Goal: Task Accomplishment & Management: Manage account settings

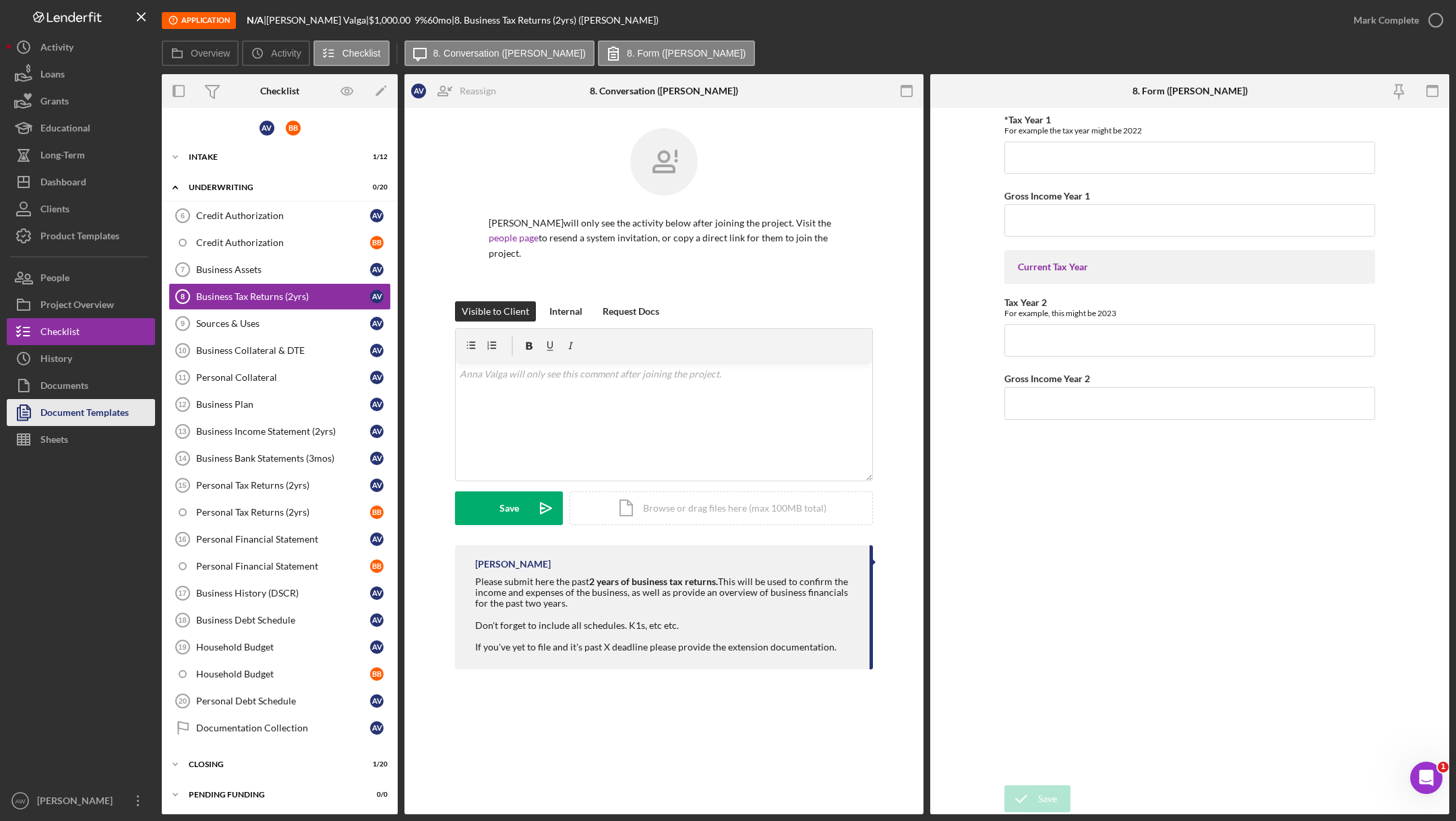
click at [68, 406] on div "Document Templates" at bounding box center [85, 414] width 89 height 30
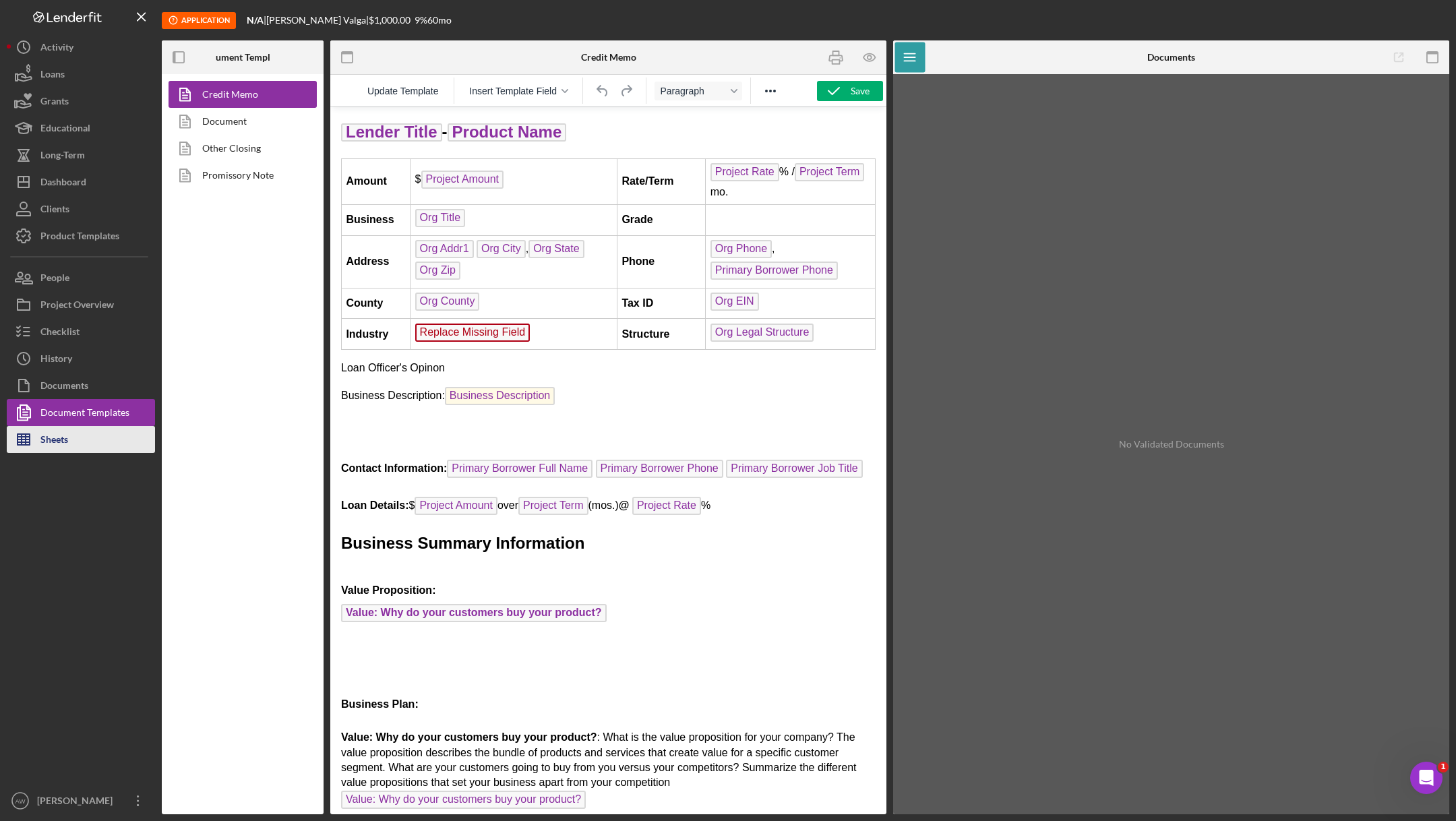
click at [40, 443] on div "Sheets" at bounding box center [54, 440] width 28 height 30
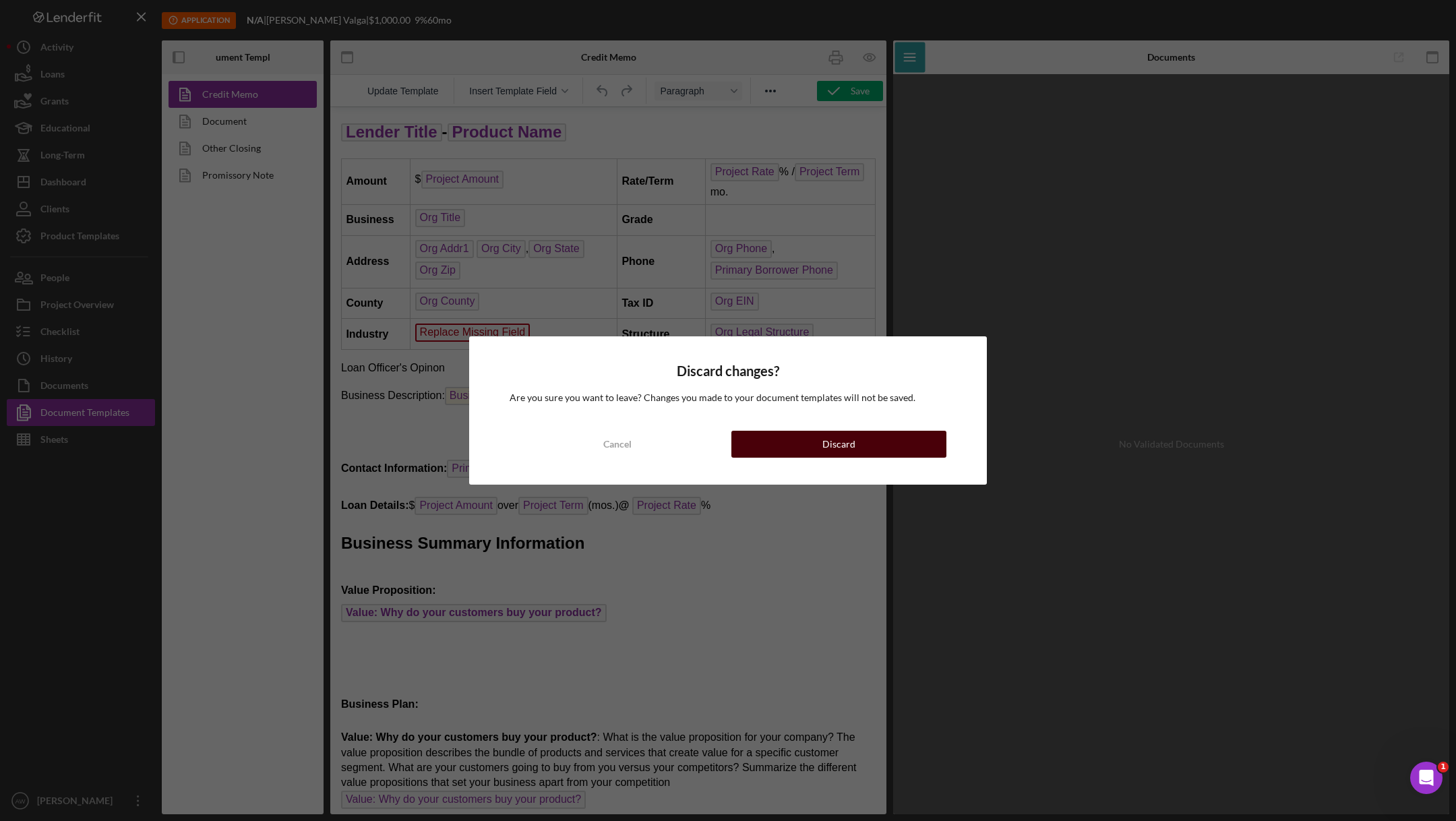
click at [770, 441] on button "Discard" at bounding box center [838, 443] width 215 height 27
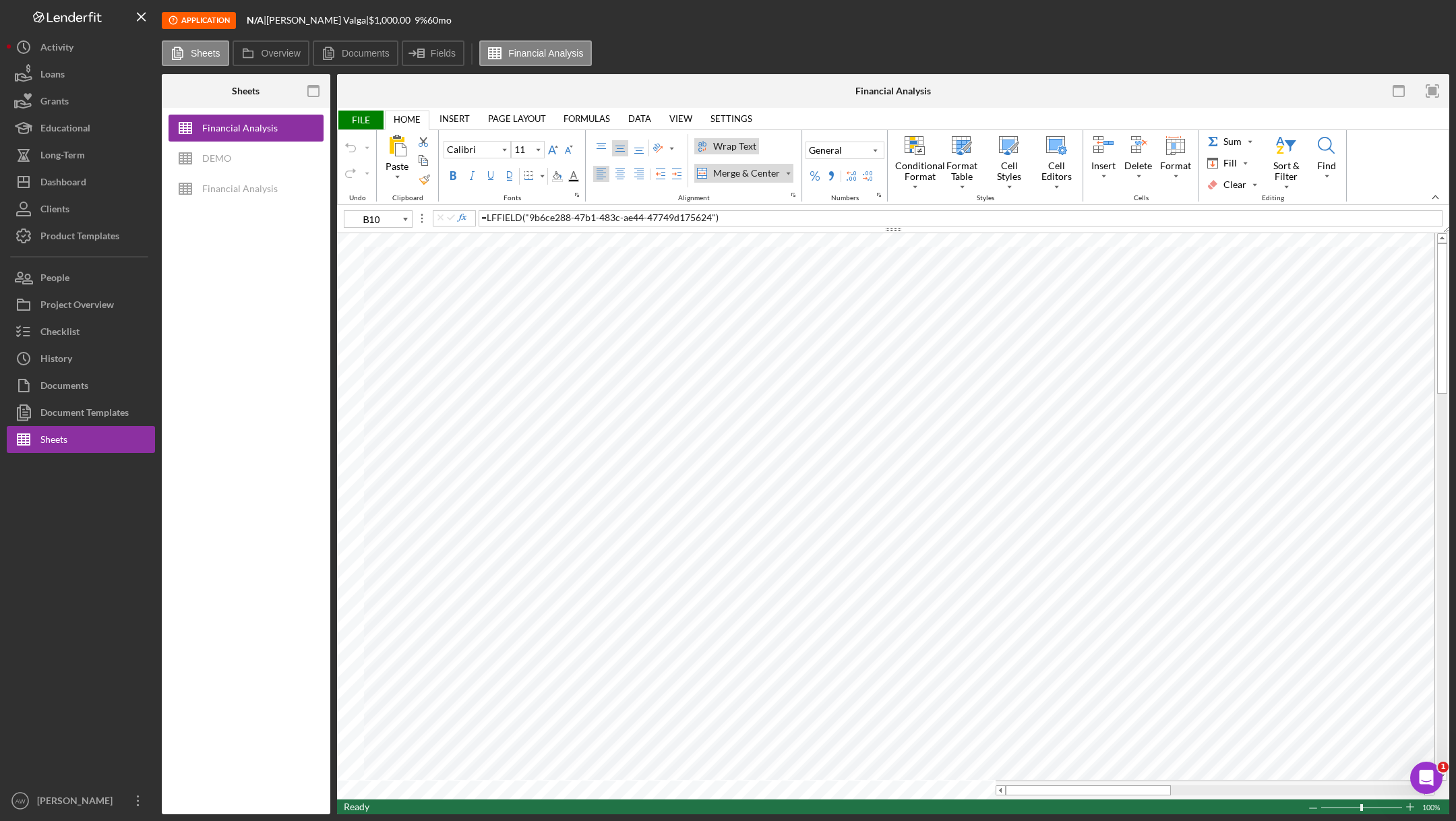
click at [360, 112] on span "FILE" at bounding box center [360, 119] width 46 height 19
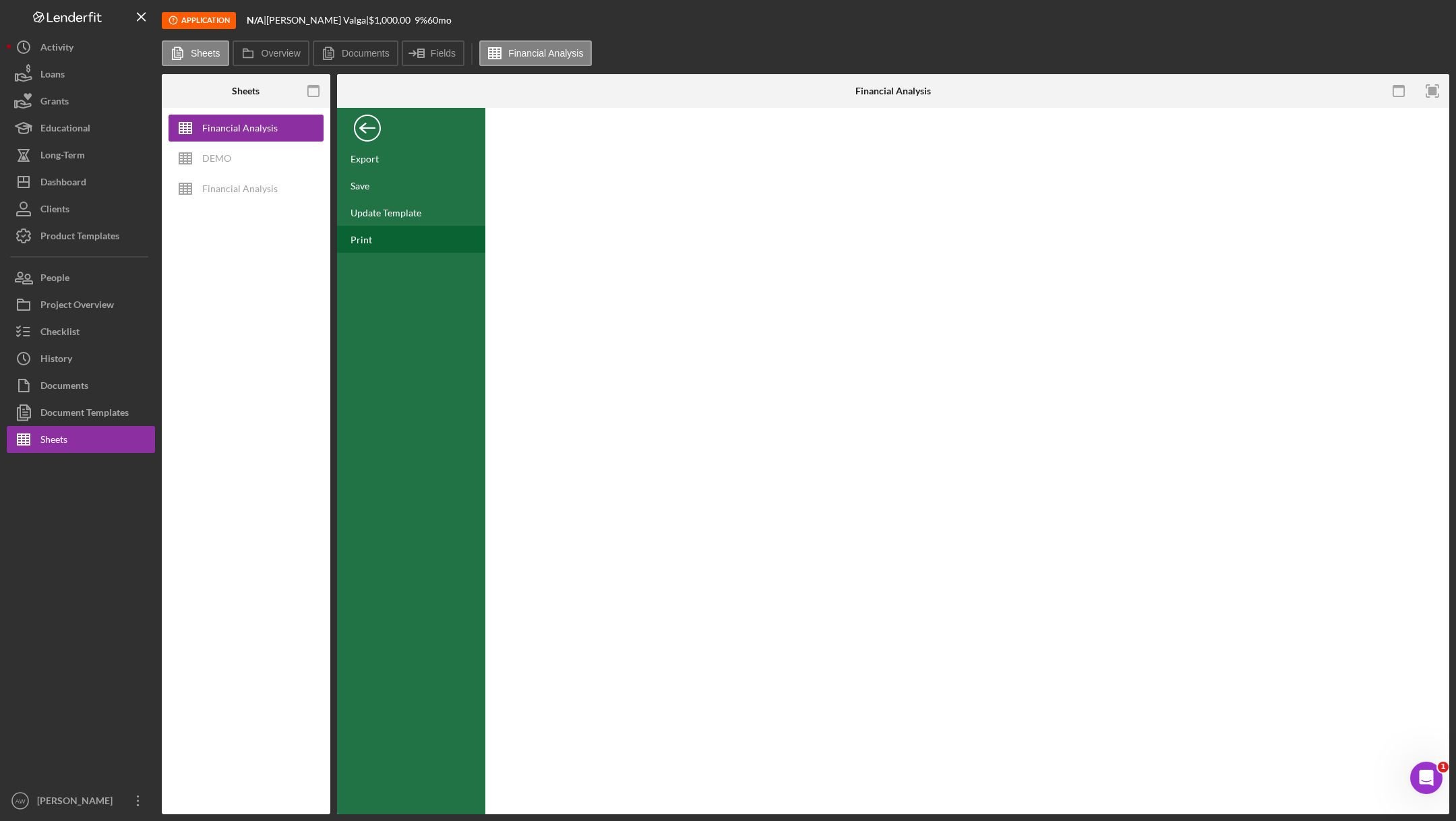
click at [372, 232] on div "Print" at bounding box center [411, 239] width 149 height 27
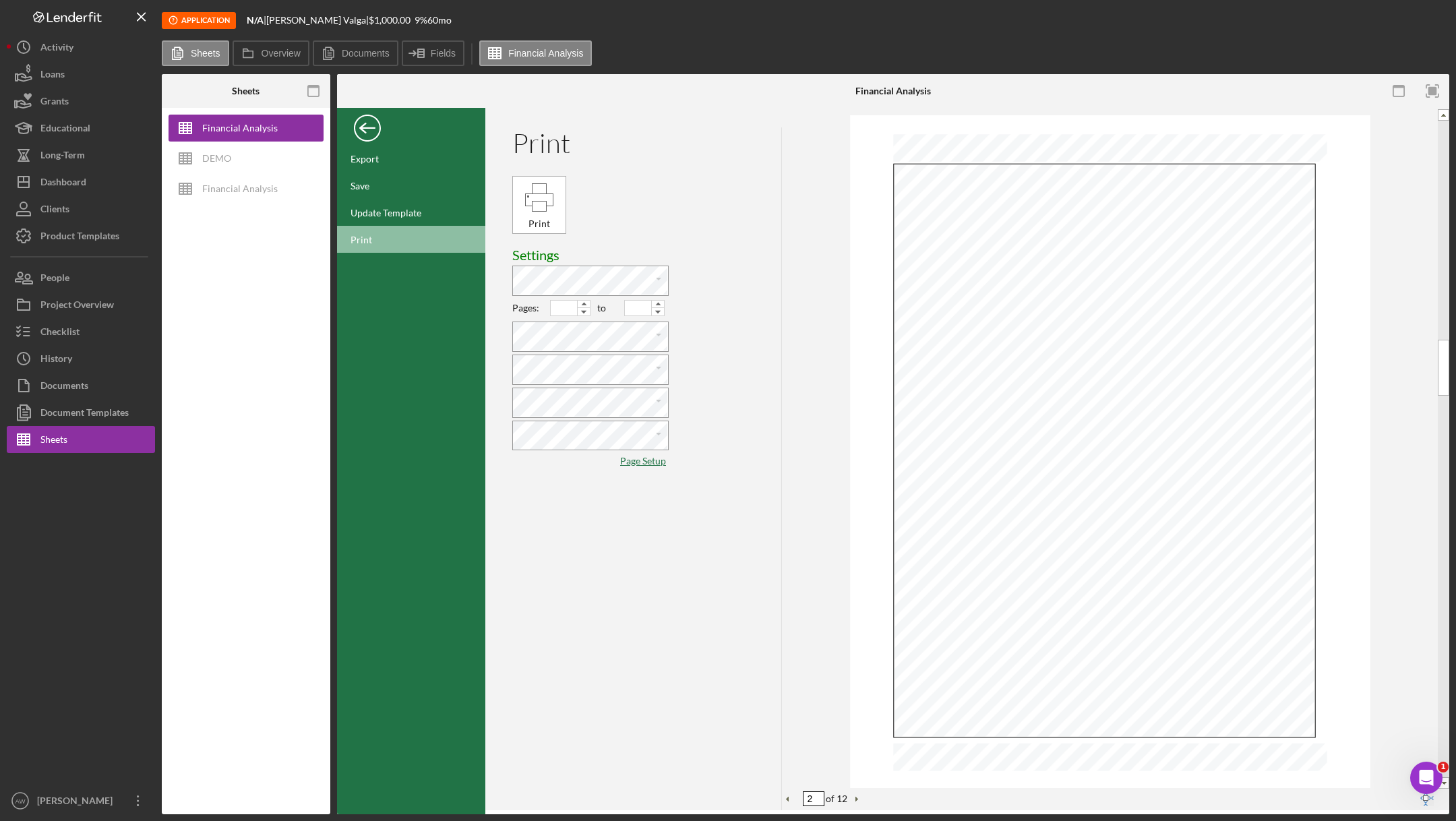
type input "1"
click at [363, 124] on div "Back" at bounding box center [367, 124] width 27 height 27
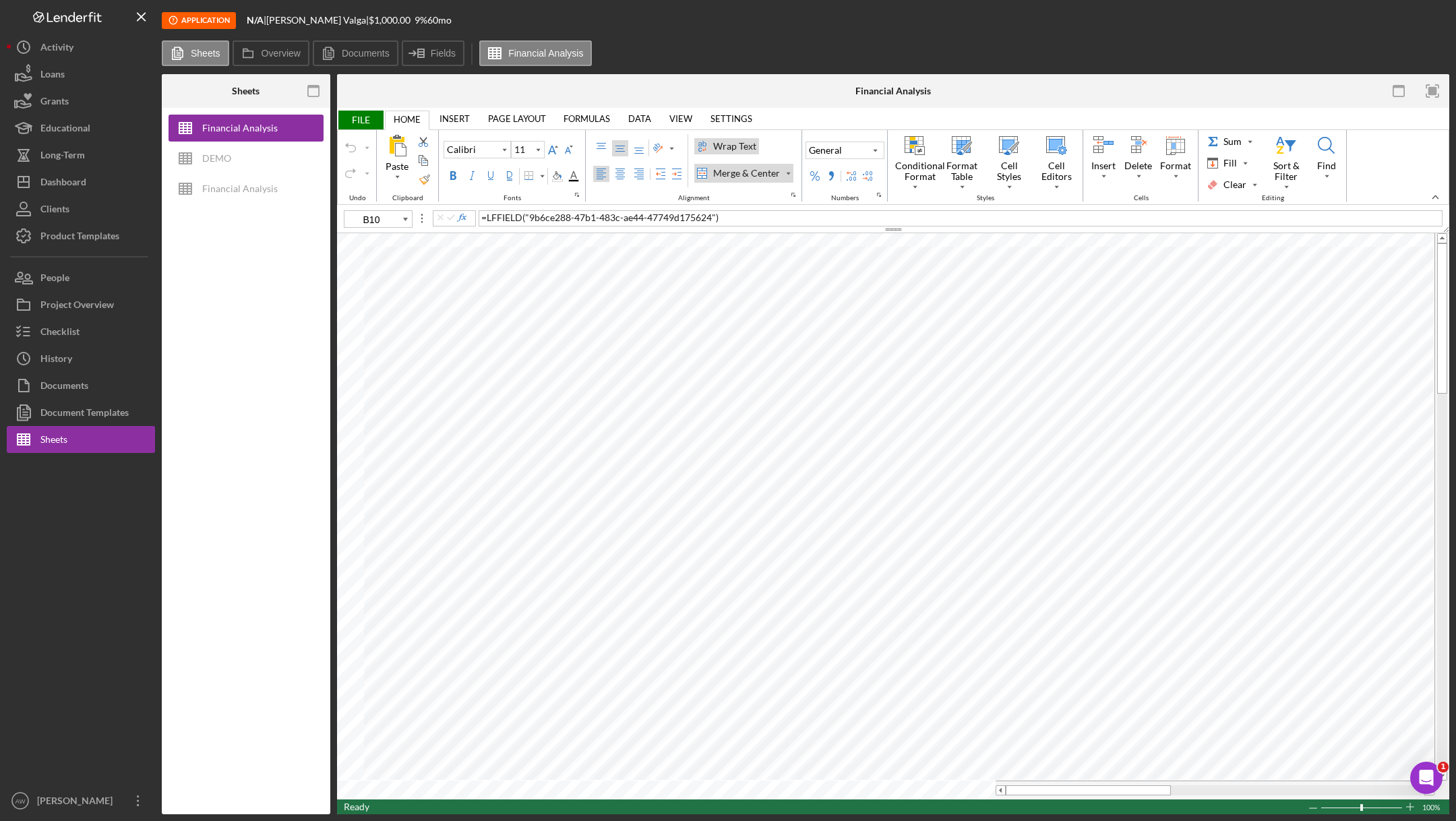
type input "10"
click at [361, 118] on span "FILE" at bounding box center [360, 119] width 46 height 19
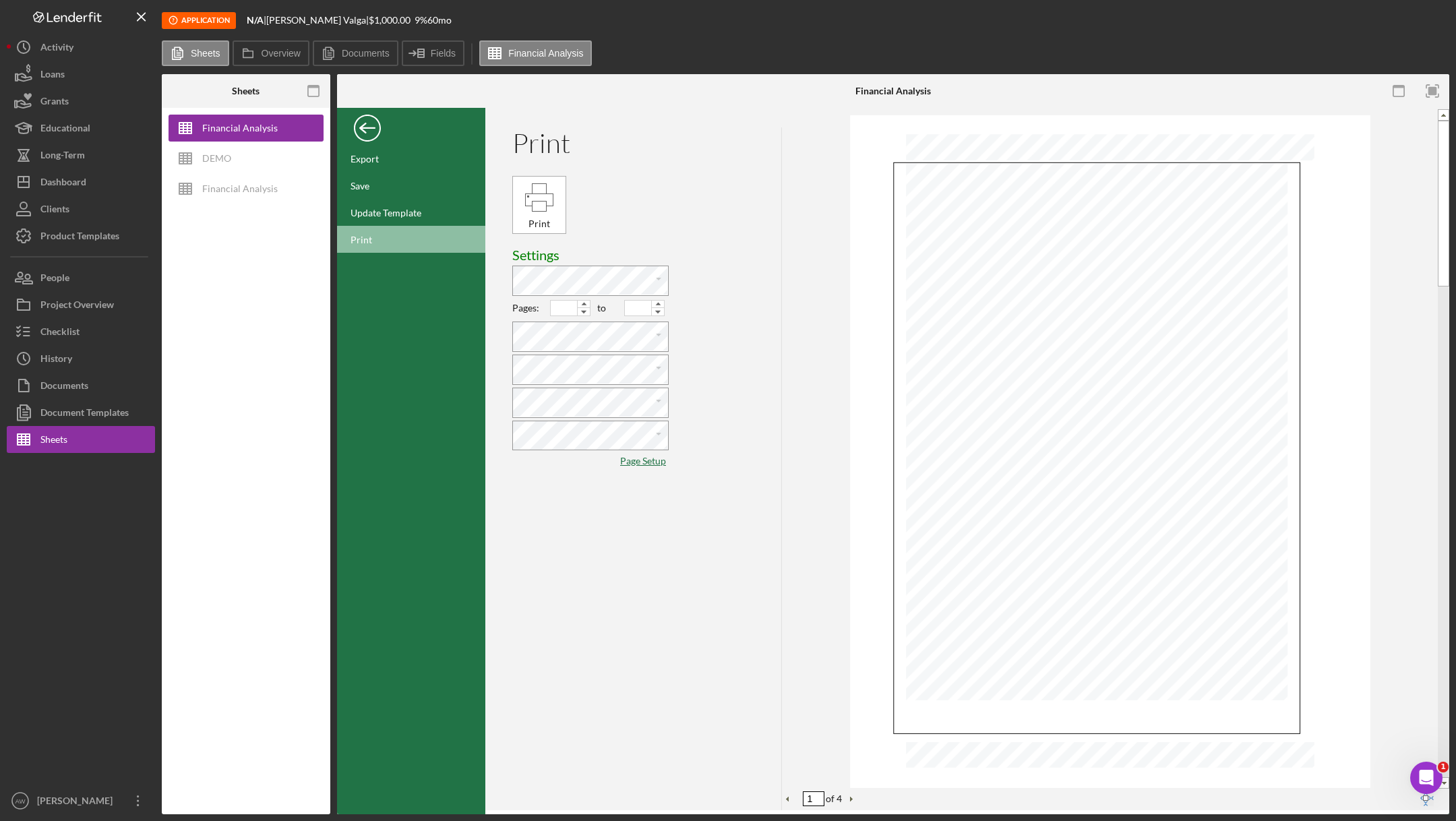
click at [363, 134] on div "Back" at bounding box center [367, 124] width 27 height 27
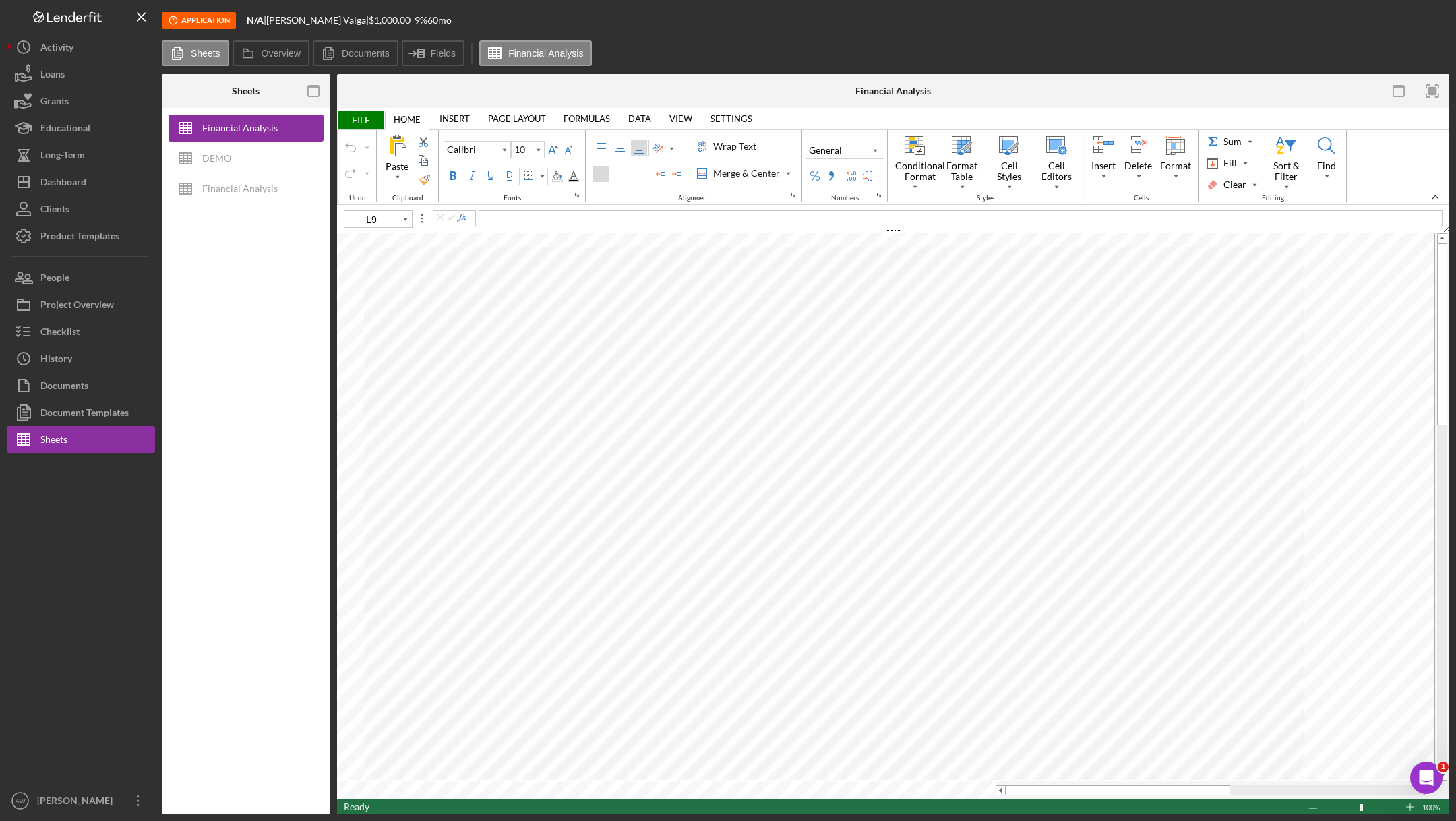
click at [527, 114] on link "PAGE LAYOUT" at bounding box center [516, 118] width 74 height 19
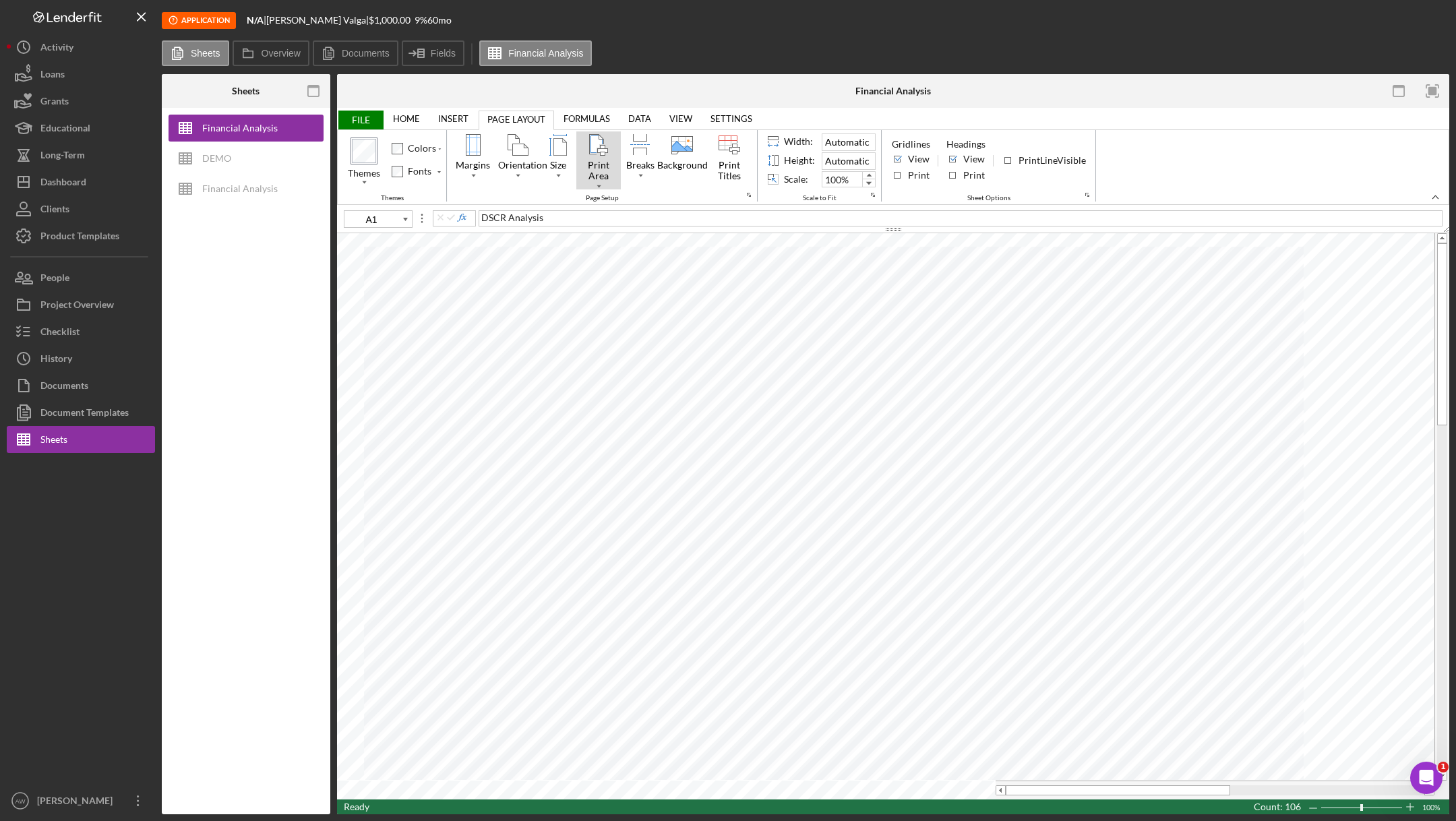
click at [599, 177] on div "Print Area" at bounding box center [598, 170] width 44 height 25
click at [612, 200] on div "Set Print Area" at bounding box center [631, 205] width 72 height 18
type input "Print_Area"
click at [366, 119] on span "FILE" at bounding box center [360, 119] width 46 height 19
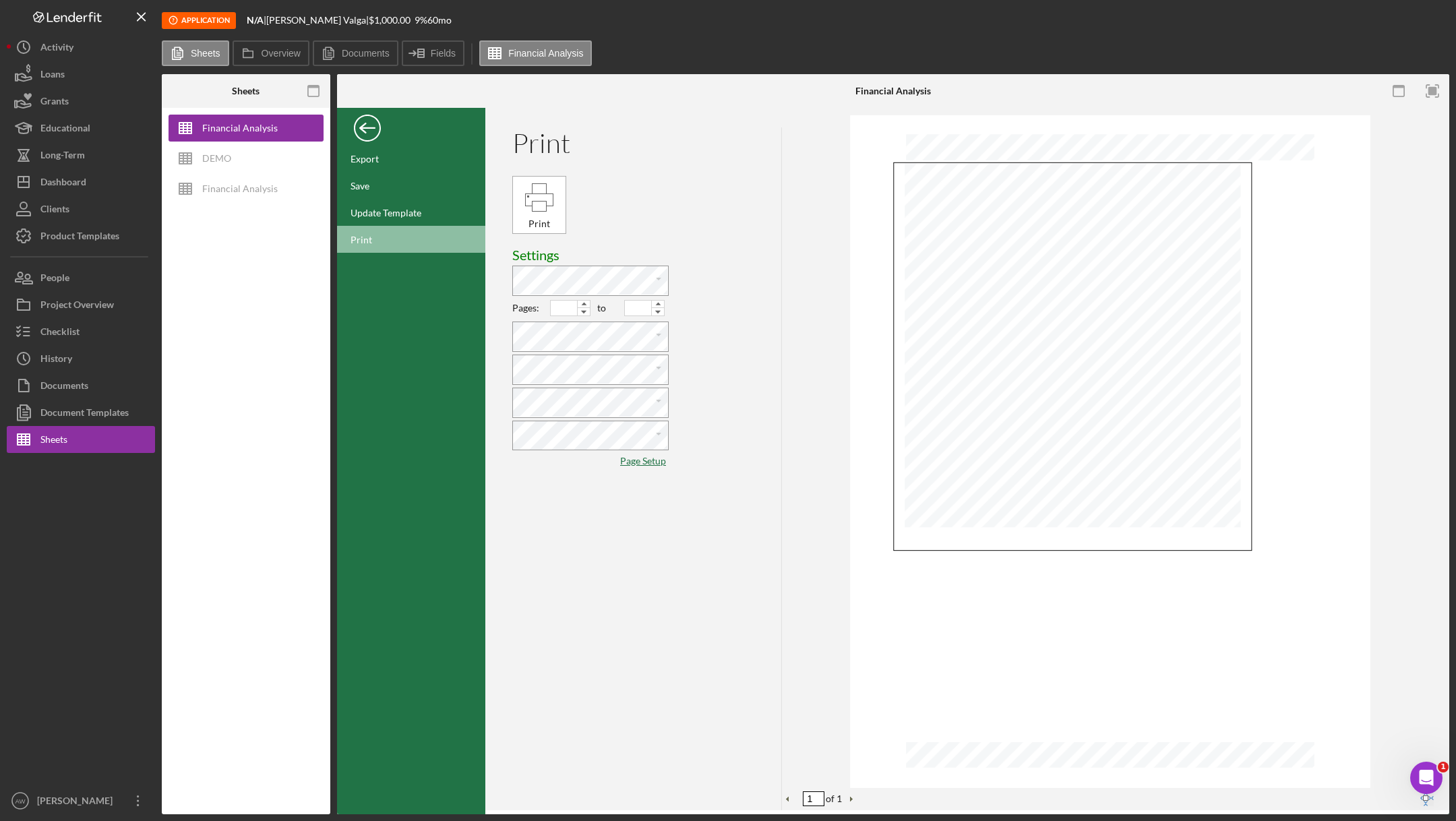
click at [361, 125] on div "Back" at bounding box center [367, 124] width 27 height 27
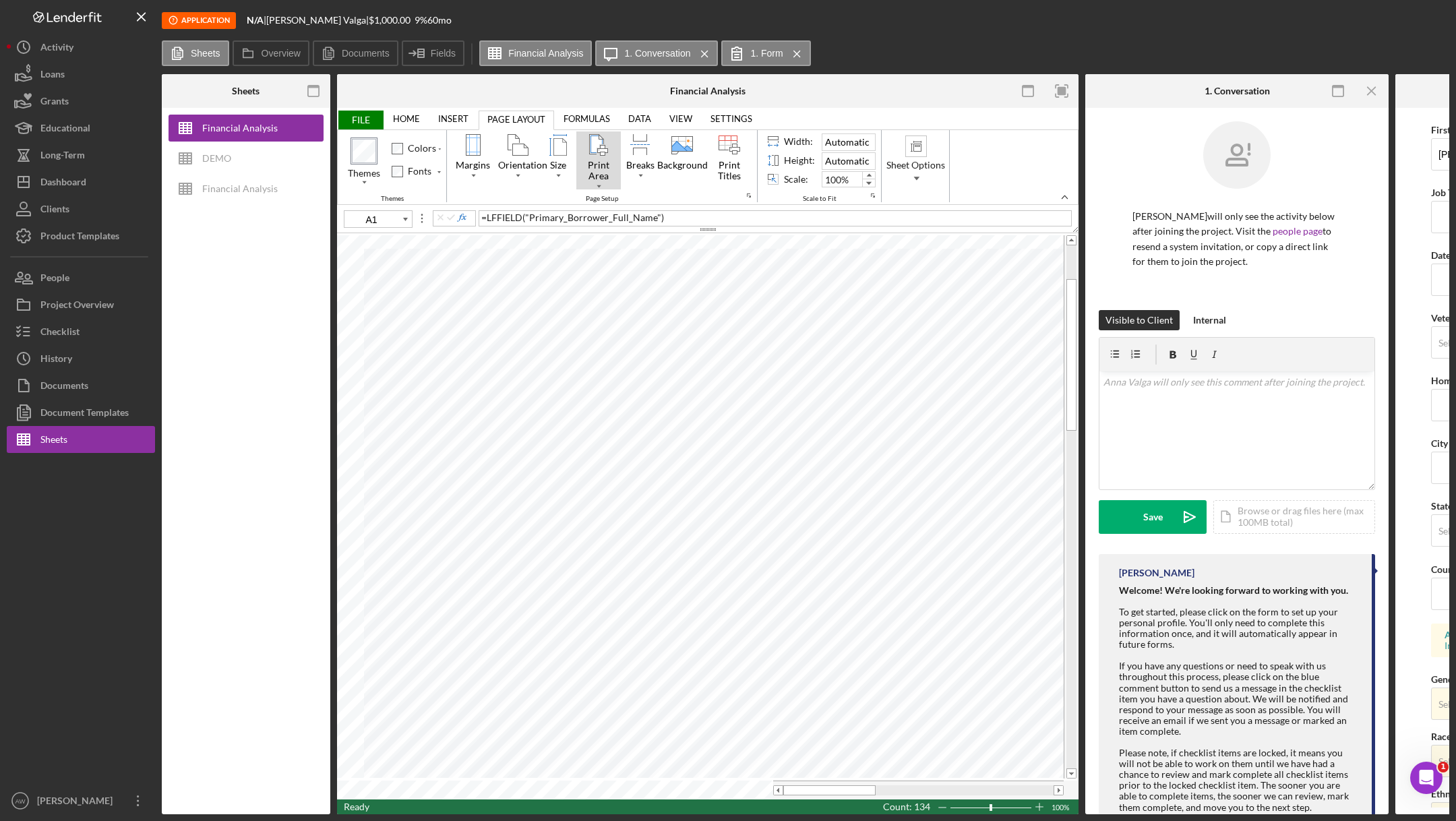
click at [594, 179] on div "Print Area" at bounding box center [598, 170] width 44 height 25
click at [604, 203] on div "Set Print Area" at bounding box center [631, 205] width 72 height 18
click at [365, 119] on span "FILE" at bounding box center [360, 119] width 46 height 19
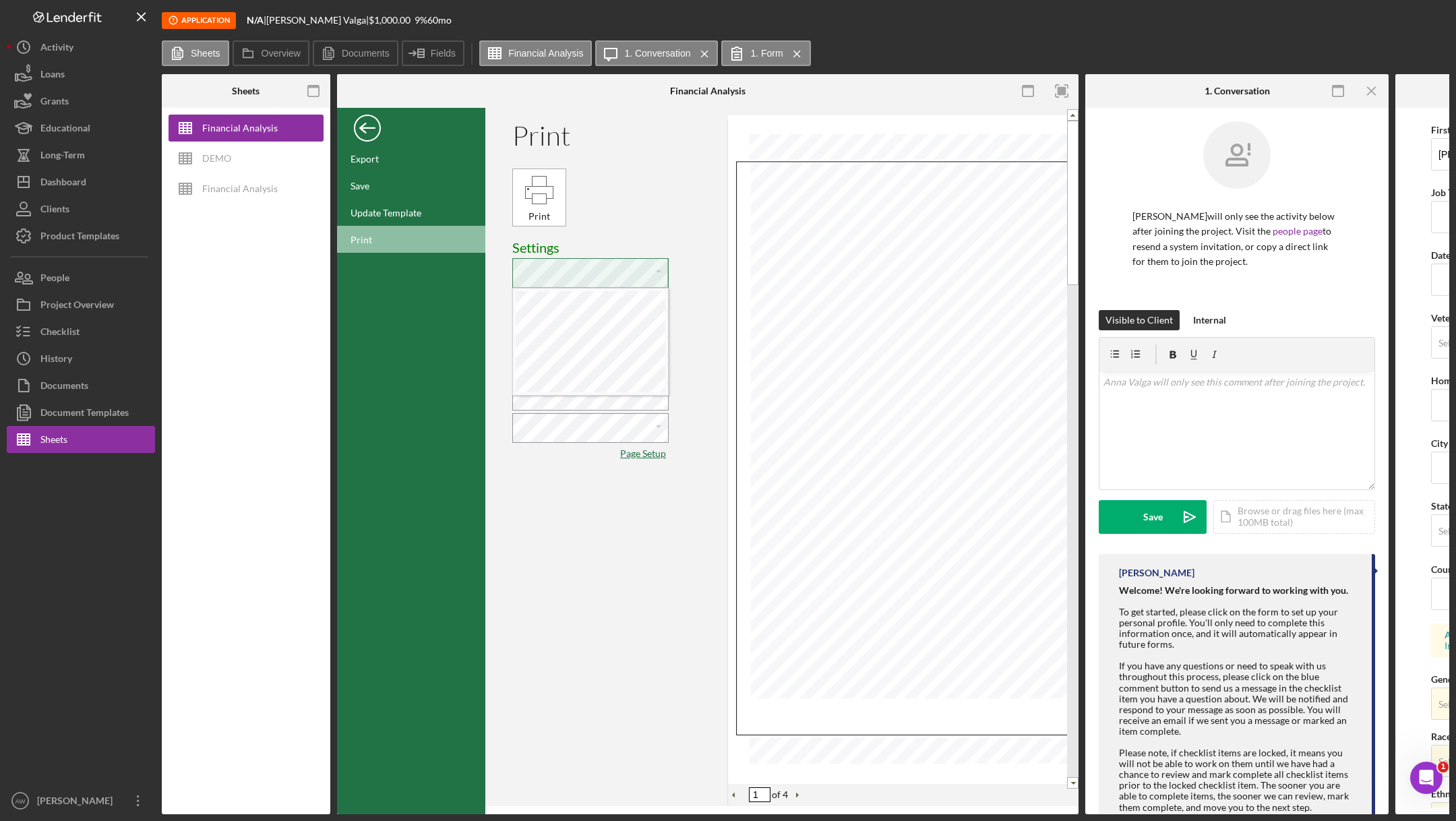
scroll to position [6, 3]
click at [1367, 87] on line "button" at bounding box center [1371, 90] width 8 height 8
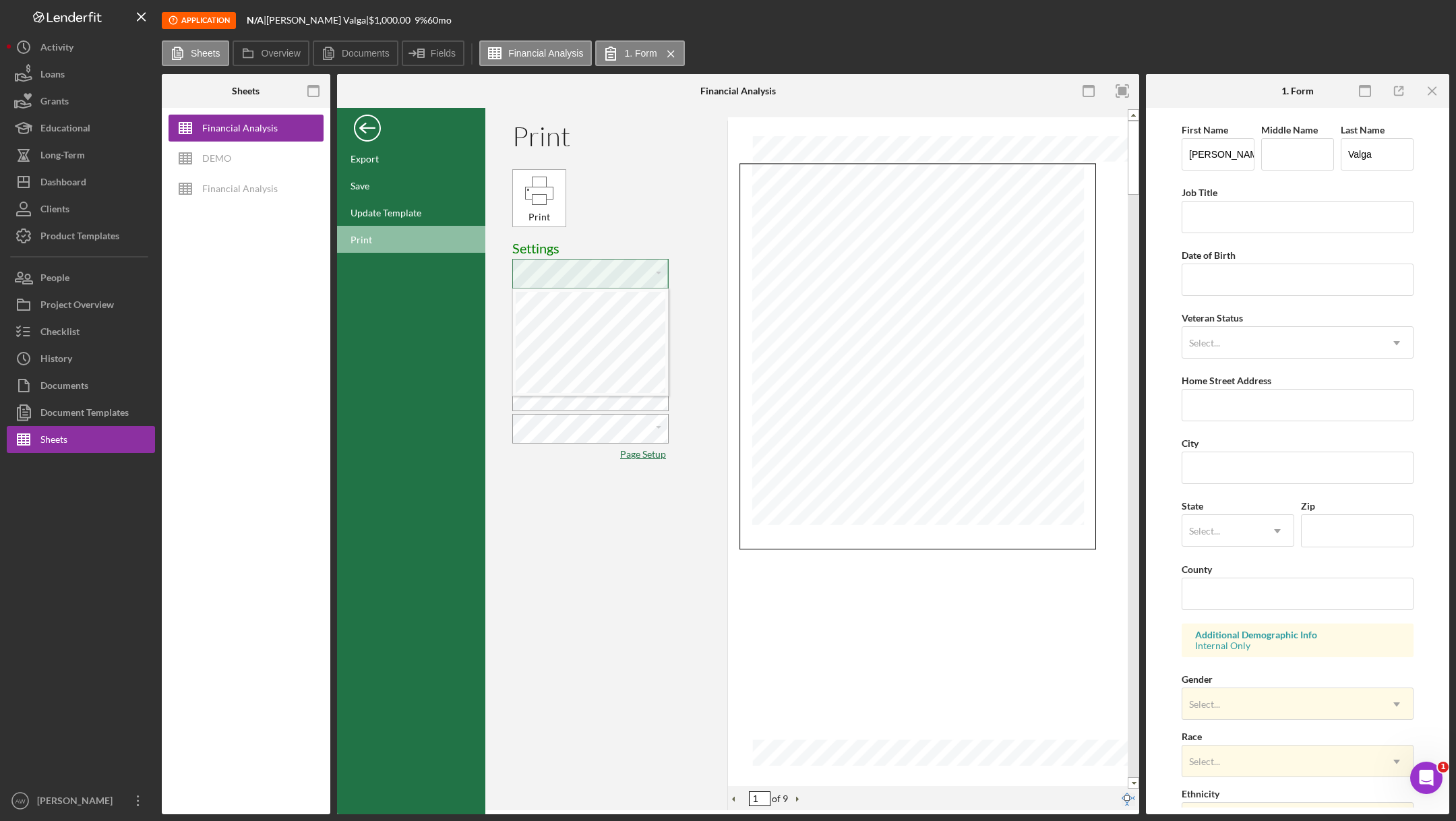
click at [640, 162] on div "Print Print Settings Paste Cut Copy AutoFill Pages: to Paste Cut Copy AutoFill …" at bounding box center [620, 465] width 215 height 689
click at [594, 443] on div "Paste Cut Copy AutoFill Paste Cut Copy AutoFill Paste Cut Copy AutoFill Paste C…" at bounding box center [590, 385] width 155 height 147
click at [585, 410] on div "Paste Cut Copy AutoFill Paste Cut Copy AutoFill Paste Cut Copy AutoFill Paste C…" at bounding box center [590, 385] width 155 height 147
click at [1428, 87] on icon "Icon/Menu Close" at bounding box center [1432, 90] width 30 height 30
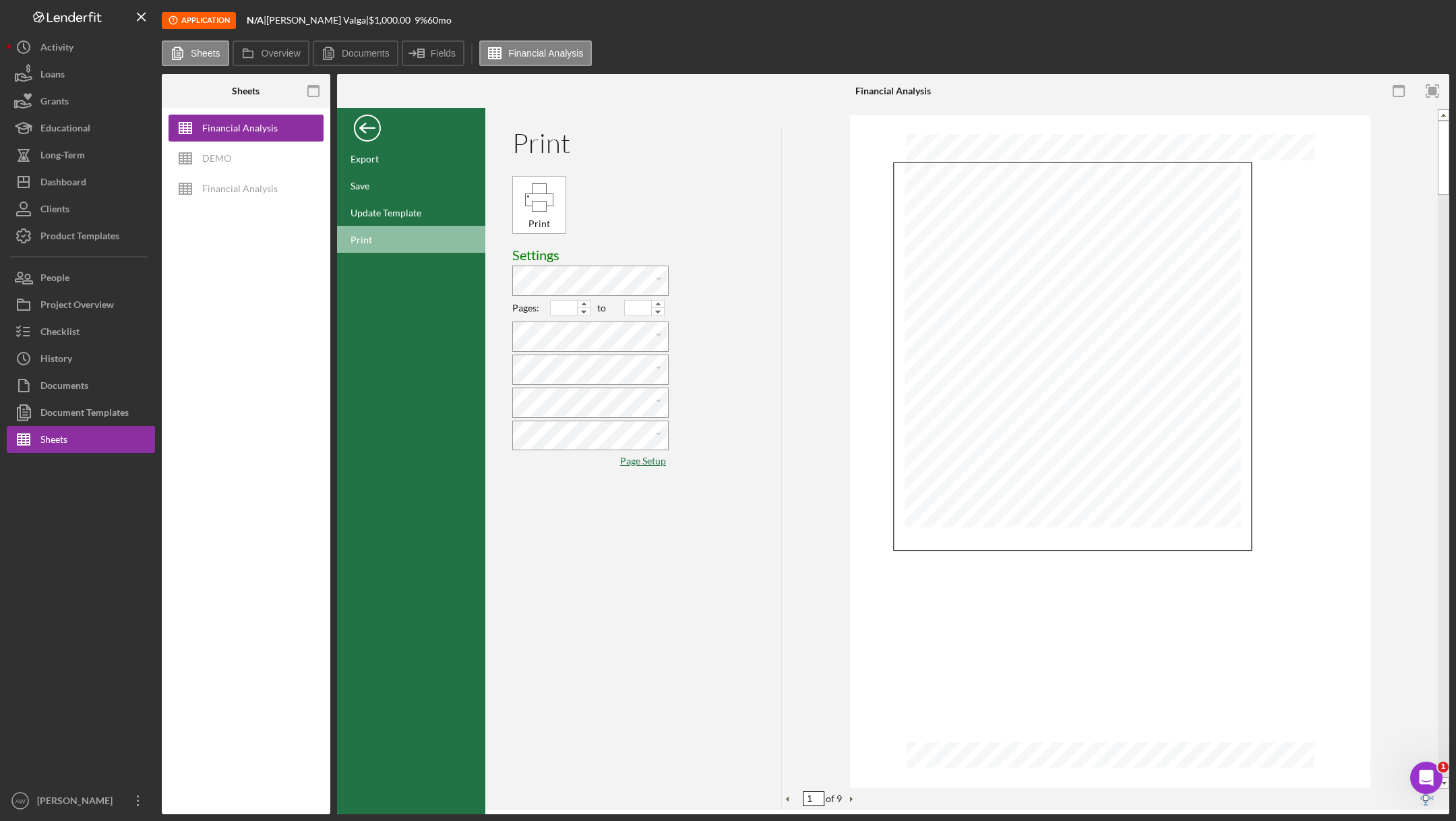
click at [369, 119] on div "Back" at bounding box center [367, 124] width 27 height 27
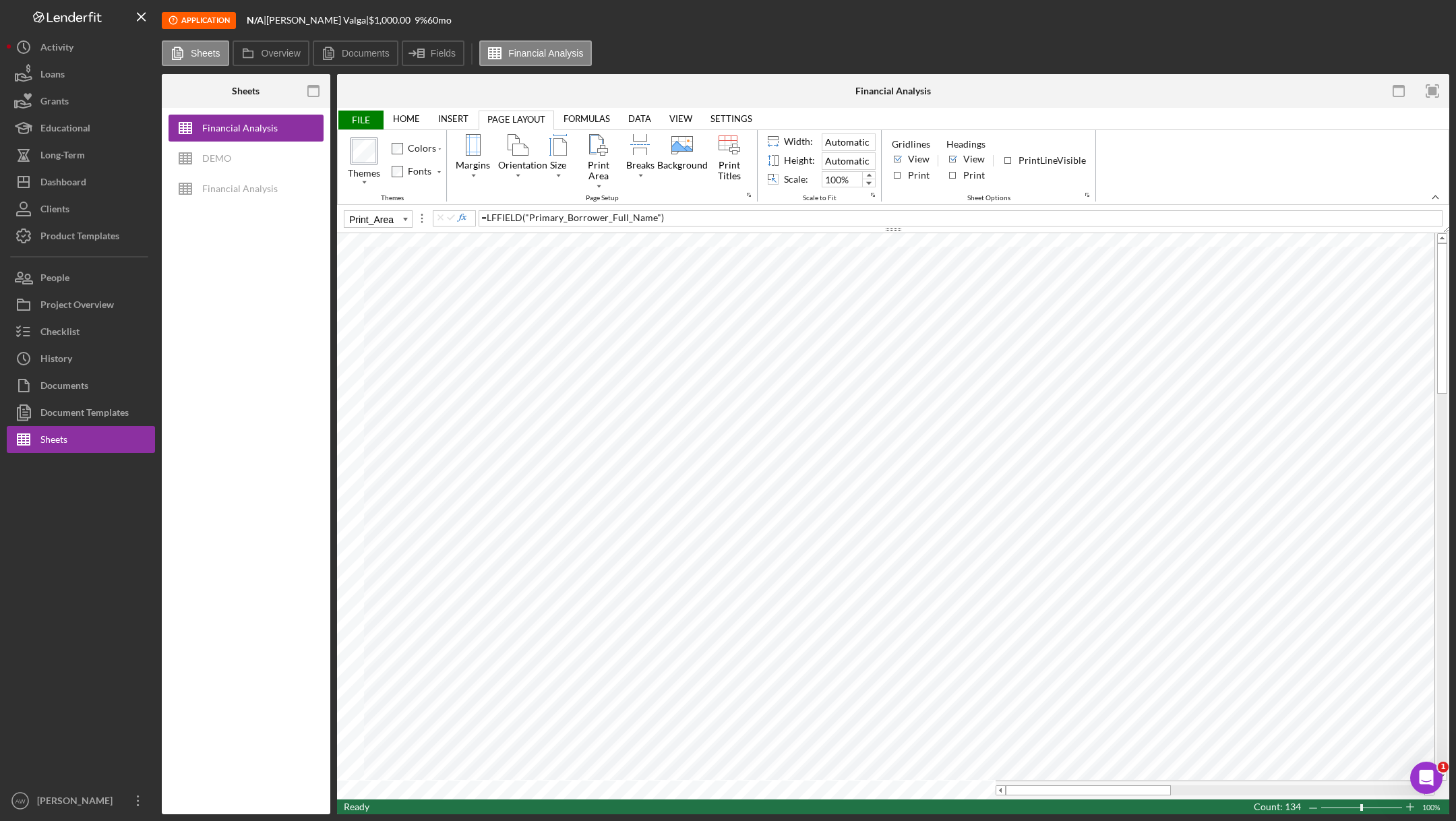
type input "M8"
click at [58, 71] on div "Loans" at bounding box center [52, 76] width 25 height 30
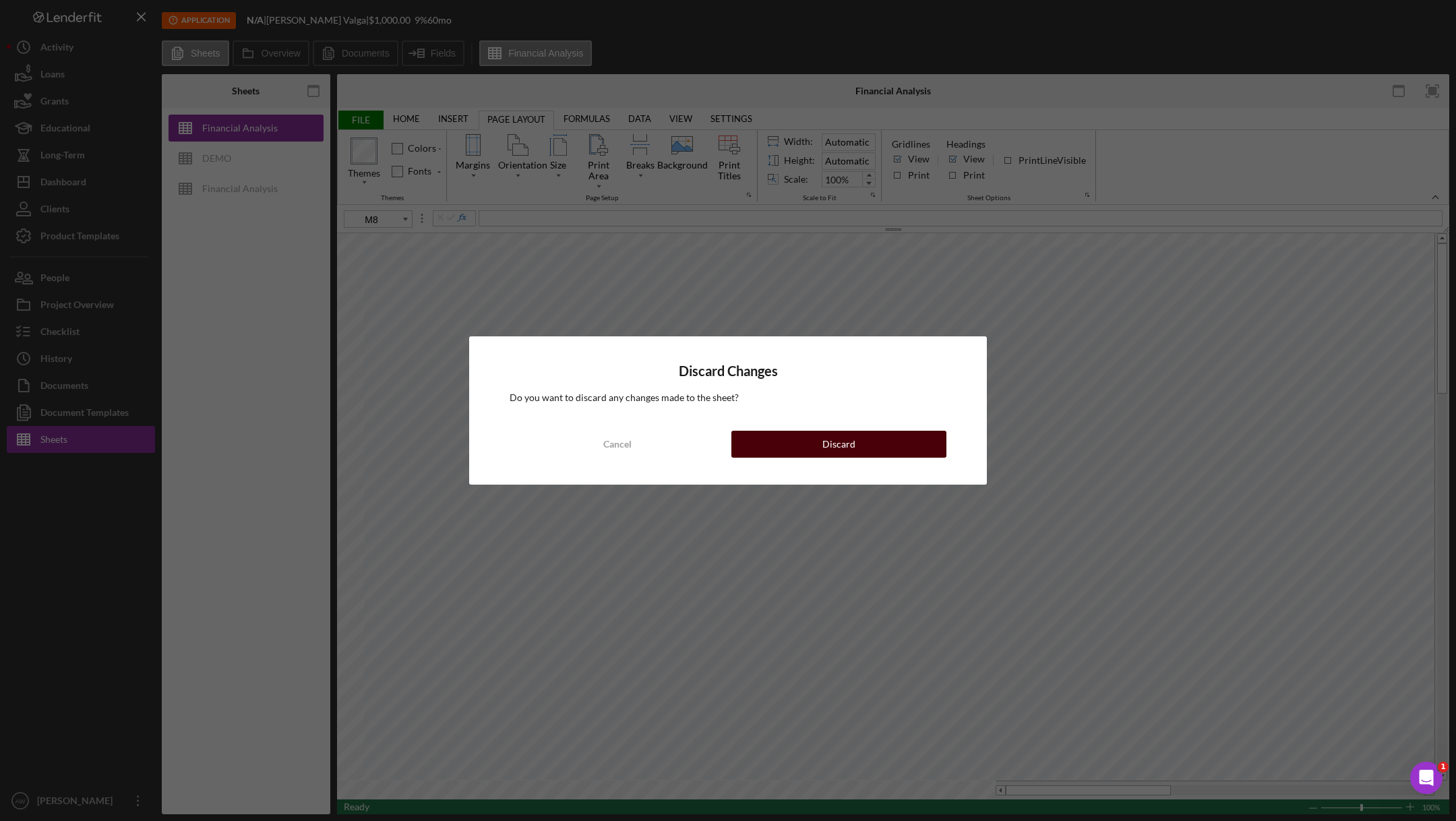
click at [813, 436] on button "Discard" at bounding box center [838, 443] width 215 height 27
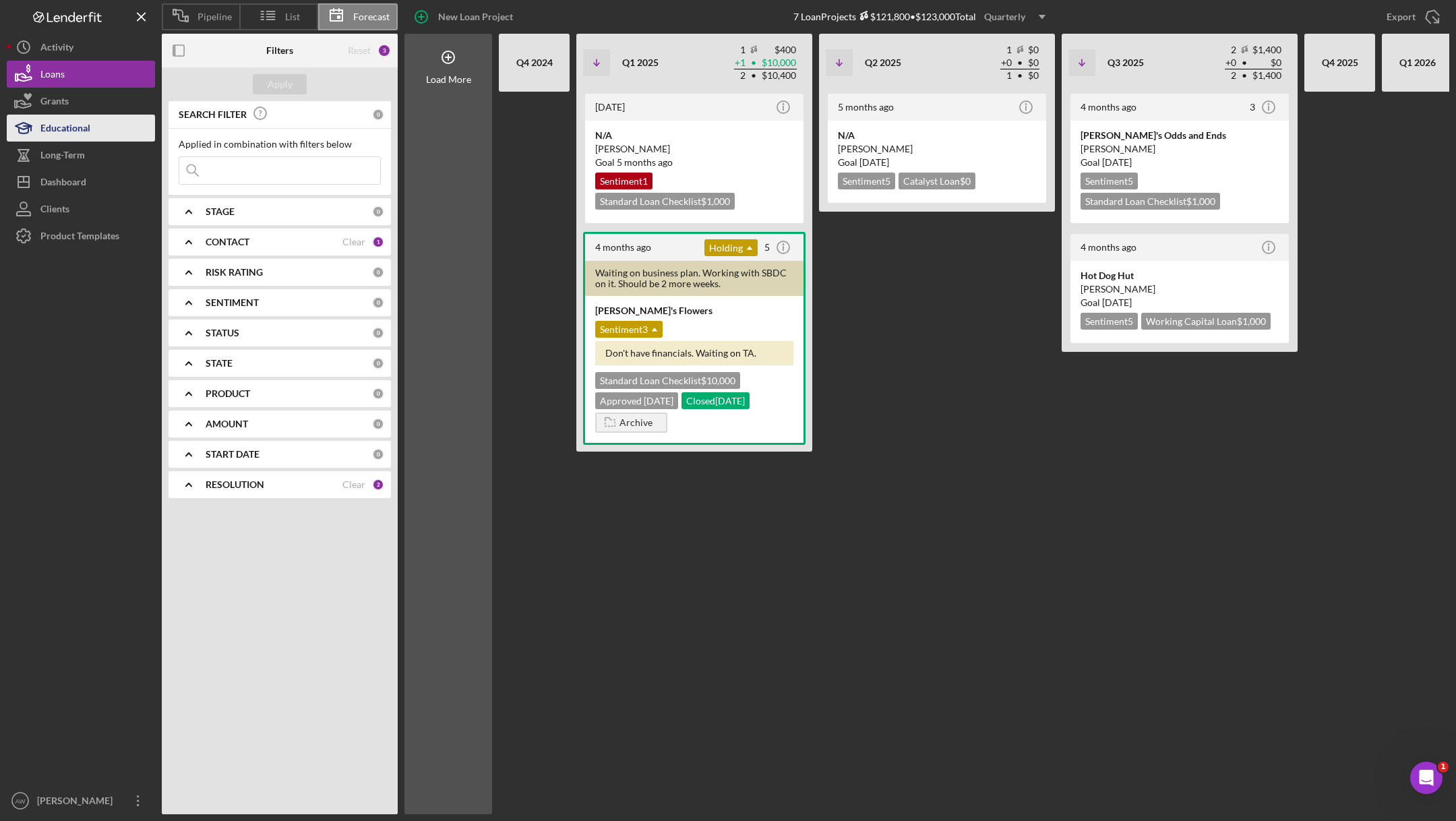
click at [57, 132] on div "Educational" at bounding box center [65, 129] width 50 height 30
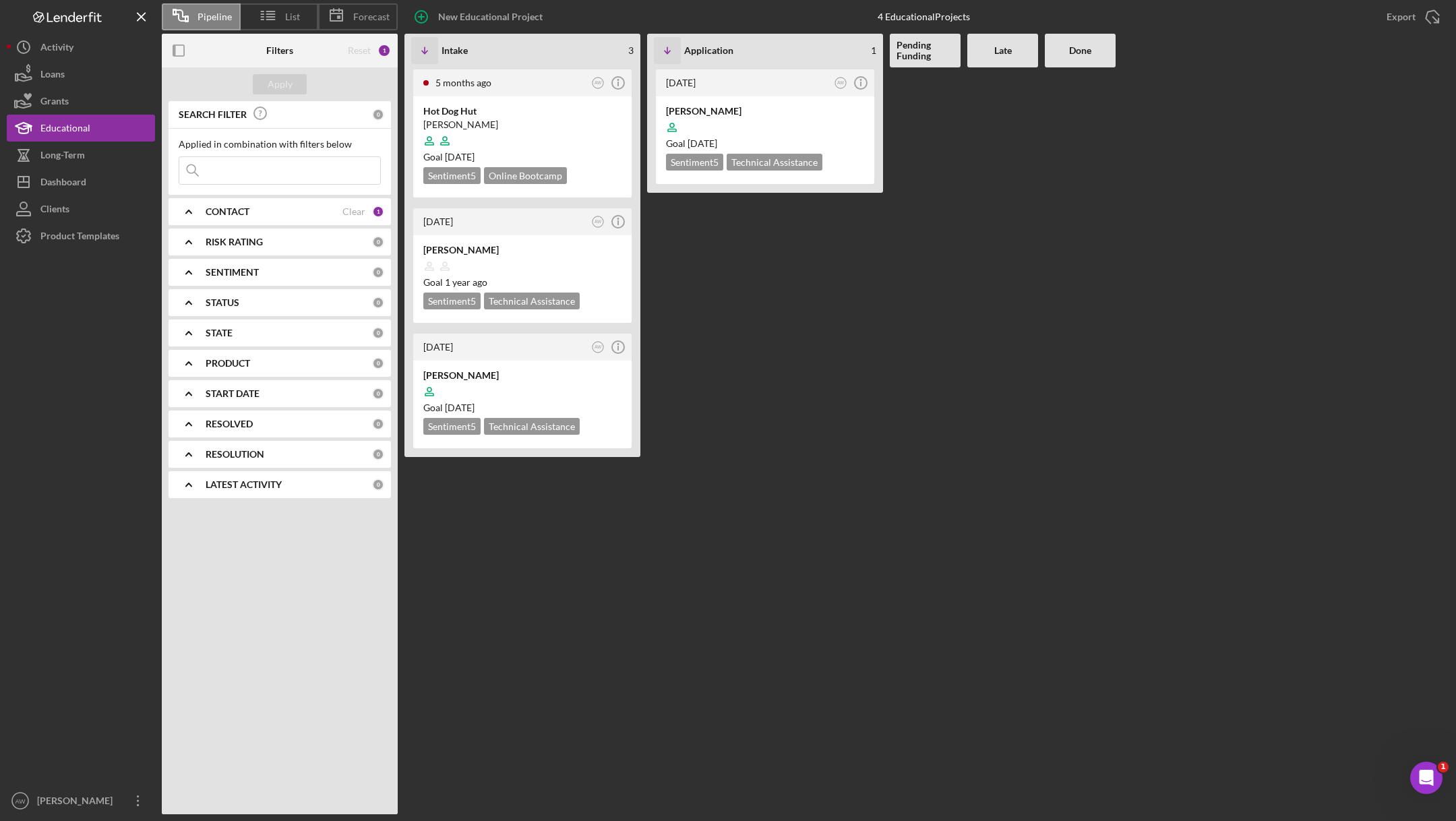
click at [81, 250] on div at bounding box center [81, 518] width 149 height 538
click at [66, 247] on div "Product Templates" at bounding box center [80, 237] width 79 height 30
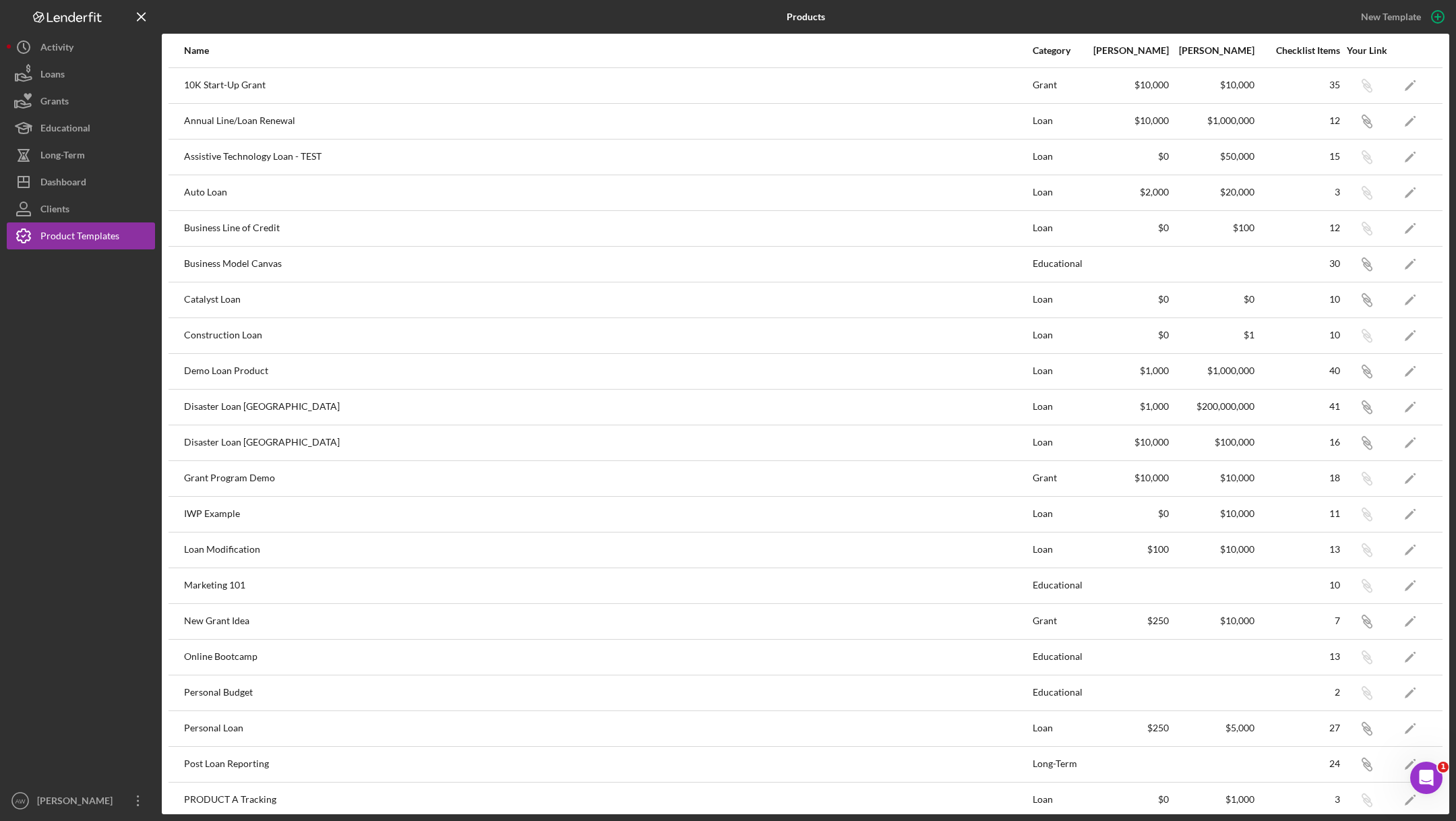
scroll to position [255, 0]
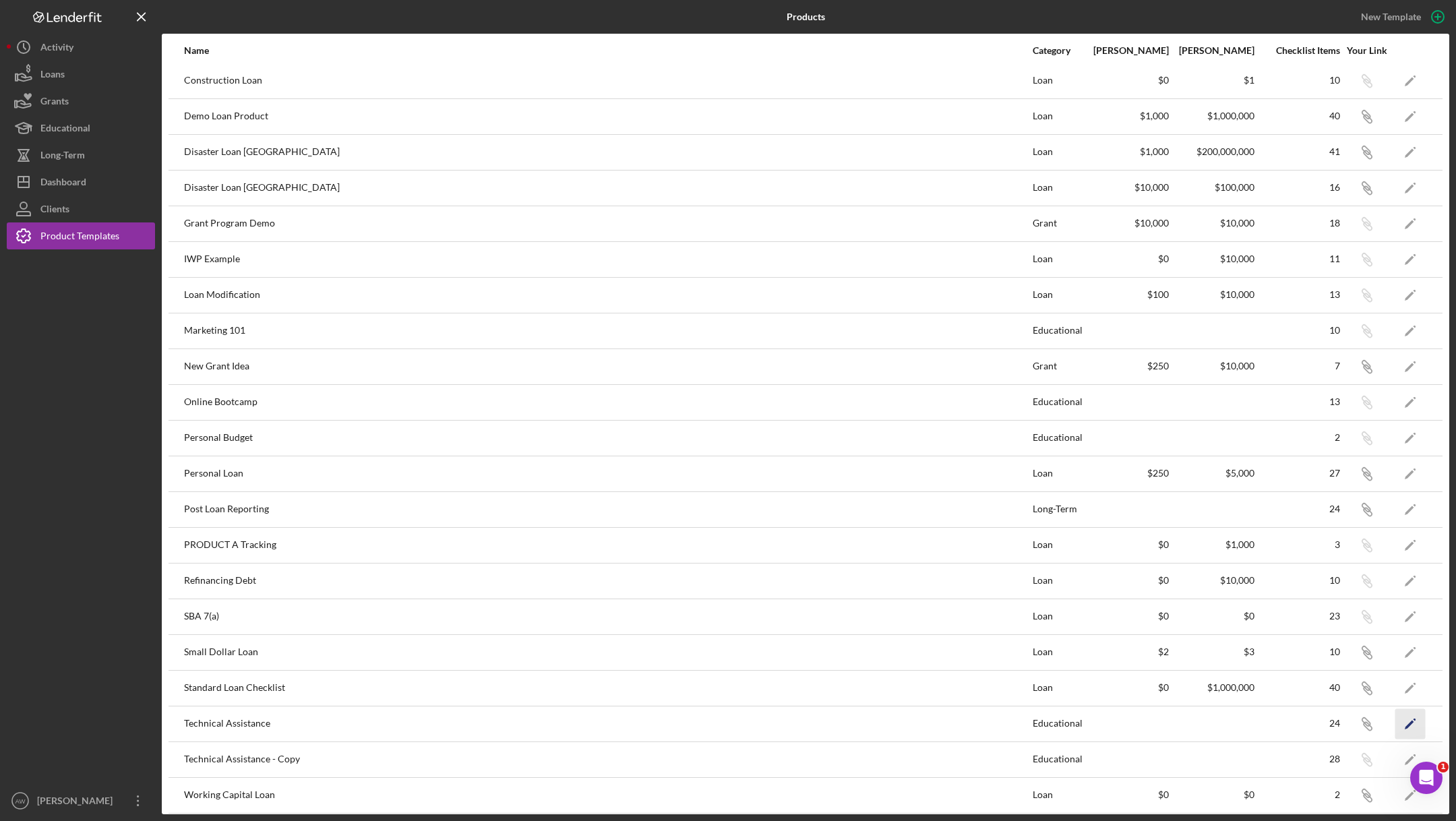
click at [1402, 720] on icon "Icon/Edit" at bounding box center [1410, 723] width 30 height 30
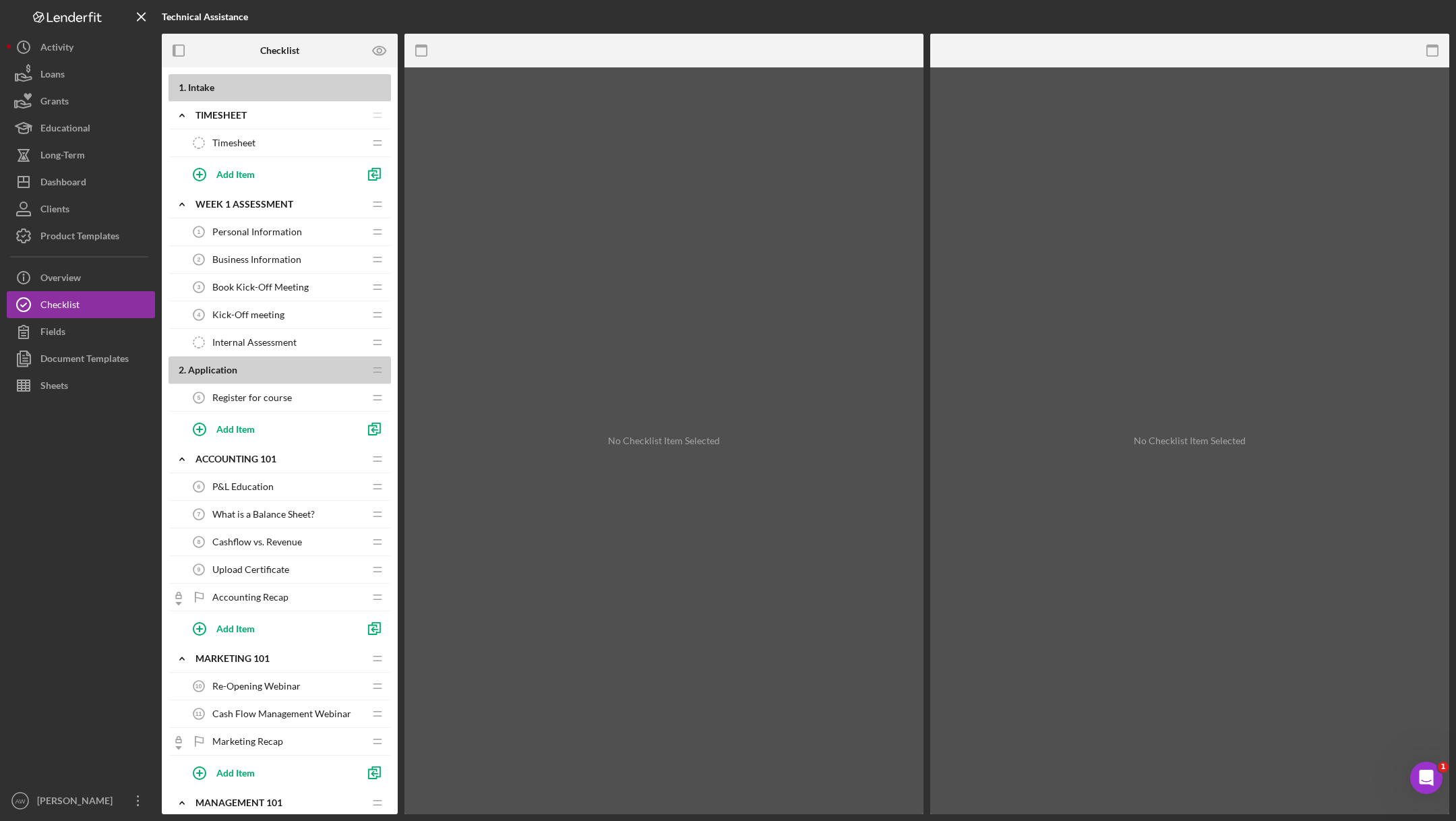
click at [265, 487] on span "P&L Education" at bounding box center [243, 486] width 61 height 11
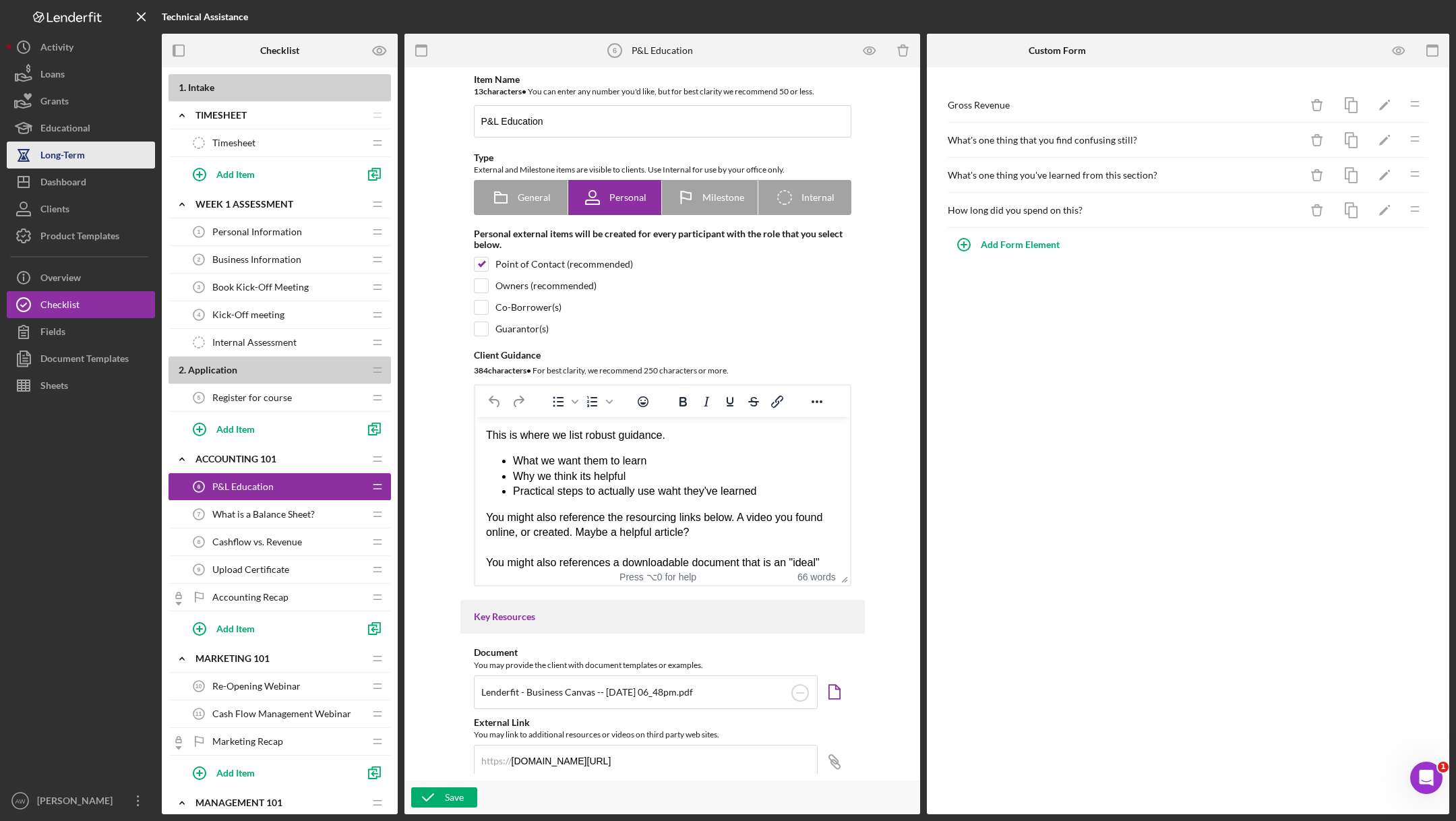
click at [56, 149] on div "Long-Term" at bounding box center [62, 156] width 44 height 30
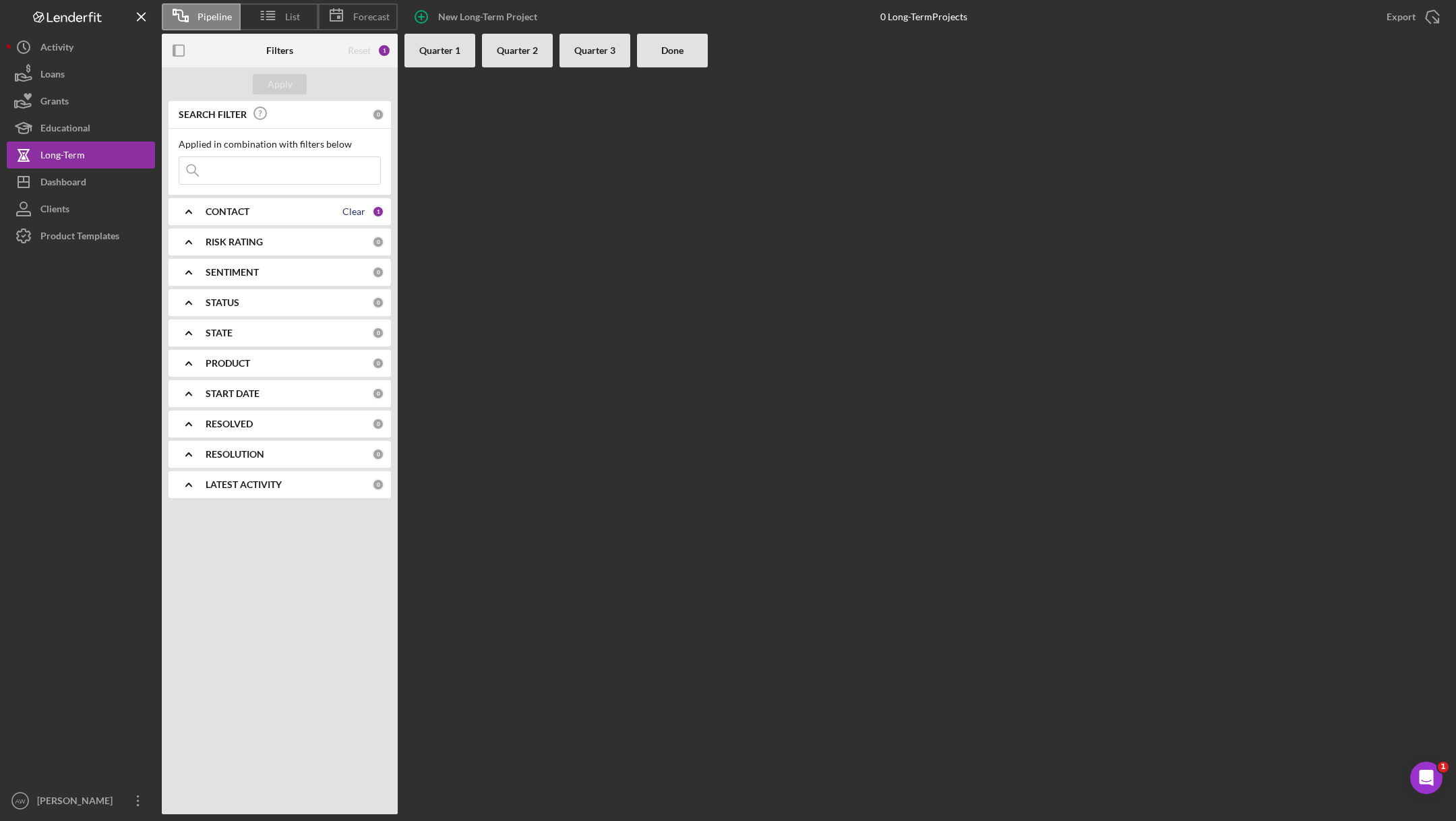
click at [362, 207] on div "Clear" at bounding box center [353, 211] width 23 height 11
click at [277, 88] on div "Apply" at bounding box center [279, 84] width 25 height 21
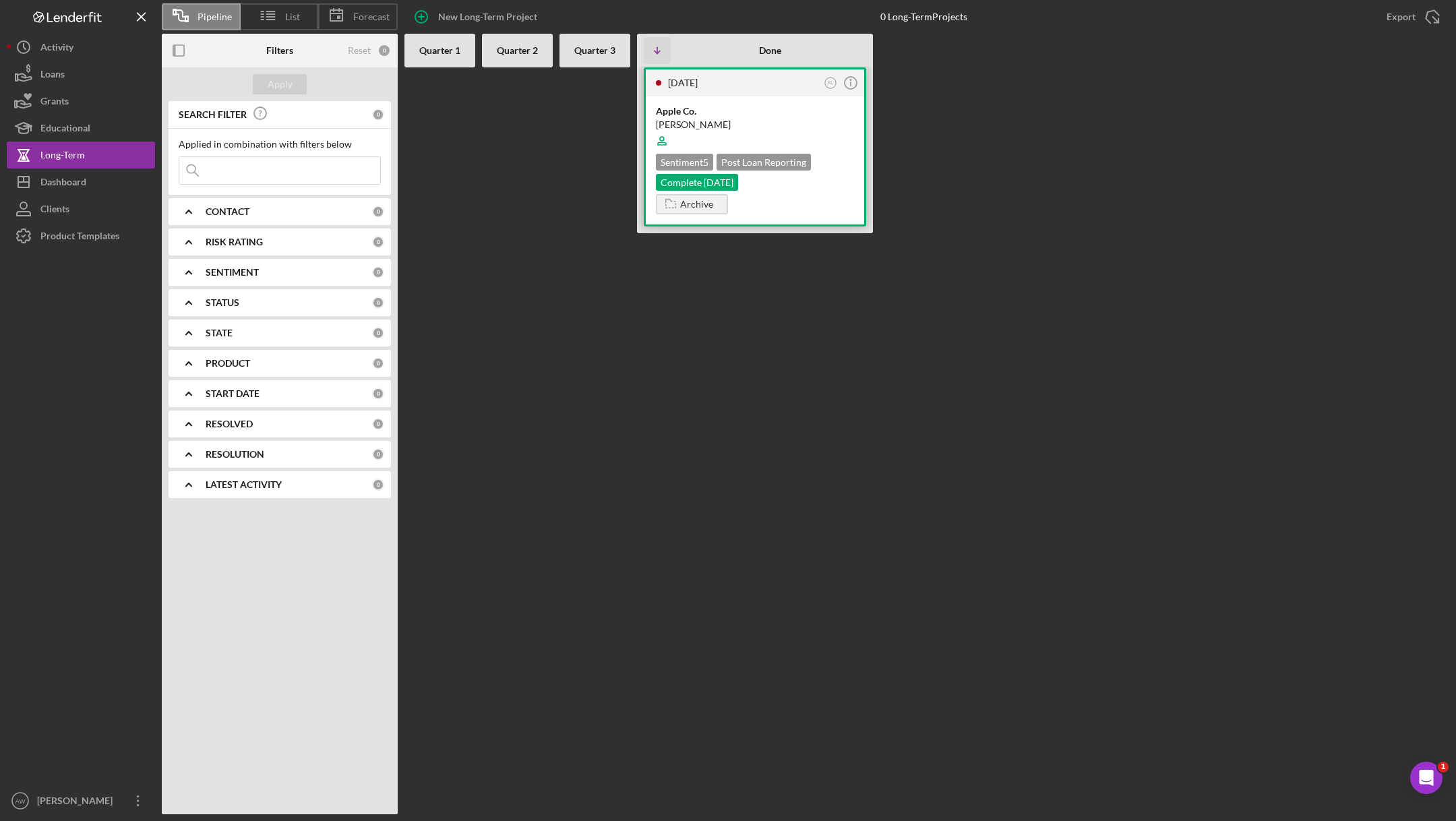
click at [735, 106] on div "Apple Co." at bounding box center [755, 111] width 198 height 14
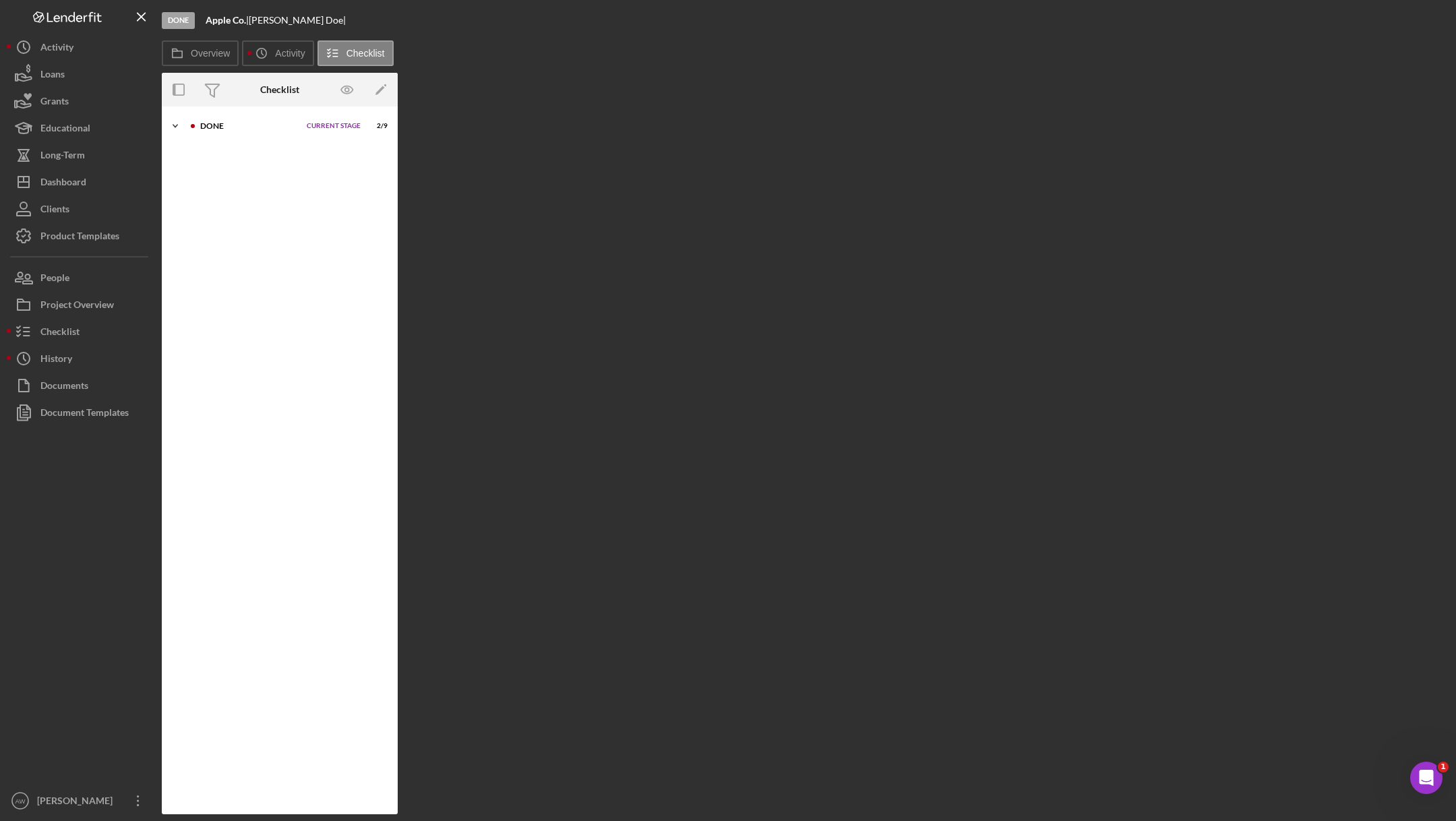
click at [193, 128] on div at bounding box center [193, 126] width 8 height 8
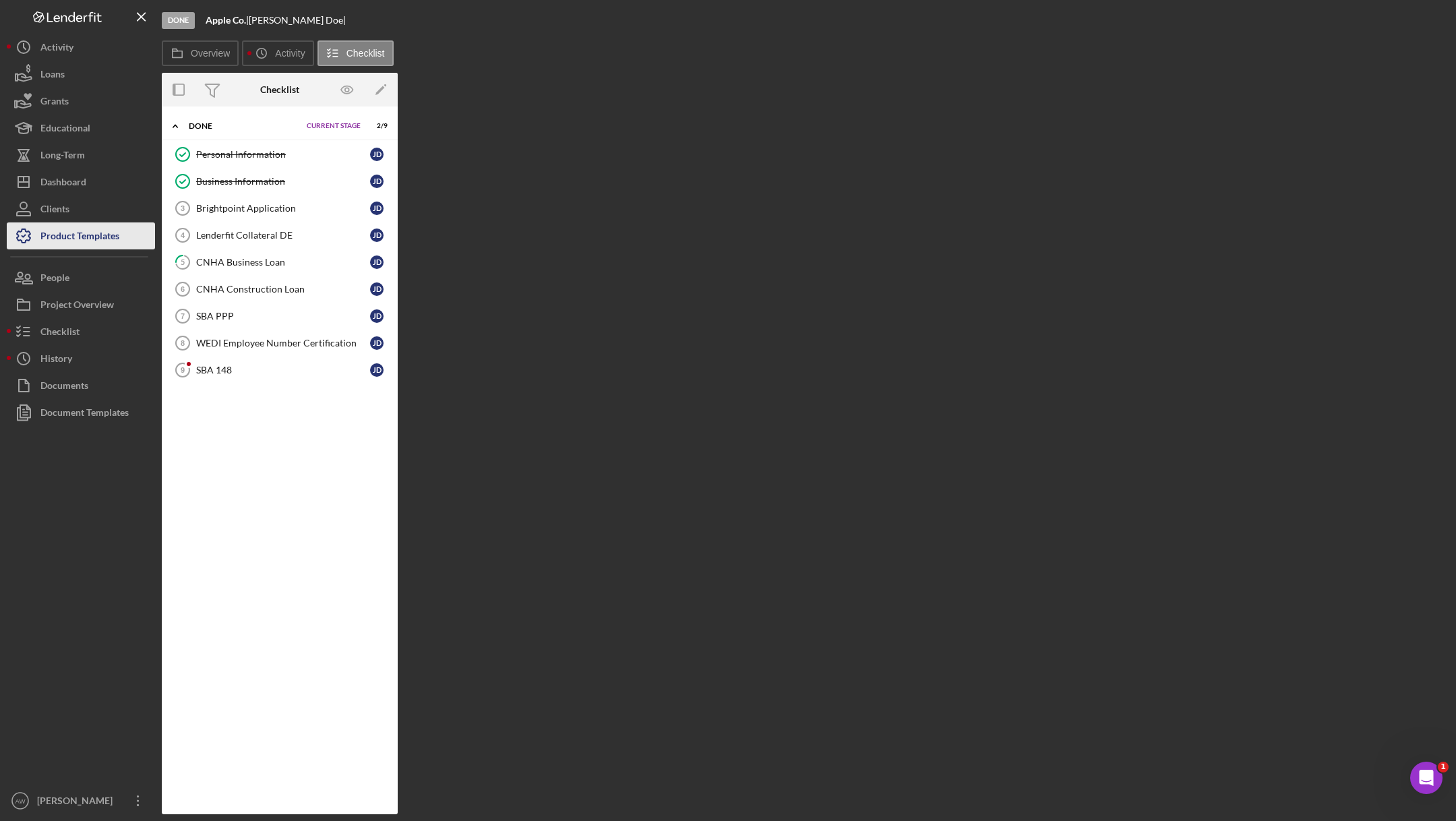
click at [57, 236] on div "Product Templates" at bounding box center [80, 237] width 79 height 30
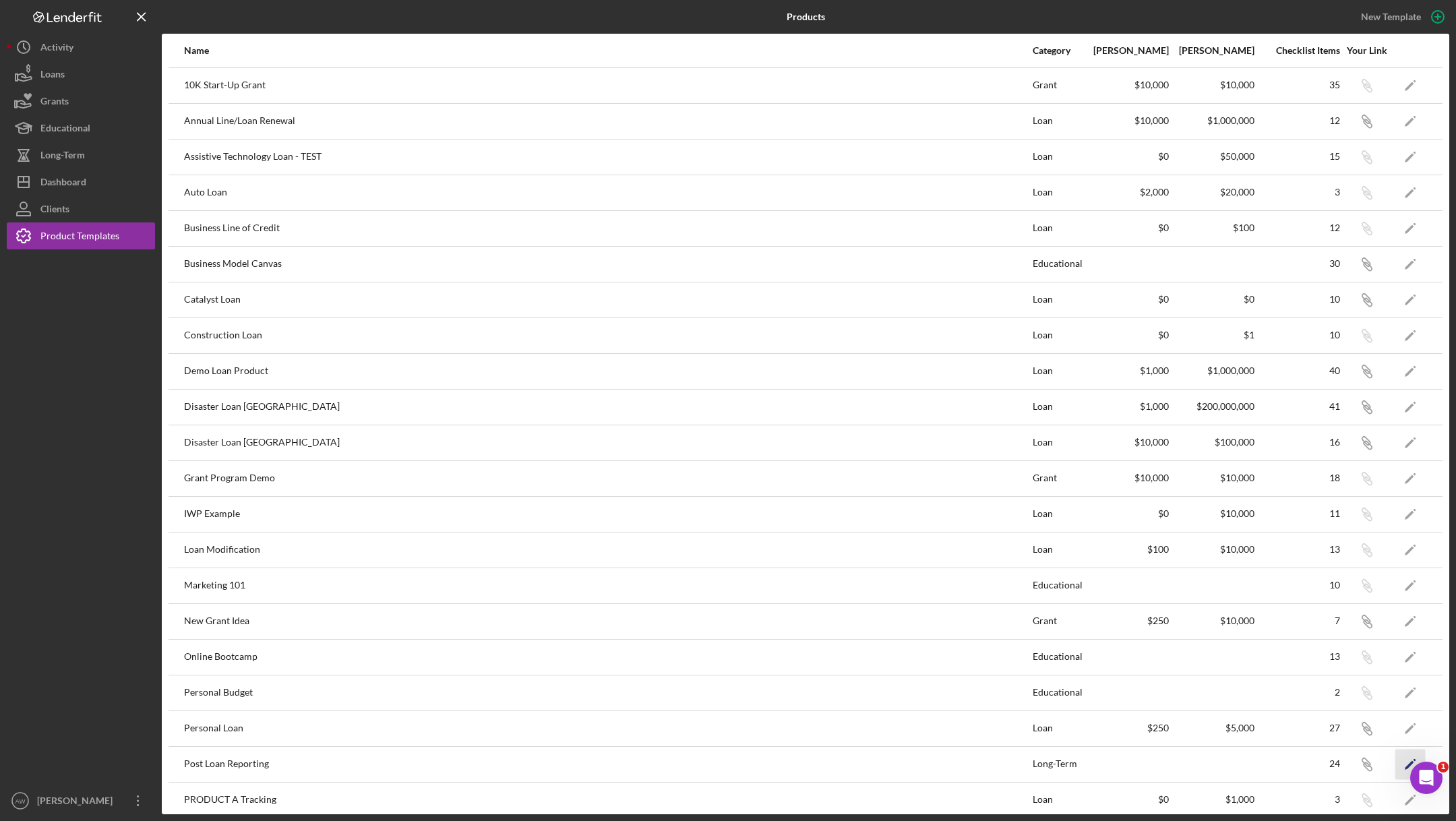
click at [1408, 760] on icon "Icon/Edit" at bounding box center [1410, 763] width 30 height 30
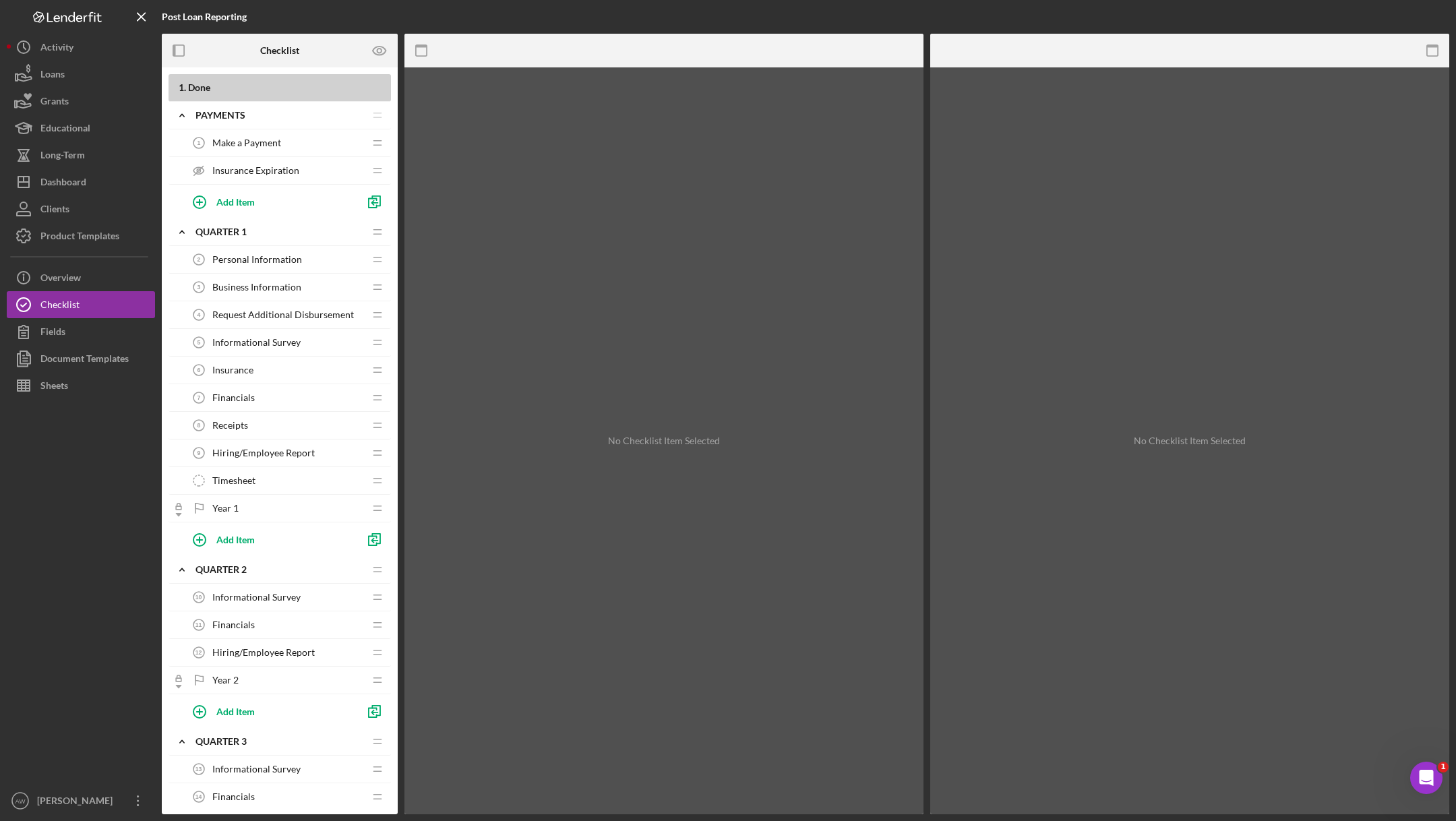
click at [227, 365] on span "Insurance" at bounding box center [233, 370] width 41 height 11
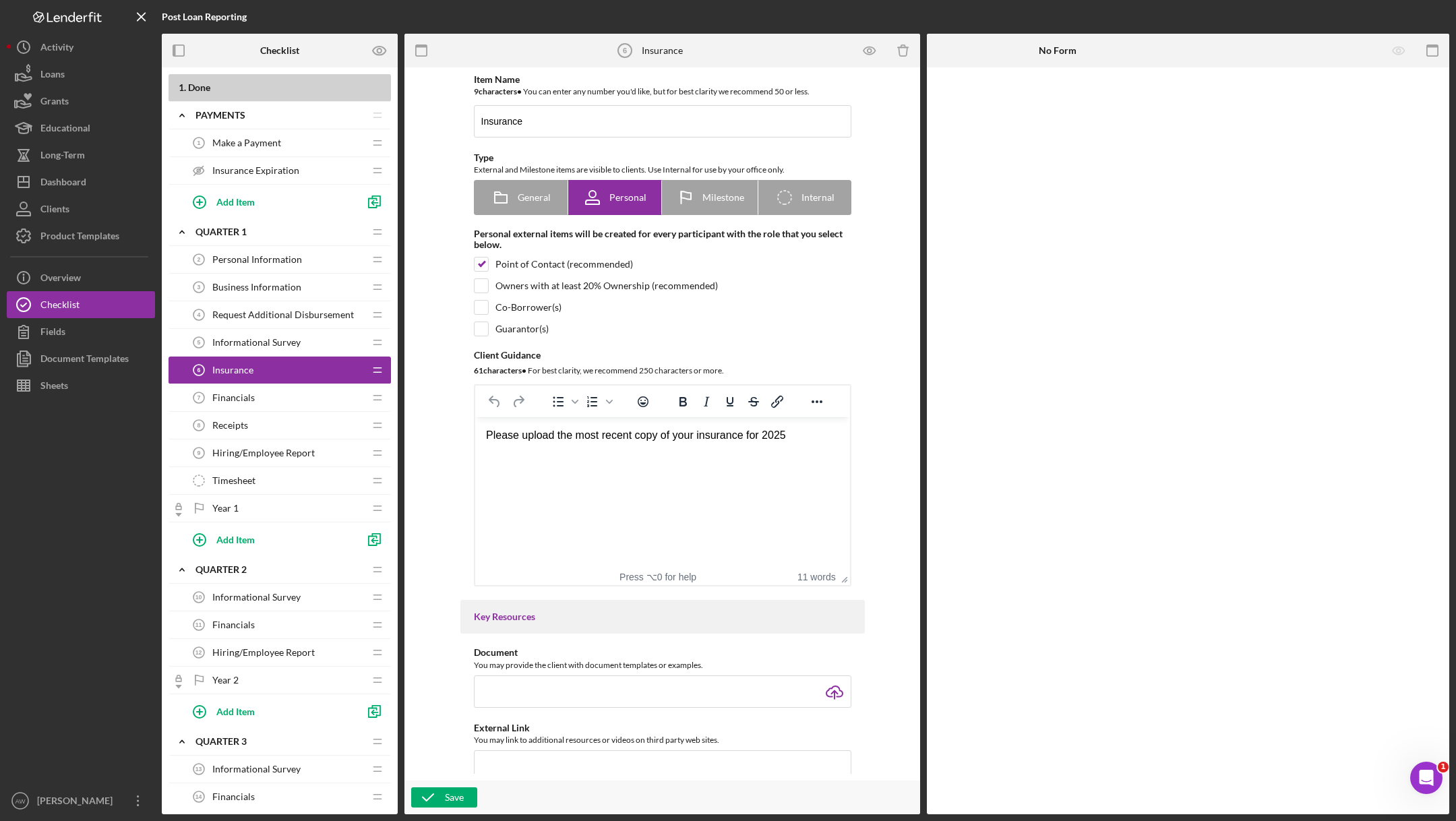
click at [241, 403] on div "Financials 7 Financials" at bounding box center [274, 397] width 179 height 27
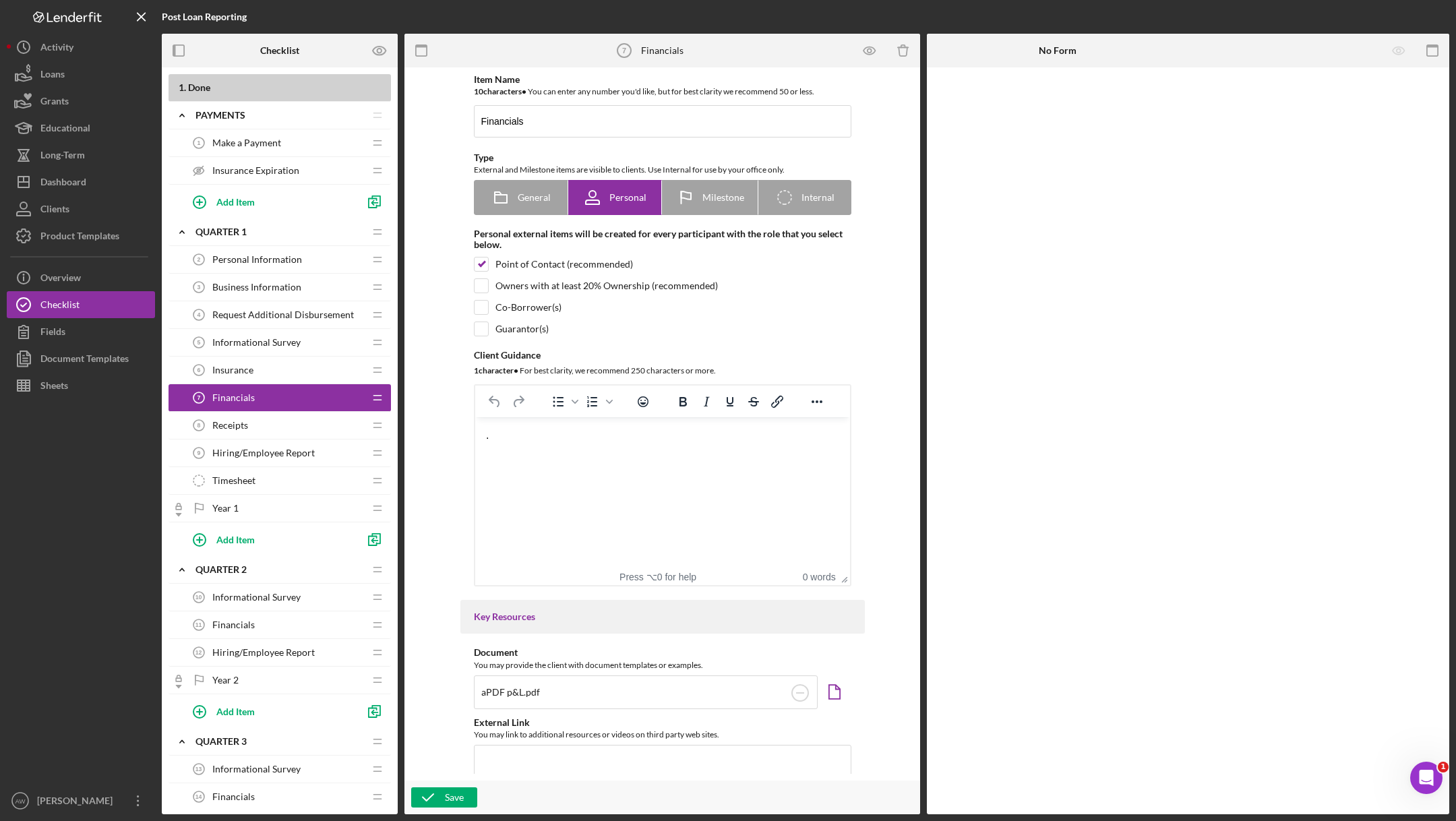
click at [249, 461] on div "Hiring/Employee Report 9 Hiring/Employee Report" at bounding box center [274, 452] width 179 height 27
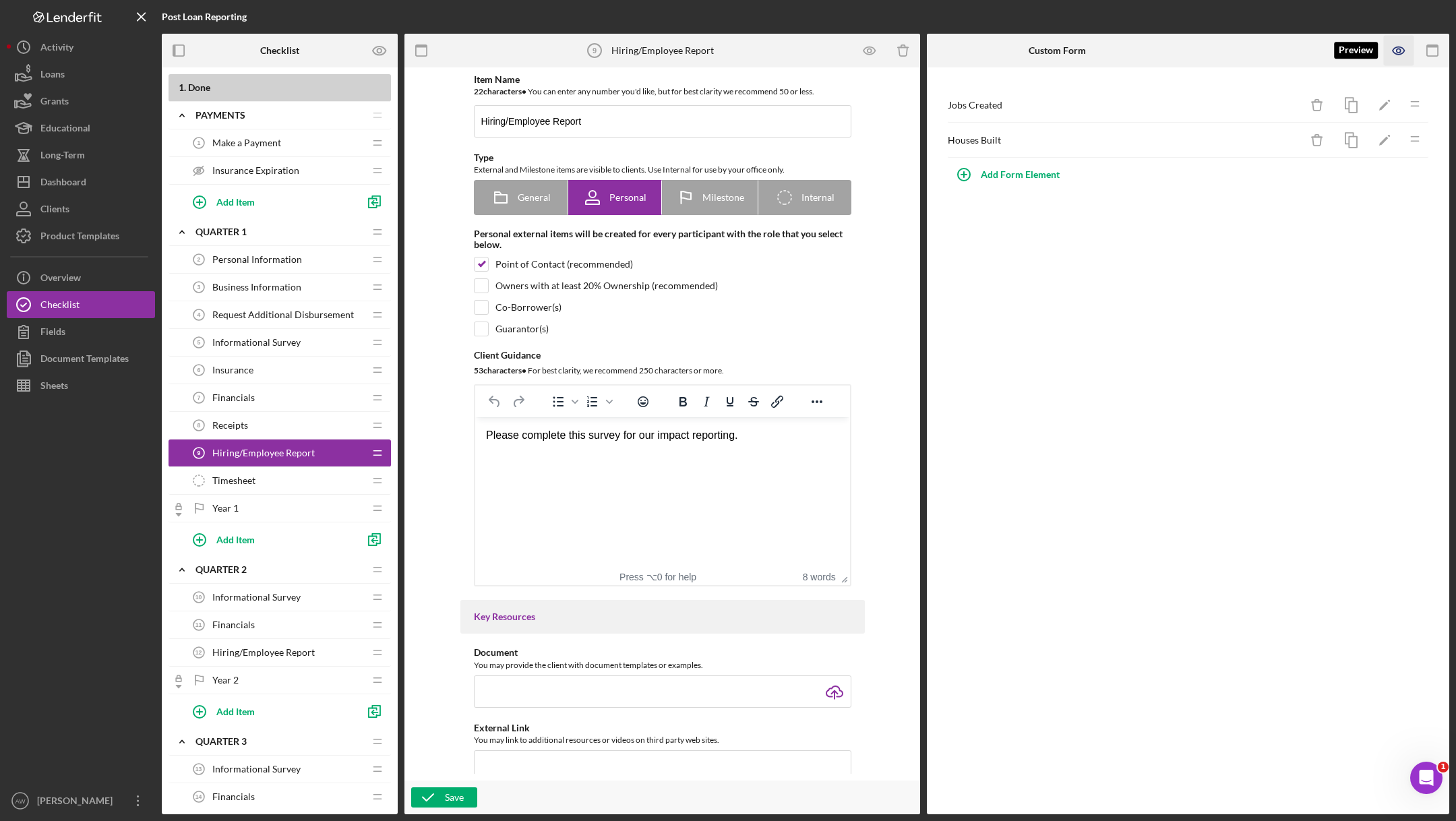
click at [1412, 48] on icon "button" at bounding box center [1399, 50] width 30 height 30
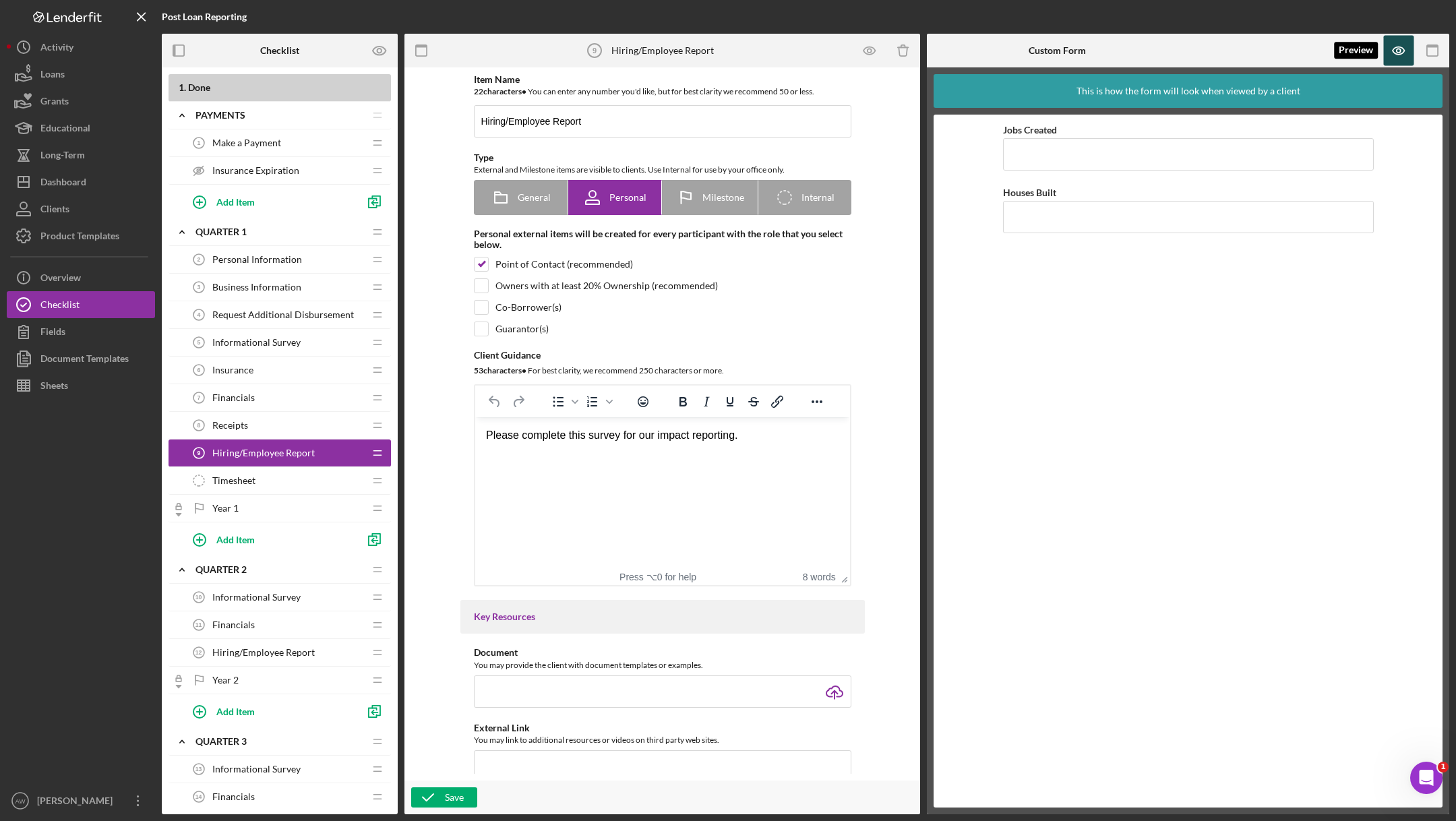
click at [1386, 47] on icon "button" at bounding box center [1399, 50] width 30 height 30
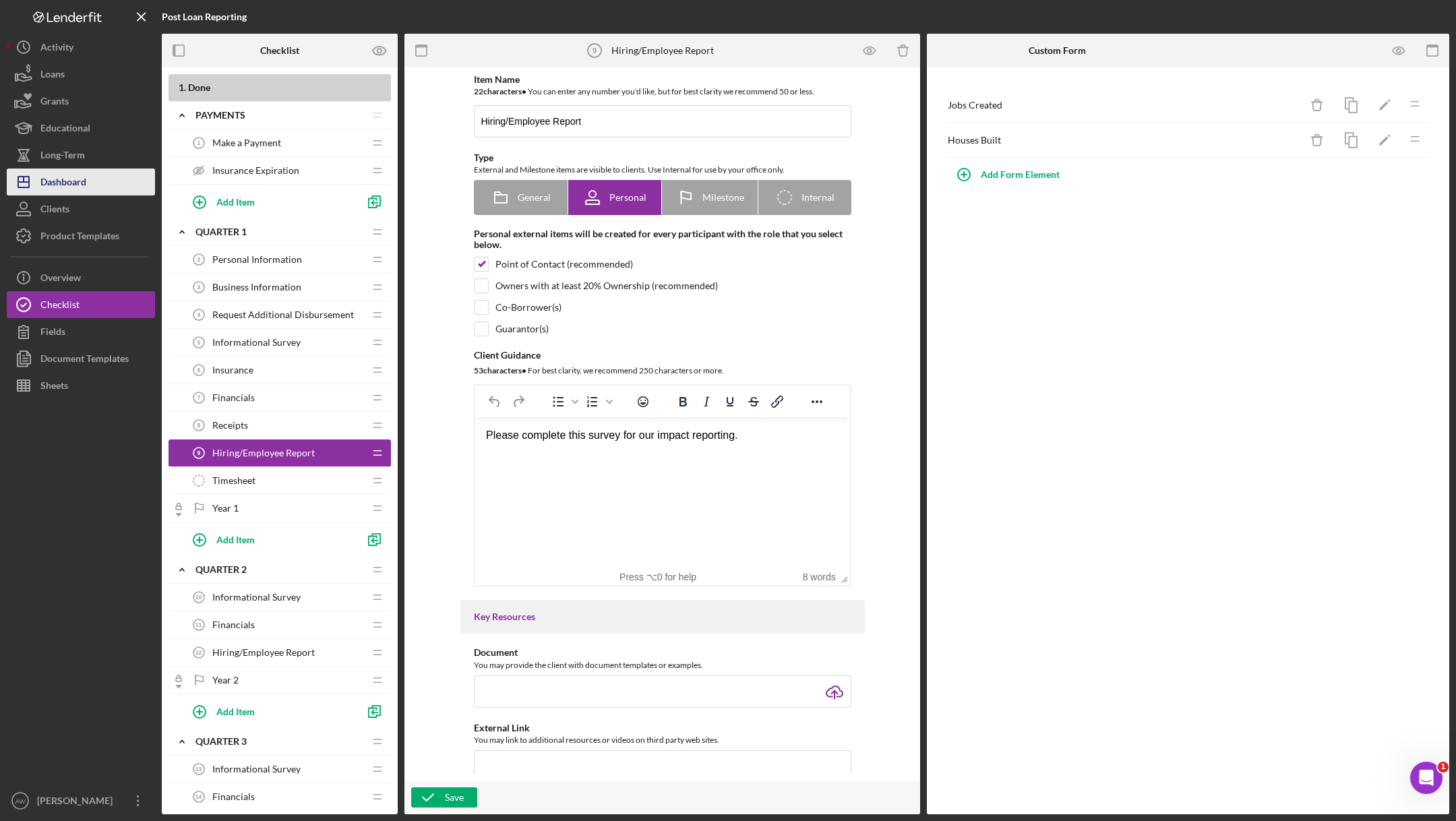
click at [57, 184] on div "Dashboard" at bounding box center [63, 183] width 46 height 30
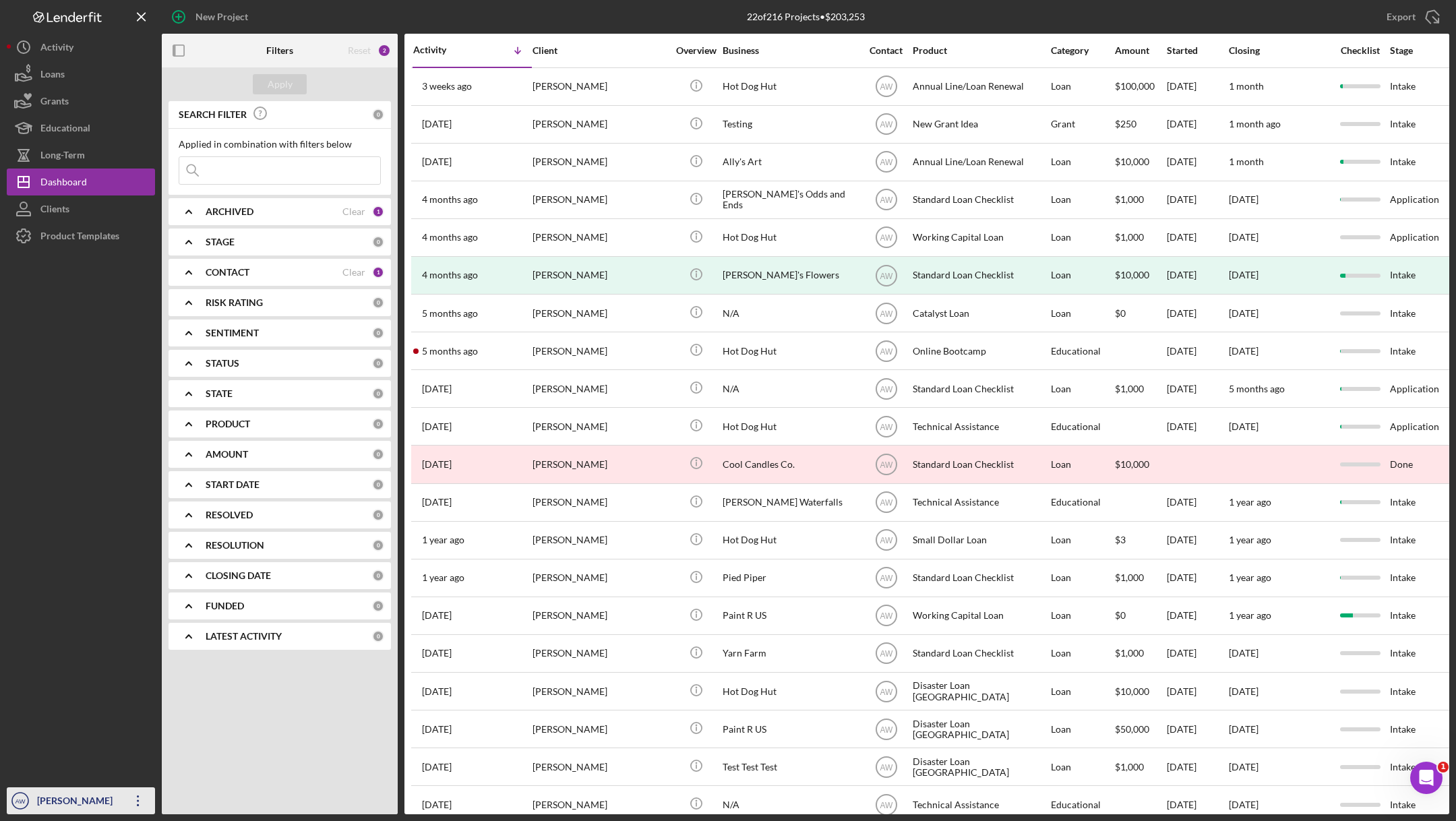
click at [19, 803] on text "AW" at bounding box center [20, 801] width 11 height 8
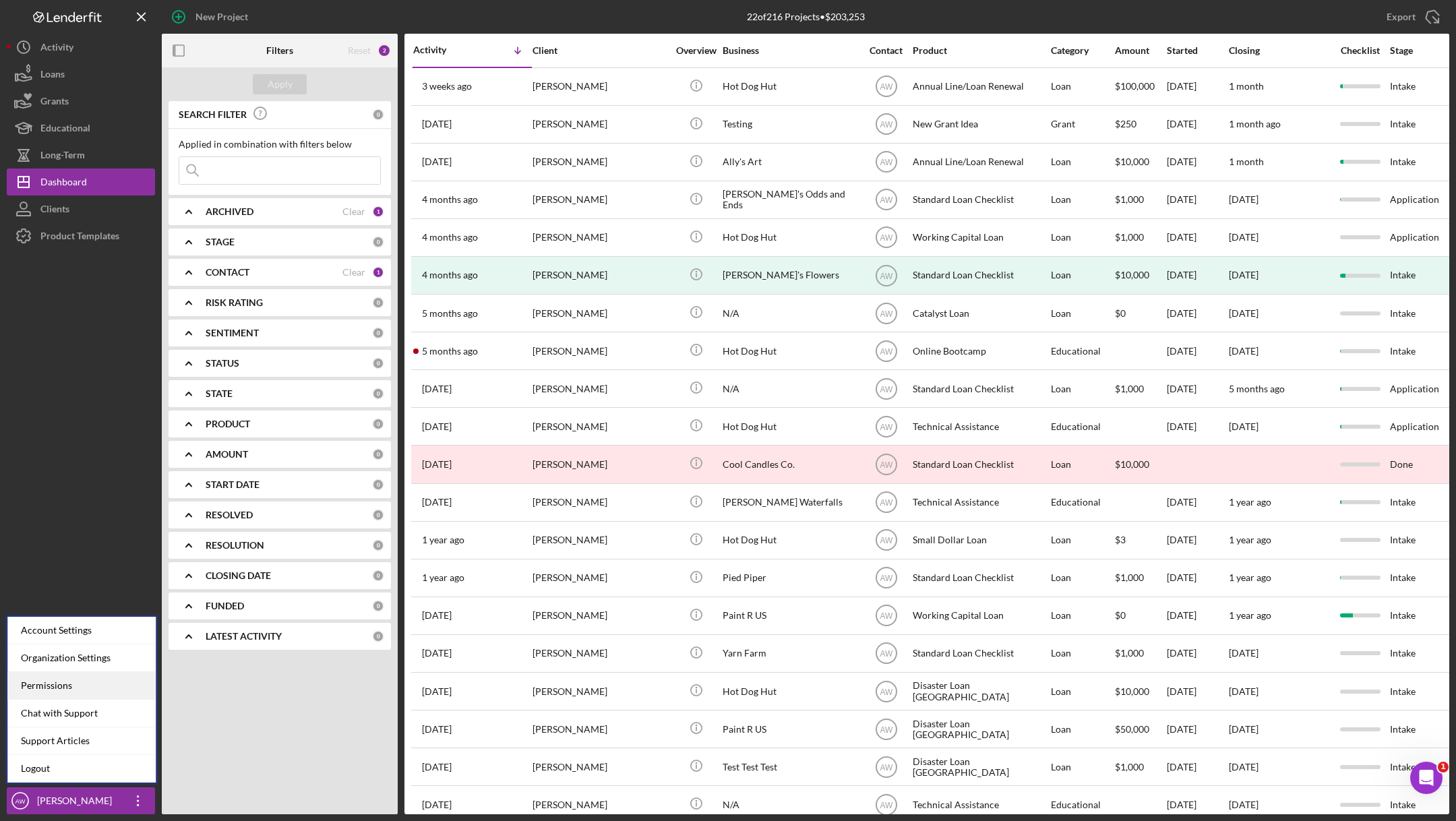
click at [41, 695] on div "Permissions" at bounding box center [82, 685] width 149 height 28
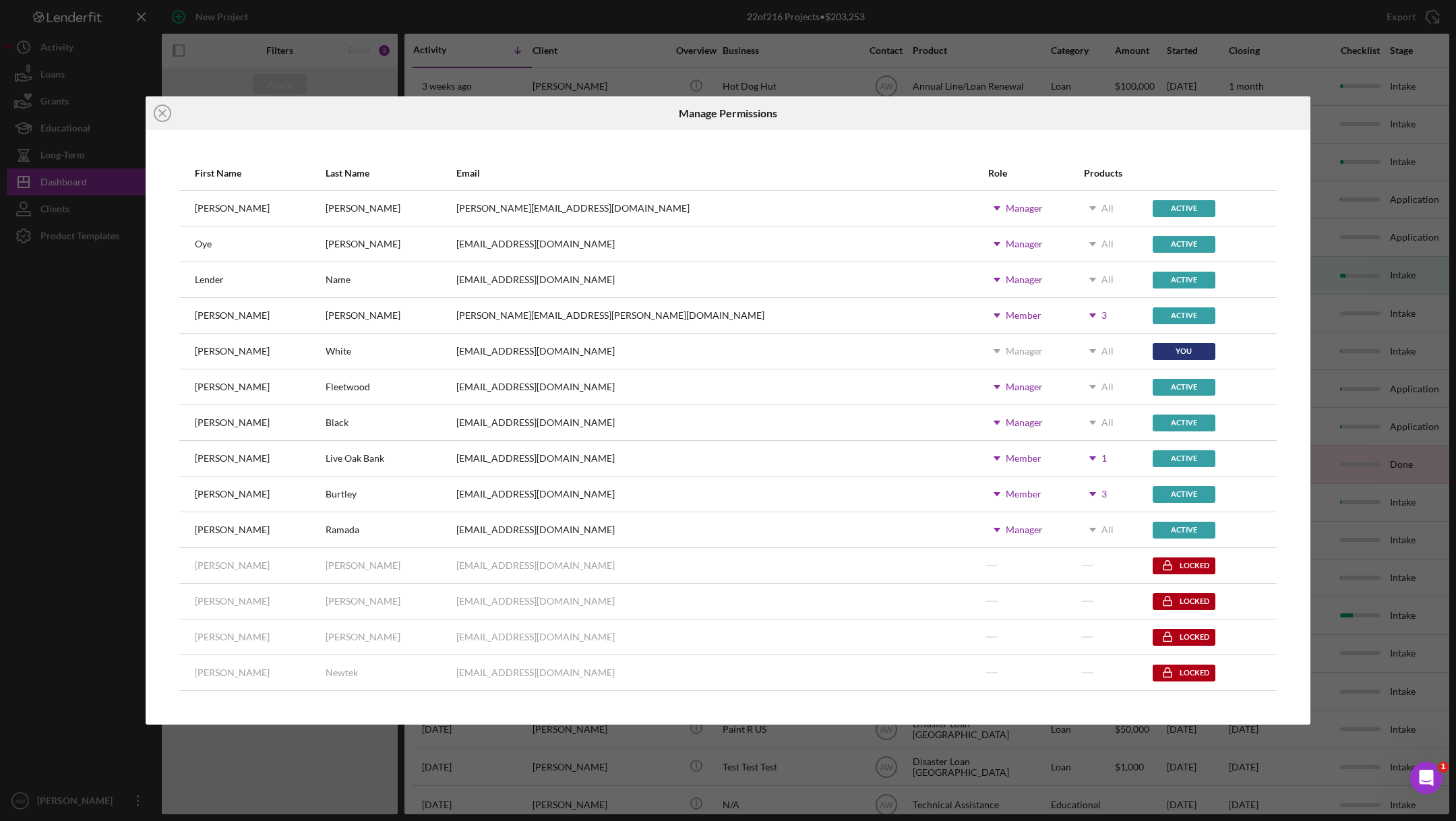
click at [12, 805] on div "Icon/Close Manage Permissions First Name Last Name Email Role Products [PERSON_…" at bounding box center [728, 410] width 1456 height 821
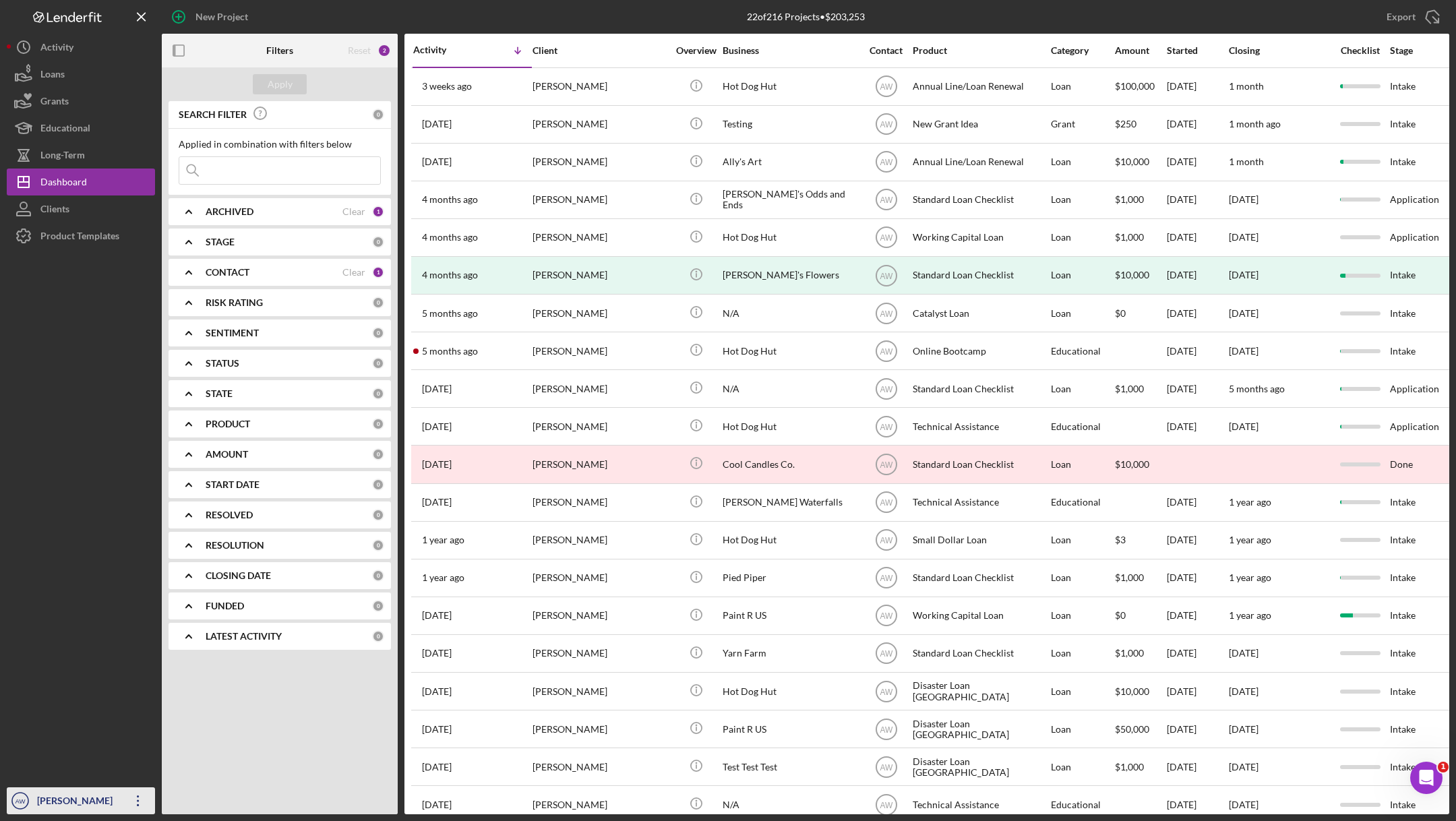
click at [91, 812] on div "[PERSON_NAME]" at bounding box center [77, 801] width 88 height 30
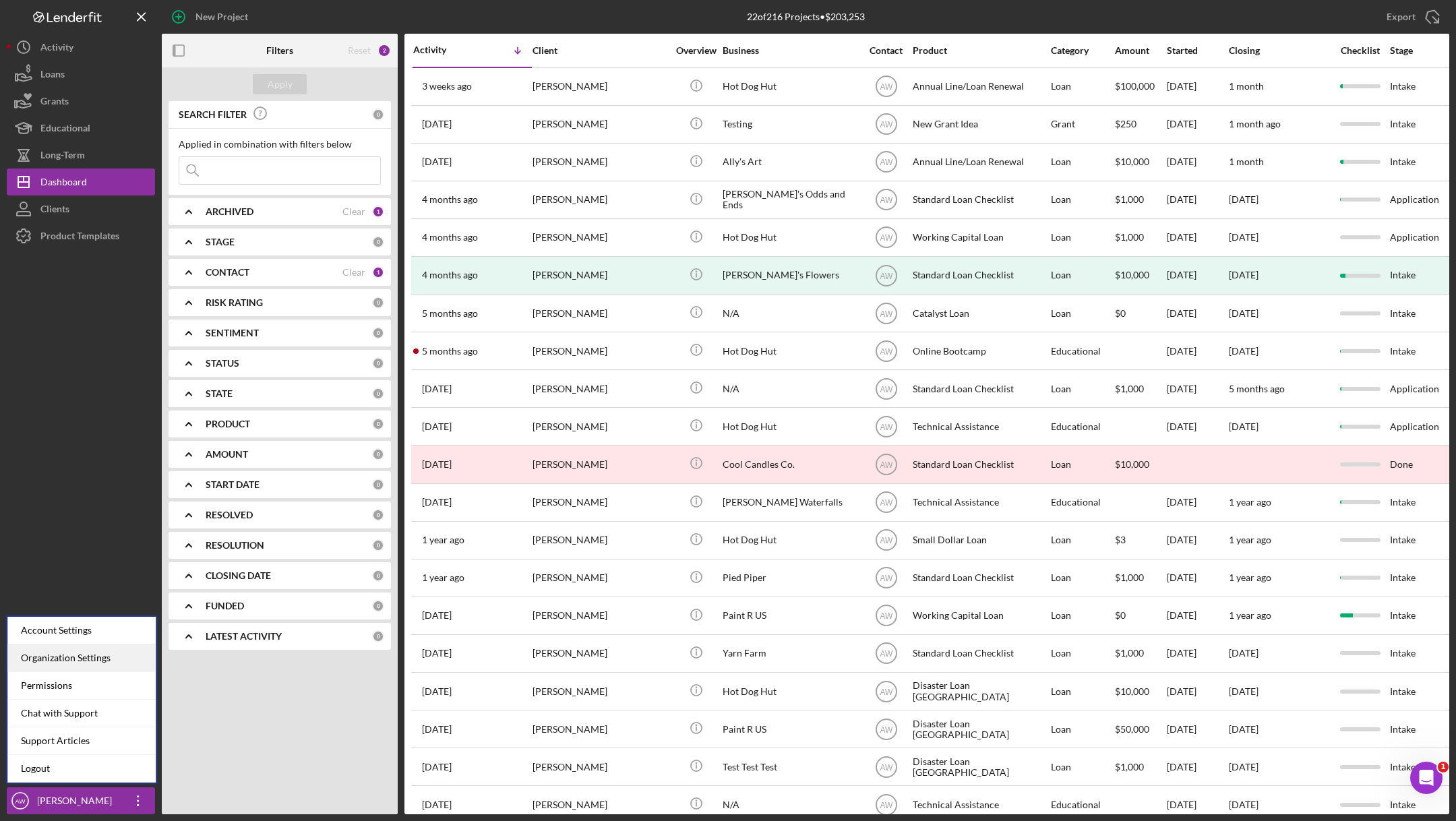
click at [64, 658] on div "Organization Settings" at bounding box center [82, 658] width 149 height 28
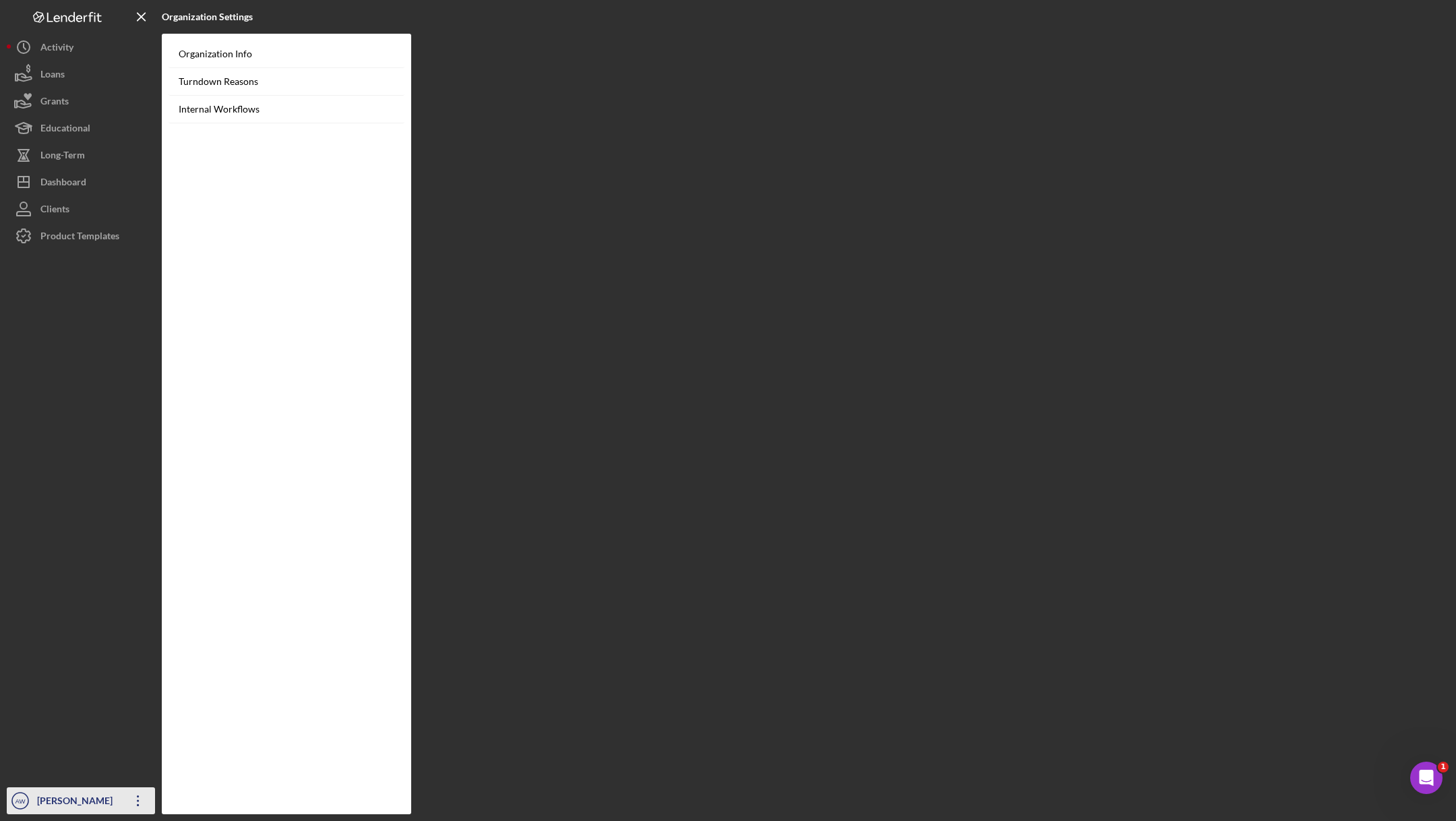
click at [12, 813] on icon "AW" at bounding box center [20, 800] width 27 height 33
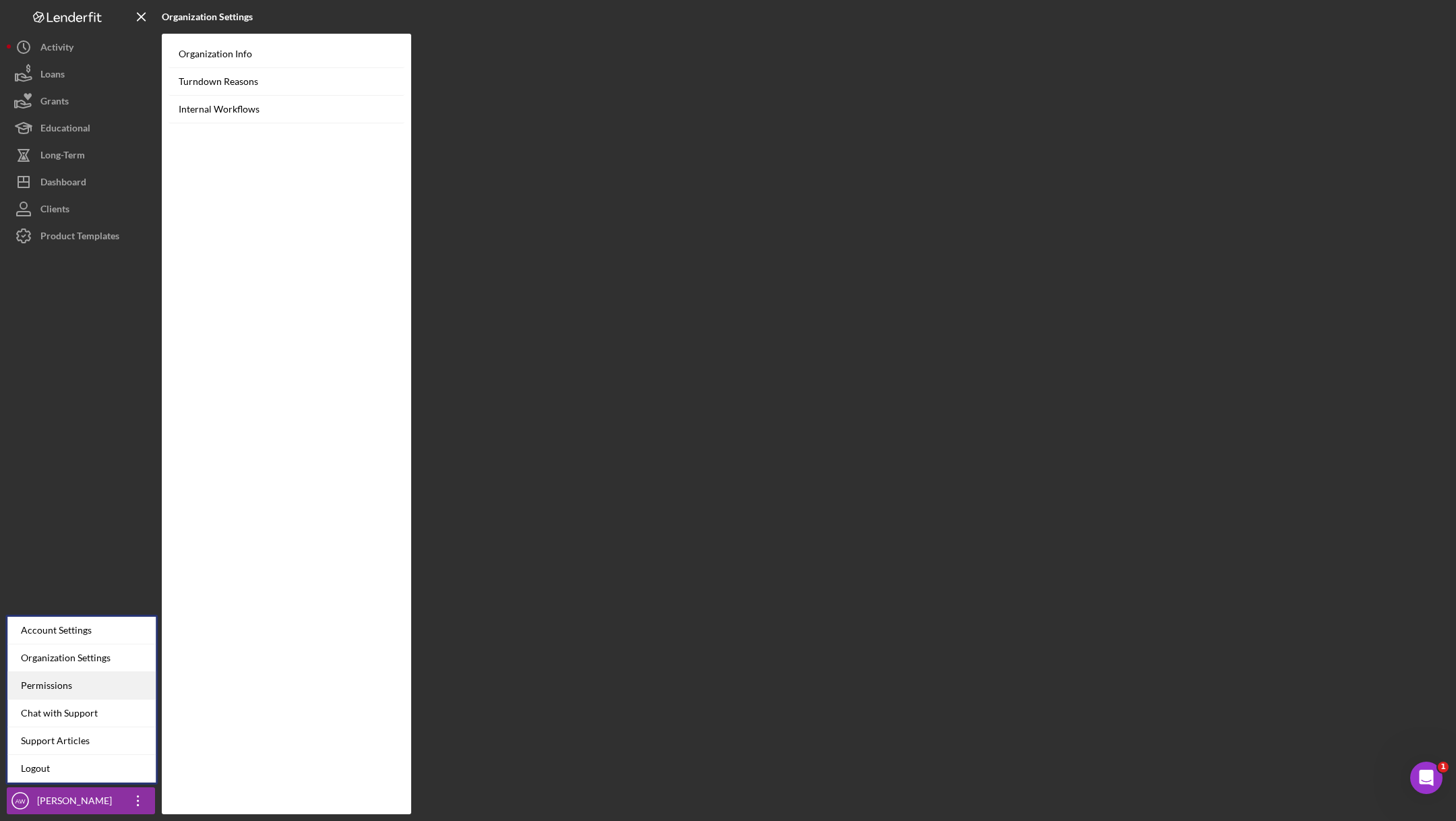
click at [41, 681] on div "Permissions" at bounding box center [82, 685] width 149 height 28
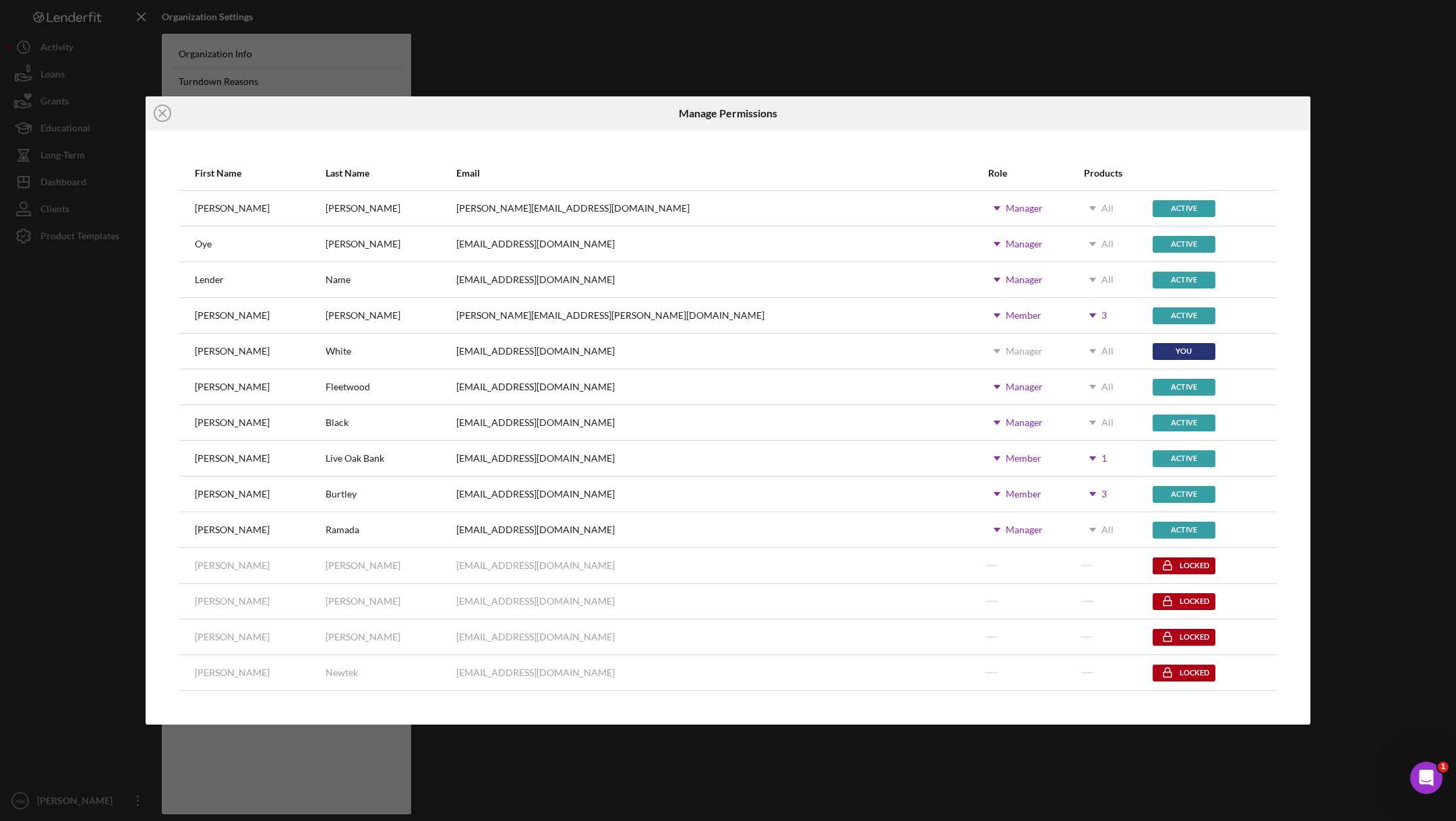
click at [1089, 315] on use at bounding box center [1092, 316] width 7 height 4
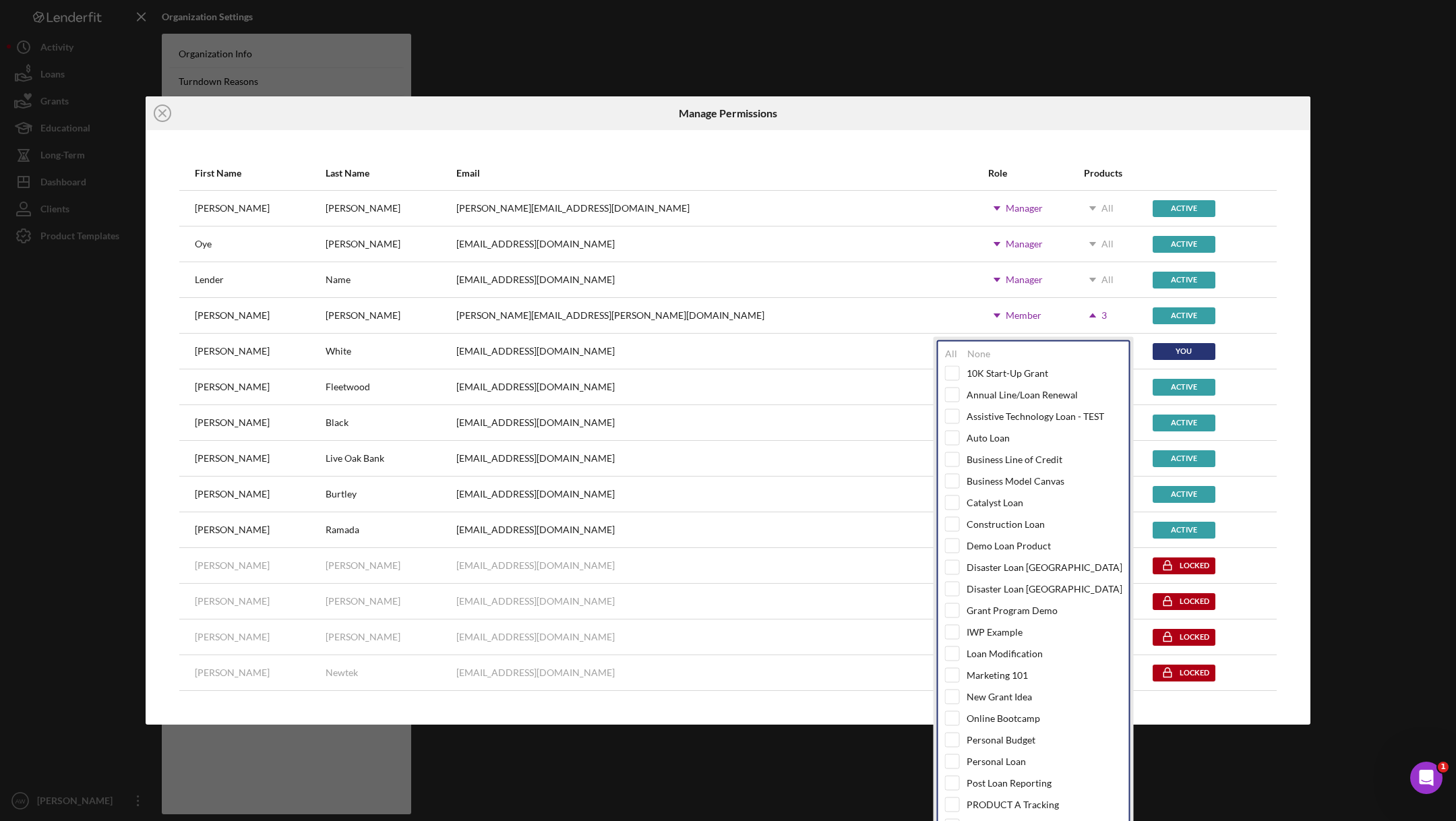
click at [1245, 270] on div "Active" at bounding box center [1207, 279] width 108 height 33
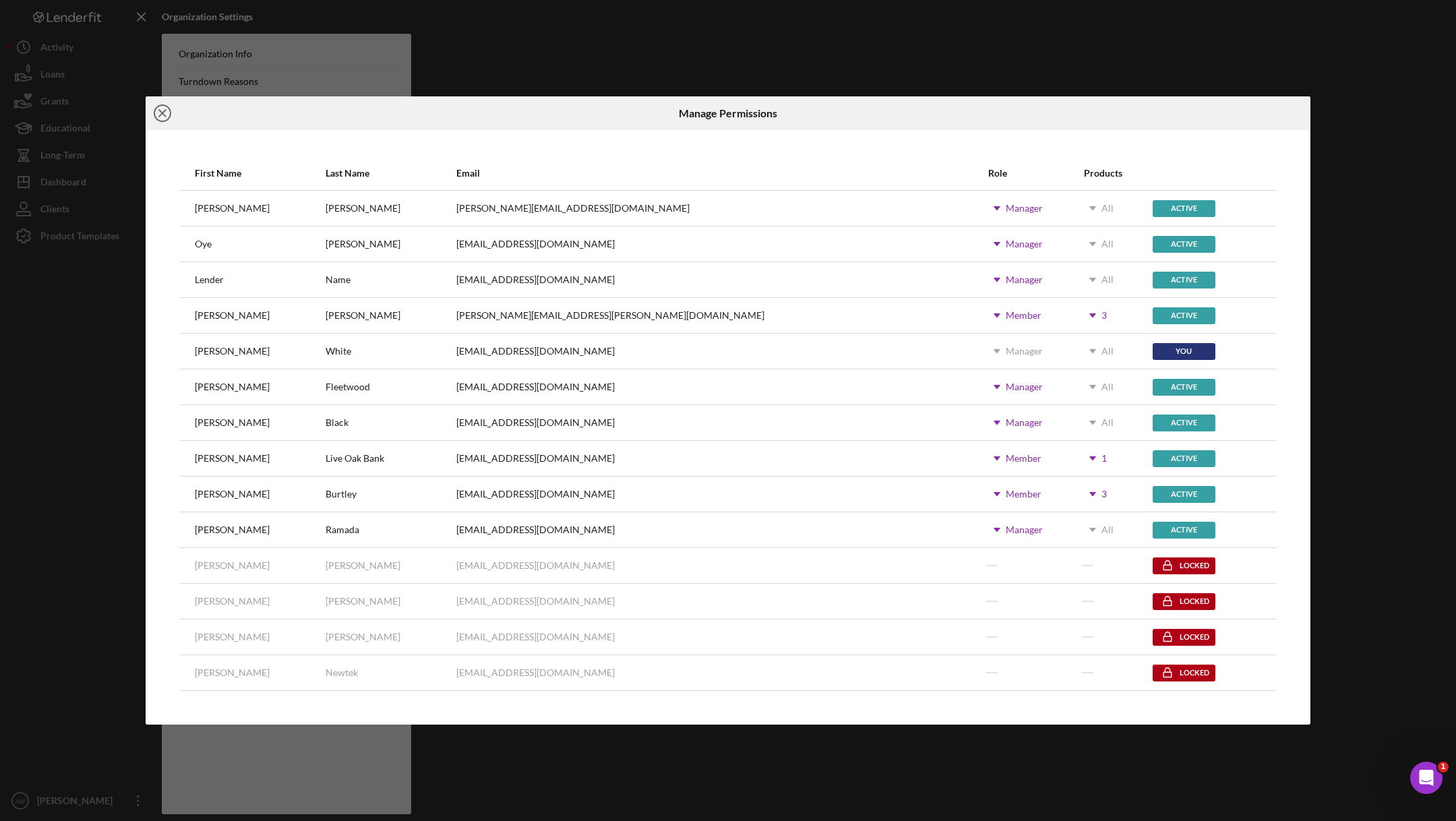
click at [166, 116] on icon "Icon/Close" at bounding box center [162, 113] width 33 height 33
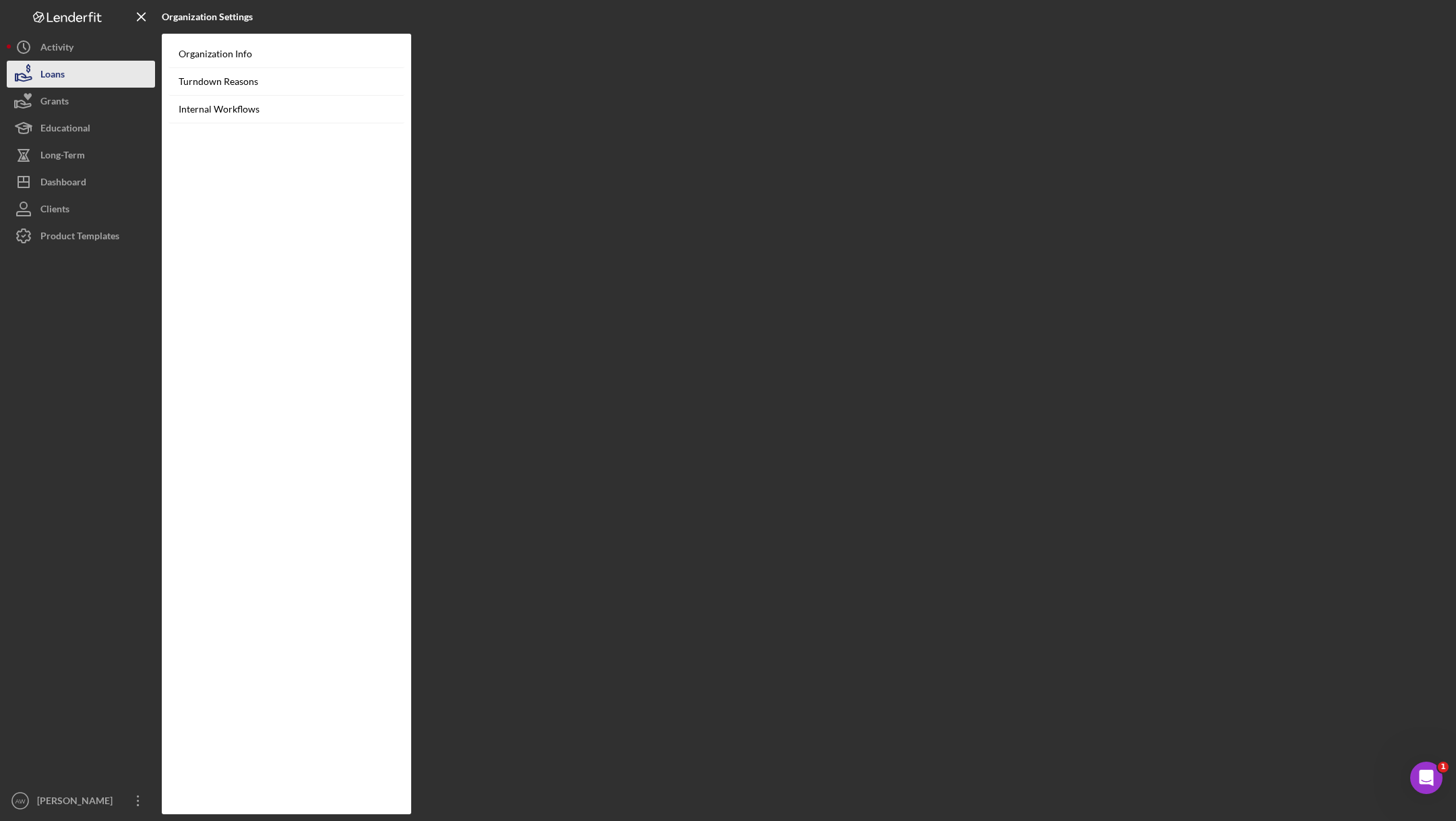
click at [50, 61] on div "Loans" at bounding box center [52, 76] width 25 height 30
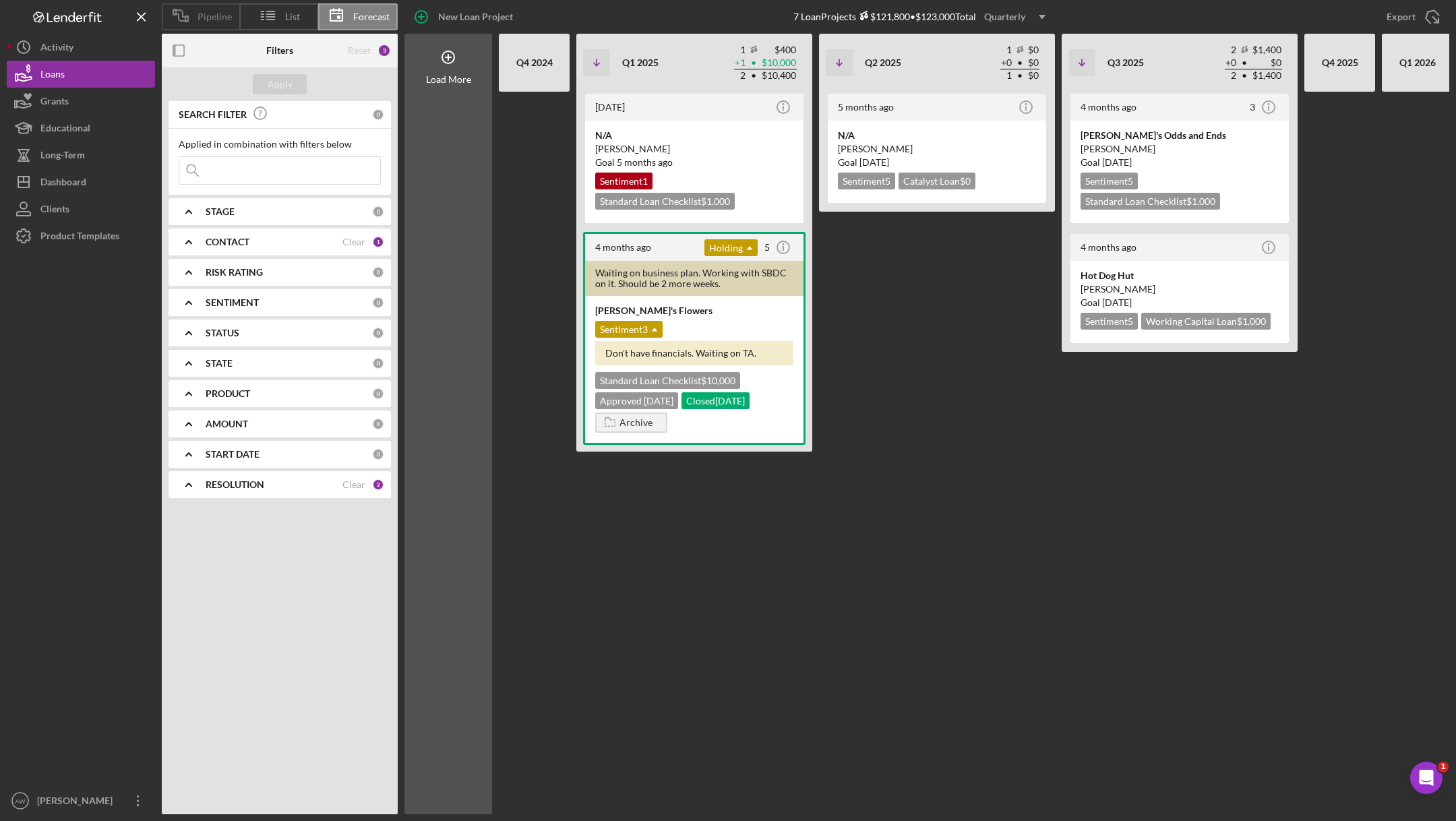
click at [173, 19] on icon at bounding box center [180, 16] width 33 height 33
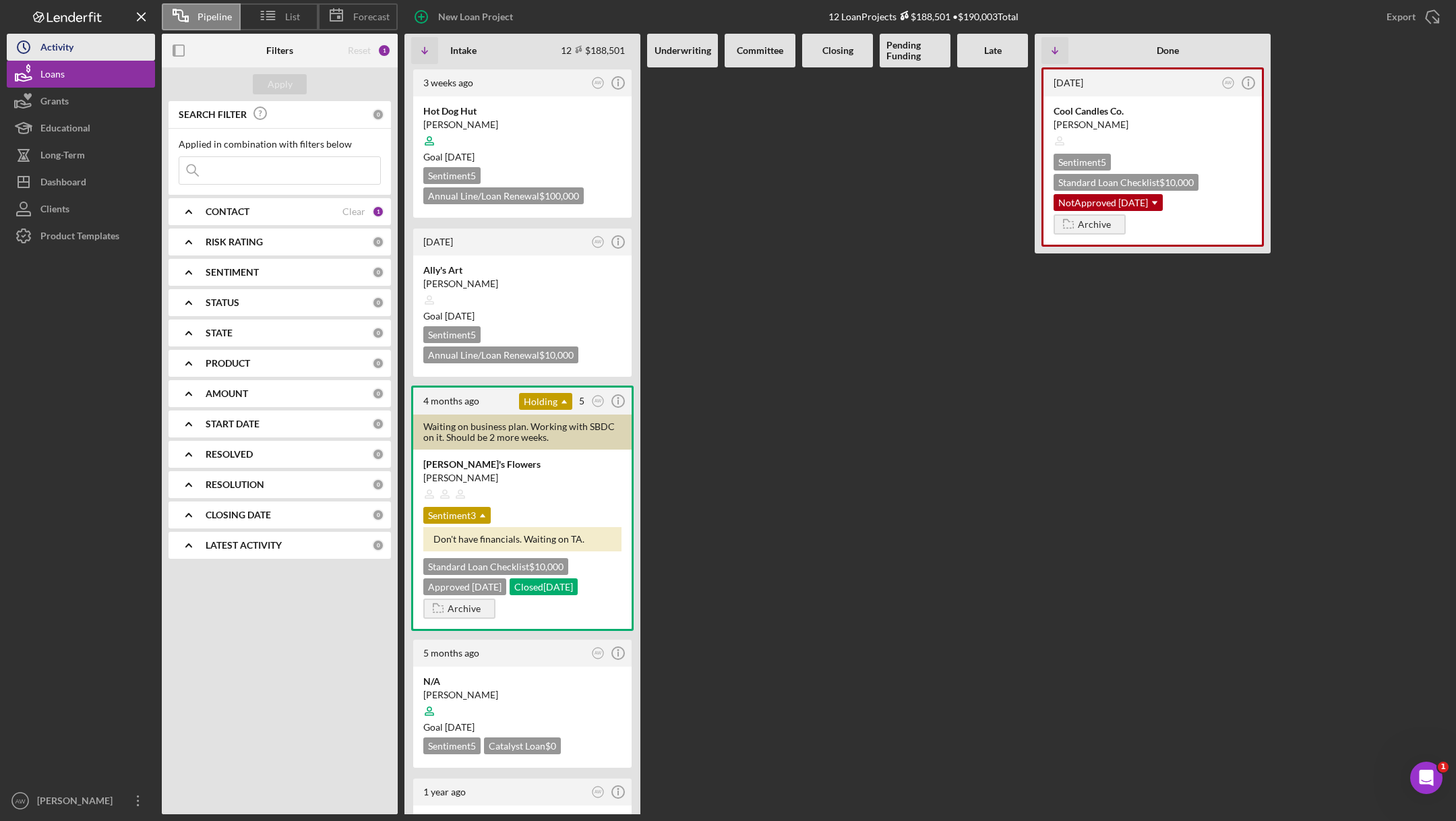
click at [85, 52] on button "Icon/History Activity" at bounding box center [81, 46] width 149 height 27
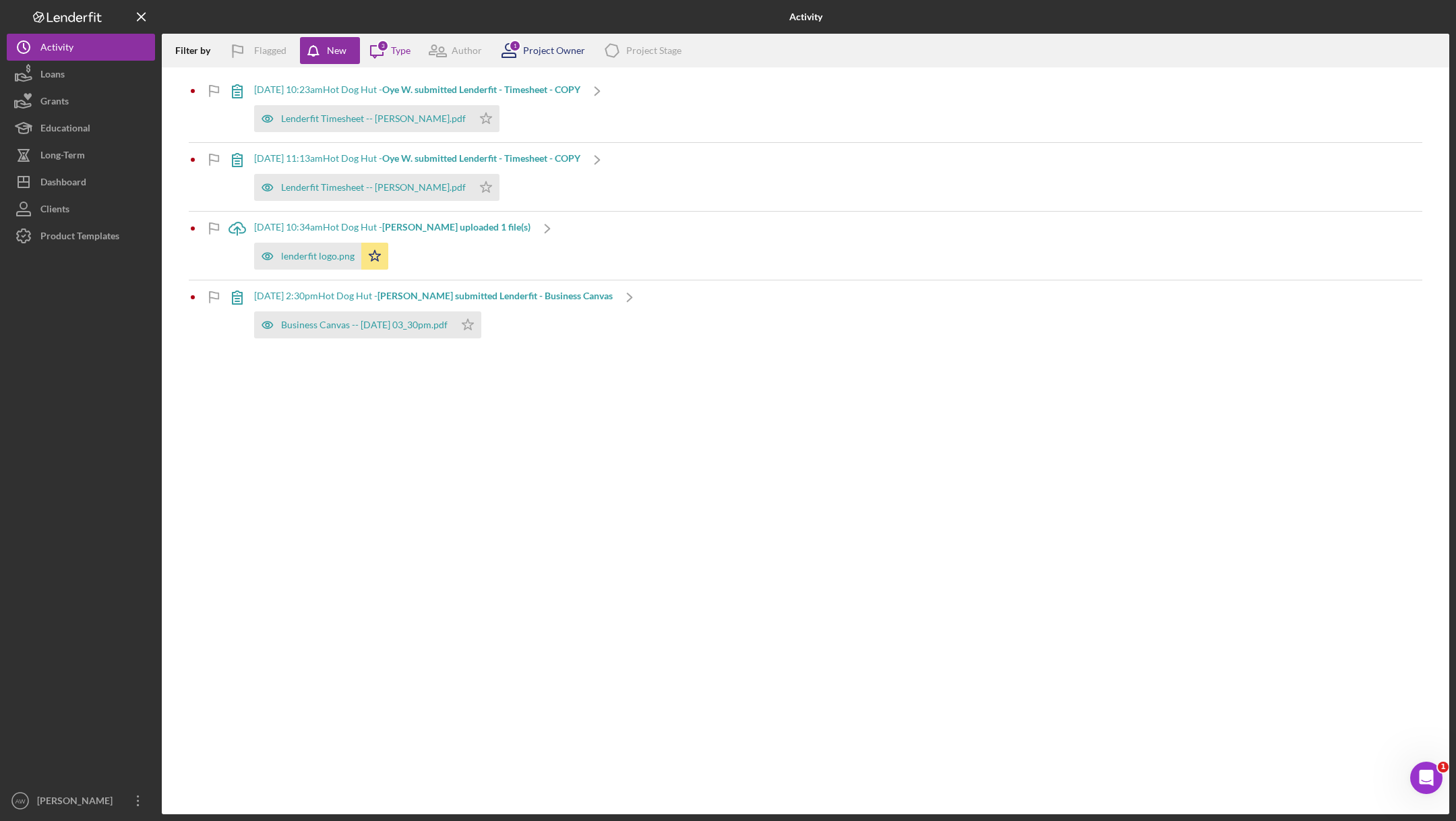
click at [539, 46] on div "Project Owner" at bounding box center [554, 50] width 62 height 11
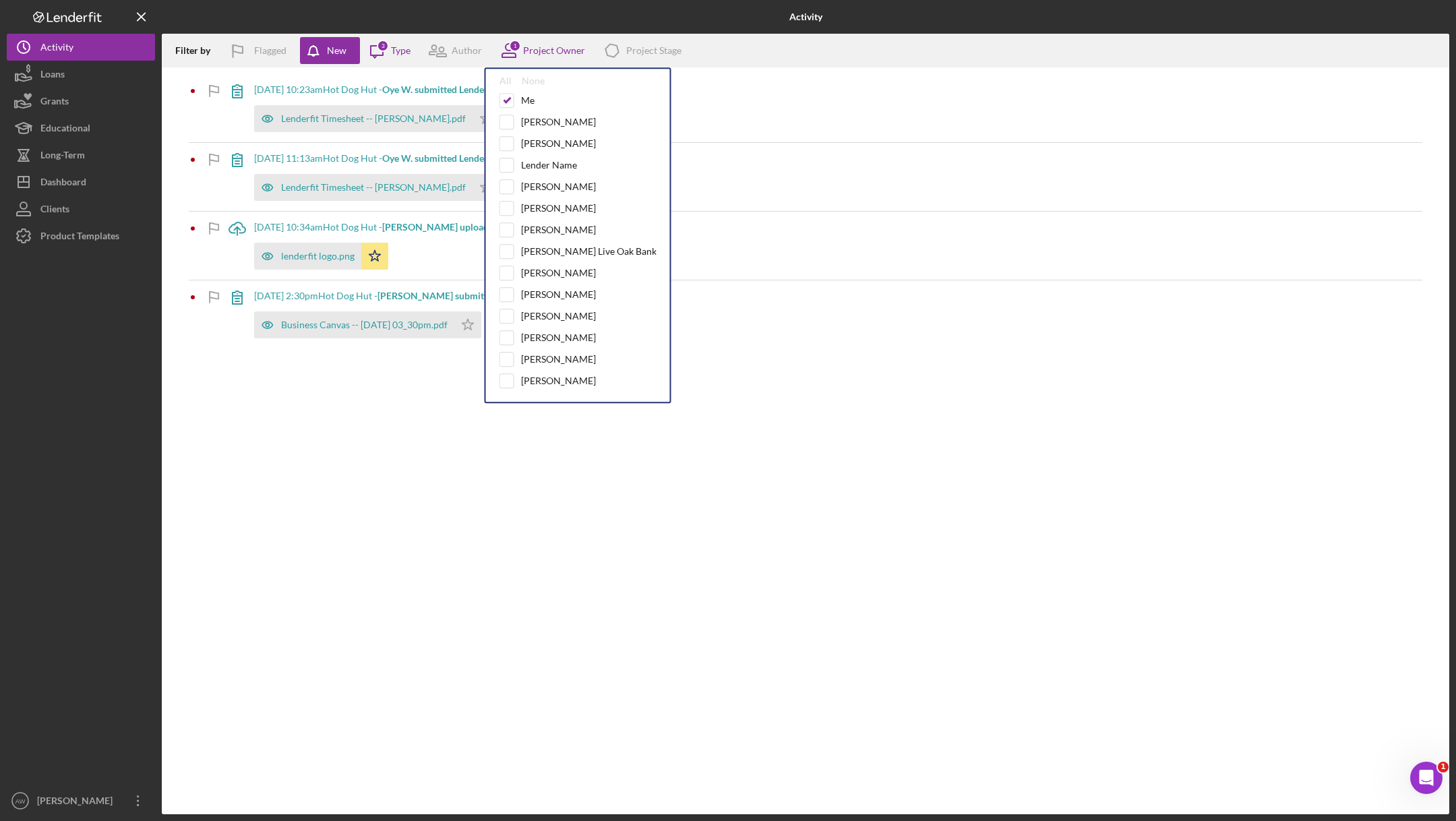
click at [540, 16] on div at bounding box center [376, 17] width 429 height 33
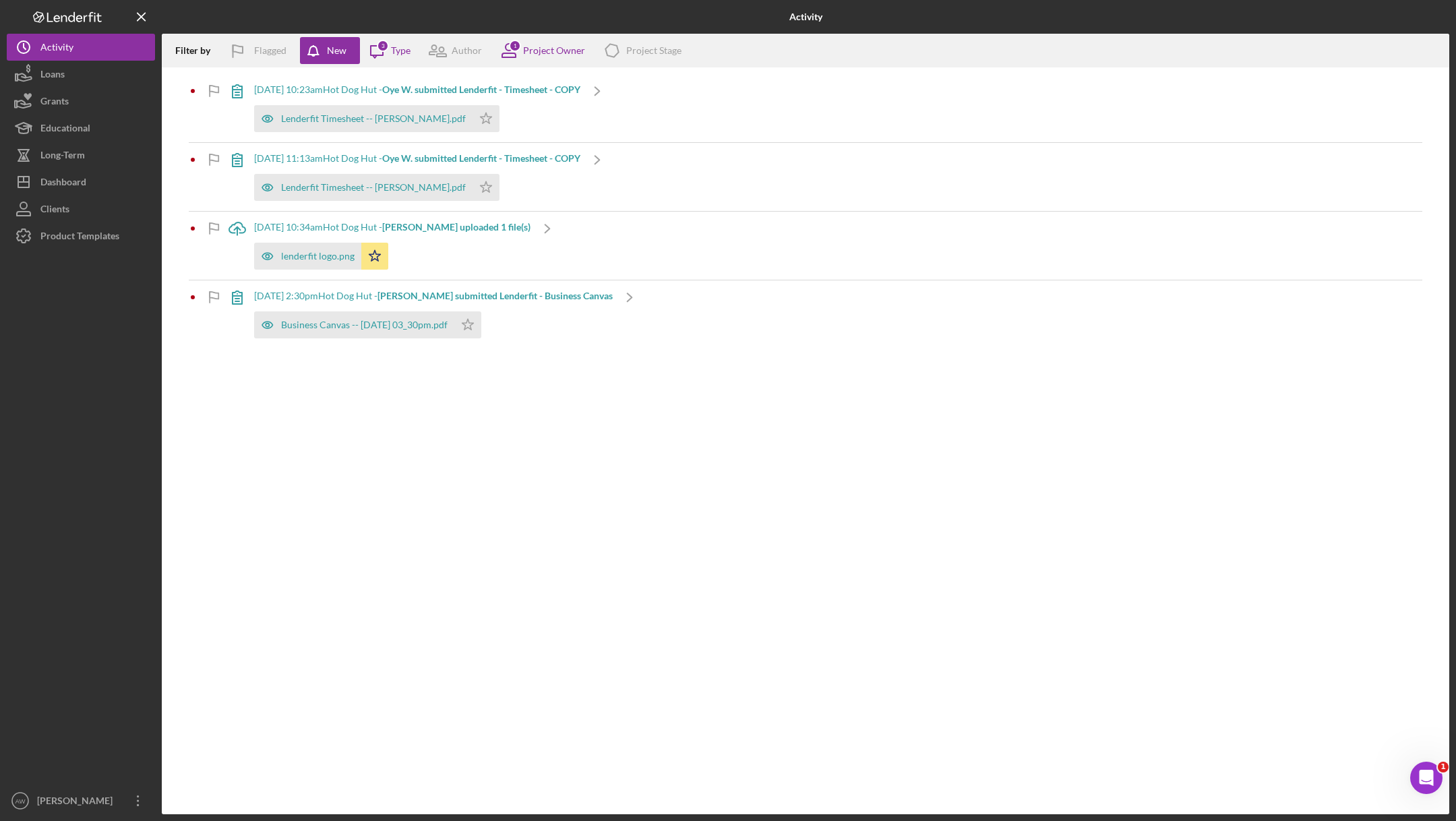
click at [580, 101] on div "Lenderfit Timesheet -- [PERSON_NAME].pdf Icon/Star" at bounding box center [417, 115] width 327 height 33
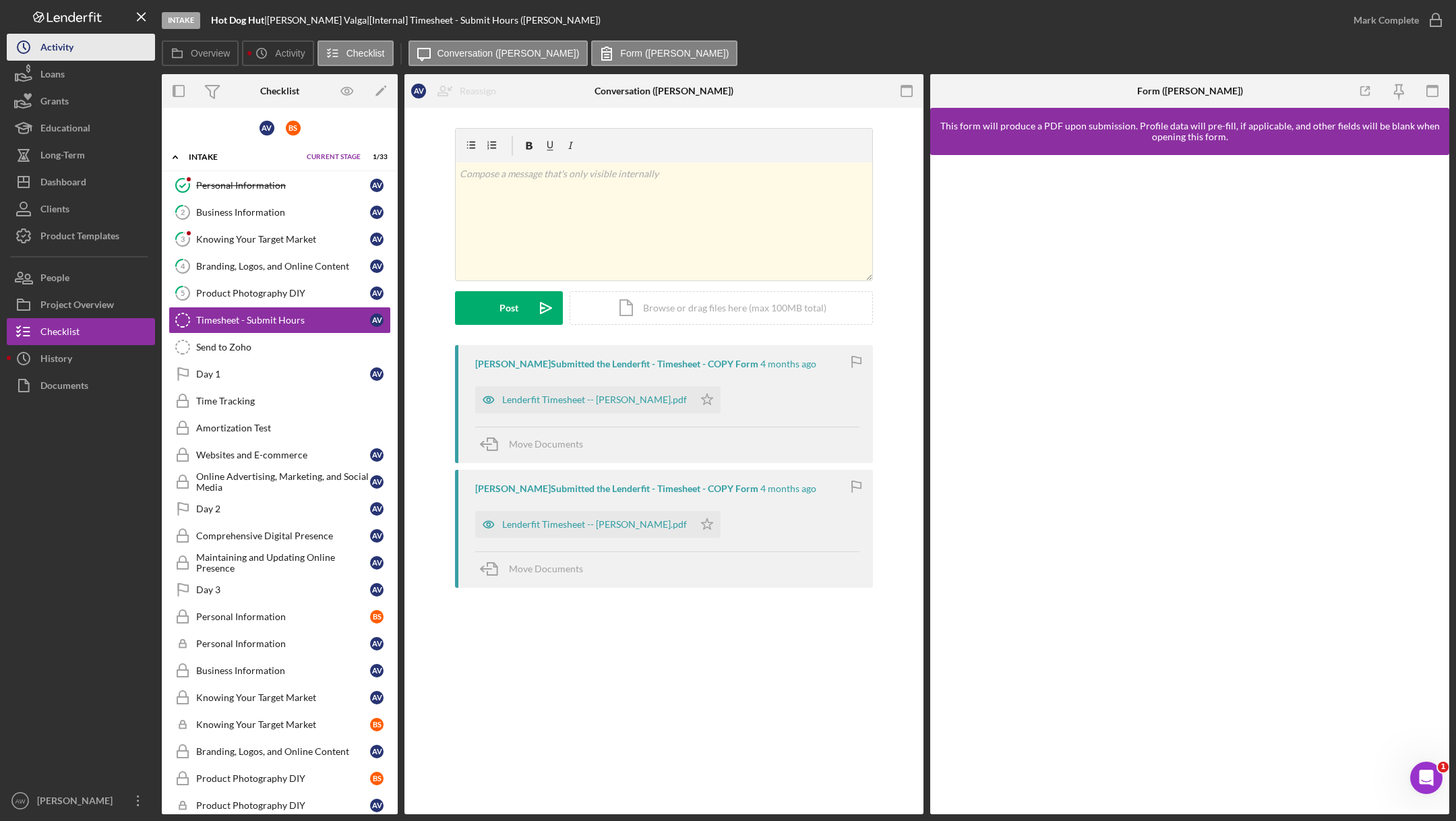
click at [72, 35] on div "Activity" at bounding box center [57, 48] width 33 height 30
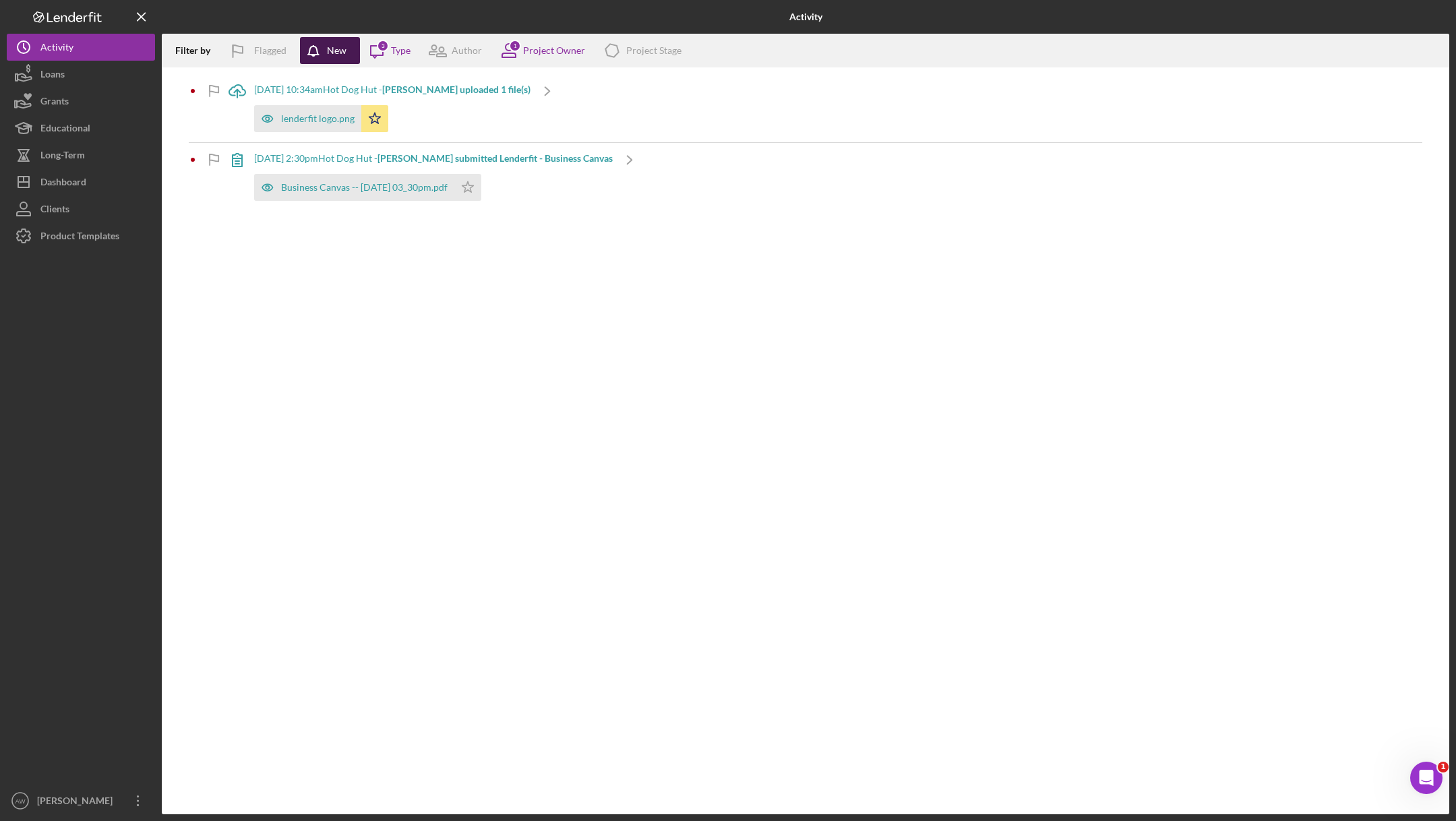
click at [335, 50] on div "New" at bounding box center [336, 50] width 20 height 27
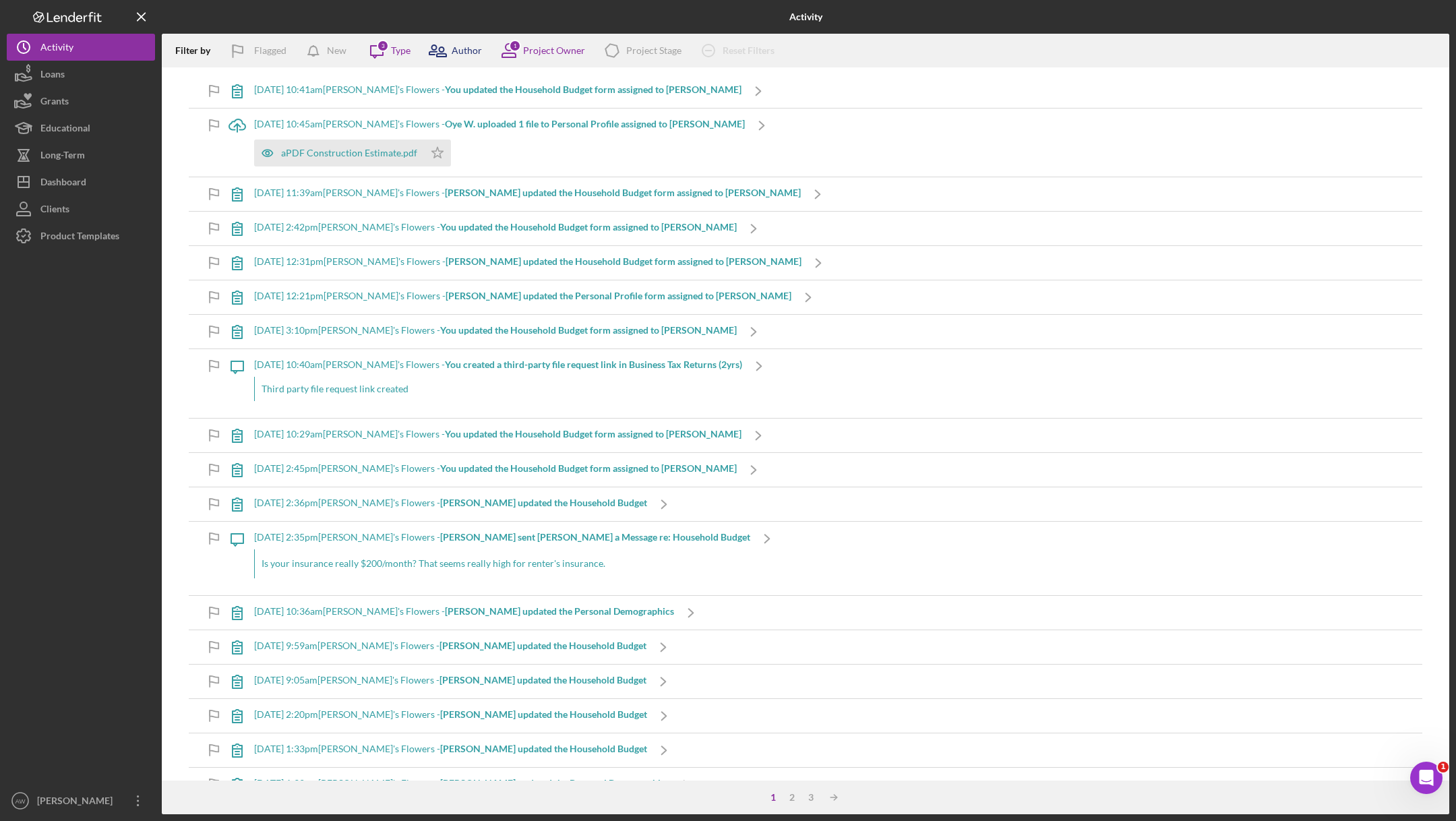
click at [454, 47] on icon at bounding box center [438, 50] width 33 height 33
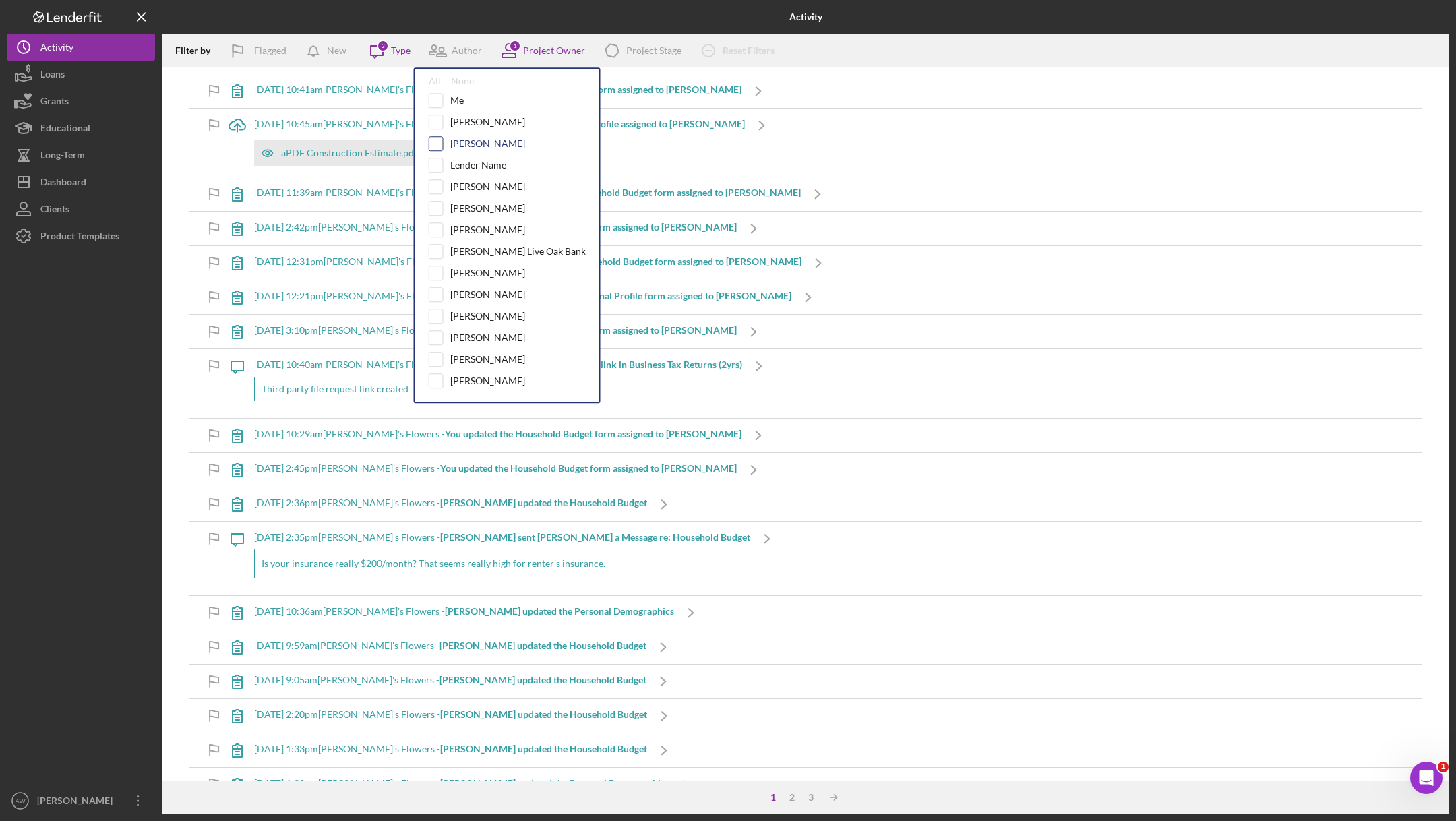
click at [435, 138] on input "checkbox" at bounding box center [436, 144] width 14 height 14
checkbox input "true"
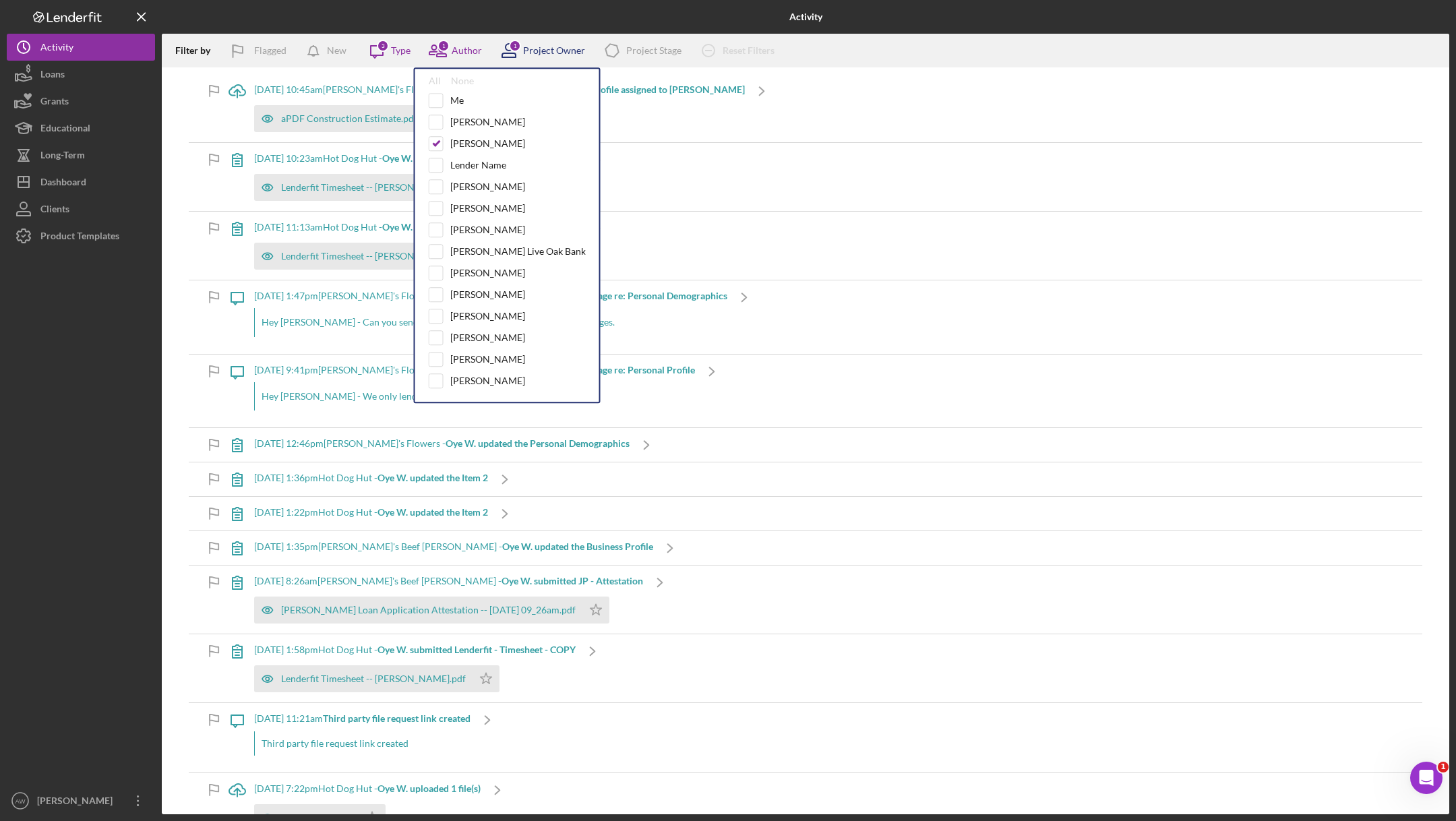
click at [521, 51] on icon at bounding box center [509, 50] width 33 height 33
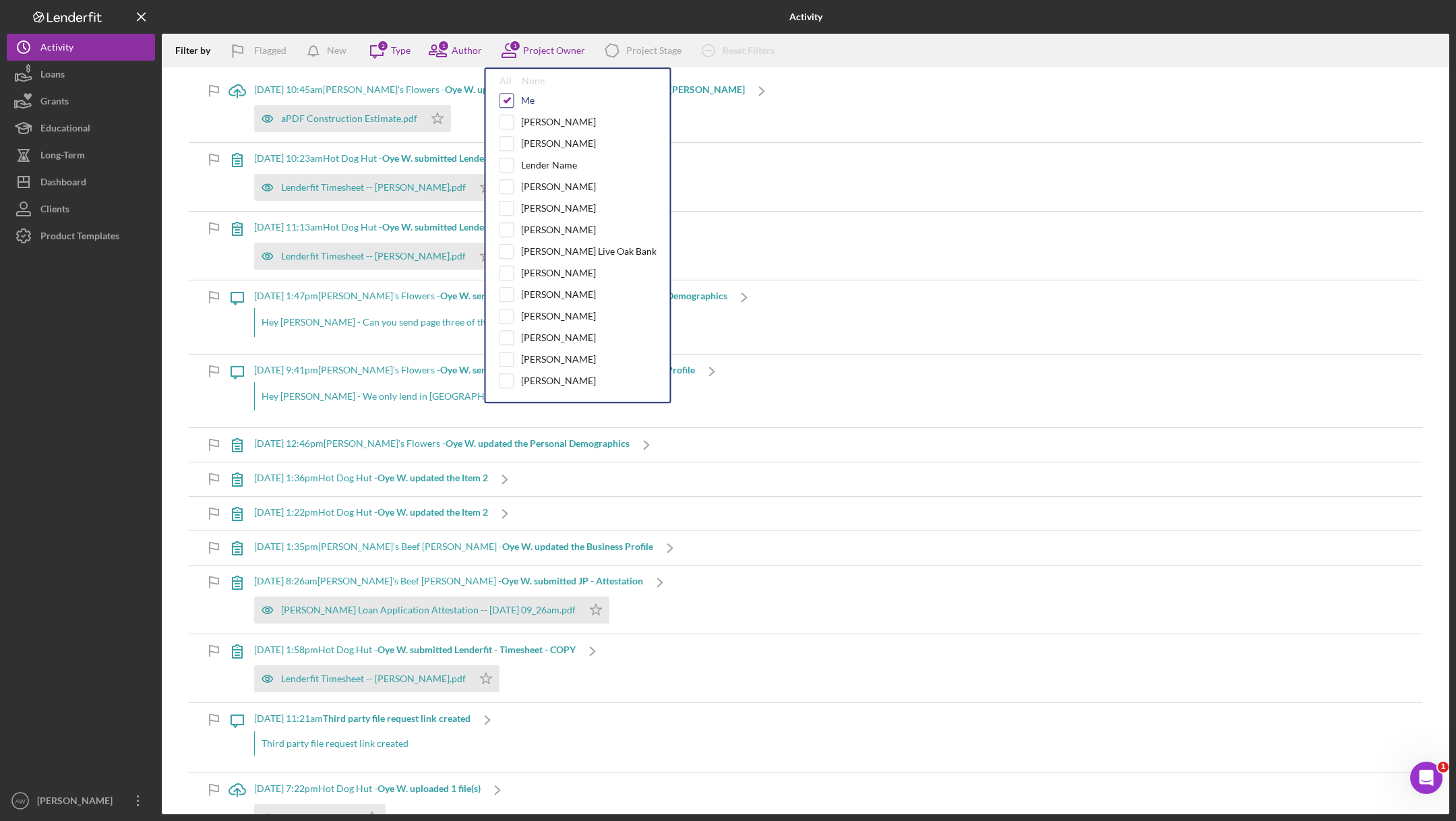
click at [505, 97] on input "checkbox" at bounding box center [507, 100] width 14 height 14
checkbox input "false"
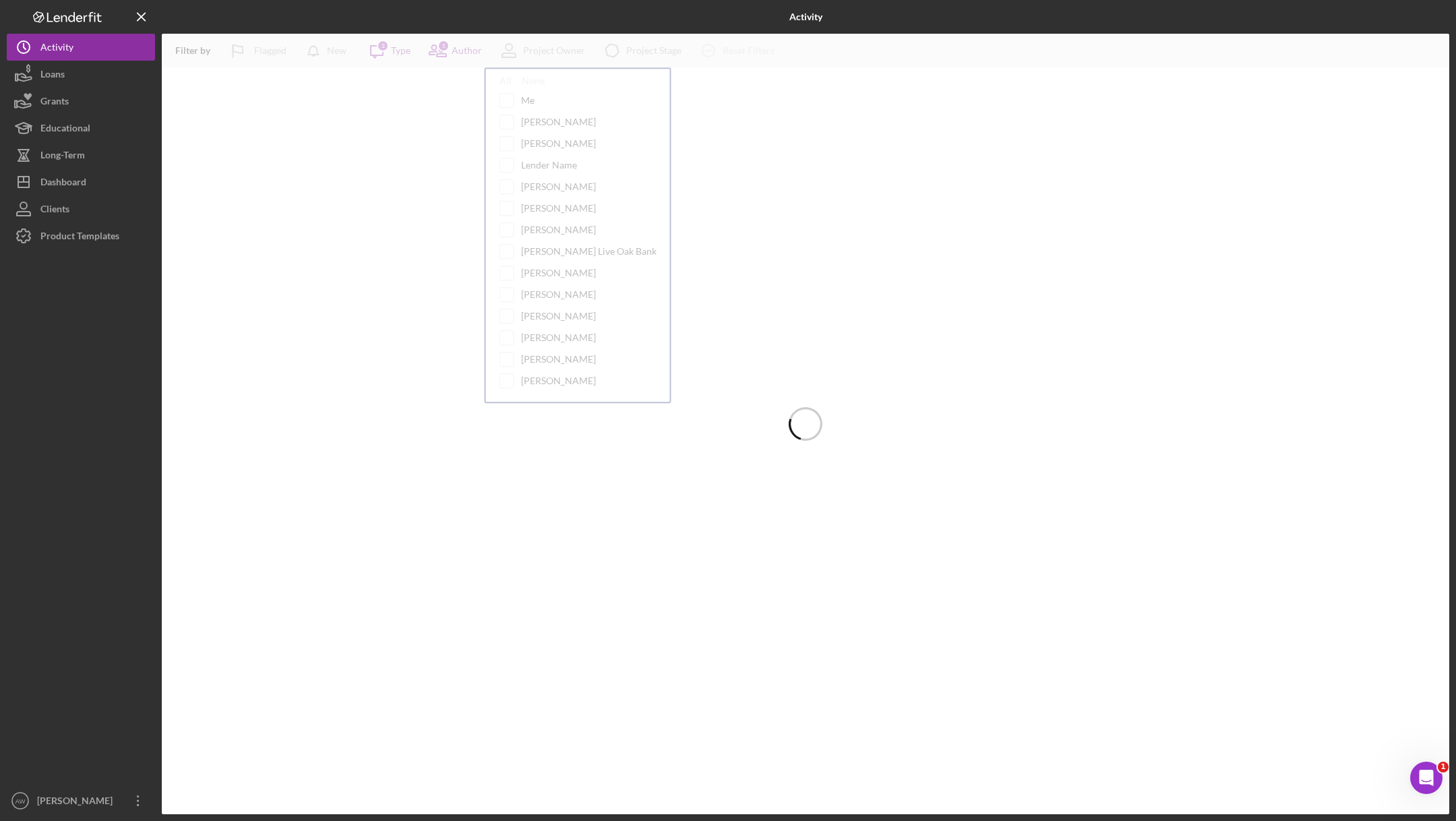
click at [425, 13] on div at bounding box center [376, 17] width 429 height 33
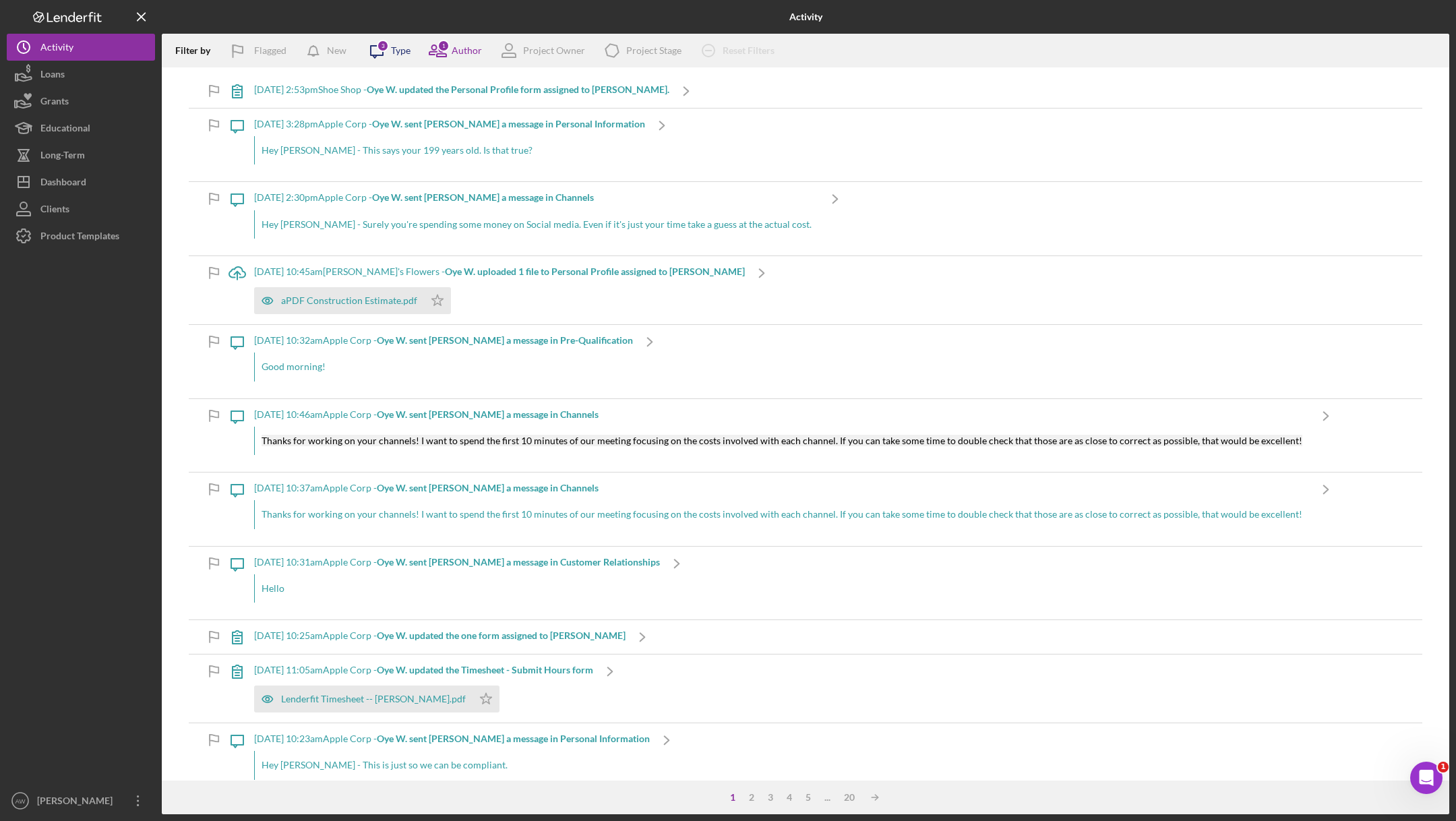
click at [381, 49] on div "3" at bounding box center [383, 45] width 12 height 12
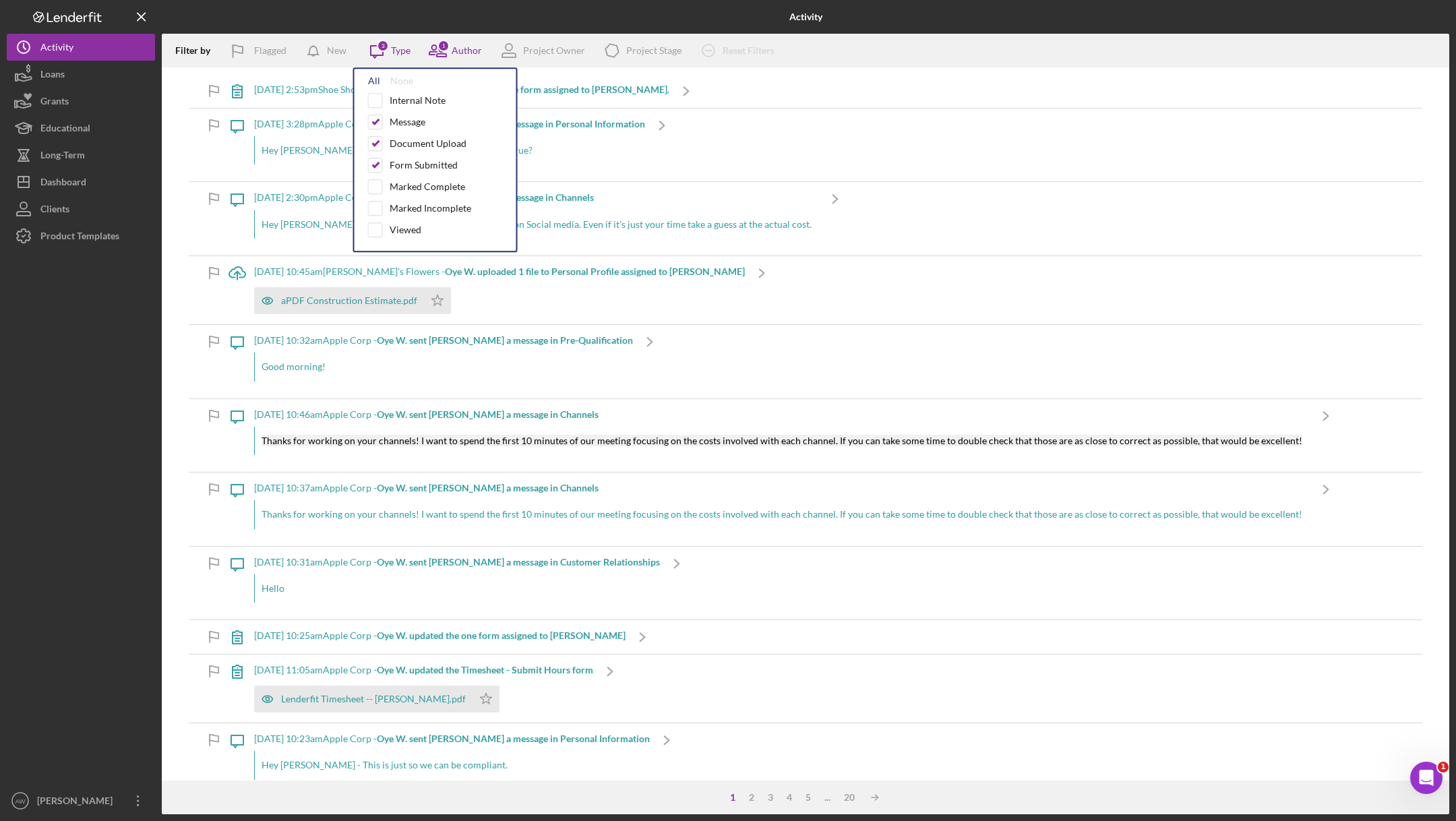
click at [369, 81] on div "All" at bounding box center [374, 81] width 12 height 11
checkbox input "true"
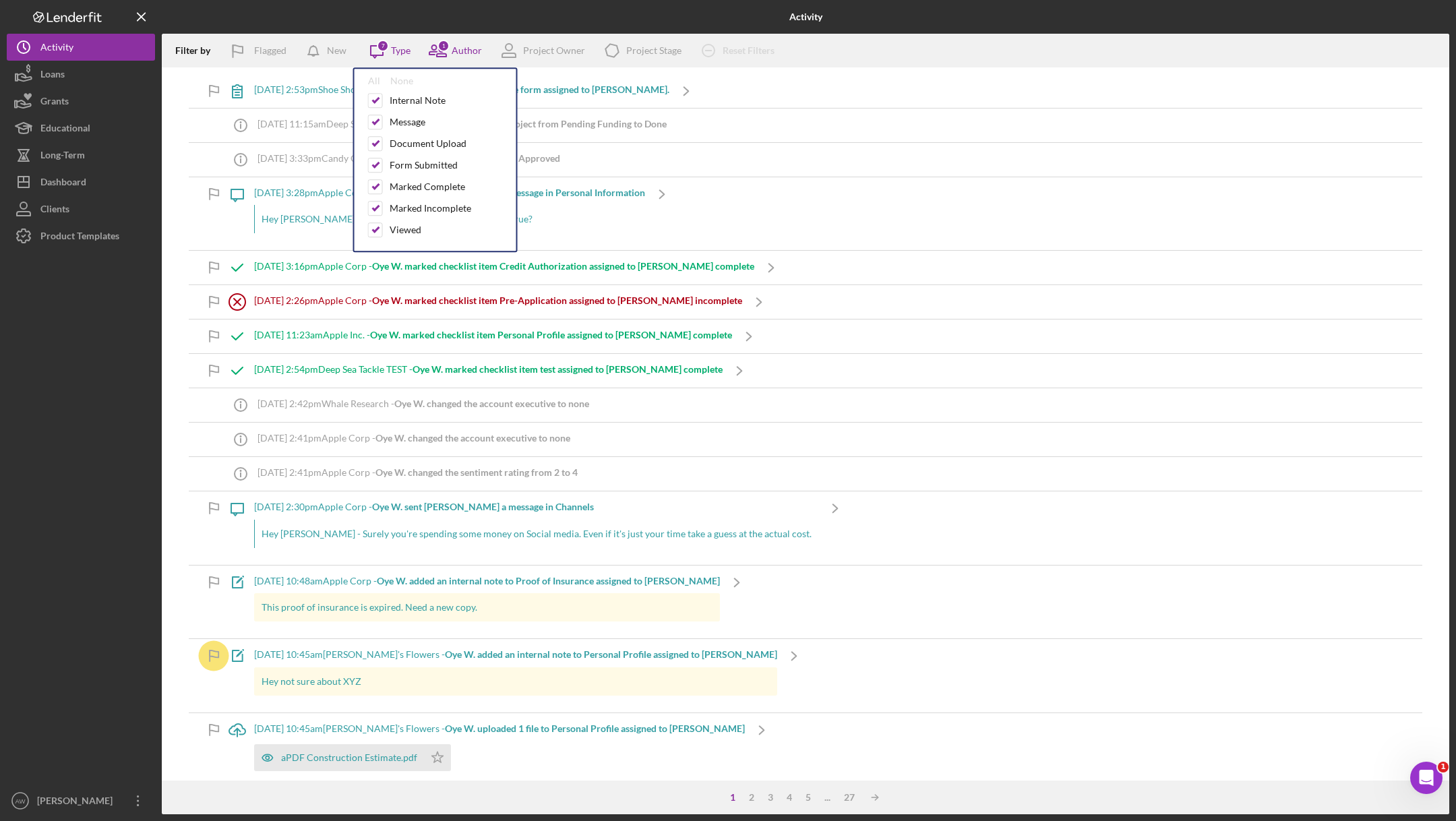
click at [421, 23] on div at bounding box center [376, 17] width 429 height 33
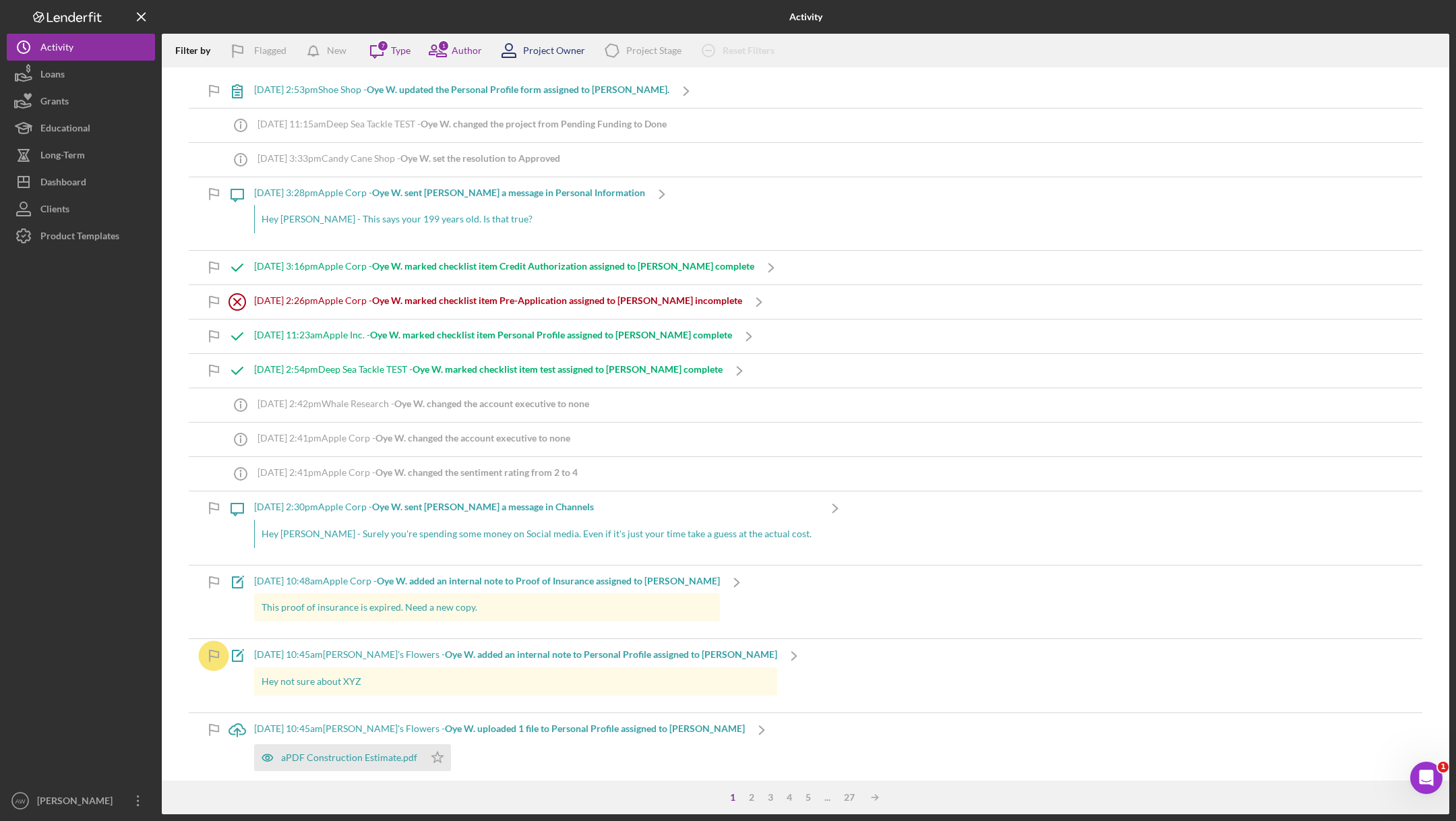
click at [519, 58] on icon at bounding box center [509, 50] width 33 height 33
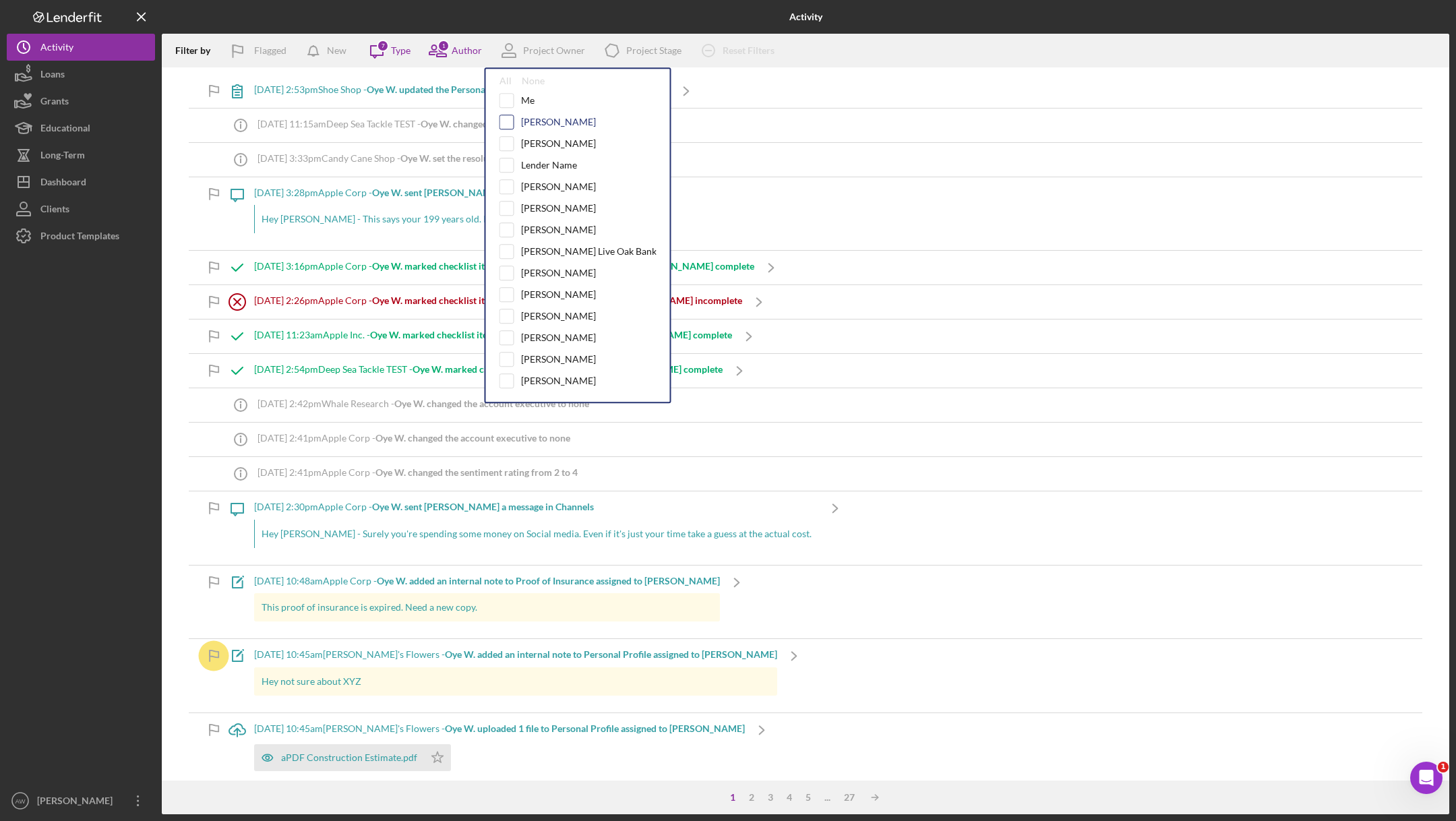
click at [504, 119] on input "checkbox" at bounding box center [507, 122] width 14 height 14
checkbox input "true"
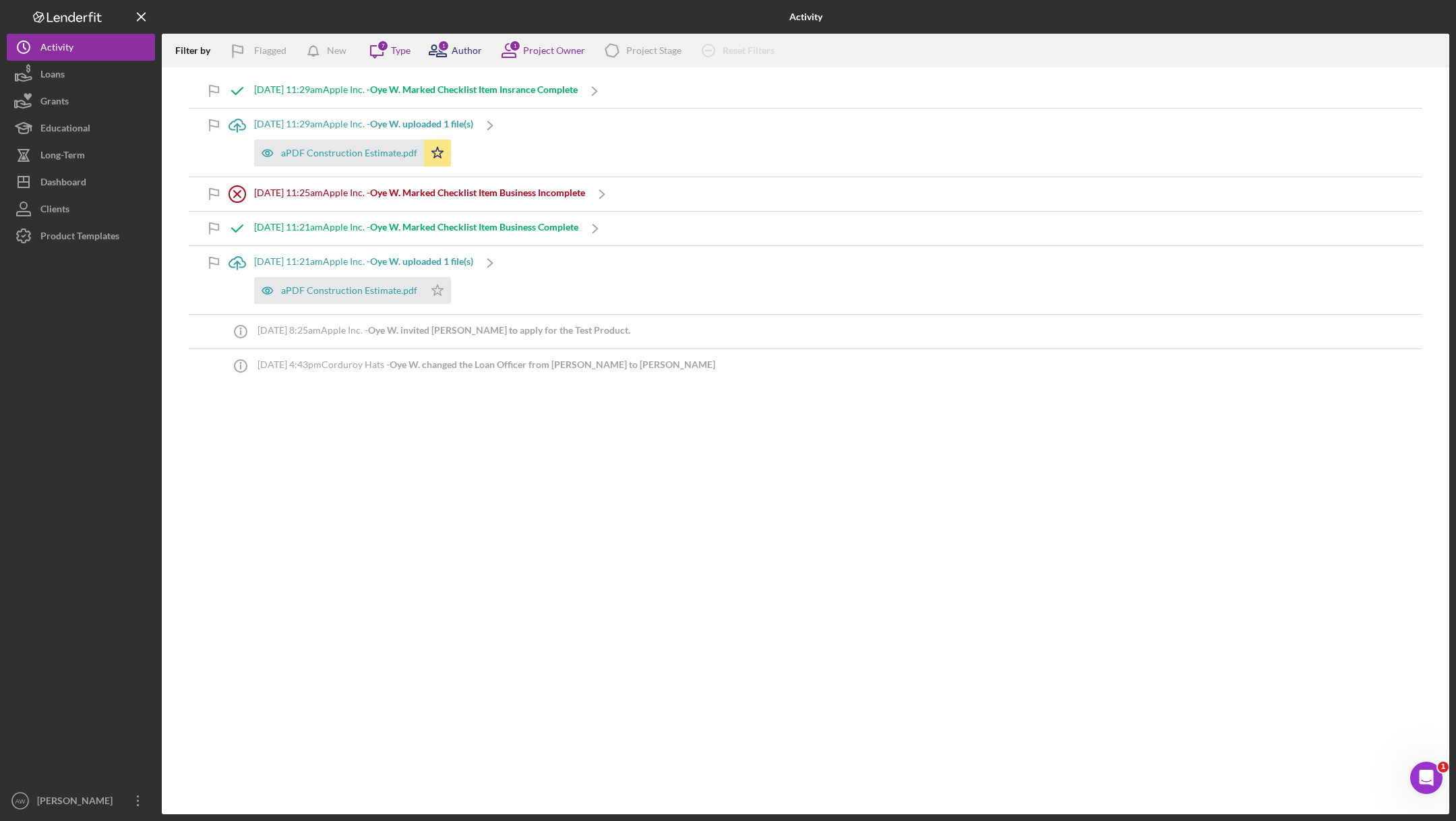
click at [453, 57] on icon at bounding box center [438, 50] width 33 height 33
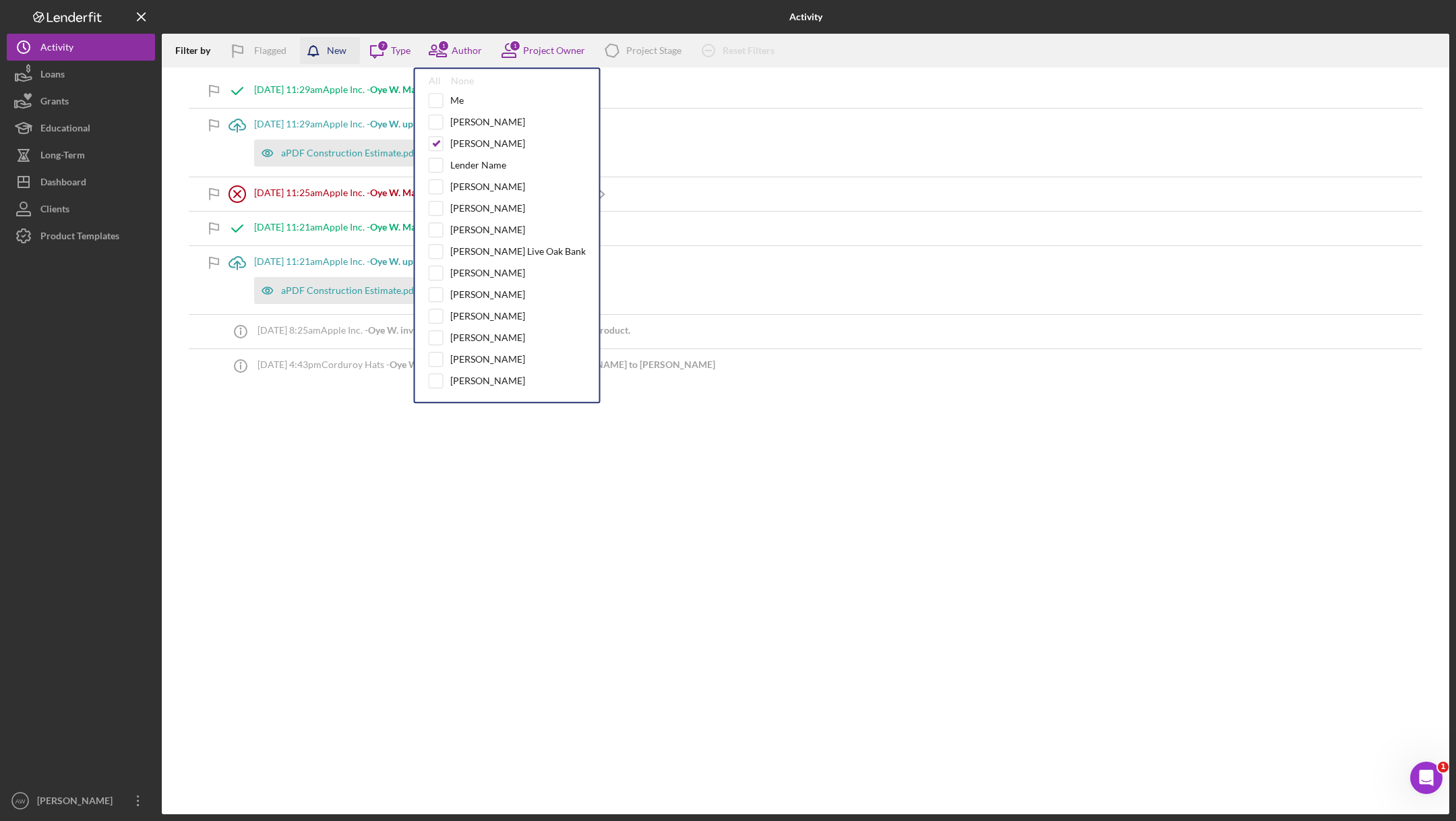
click at [312, 46] on icon "button" at bounding box center [317, 54] width 33 height 33
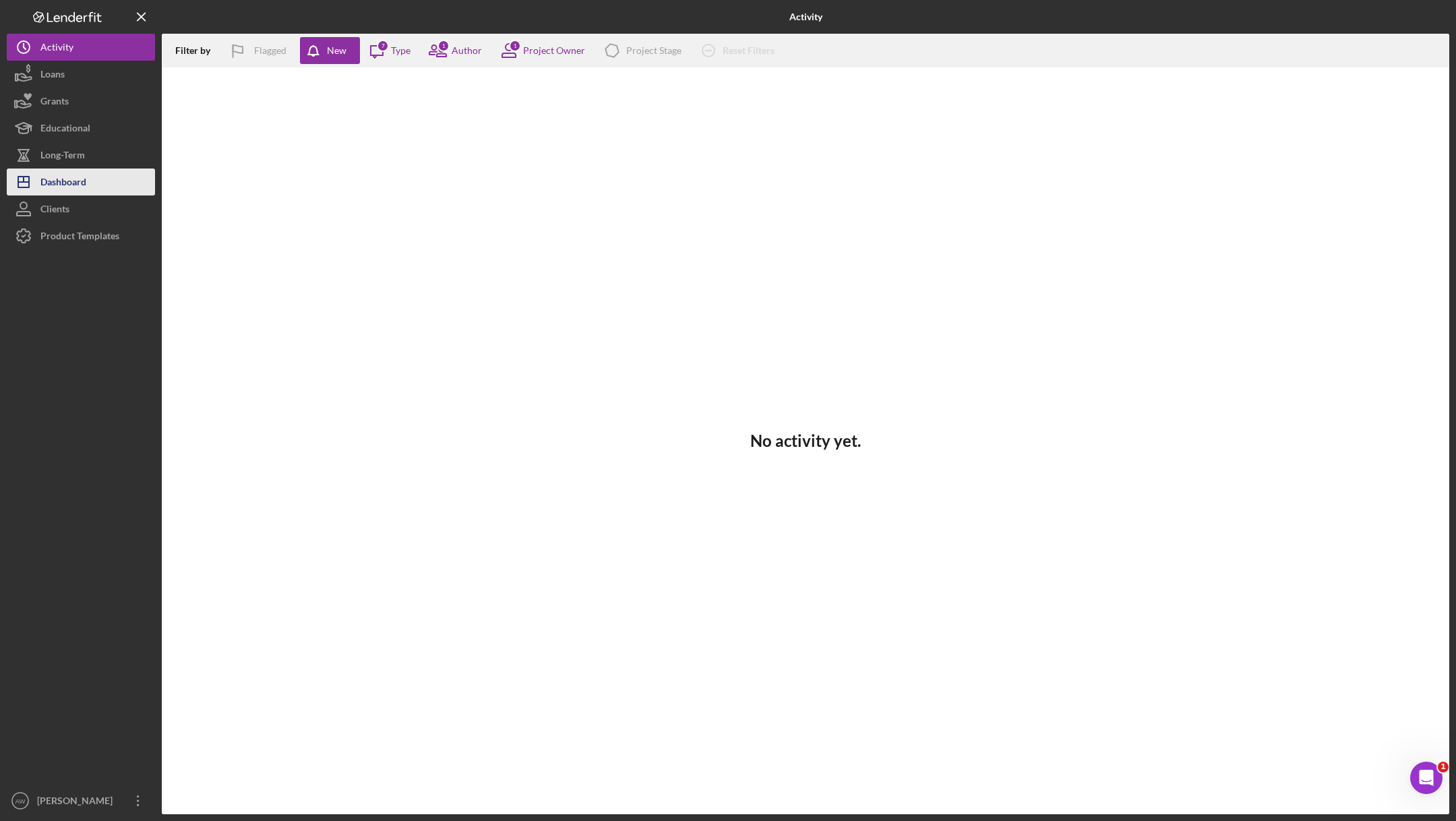
click at [70, 193] on div "Dashboard" at bounding box center [63, 183] width 46 height 30
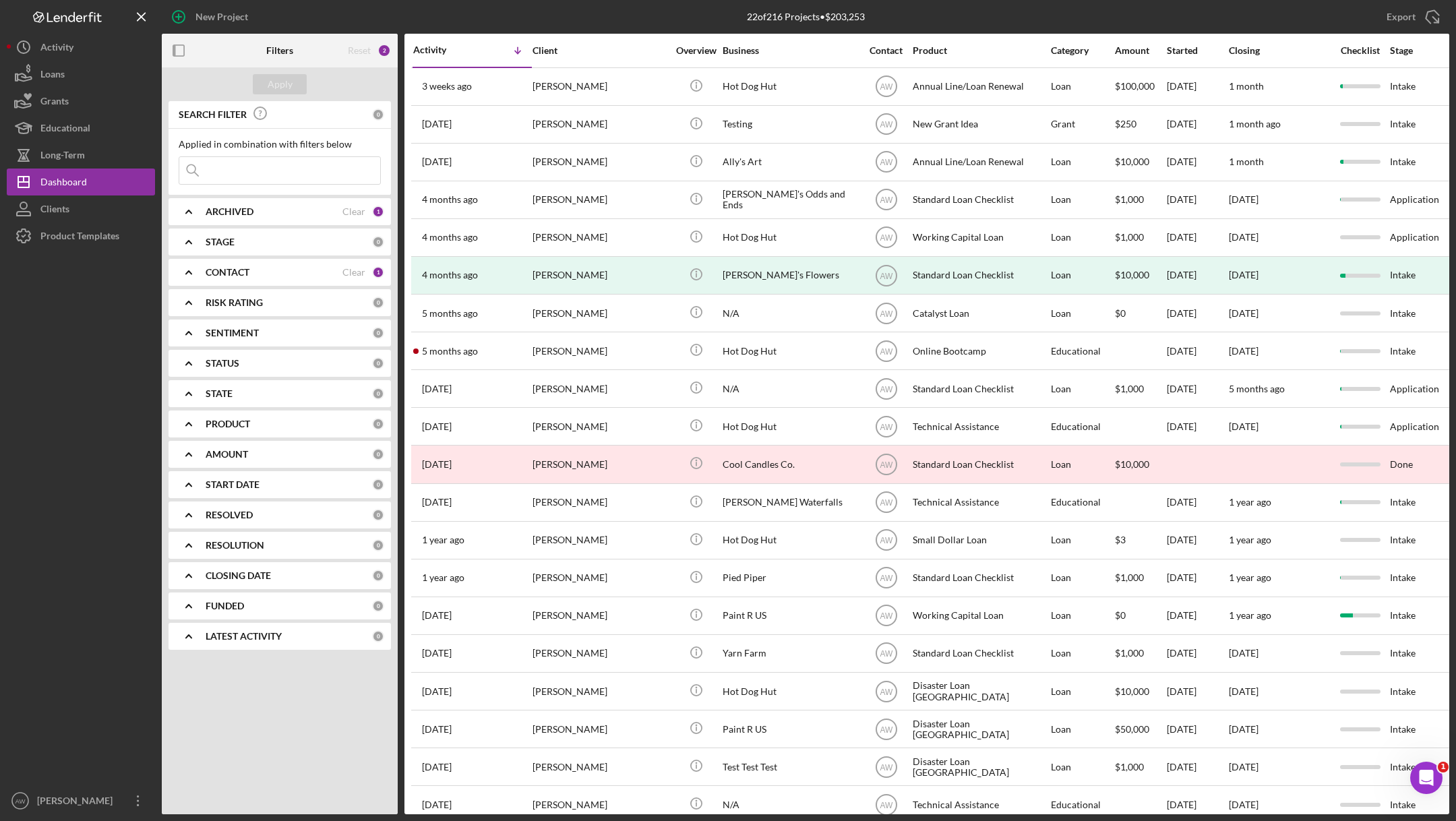
click at [511, 53] on icon "Icon/Table Sort Arrow" at bounding box center [516, 50] width 27 height 27
click at [56, 79] on div "Loans" at bounding box center [52, 76] width 25 height 30
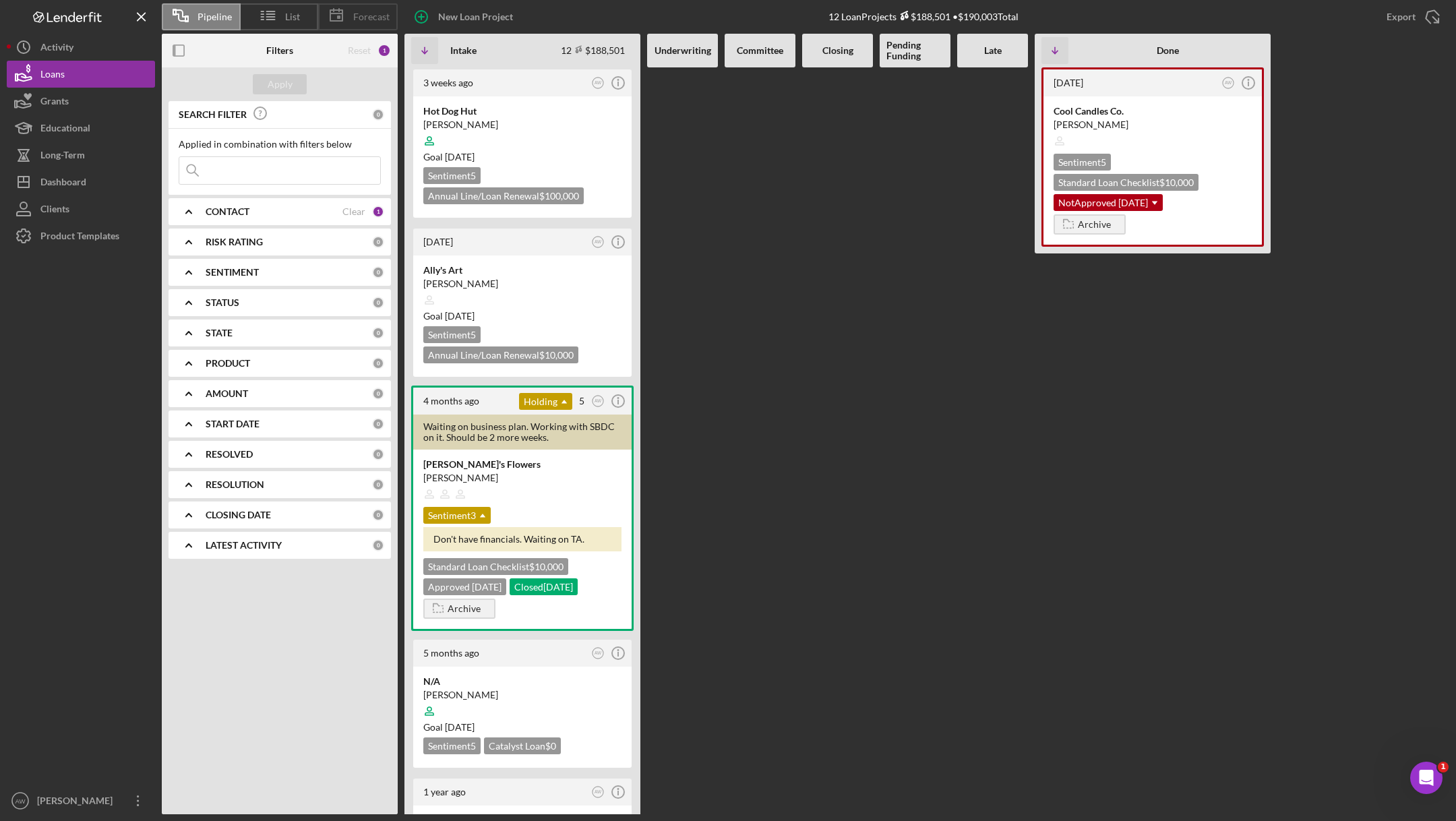
click at [352, 12] on icon at bounding box center [336, 16] width 33 height 33
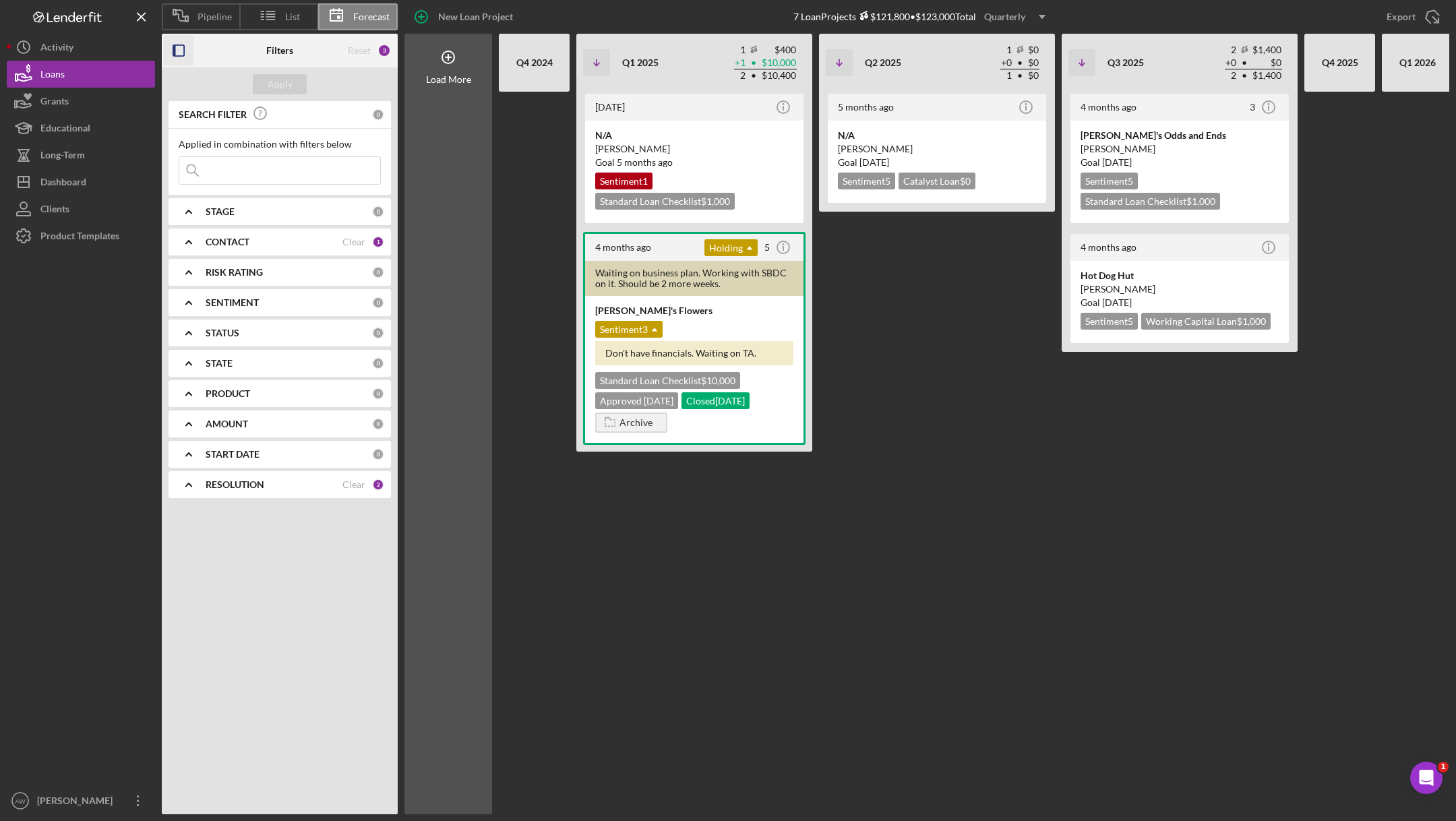
click at [183, 52] on icon "button" at bounding box center [178, 50] width 30 height 30
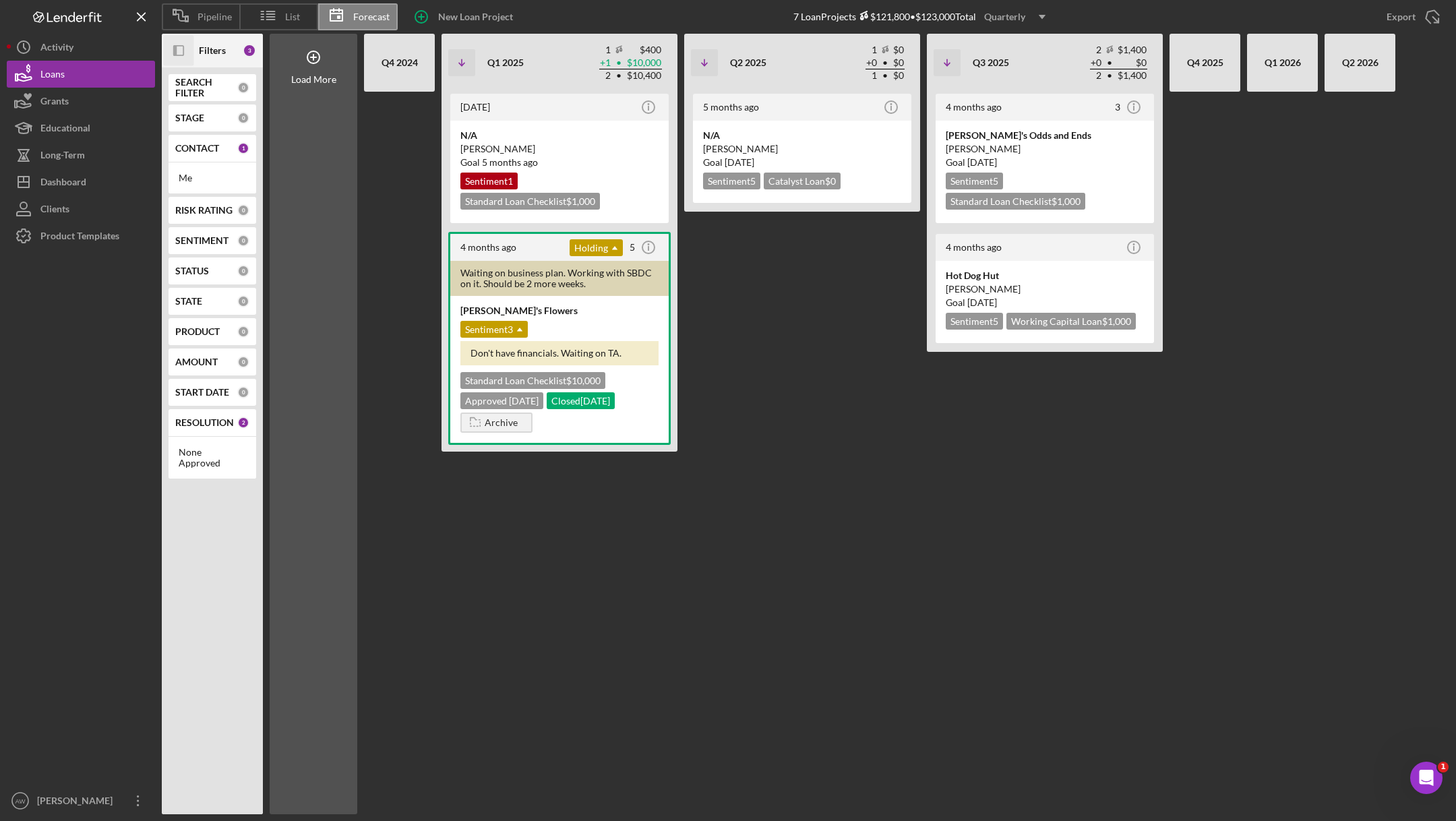
click at [1024, 15] on div "Quarterly" at bounding box center [1004, 17] width 41 height 21
click at [1016, 45] on div "Monthly" at bounding box center [1017, 49] width 54 height 28
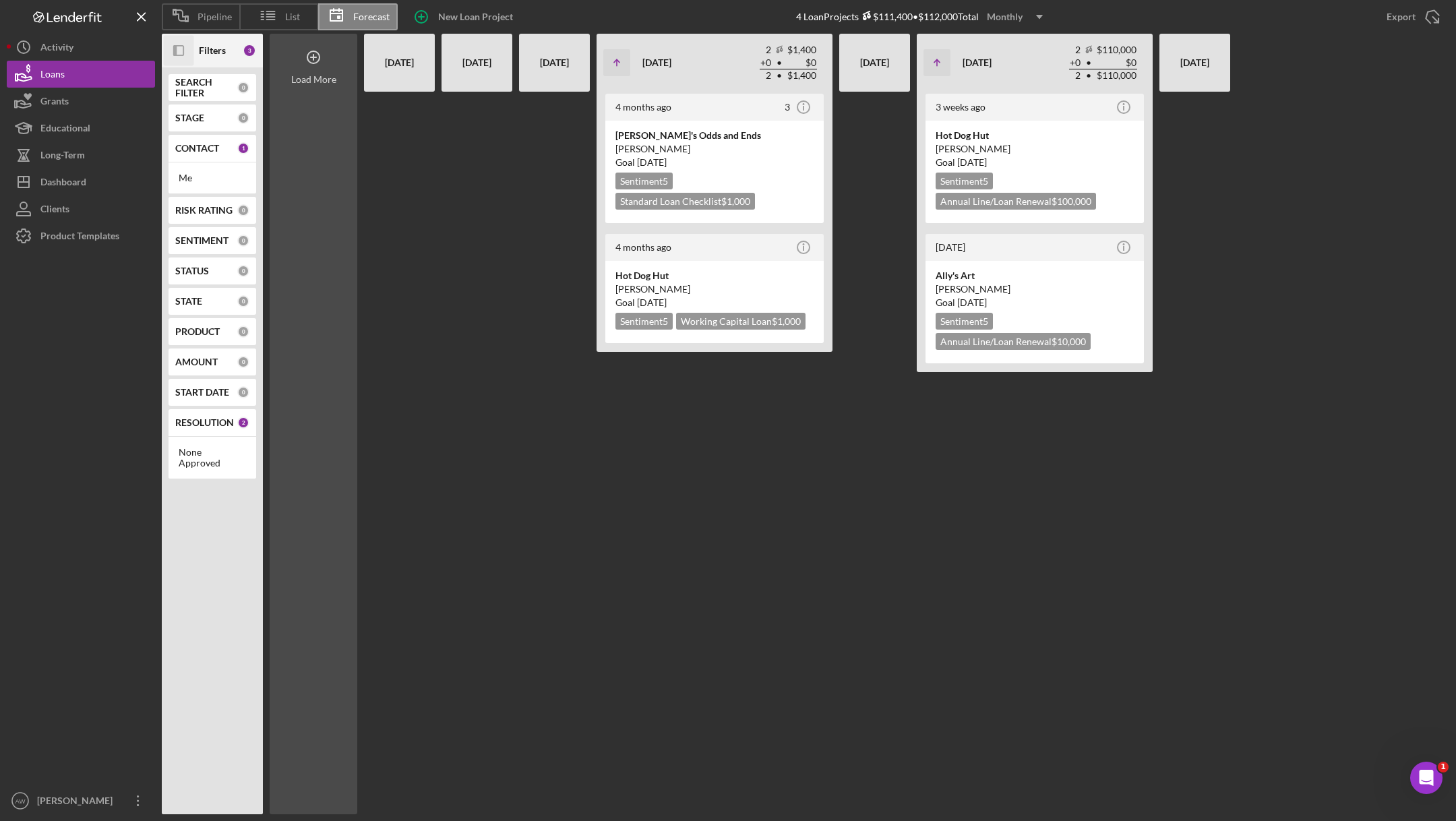
click at [325, 74] on div "Load More" at bounding box center [314, 79] width 45 height 11
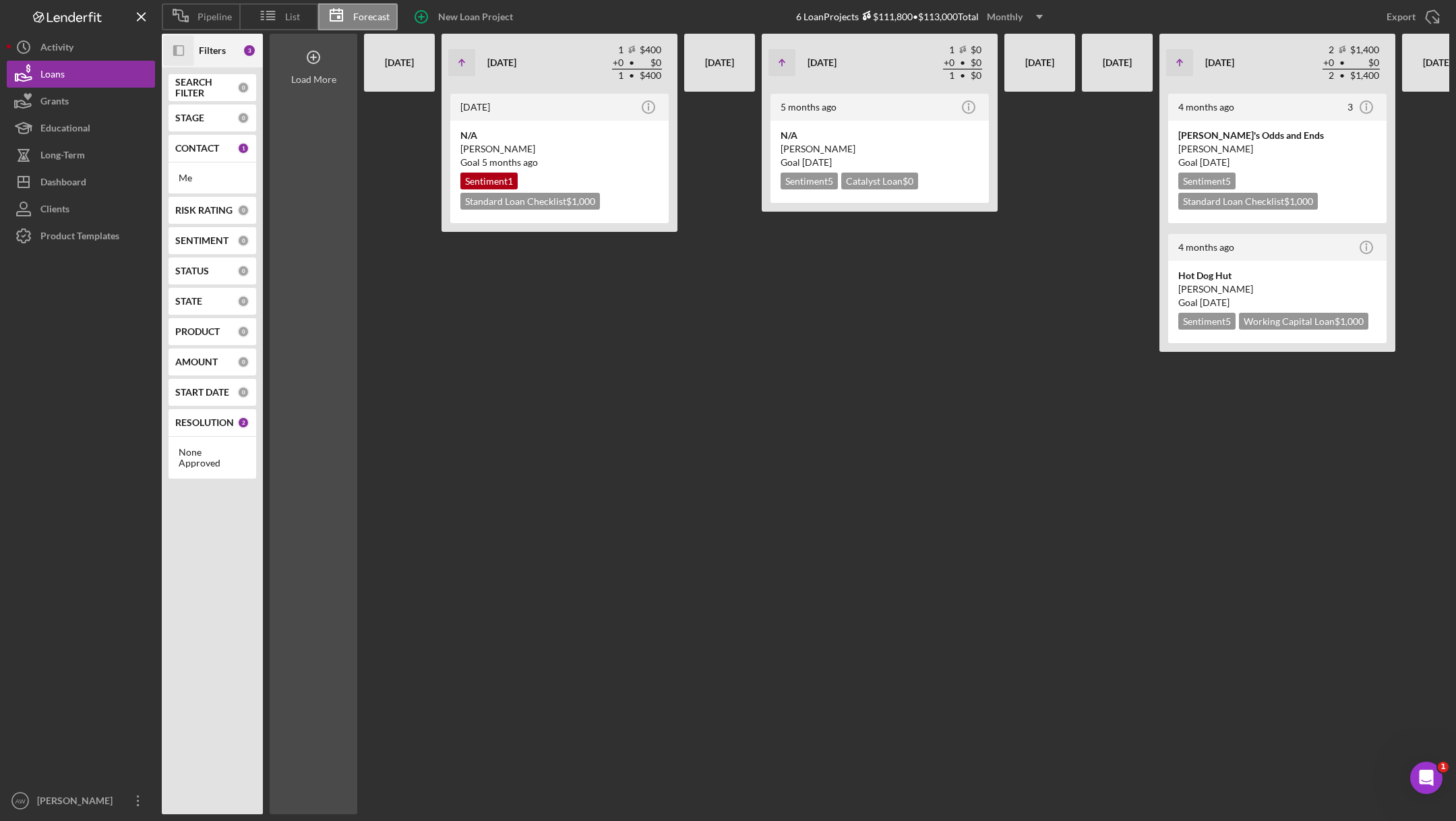
click at [320, 71] on icon at bounding box center [313, 57] width 33 height 33
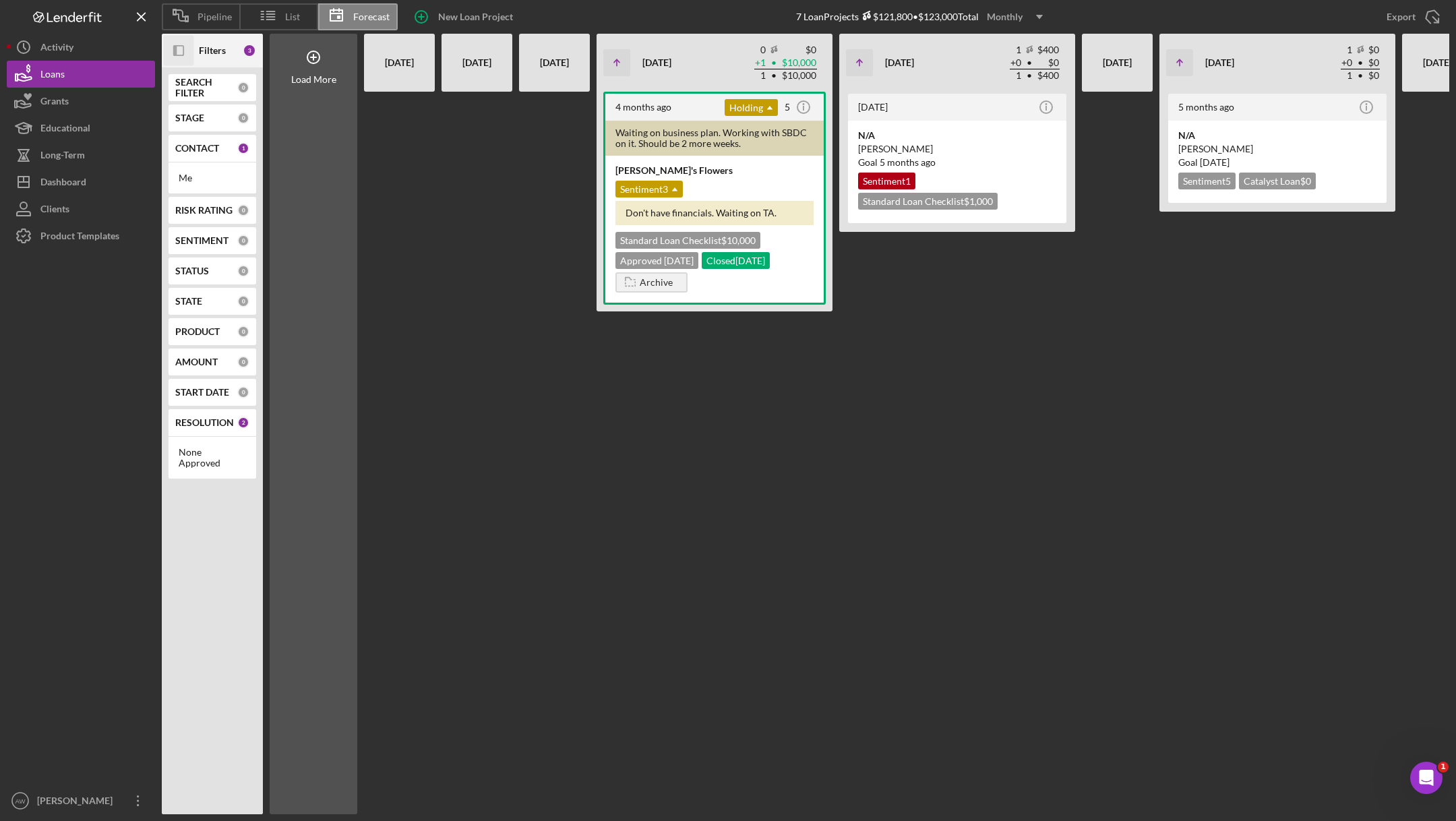
click at [1022, 14] on div "Monthly" at bounding box center [1004, 17] width 35 height 21
click at [1008, 72] on div "Quarterly" at bounding box center [1017, 77] width 54 height 28
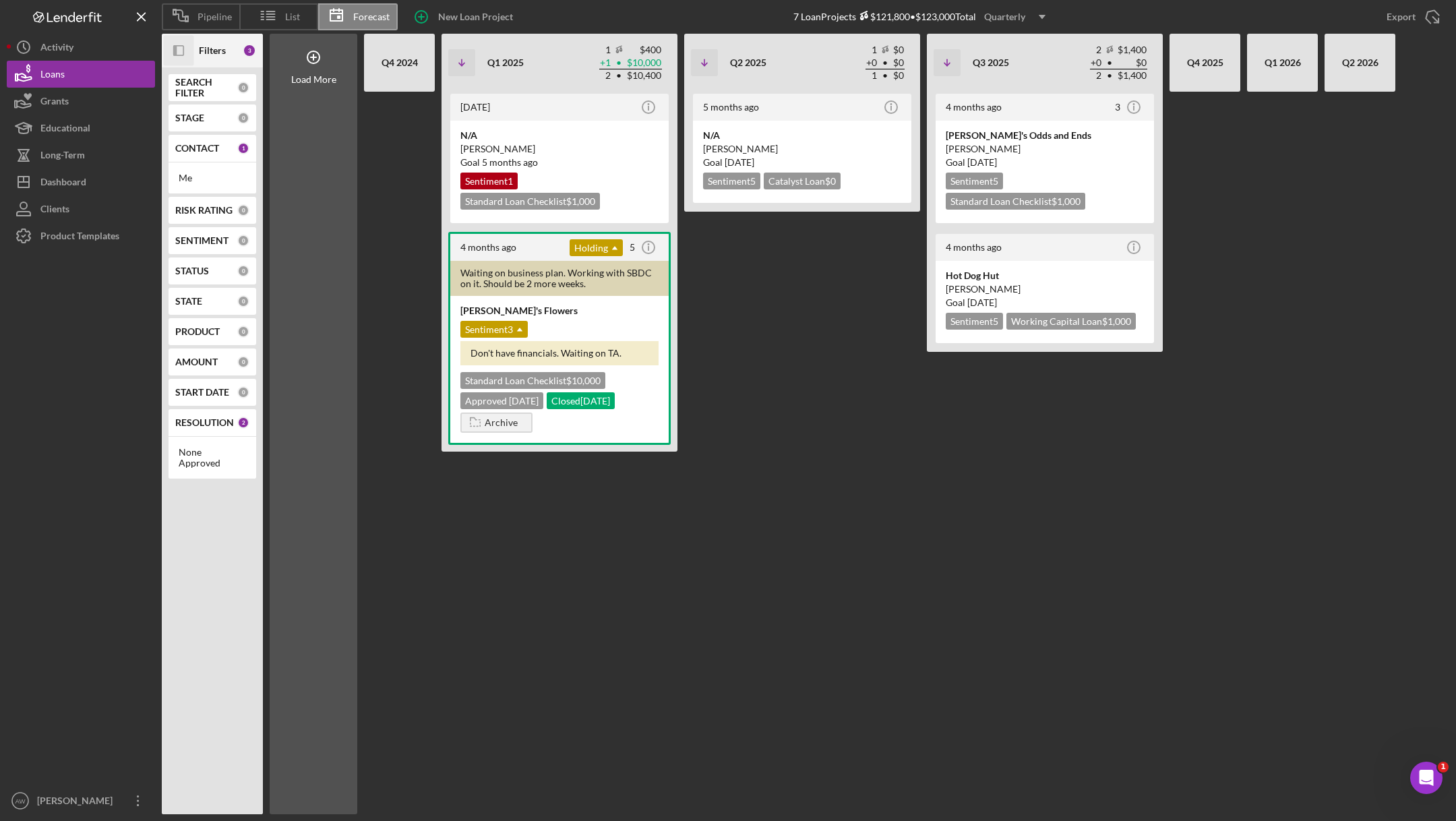
click at [1031, 17] on icon "Icon/Dropdown Arrow" at bounding box center [1042, 17] width 33 height 33
click at [1040, 15] on icon "Icon/Dropdown Arrow" at bounding box center [1042, 17] width 33 height 33
click at [1043, 17] on use "button" at bounding box center [1042, 17] width 7 height 4
click at [997, 95] on div "Yearly" at bounding box center [1017, 103] width 54 height 27
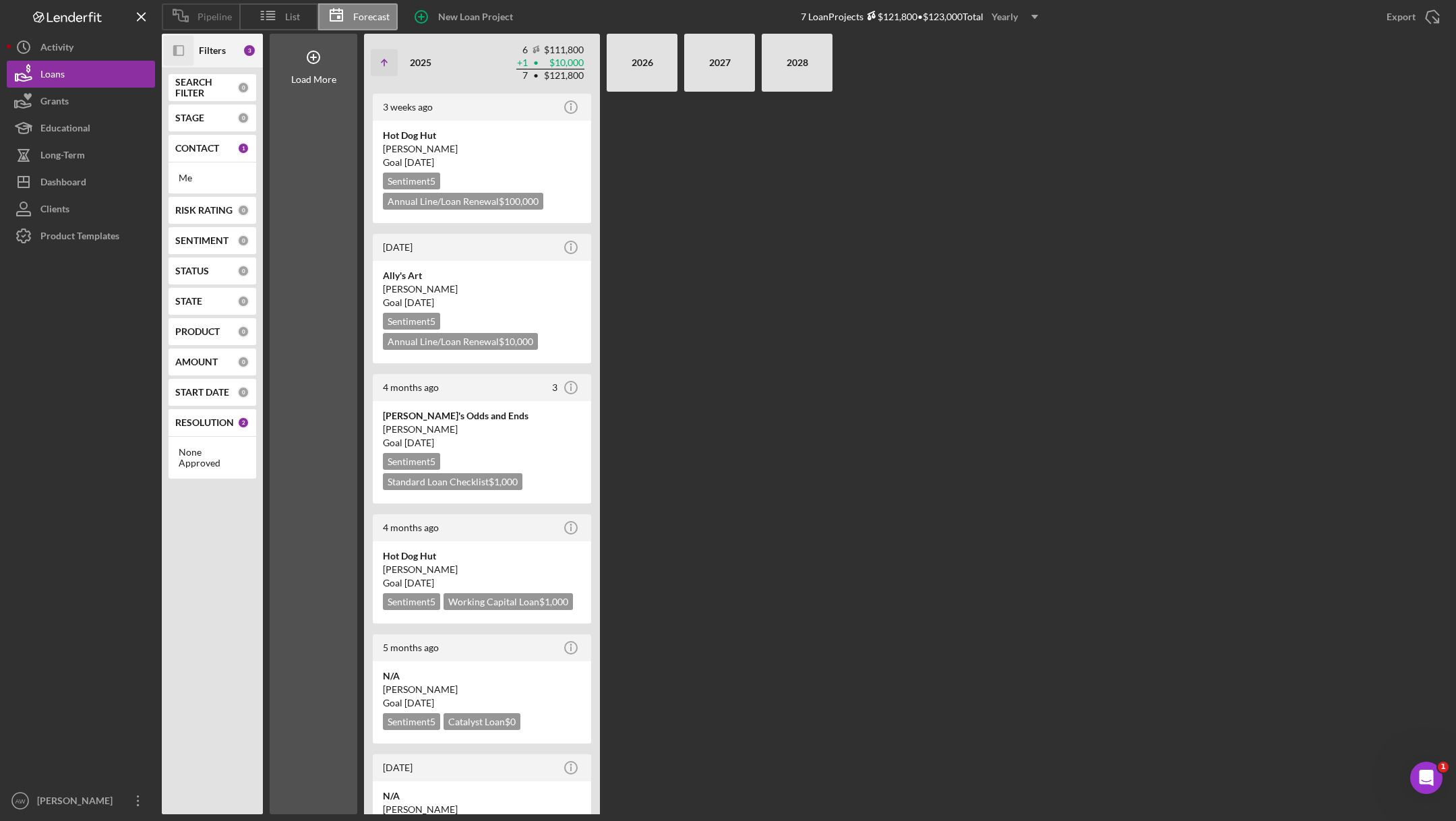
click at [191, 24] on icon at bounding box center [180, 16] width 33 height 33
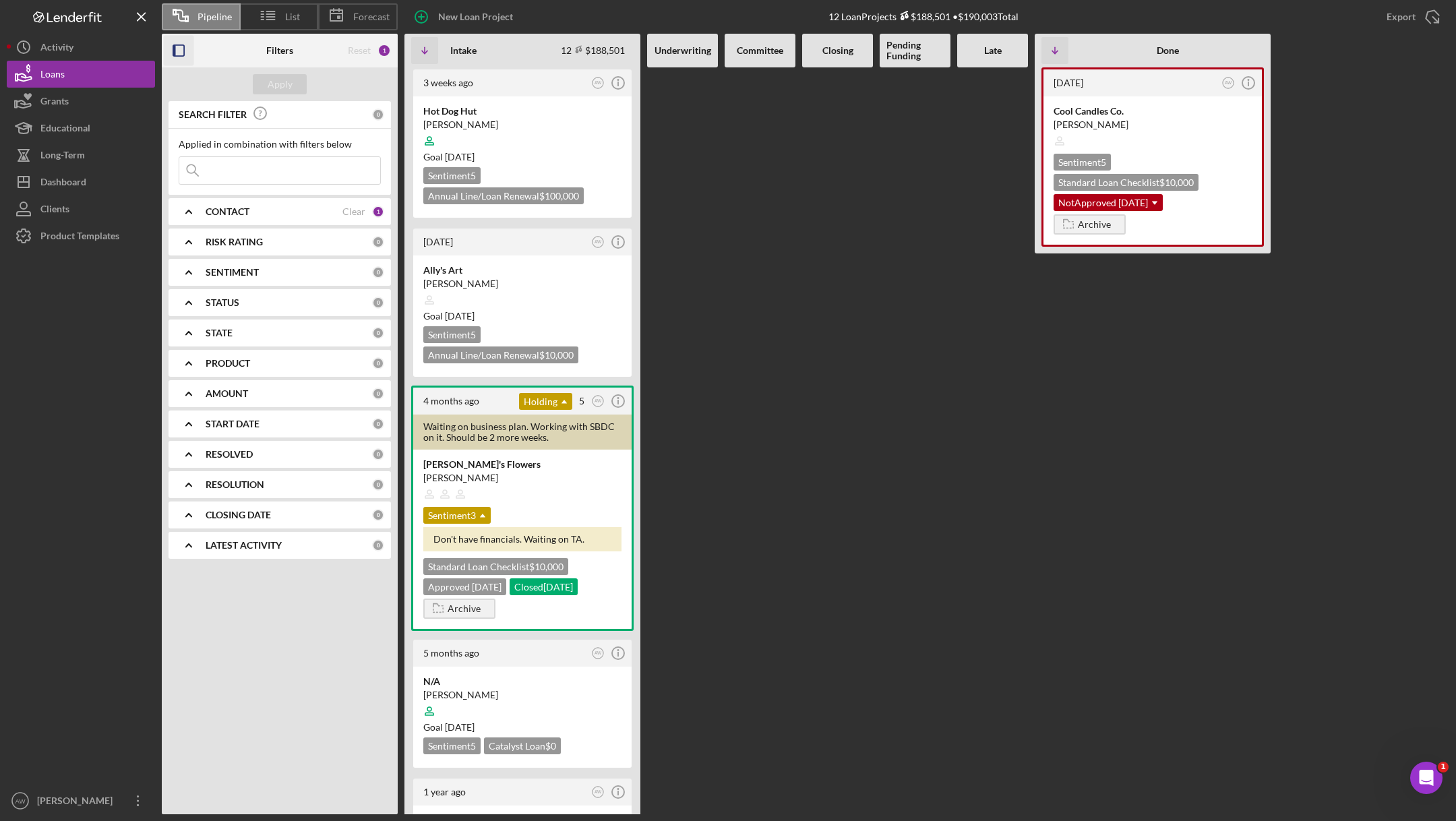
click at [174, 46] on rect "button" at bounding box center [174, 50] width 3 height 11
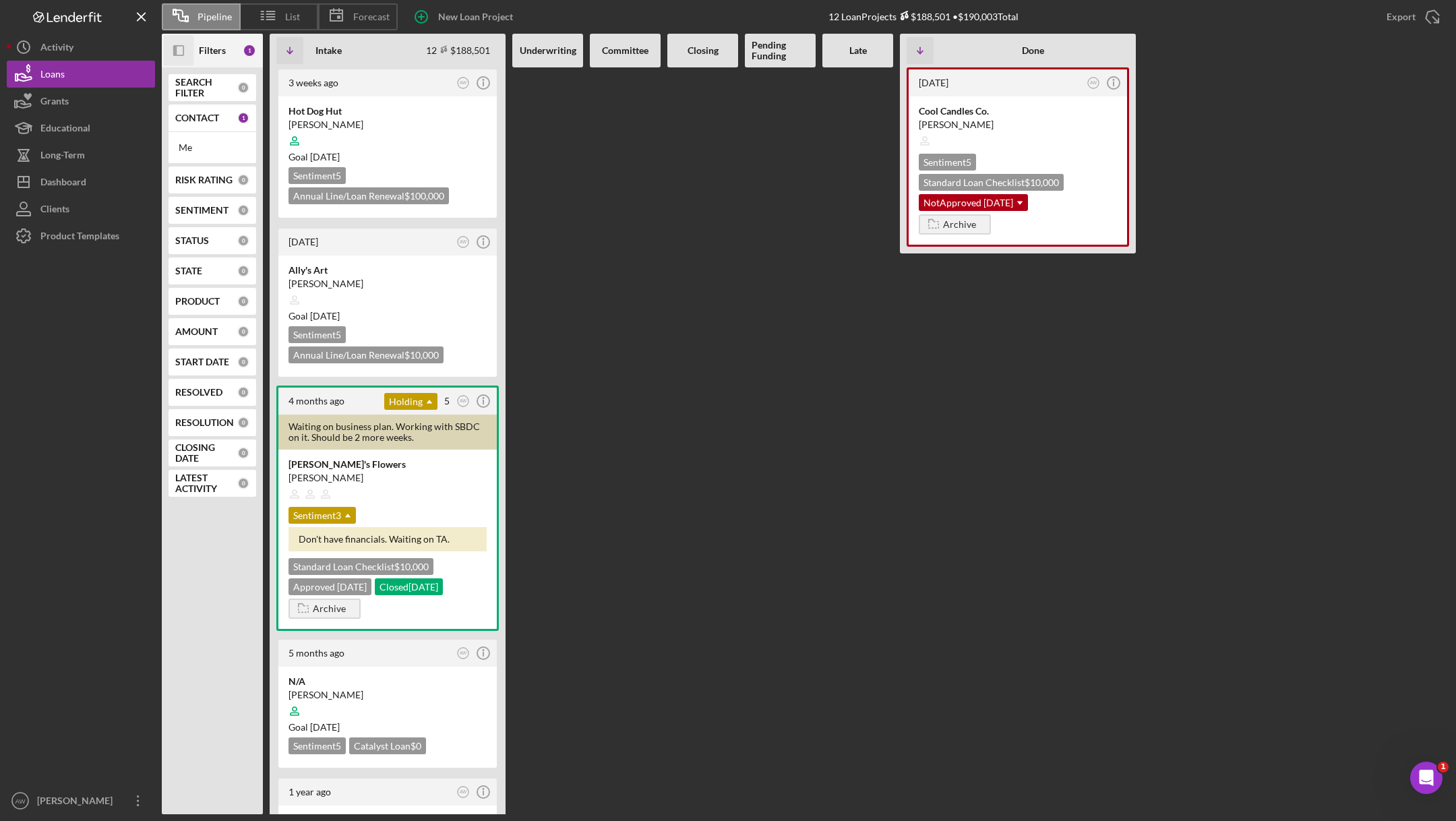
click at [214, 48] on b "Filters" at bounding box center [212, 50] width 27 height 11
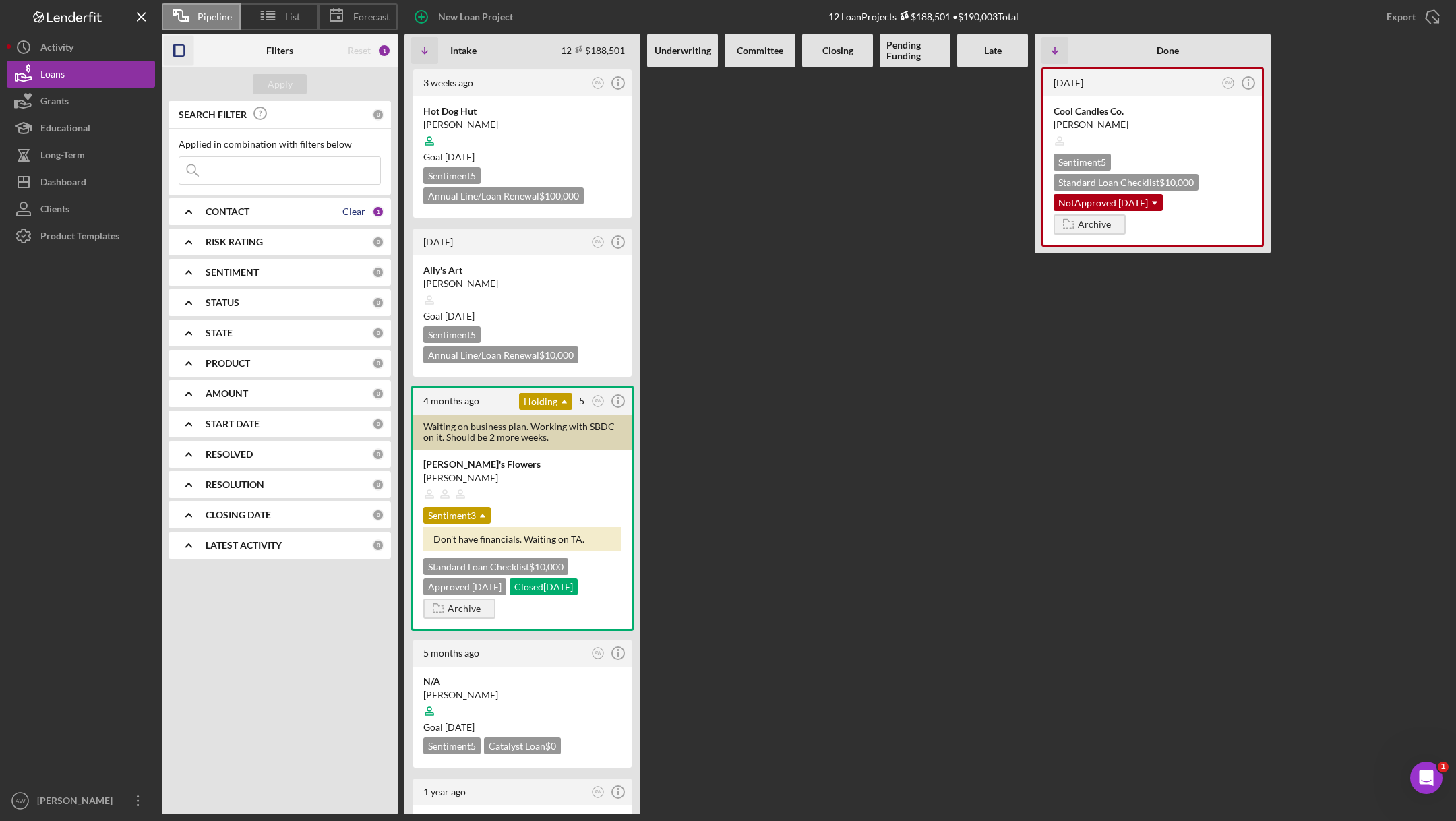
click at [356, 210] on div "Clear" at bounding box center [353, 211] width 23 height 11
click at [271, 76] on div "Apply" at bounding box center [279, 84] width 25 height 21
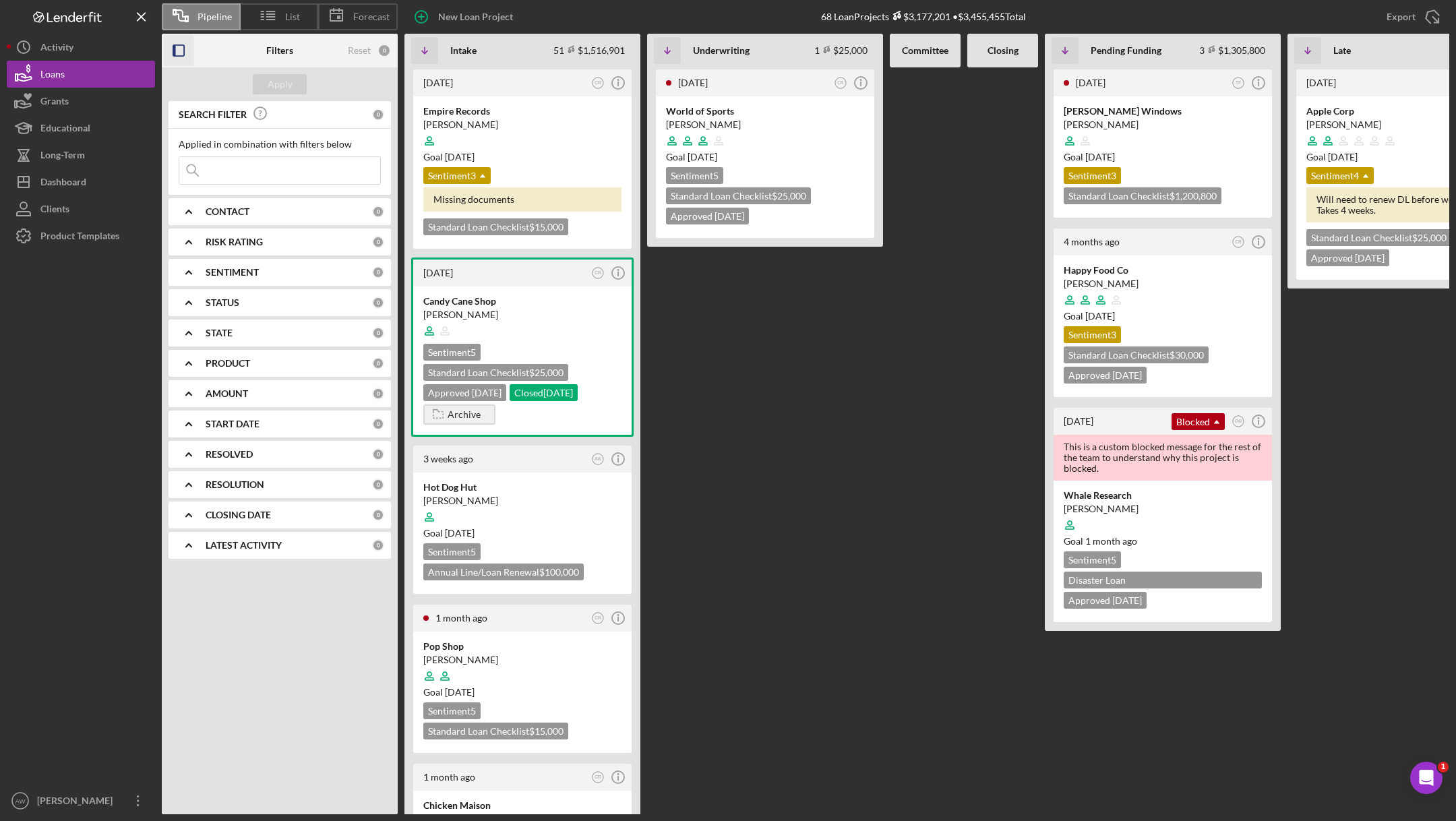
click at [175, 50] on rect "button" at bounding box center [174, 50] width 3 height 11
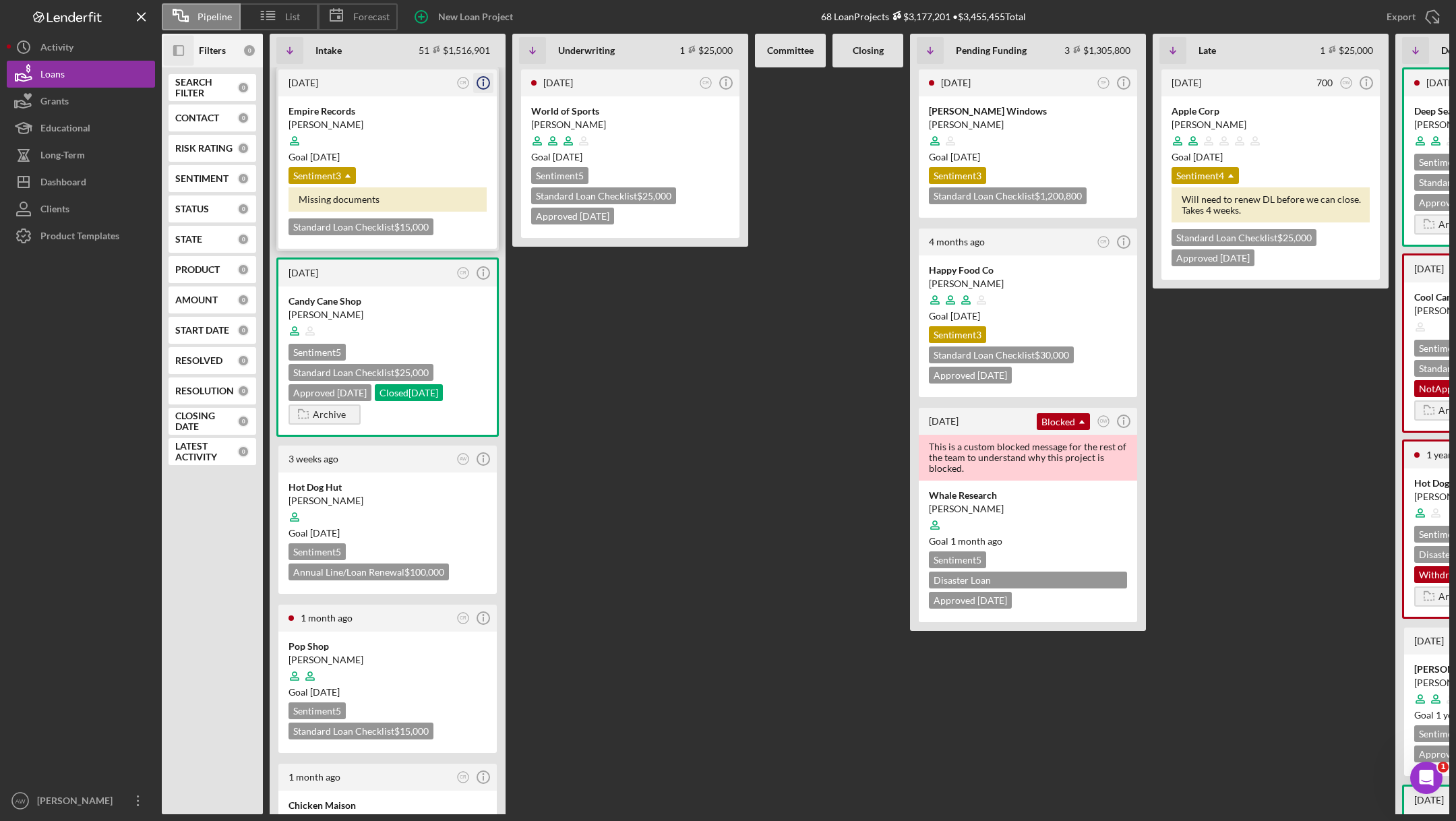
click at [485, 80] on icon "Icon/Info" at bounding box center [483, 83] width 33 height 33
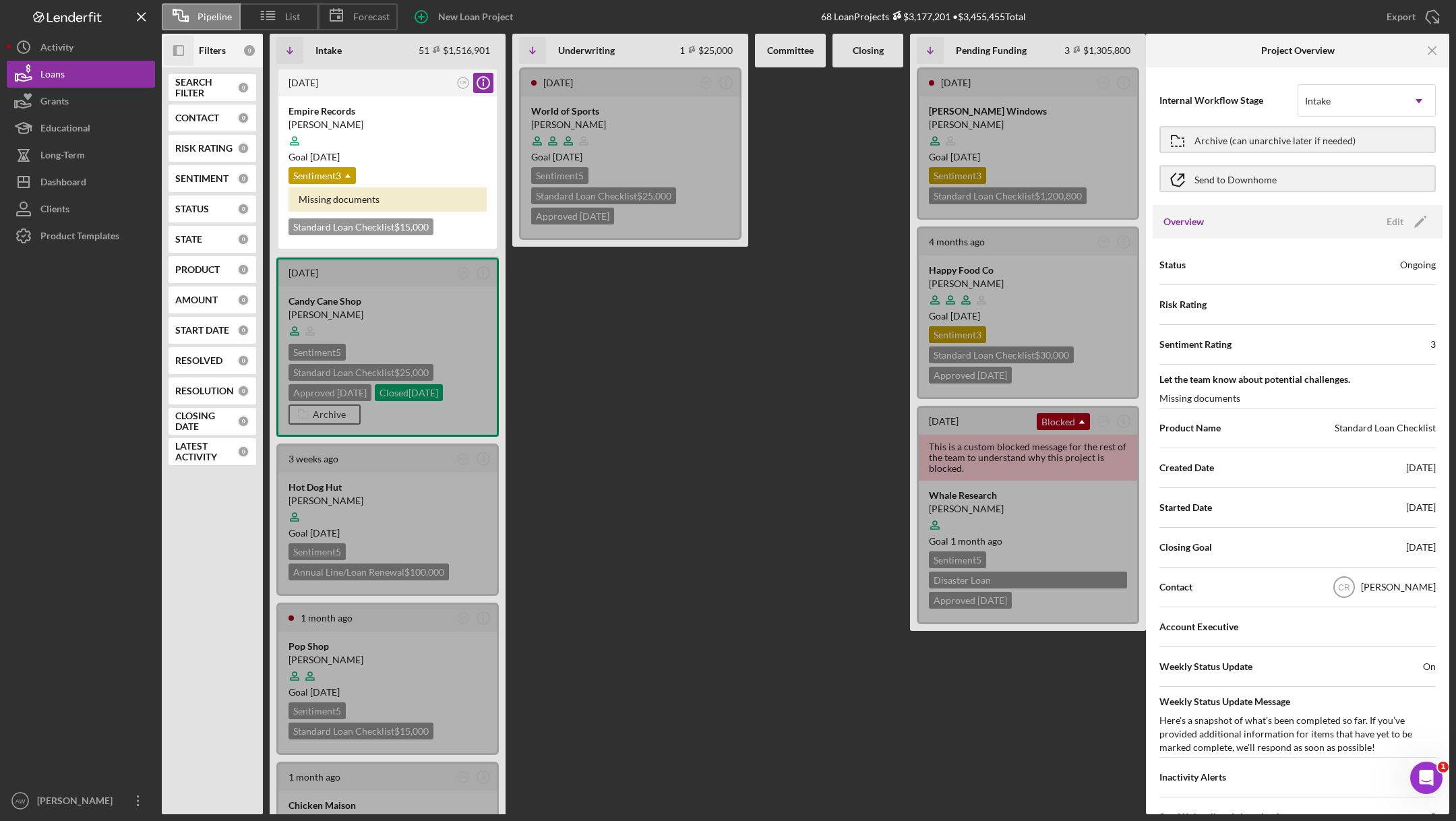
click at [1401, 210] on div "Overview Edit Icon/Edit" at bounding box center [1298, 221] width 290 height 33
click at [1403, 221] on icon "Icon/Edit" at bounding box center [1420, 221] width 33 height 33
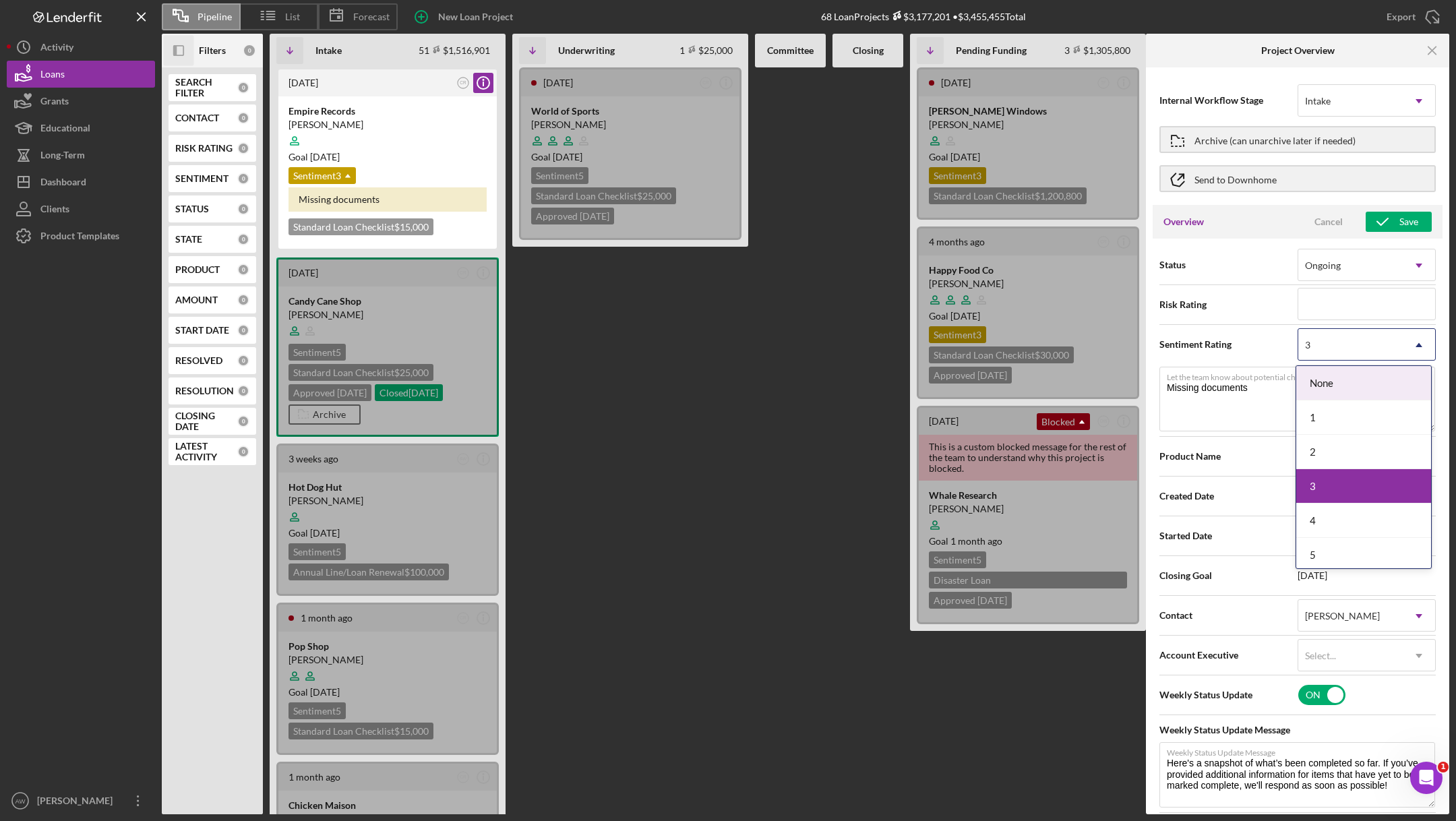
click at [1344, 350] on div "3" at bounding box center [1351, 345] width 104 height 31
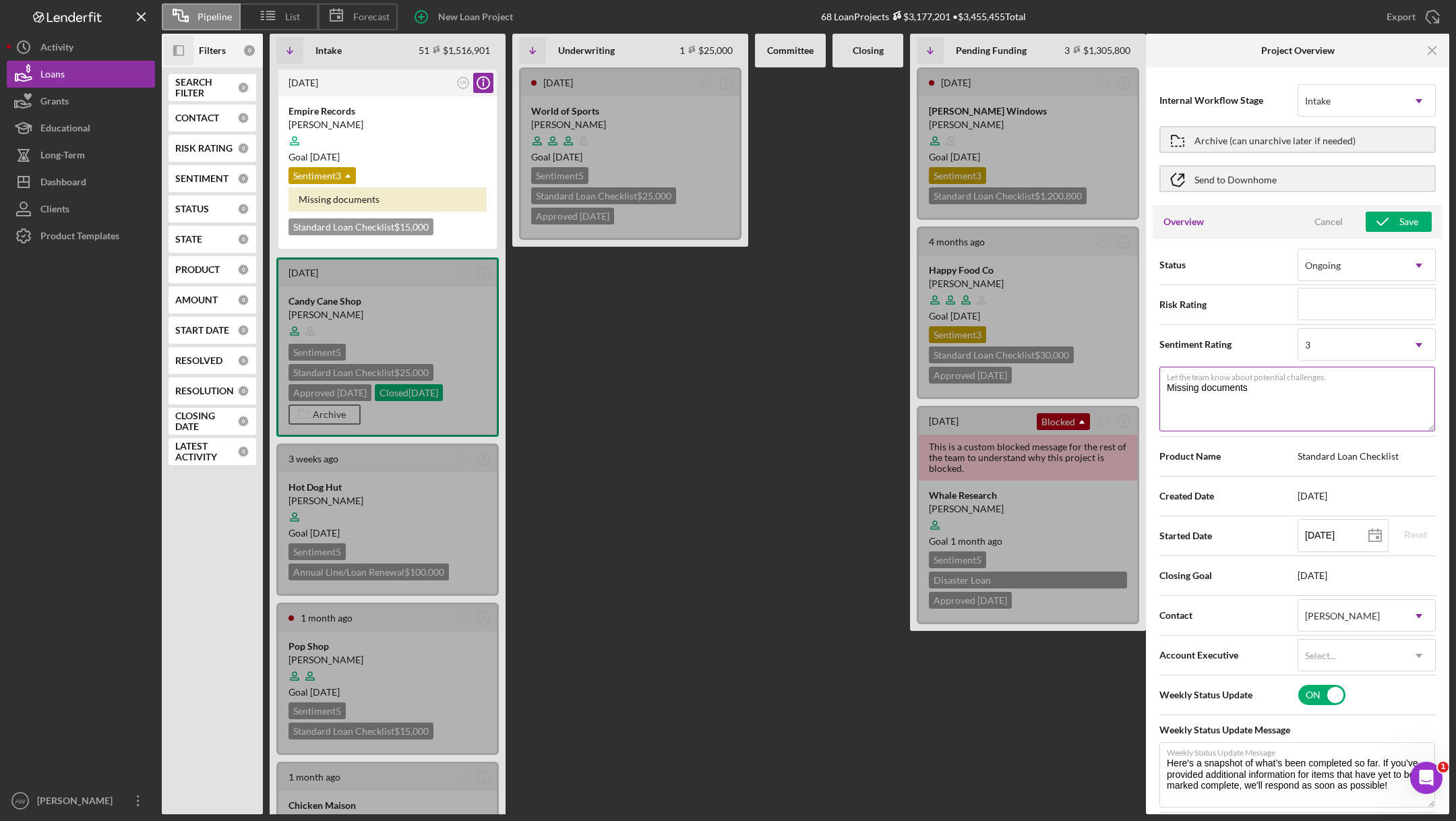
click at [1209, 416] on textarea "Missing documents" at bounding box center [1297, 399] width 275 height 65
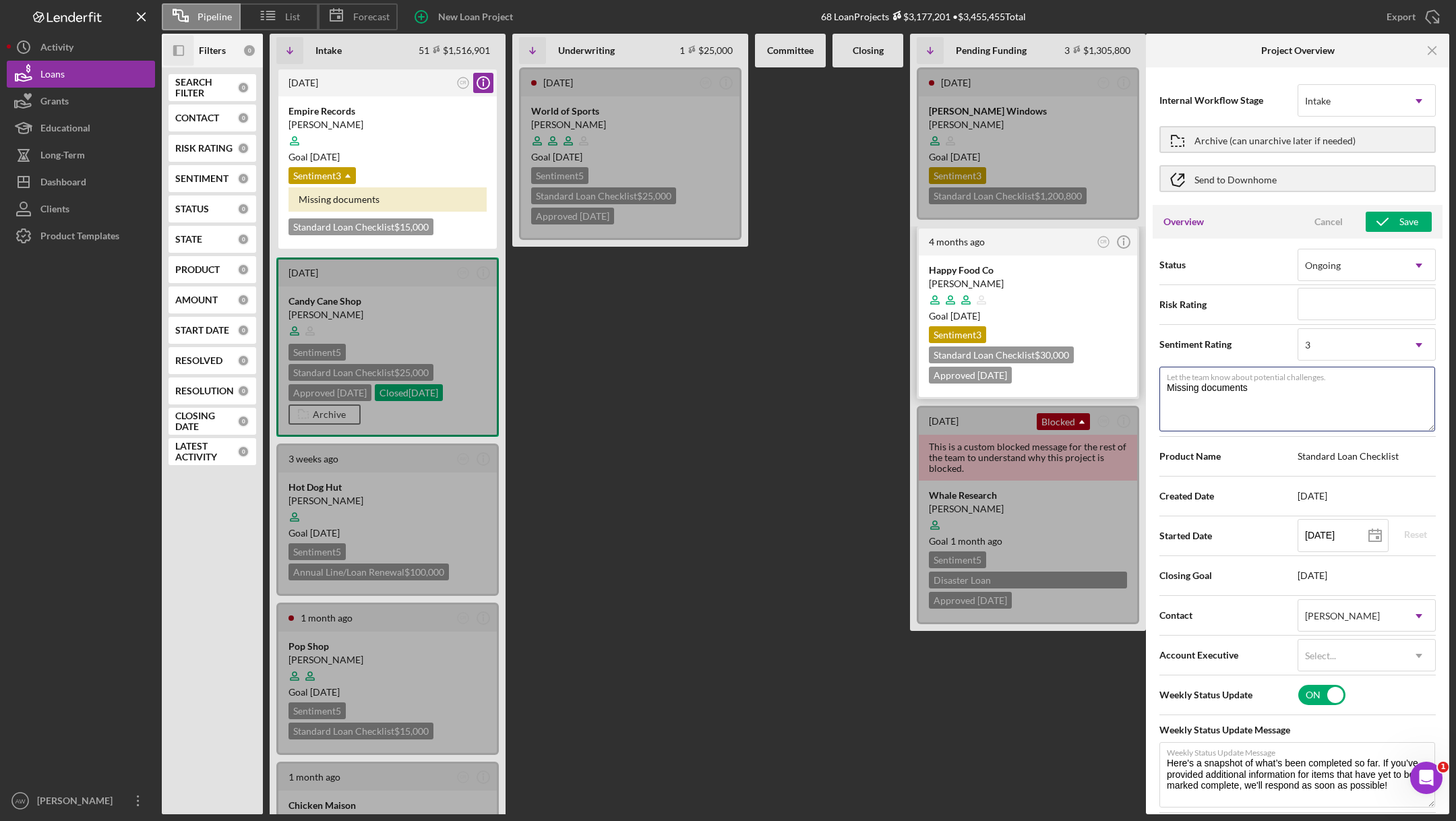
drag, startPoint x: 1282, startPoint y: 390, endPoint x: 1118, endPoint y: 381, distance: 164.2
click at [1118, 381] on div "Icon/Panel Side Expand Filters 0 SEARCH FILTER 0 CONTACT 0 RISK RATING 0 SENTIM…" at bounding box center [805, 423] width 1288 height 780
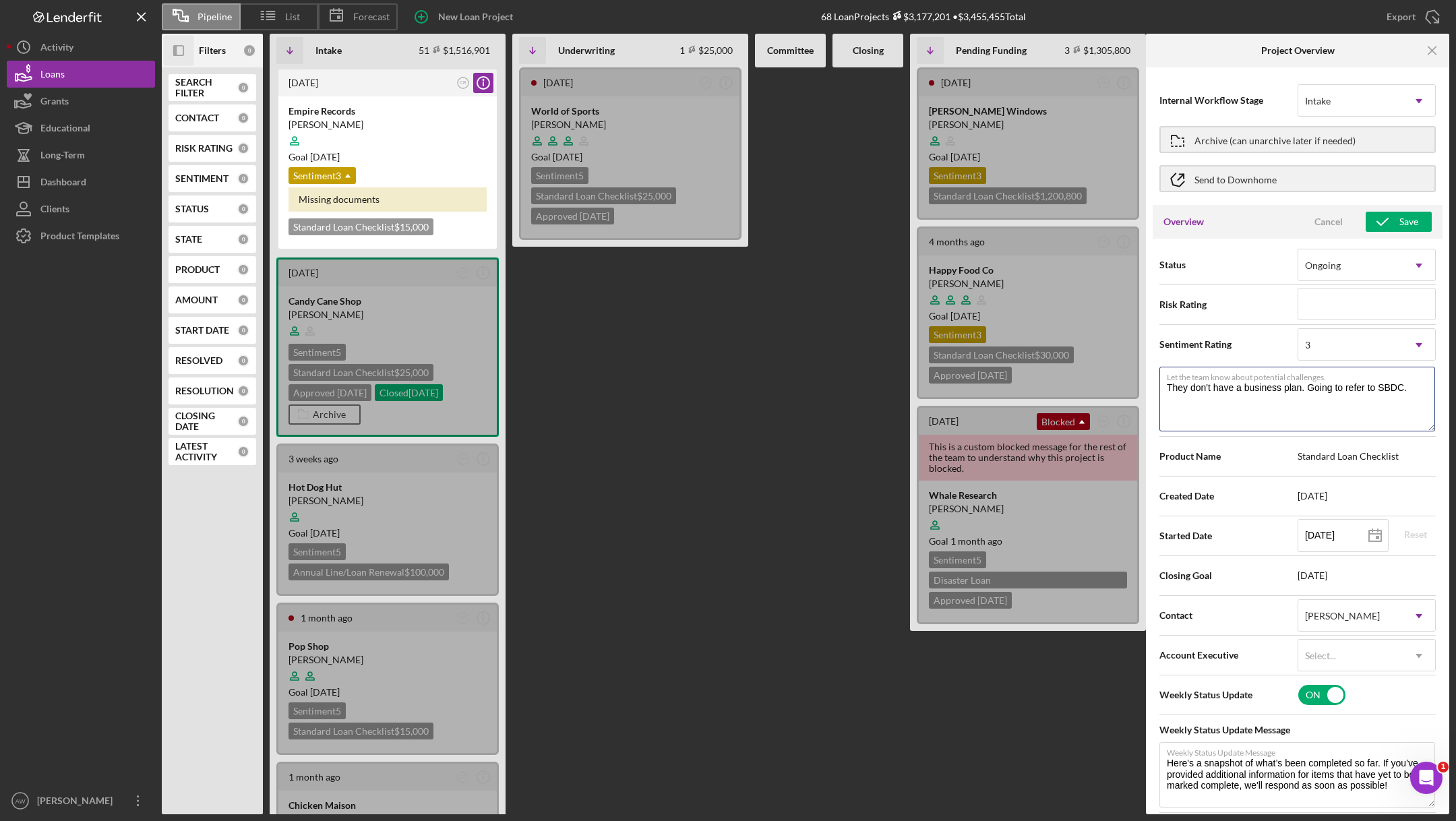
type textarea "They don't have a business plan. Going to refer to SBDC."
click at [1399, 210] on div "Overview Cancel Save" at bounding box center [1298, 221] width 290 height 33
click at [1399, 216] on div "Save" at bounding box center [1408, 221] width 19 height 21
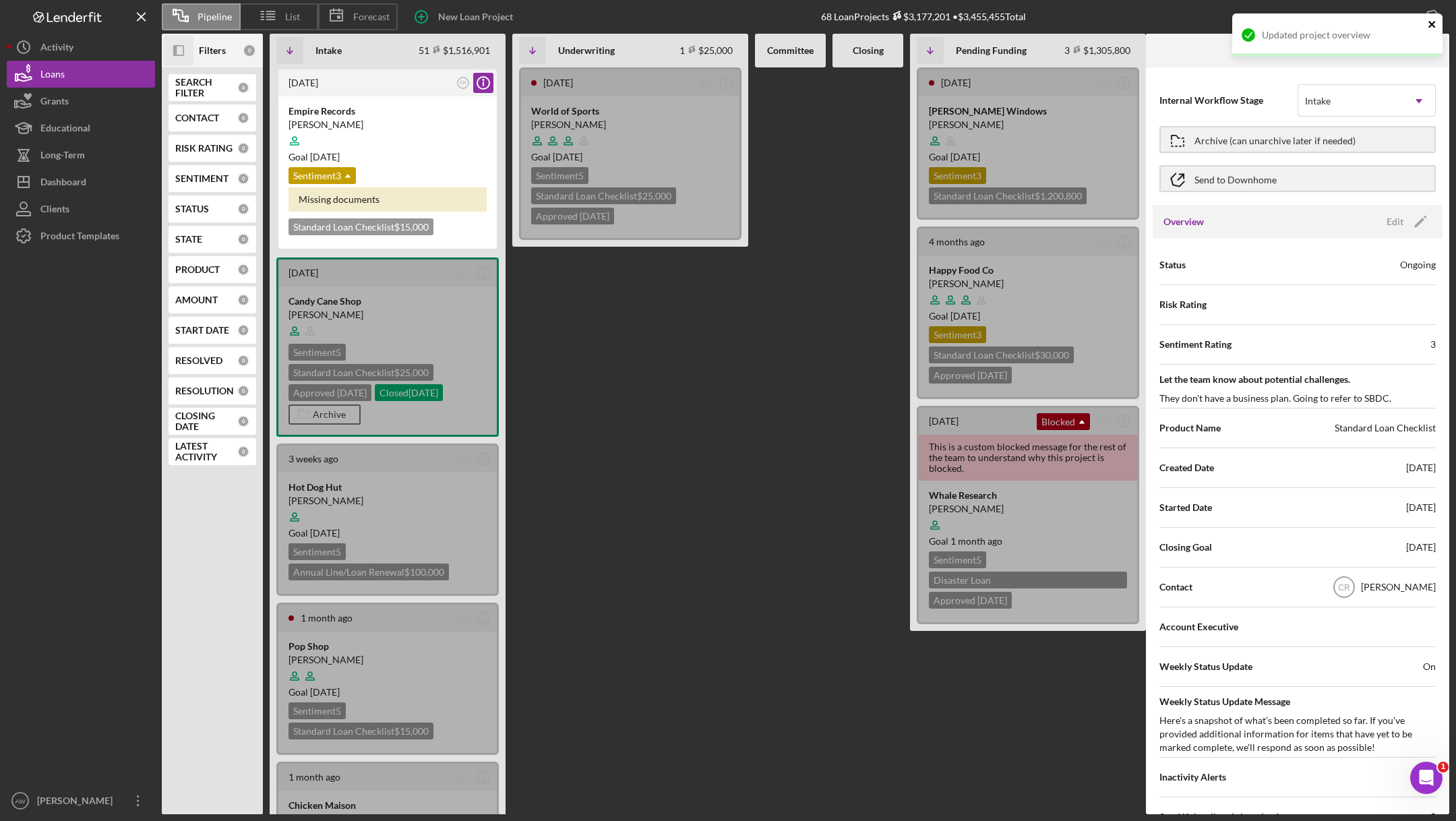
click at [1434, 21] on icon "close" at bounding box center [1431, 24] width 7 height 7
click at [1435, 47] on div "Pipeline List Forecast New Loan Project 68 Loan Projects $3,177,201 • $3,455,45…" at bounding box center [728, 410] width 1456 height 821
click at [1432, 47] on icon "Icon/Menu Close" at bounding box center [1432, 50] width 30 height 30
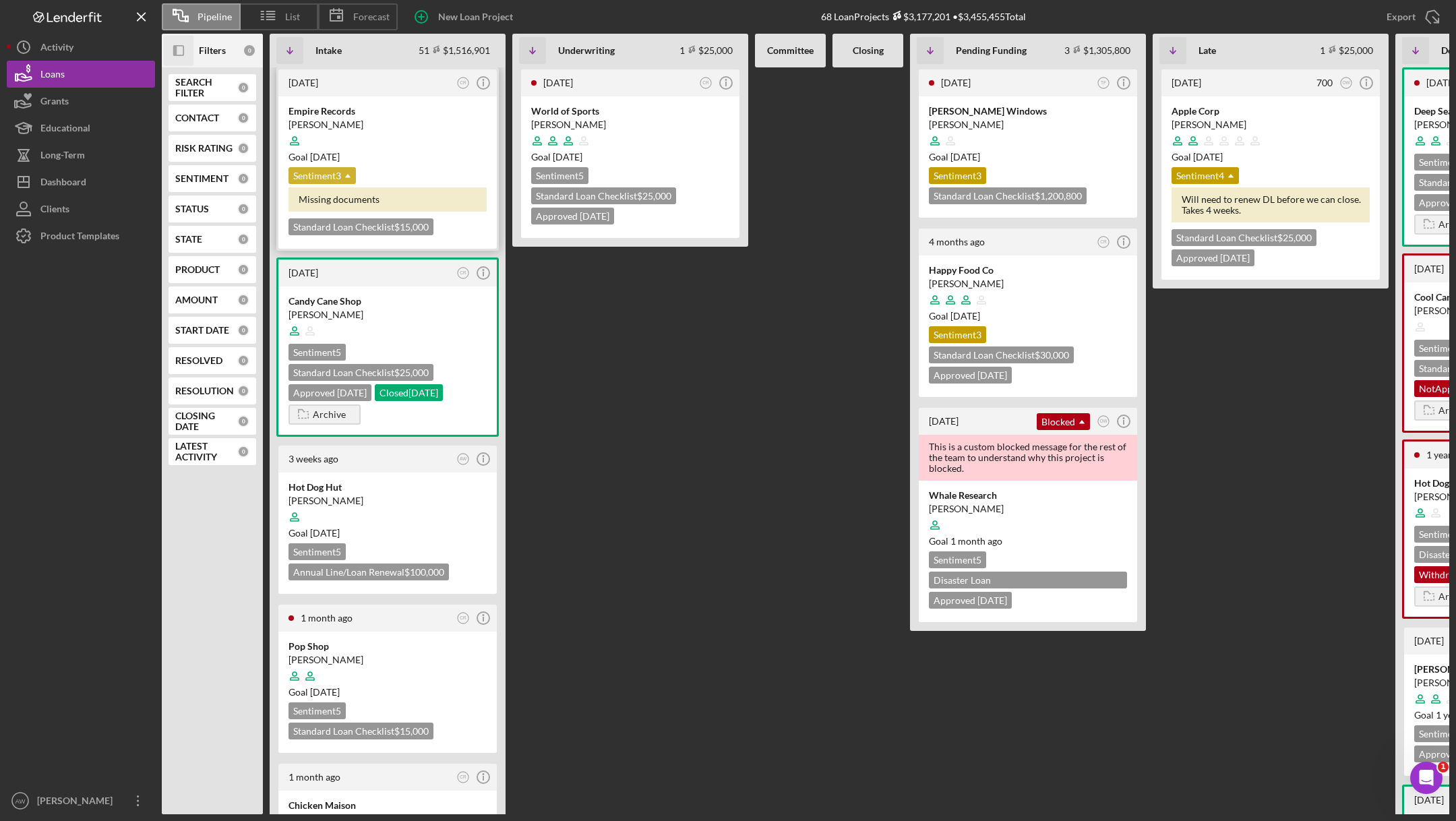
click at [349, 174] on use at bounding box center [347, 175] width 5 height 3
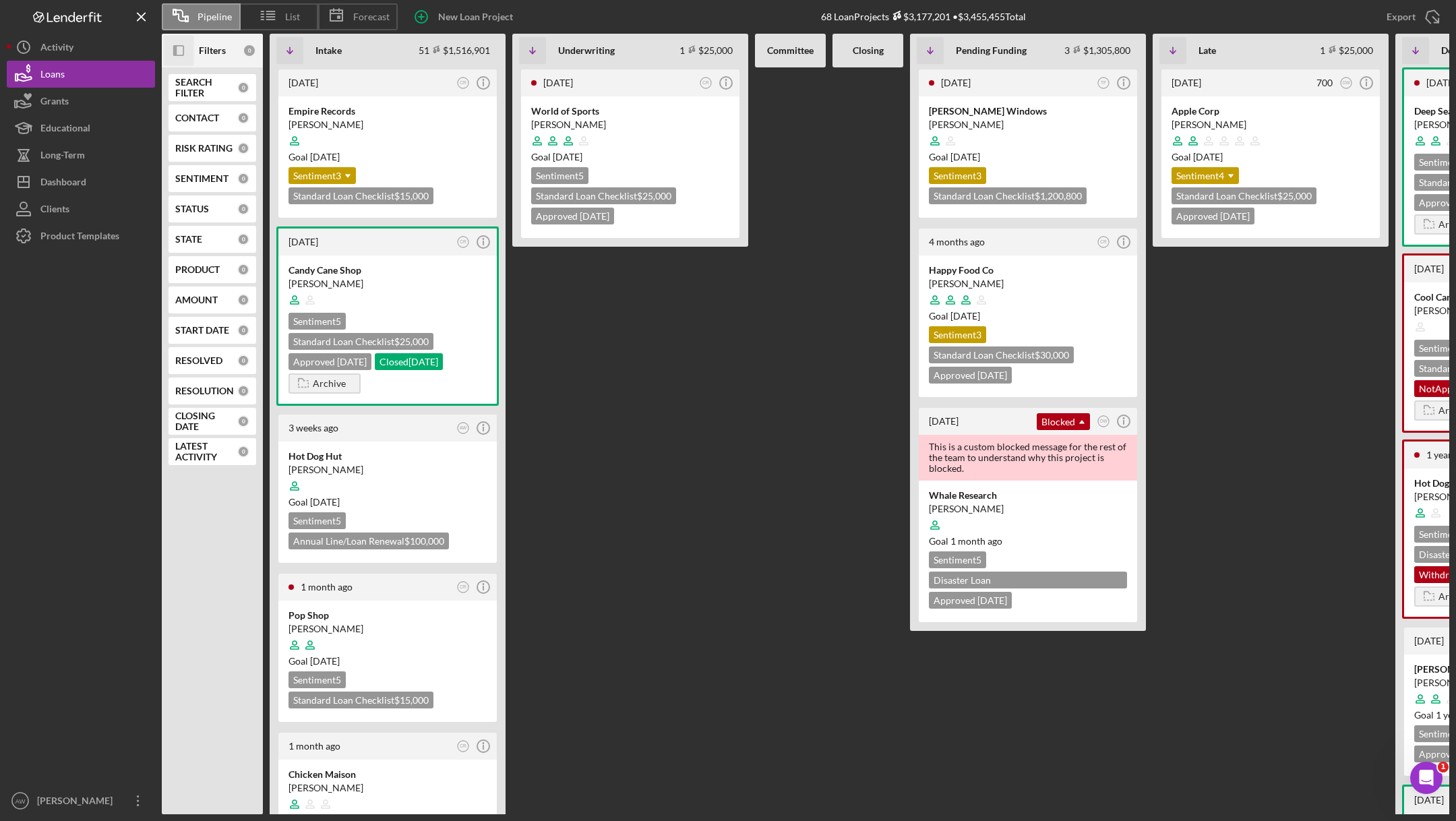
click at [187, 47] on icon "Icon/Panel Side Expand" at bounding box center [178, 50] width 30 height 30
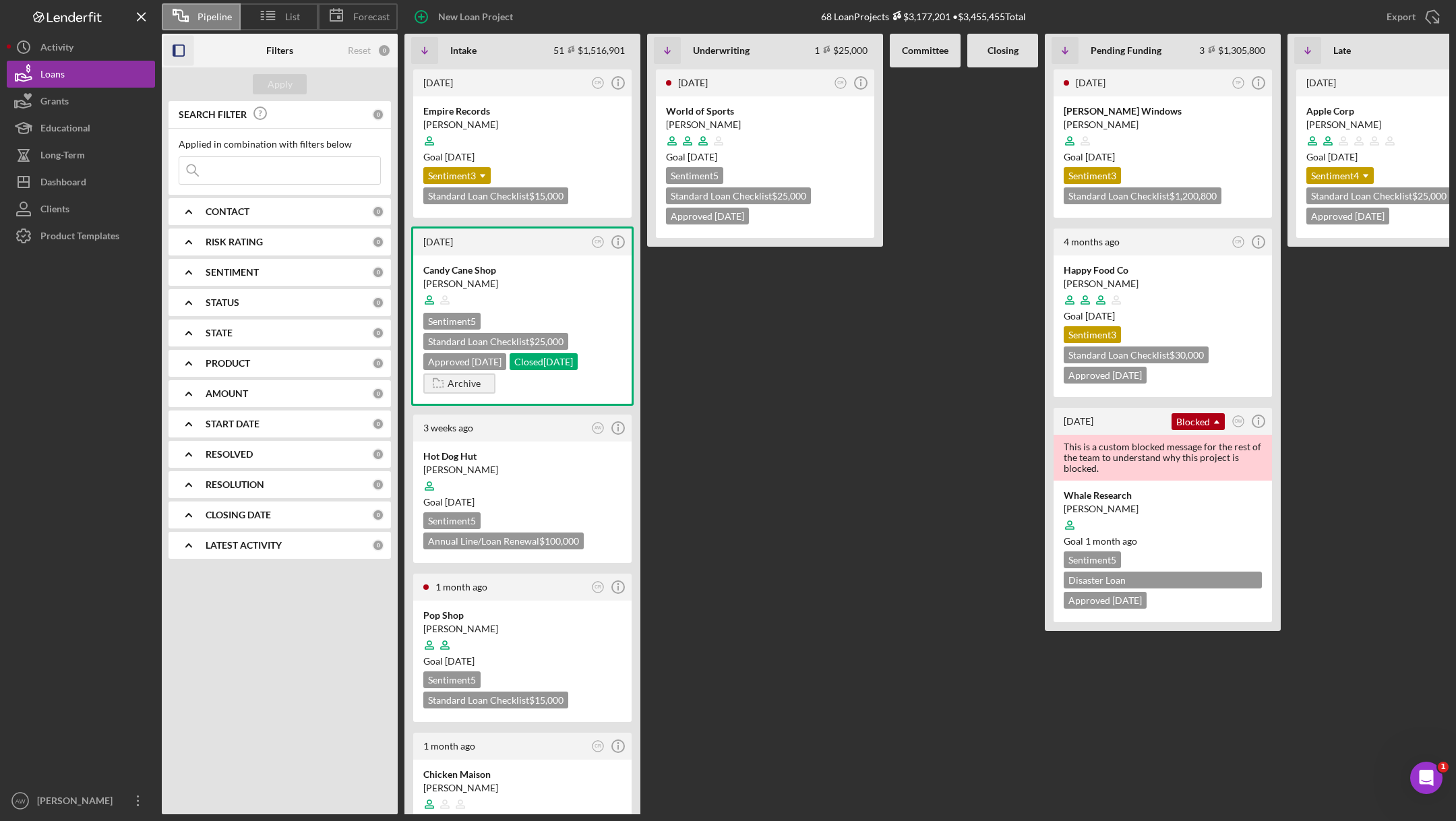
click at [184, 271] on icon "Icon/Expander" at bounding box center [189, 272] width 33 height 33
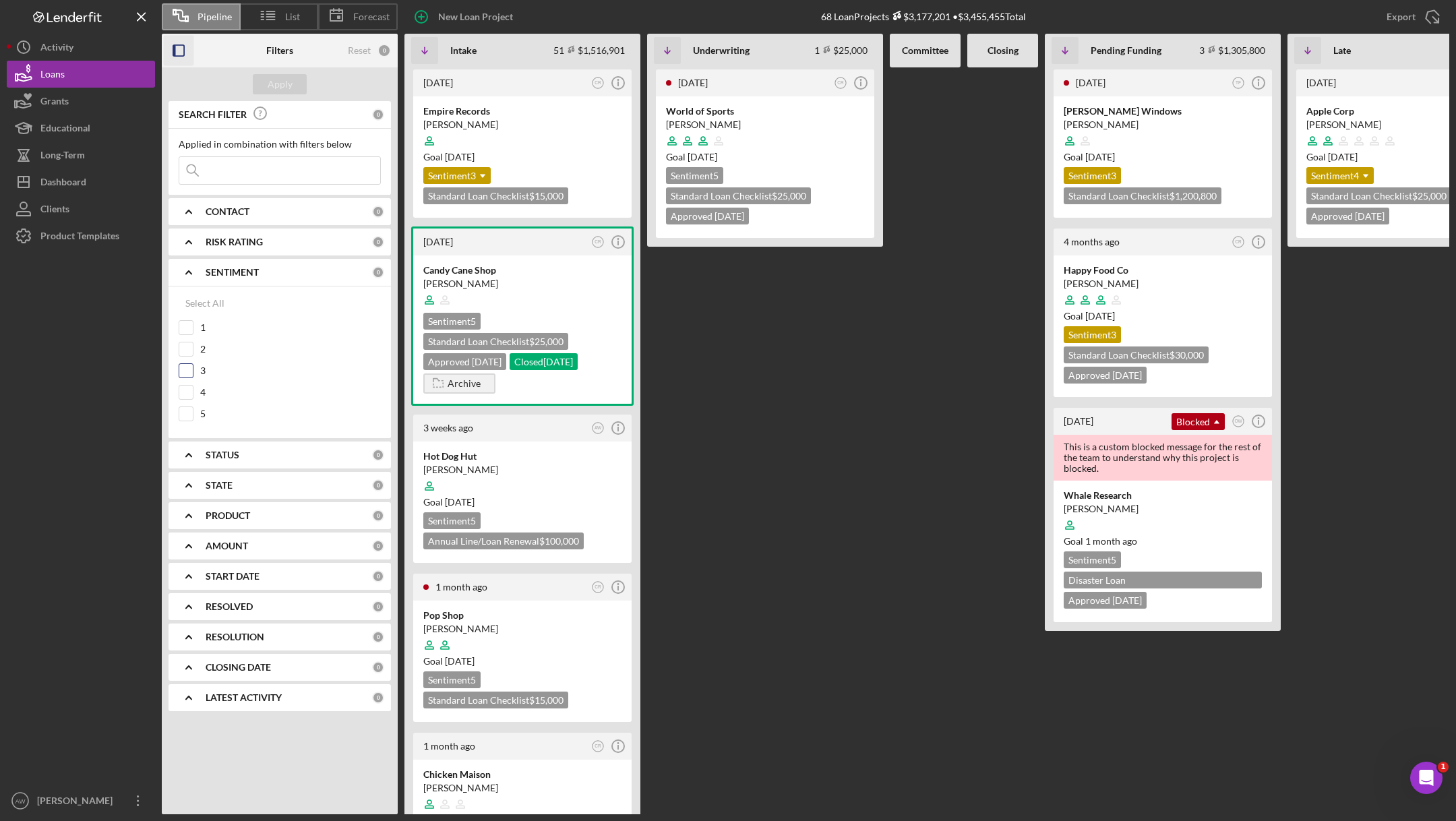
click at [185, 369] on input "3" at bounding box center [186, 371] width 14 height 14
checkbox input "true"
click at [187, 356] on div "2" at bounding box center [280, 352] width 203 height 22
click at [187, 342] on input "2" at bounding box center [186, 349] width 14 height 14
checkbox input "true"
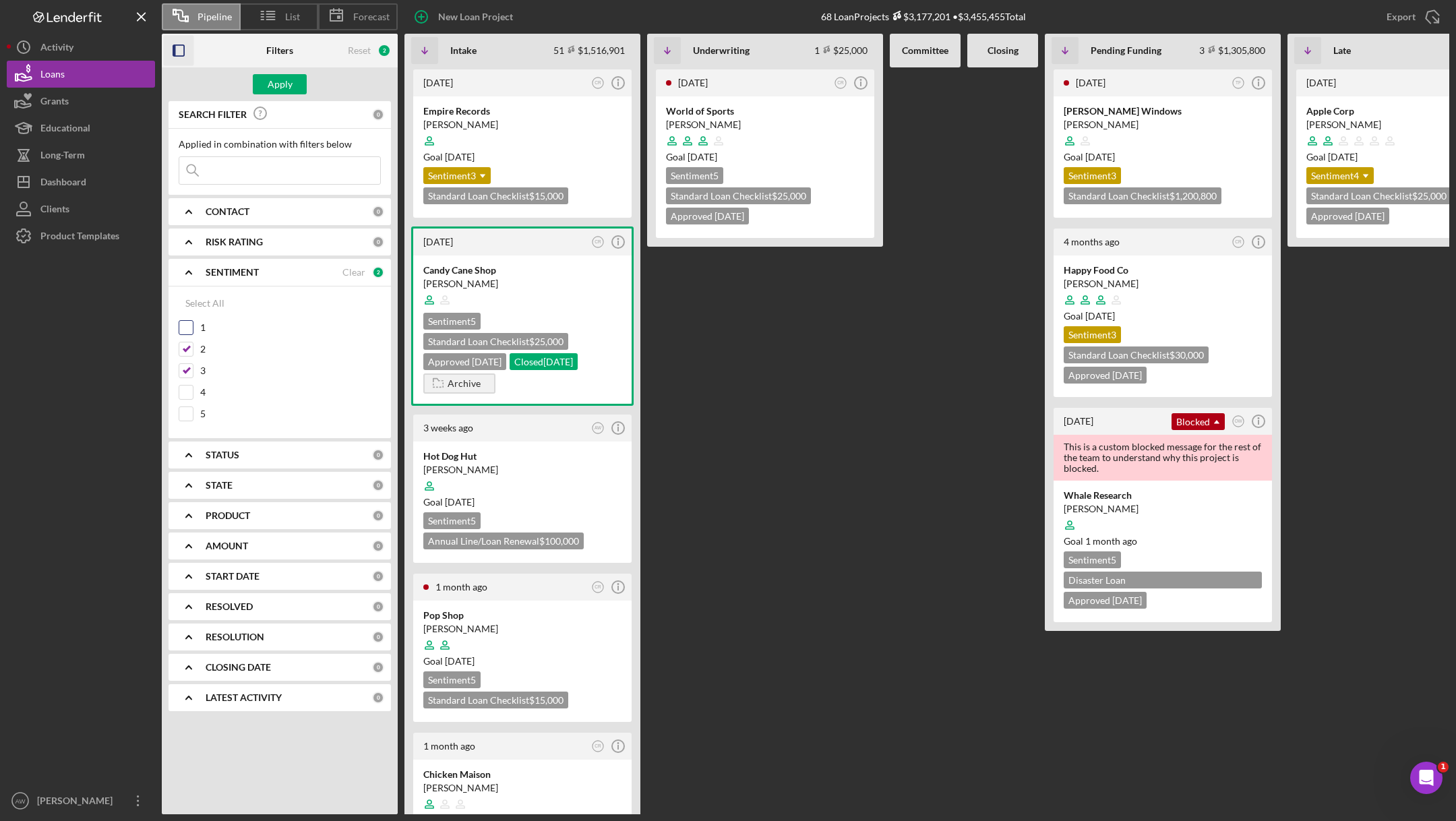
click at [187, 321] on input "1" at bounding box center [186, 327] width 14 height 14
checkbox input "true"
click at [280, 81] on div "Apply" at bounding box center [279, 84] width 25 height 21
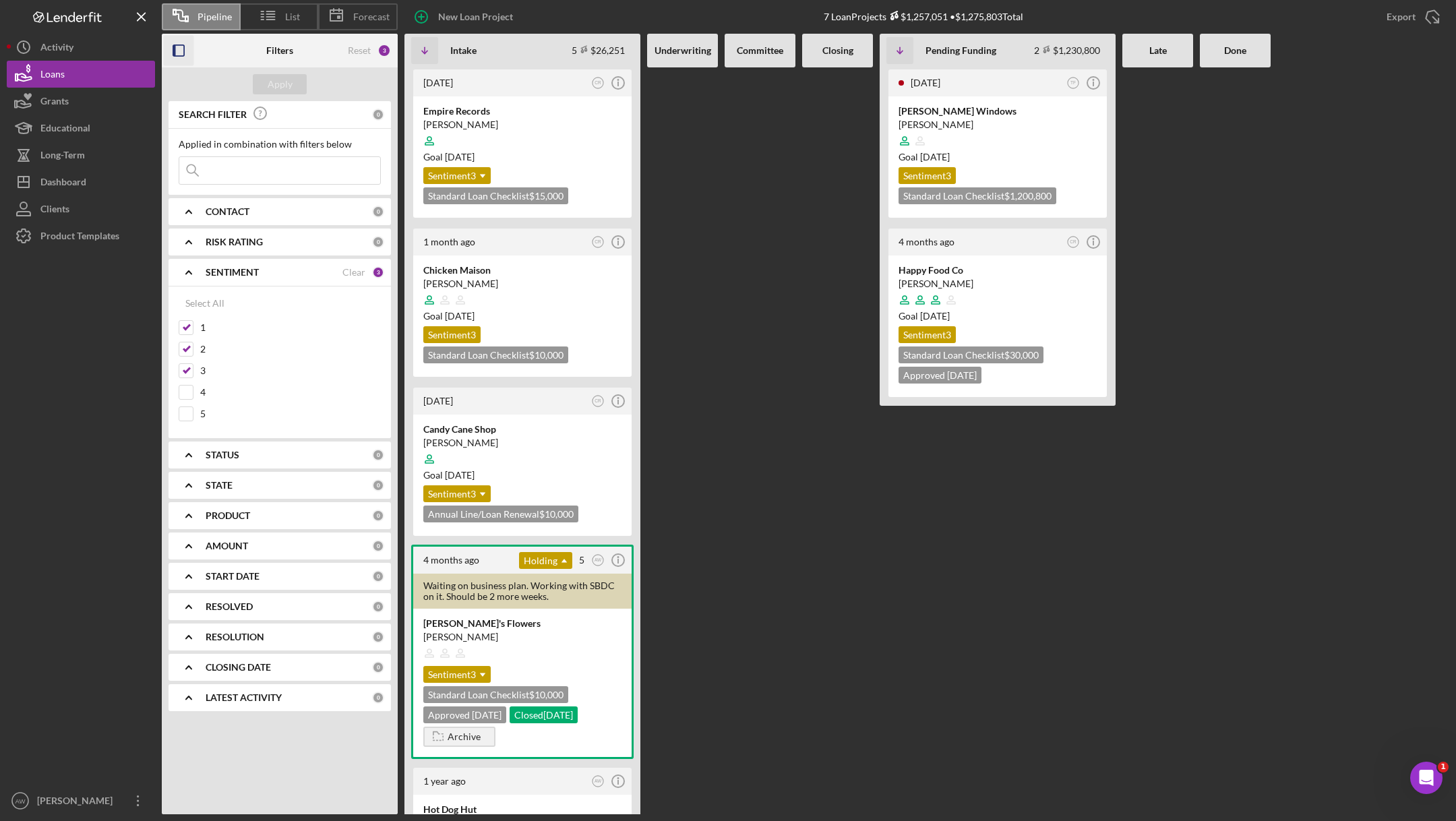
click at [182, 51] on icon "button" at bounding box center [178, 50] width 30 height 30
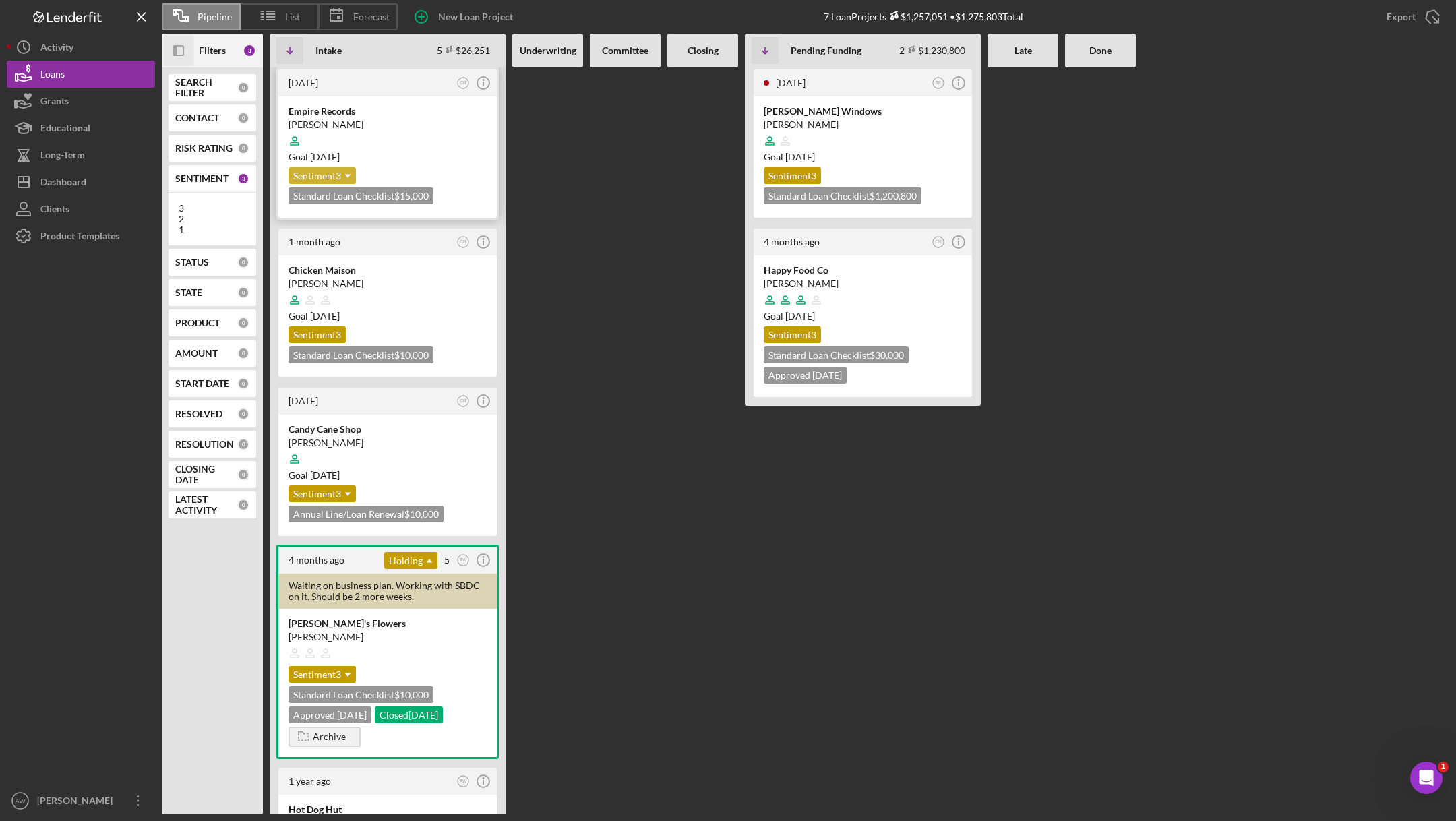
click at [345, 174] on icon "Icon/Dropdown Arrow" at bounding box center [347, 175] width 27 height 27
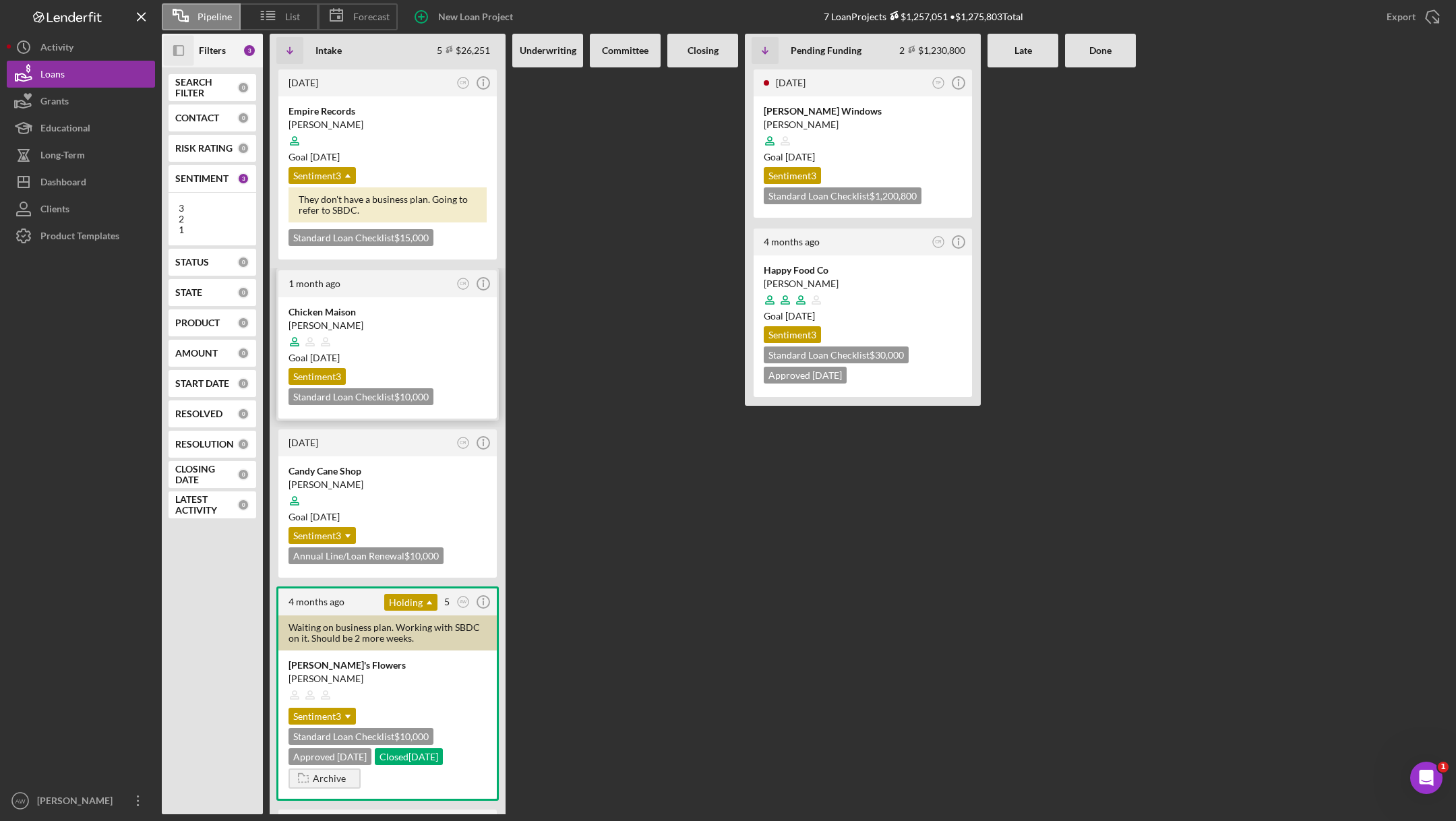
scroll to position [132, 0]
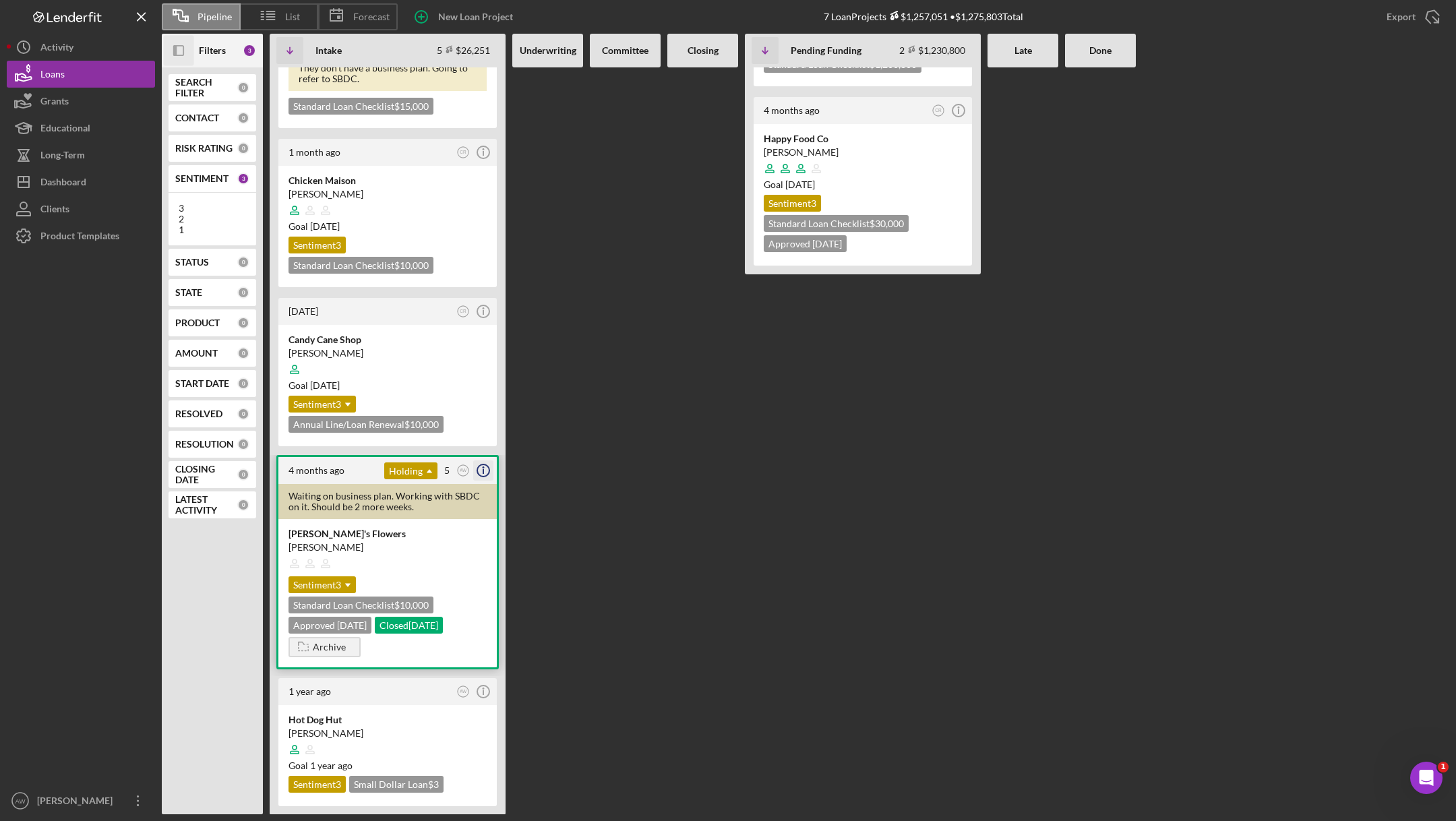
click at [484, 465] on icon "Icon/Info" at bounding box center [483, 470] width 33 height 33
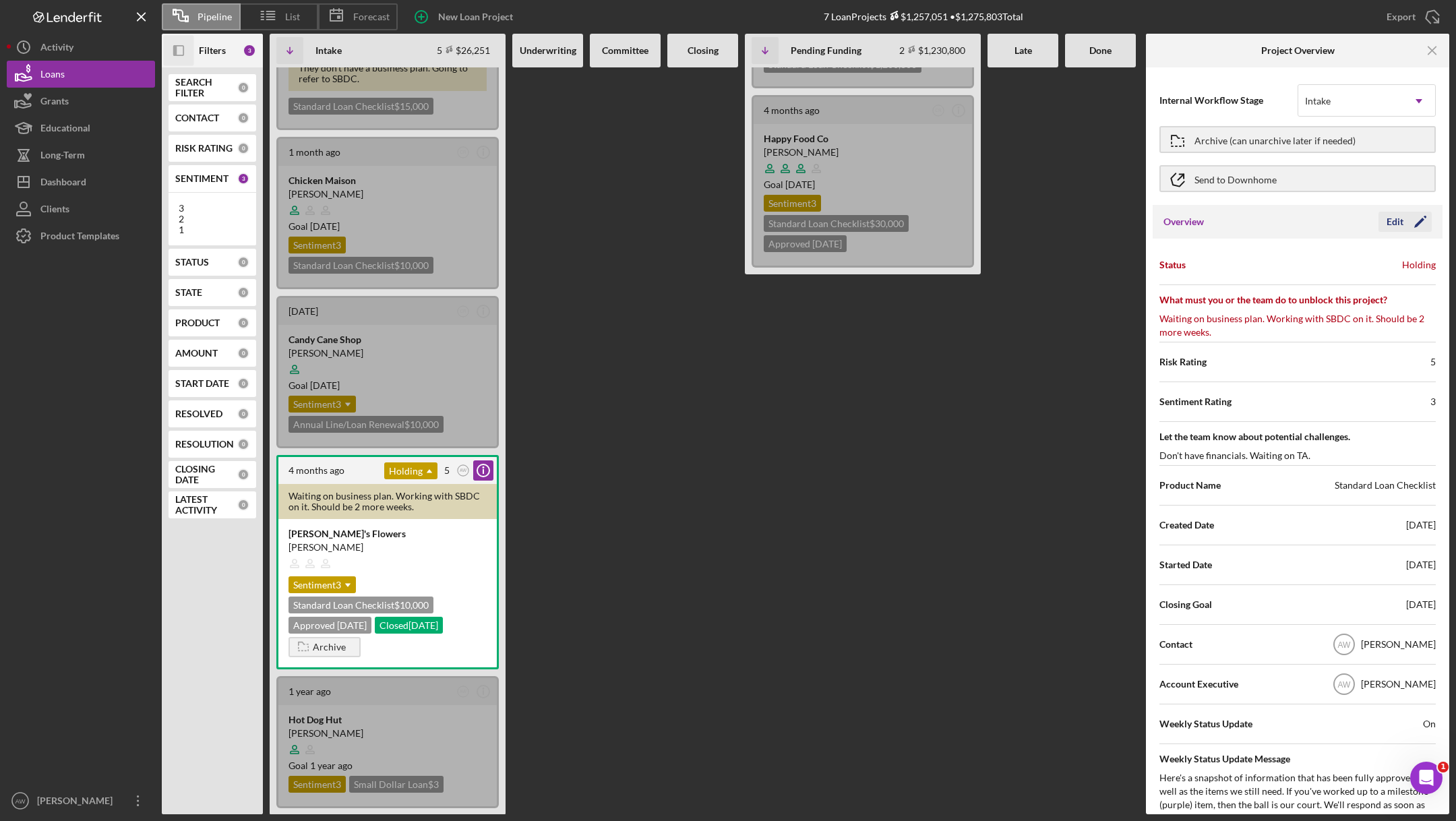
click at [1393, 215] on div "Edit" at bounding box center [1394, 221] width 17 height 21
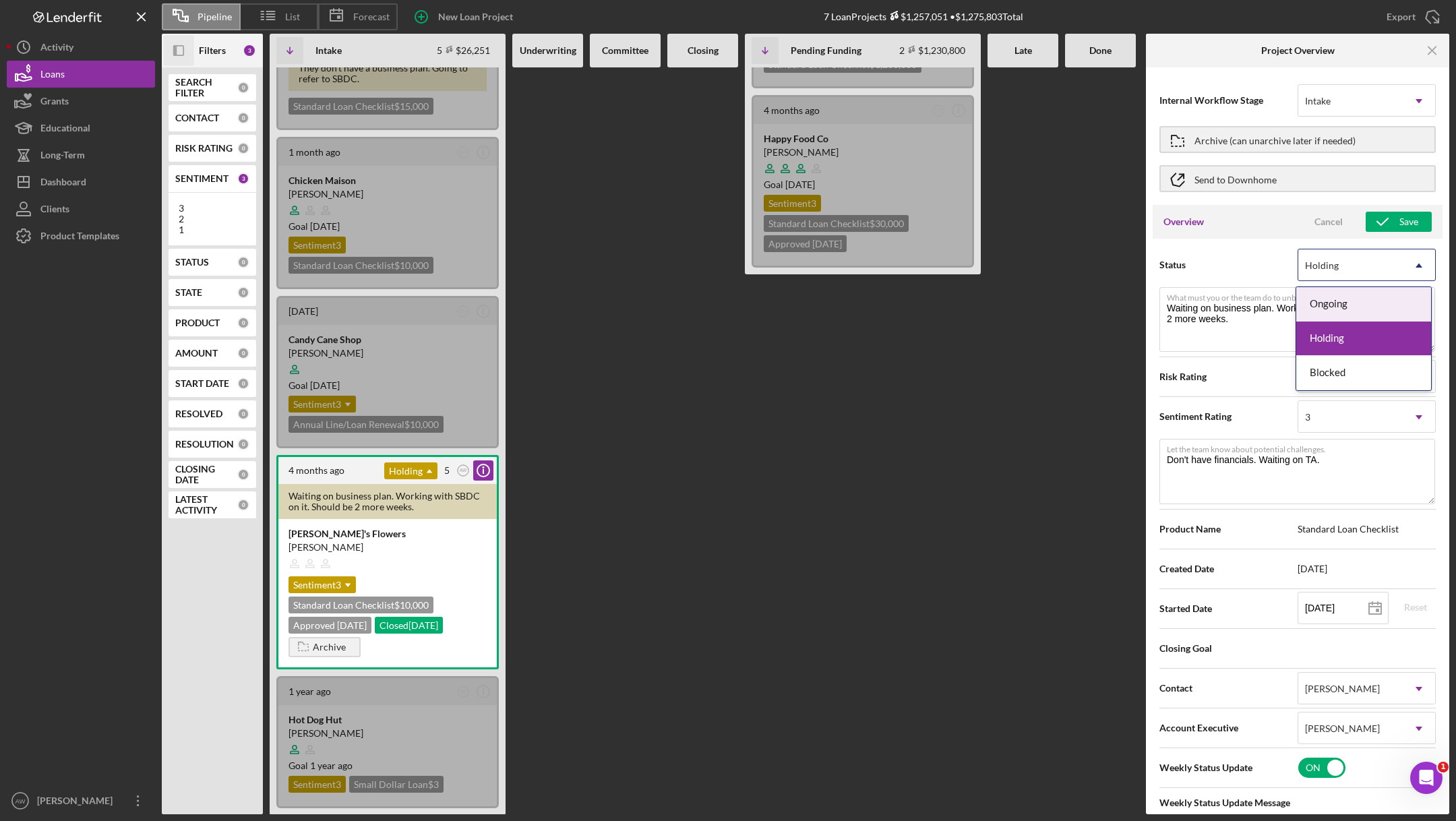
click at [1325, 272] on div "Holding" at bounding box center [1351, 265] width 104 height 31
click at [1213, 252] on div "Status Holding Icon/Dropdown Arrow" at bounding box center [1297, 264] width 276 height 33
click at [1238, 327] on textarea "Waiting on business plan. Working with SBDC on it. Should be 2 more weeks." at bounding box center [1297, 320] width 275 height 65
drag, startPoint x: 1271, startPoint y: 330, endPoint x: 1157, endPoint y: 305, distance: 116.7
click at [1157, 305] on div "Status Holding Icon/Dropdown Arrow What must you or the team do to unblock this…" at bounding box center [1298, 653] width 290 height 829
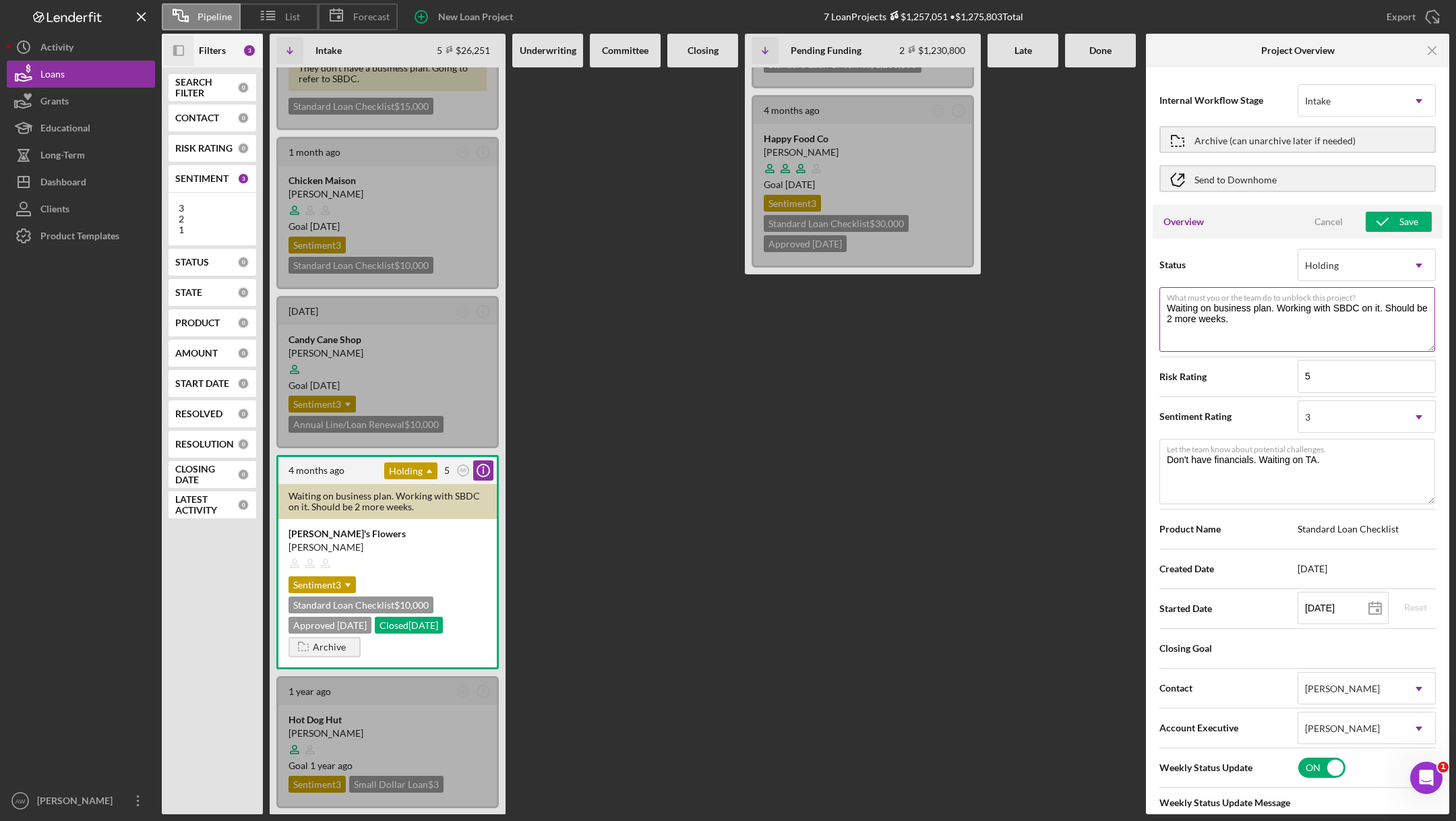
click at [1257, 332] on textarea "Waiting on business plan. Working with SBDC on it. Should be 2 more weeks." at bounding box center [1297, 320] width 275 height 65
click at [1304, 258] on div "Holding" at bounding box center [1351, 265] width 104 height 31
type textarea "Here's a snapshot of information that has been fully approved, as well as the i…"
click at [1327, 215] on div "Cancel" at bounding box center [1328, 221] width 29 height 21
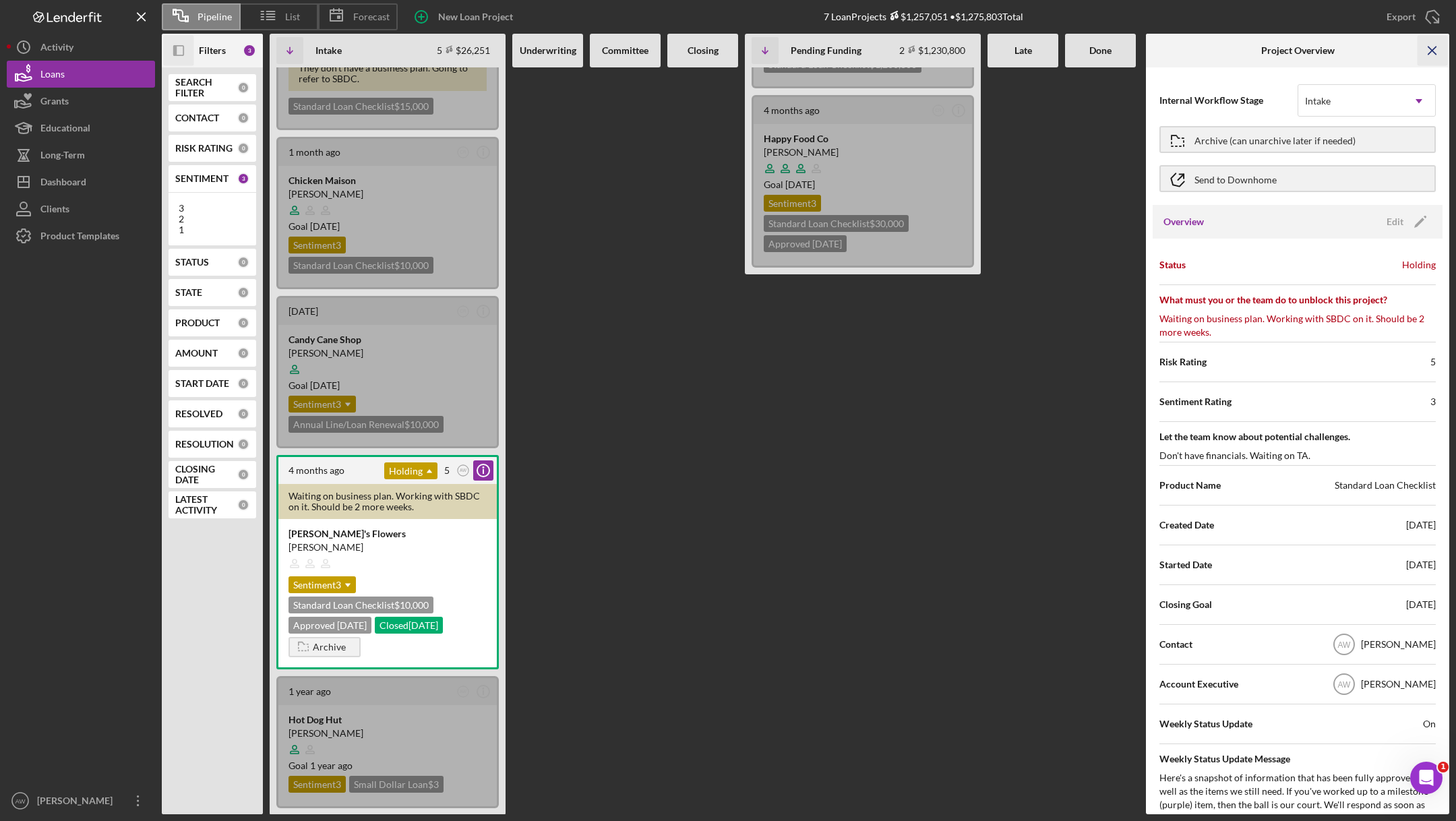
click at [1431, 52] on icon "Icon/Menu Close" at bounding box center [1432, 50] width 30 height 30
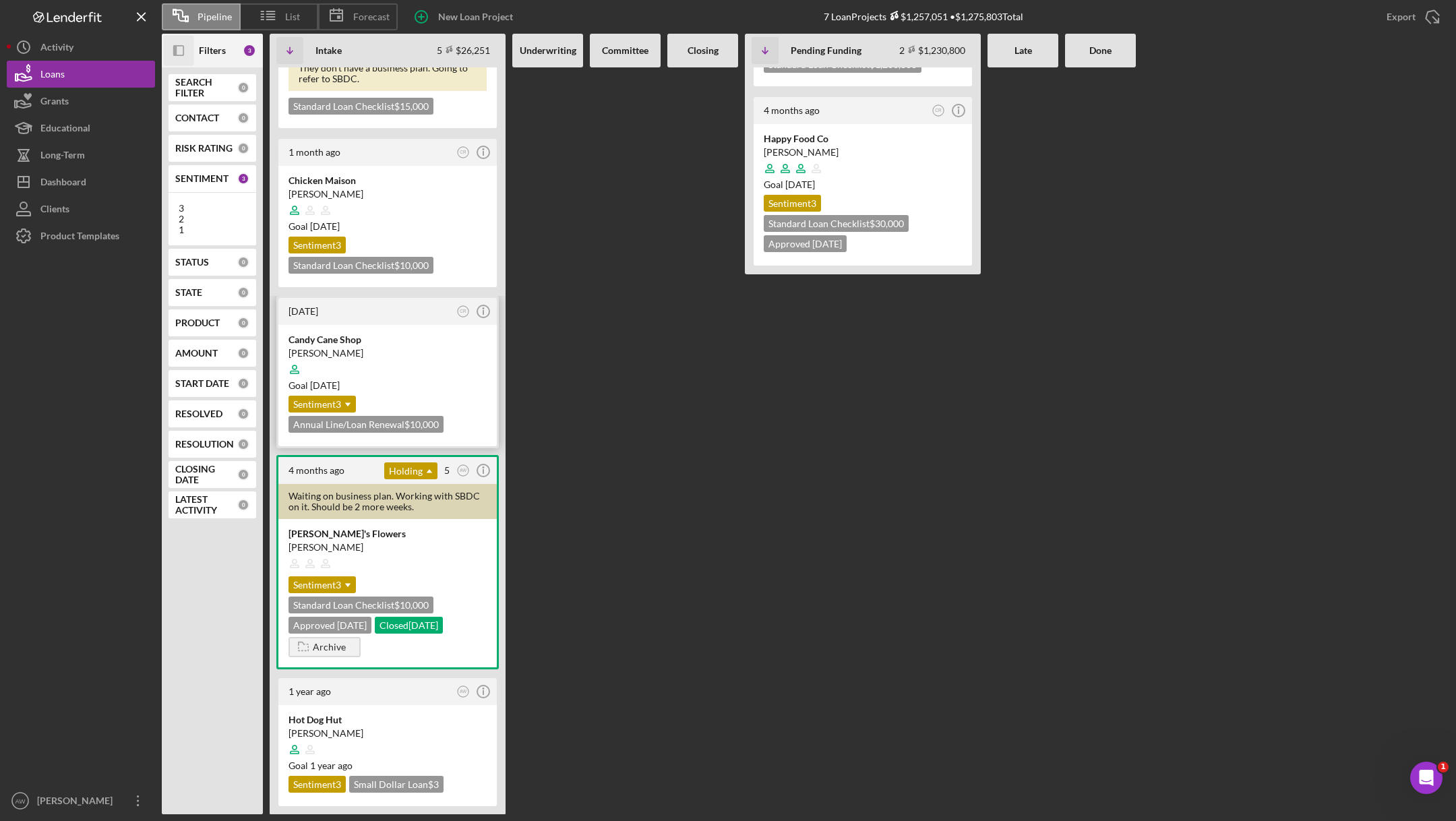
scroll to position [0, 0]
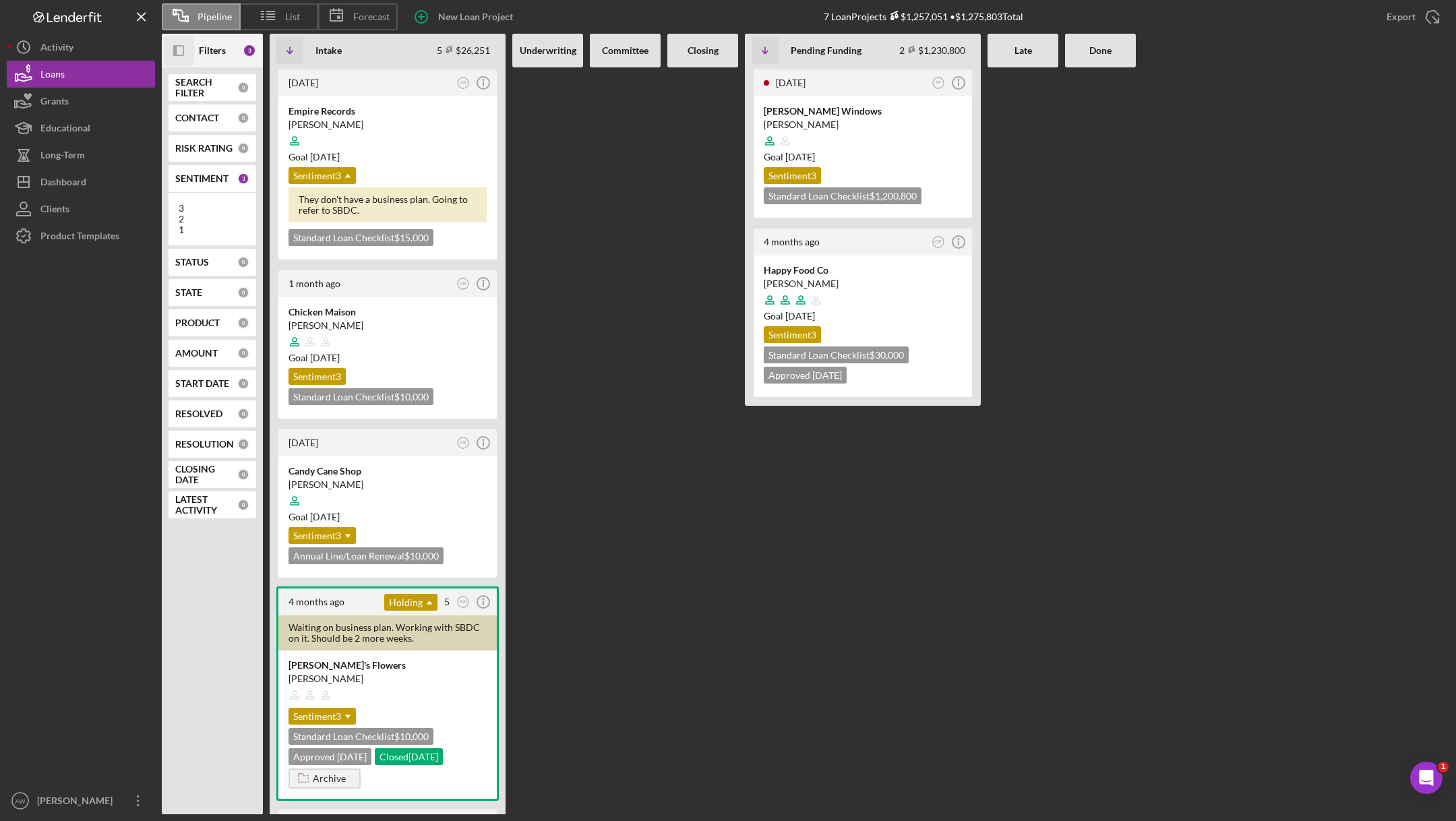
click at [206, 52] on b "Filters" at bounding box center [212, 50] width 27 height 11
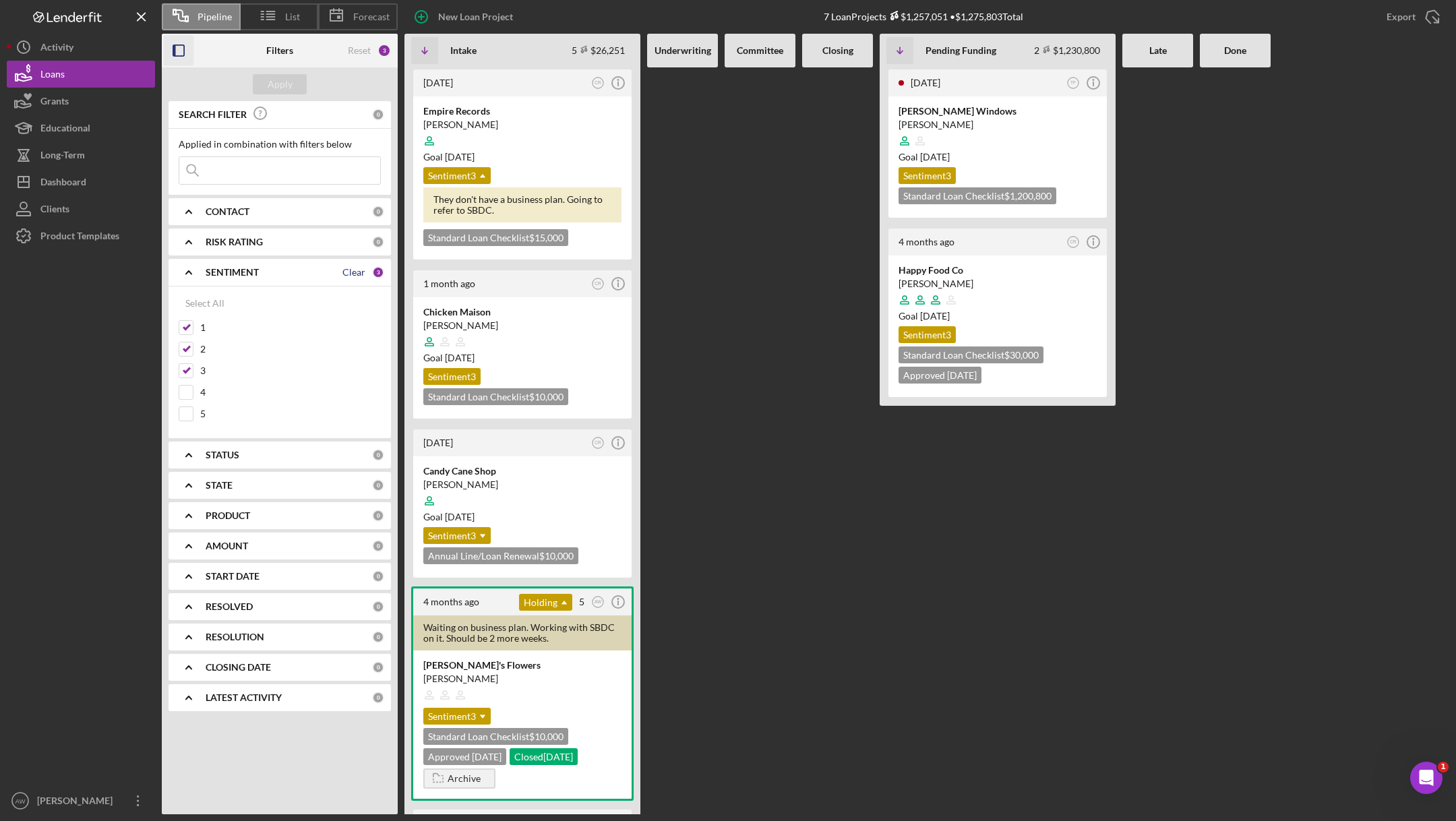
click at [359, 271] on div "Clear" at bounding box center [353, 271] width 23 height 11
checkbox input "false"
click at [282, 74] on div "Apply" at bounding box center [279, 84] width 25 height 21
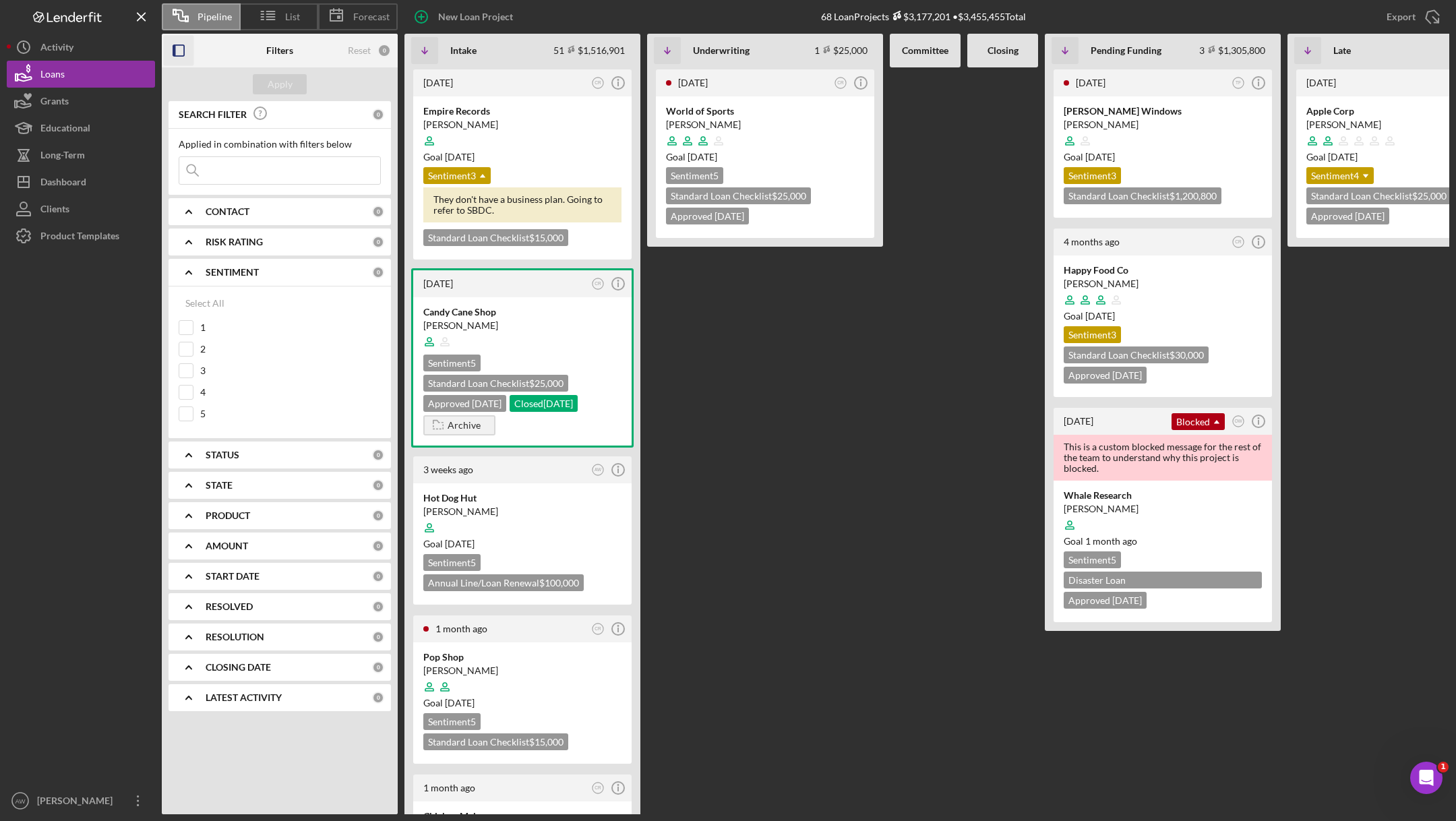
click at [179, 46] on icon "button" at bounding box center [178, 50] width 30 height 30
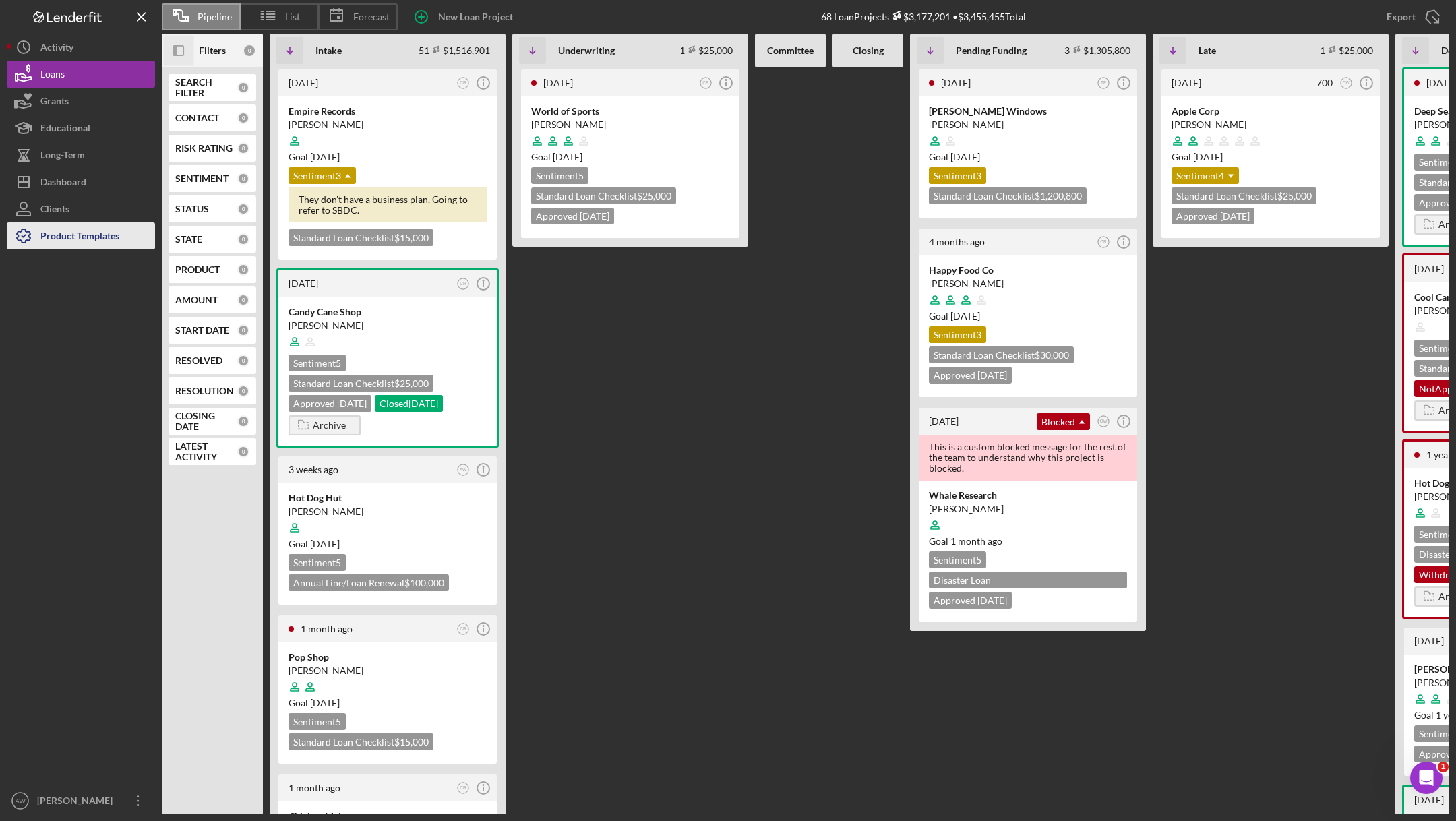
click at [62, 241] on div "Product Templates" at bounding box center [80, 237] width 79 height 30
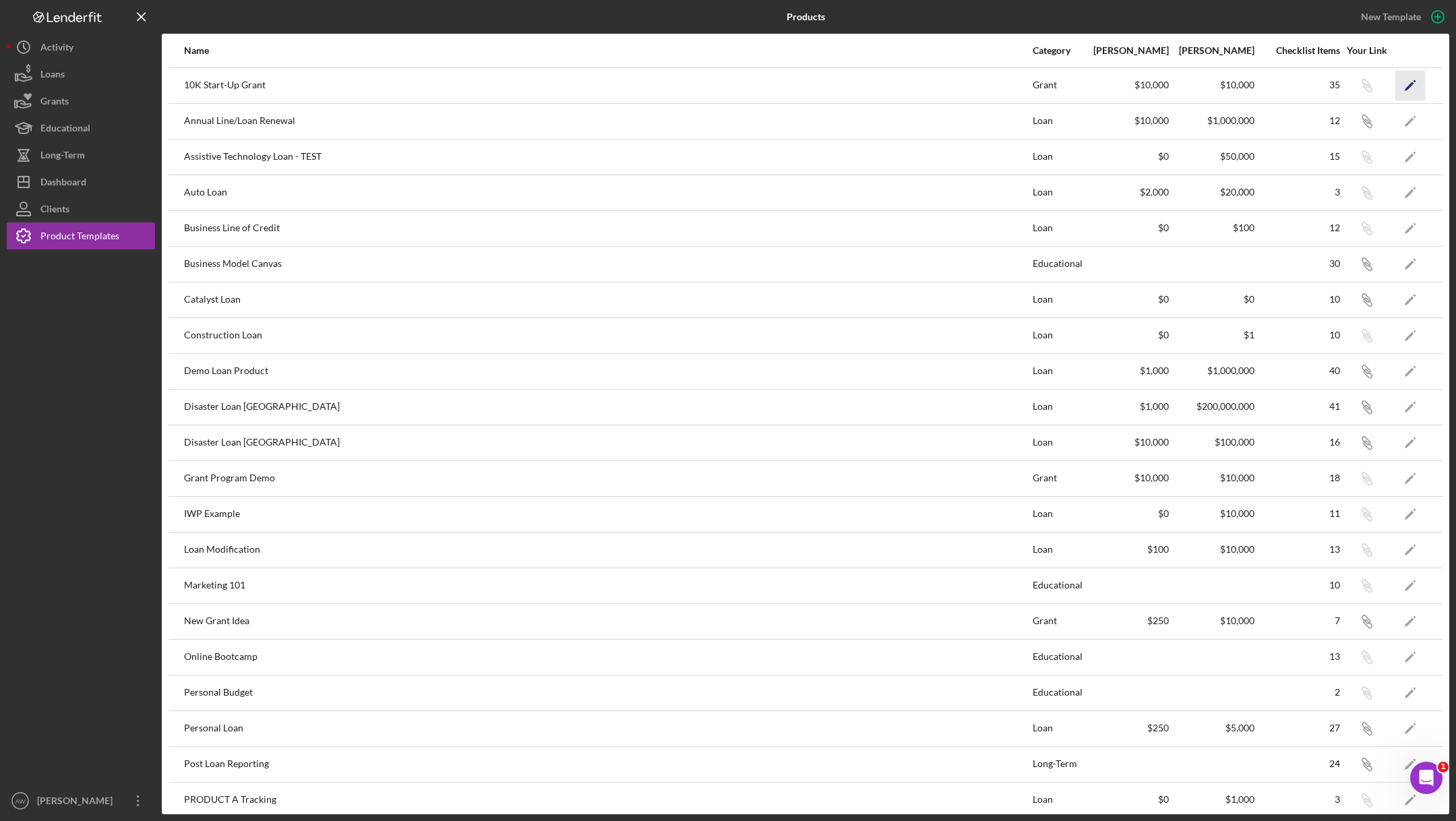
click at [1403, 90] on icon "Icon/Edit" at bounding box center [1410, 85] width 30 height 30
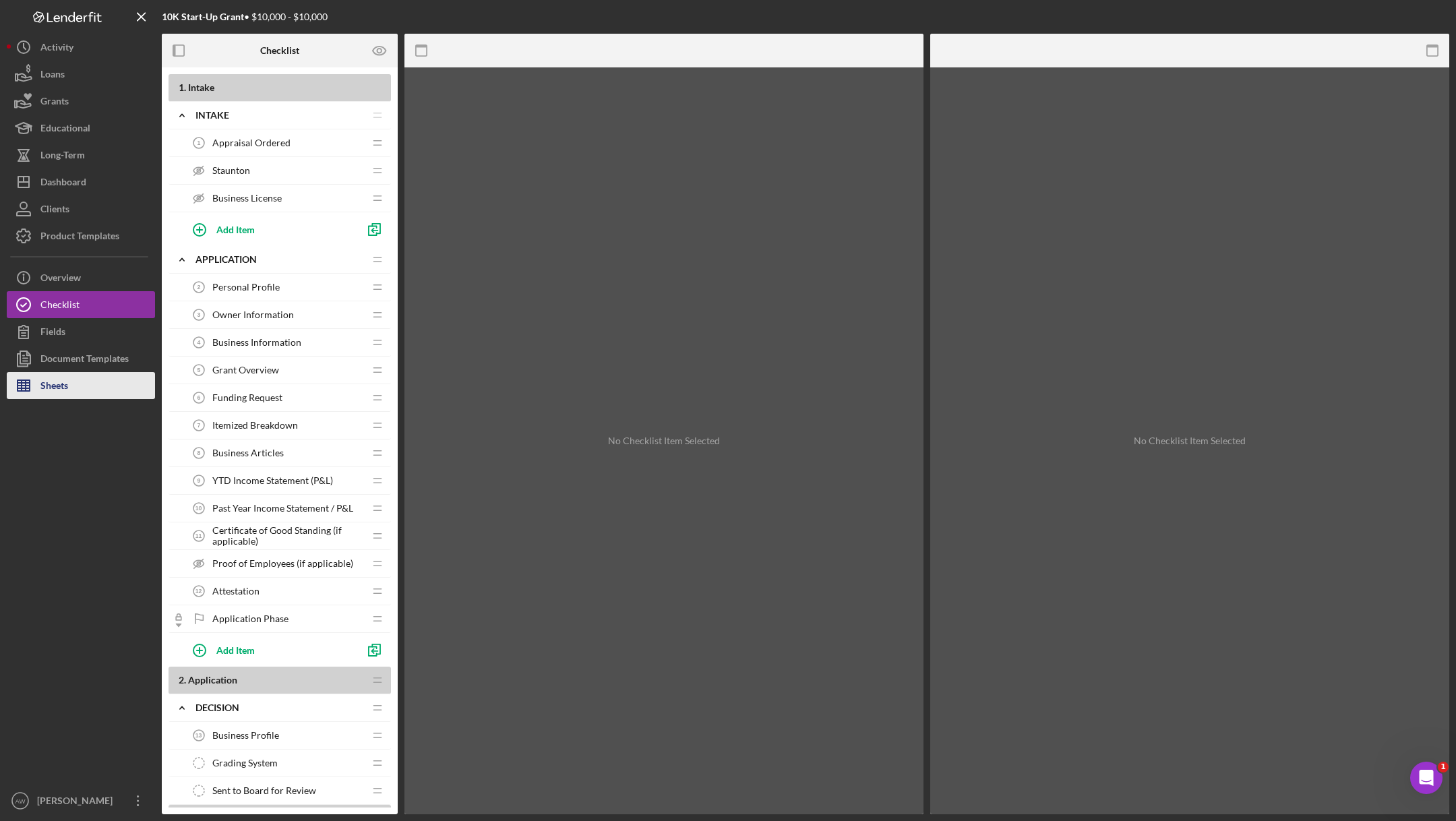
click at [76, 396] on button "Sheets" at bounding box center [81, 384] width 149 height 27
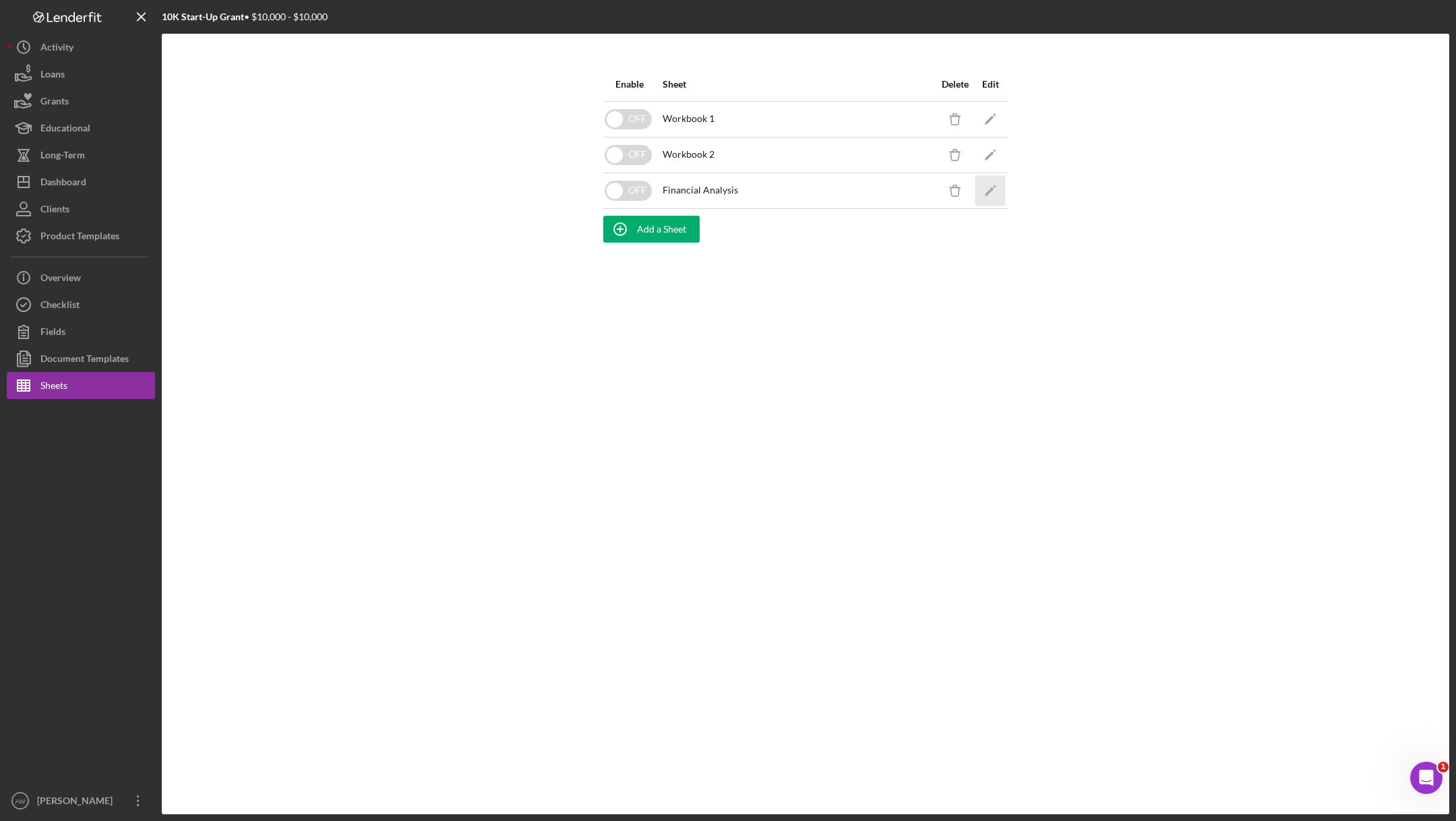
click at [987, 186] on icon "Icon/Edit" at bounding box center [990, 190] width 30 height 30
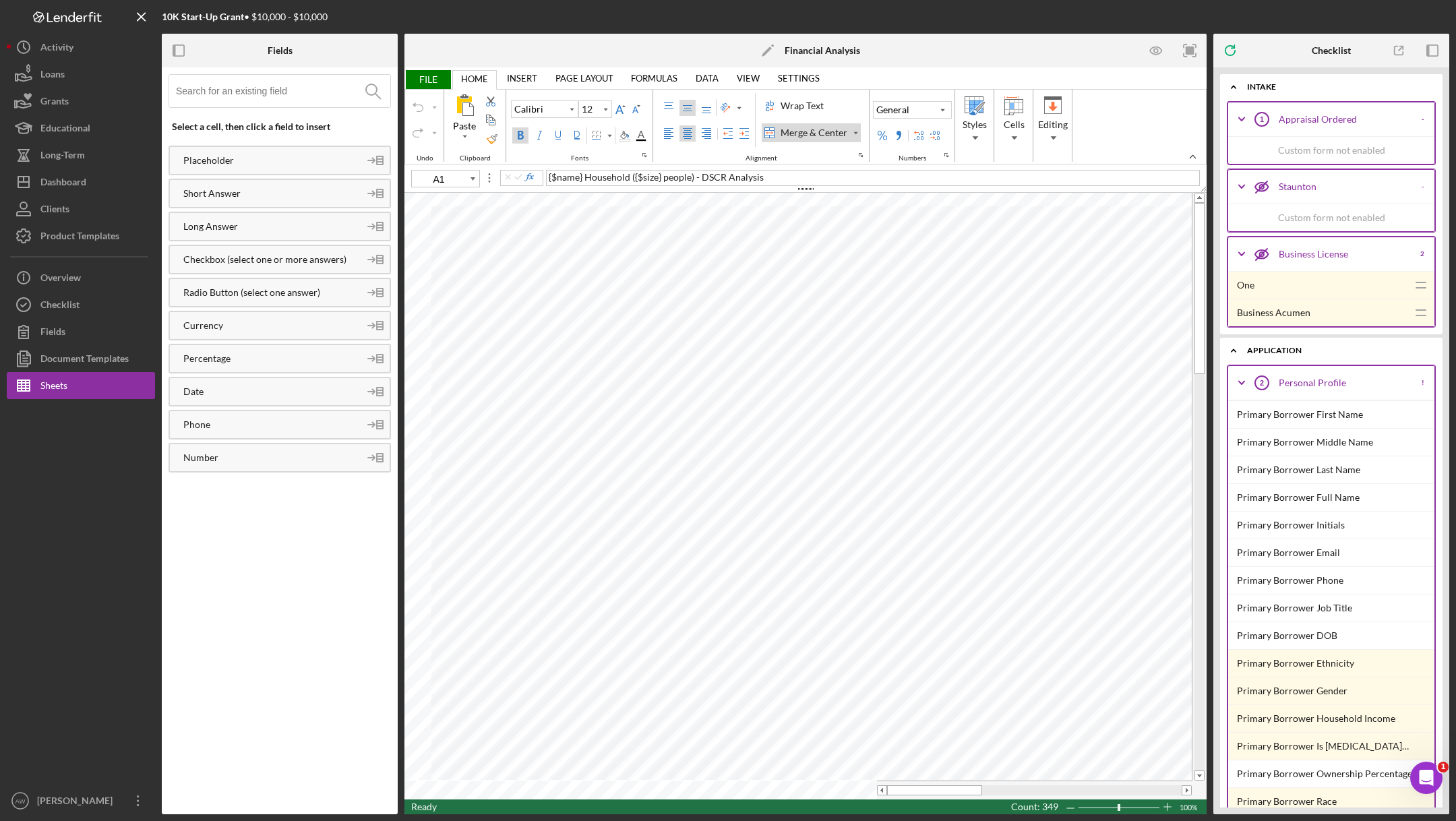
type input "11"
type input "F15"
type input "10"
type input "K12"
click at [66, 318] on button "Fields" at bounding box center [81, 330] width 149 height 27
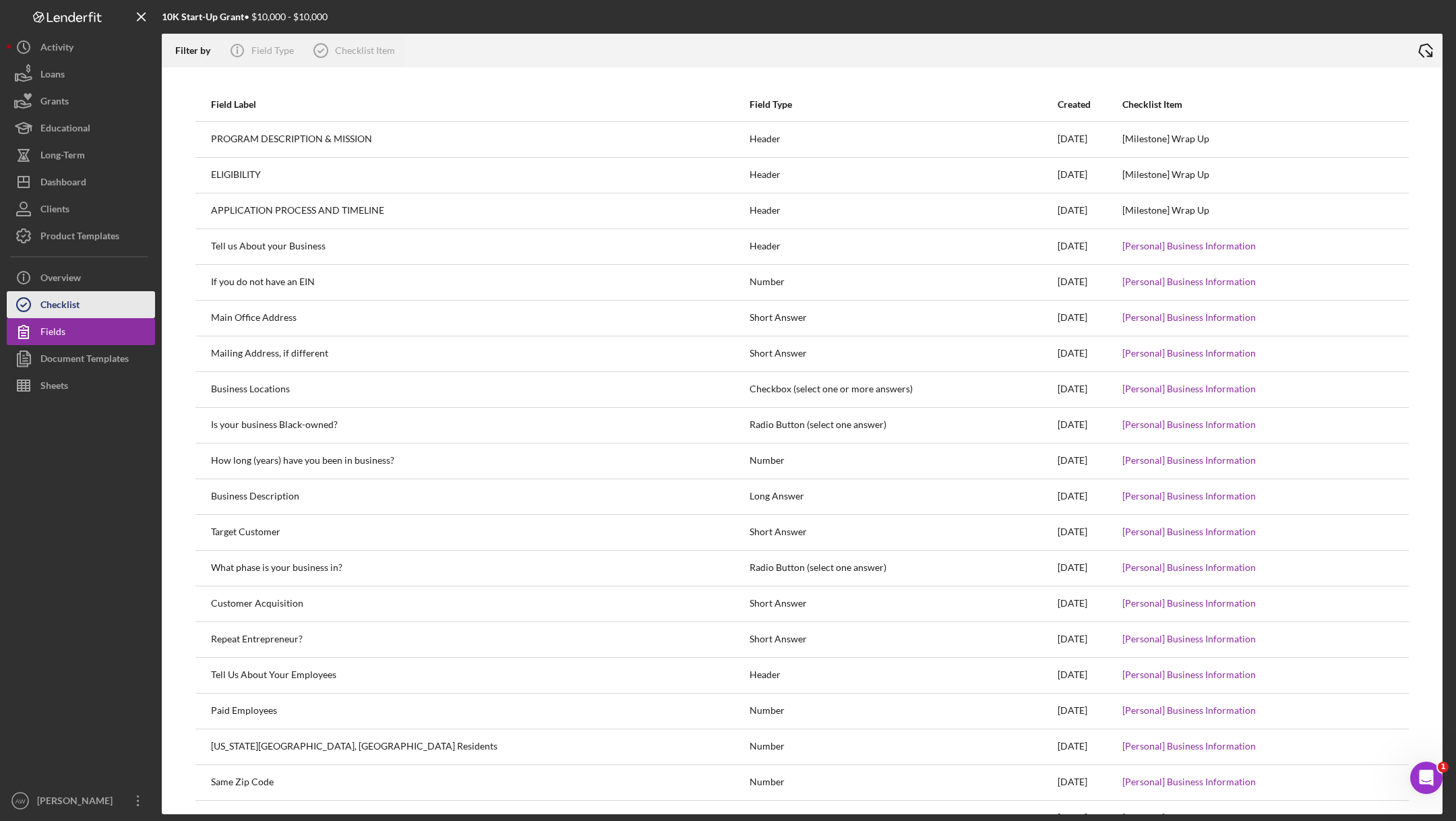
click at [63, 306] on div "Checklist" at bounding box center [60, 306] width 39 height 30
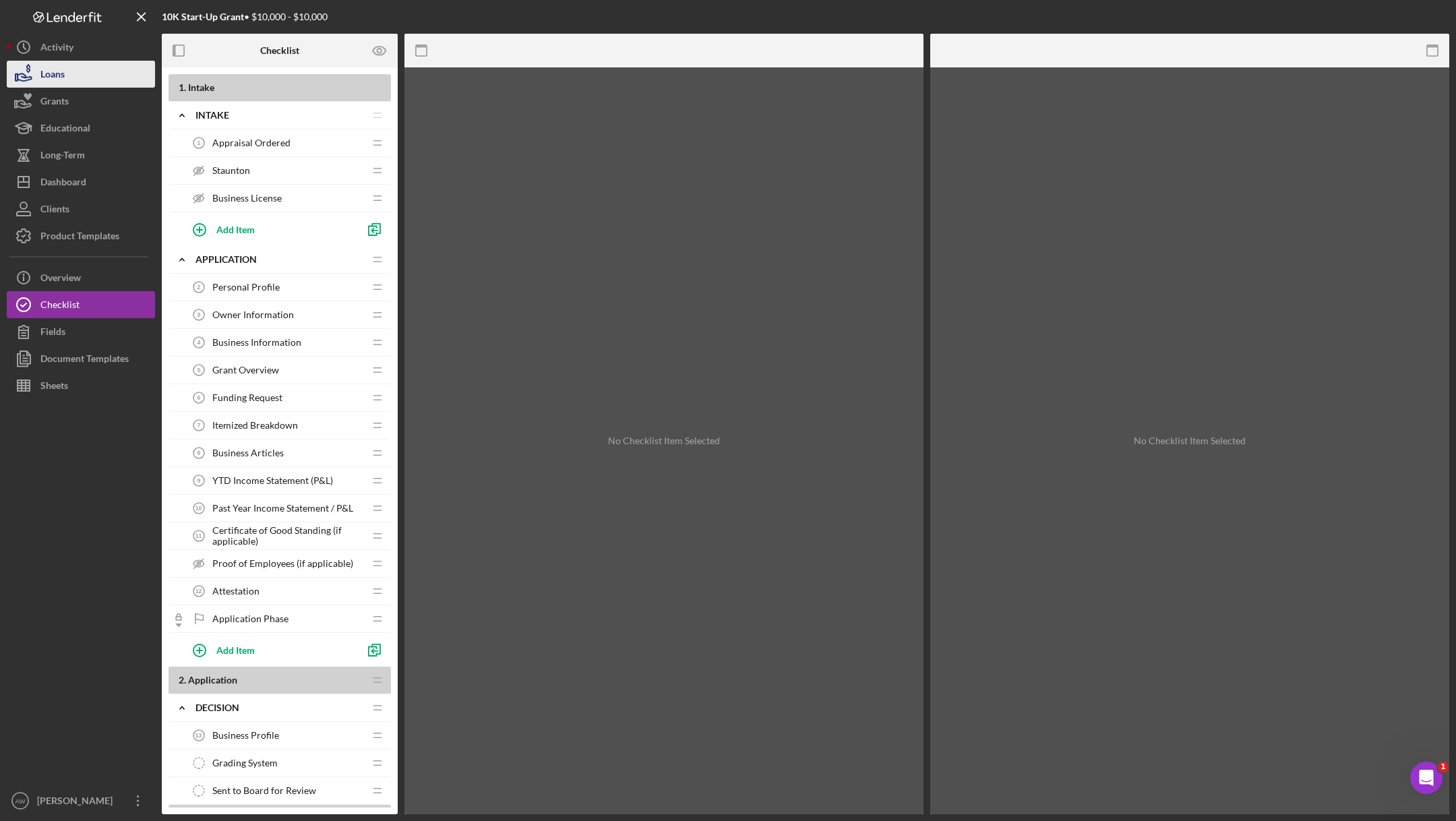
click at [55, 75] on div "Loans" at bounding box center [52, 76] width 25 height 30
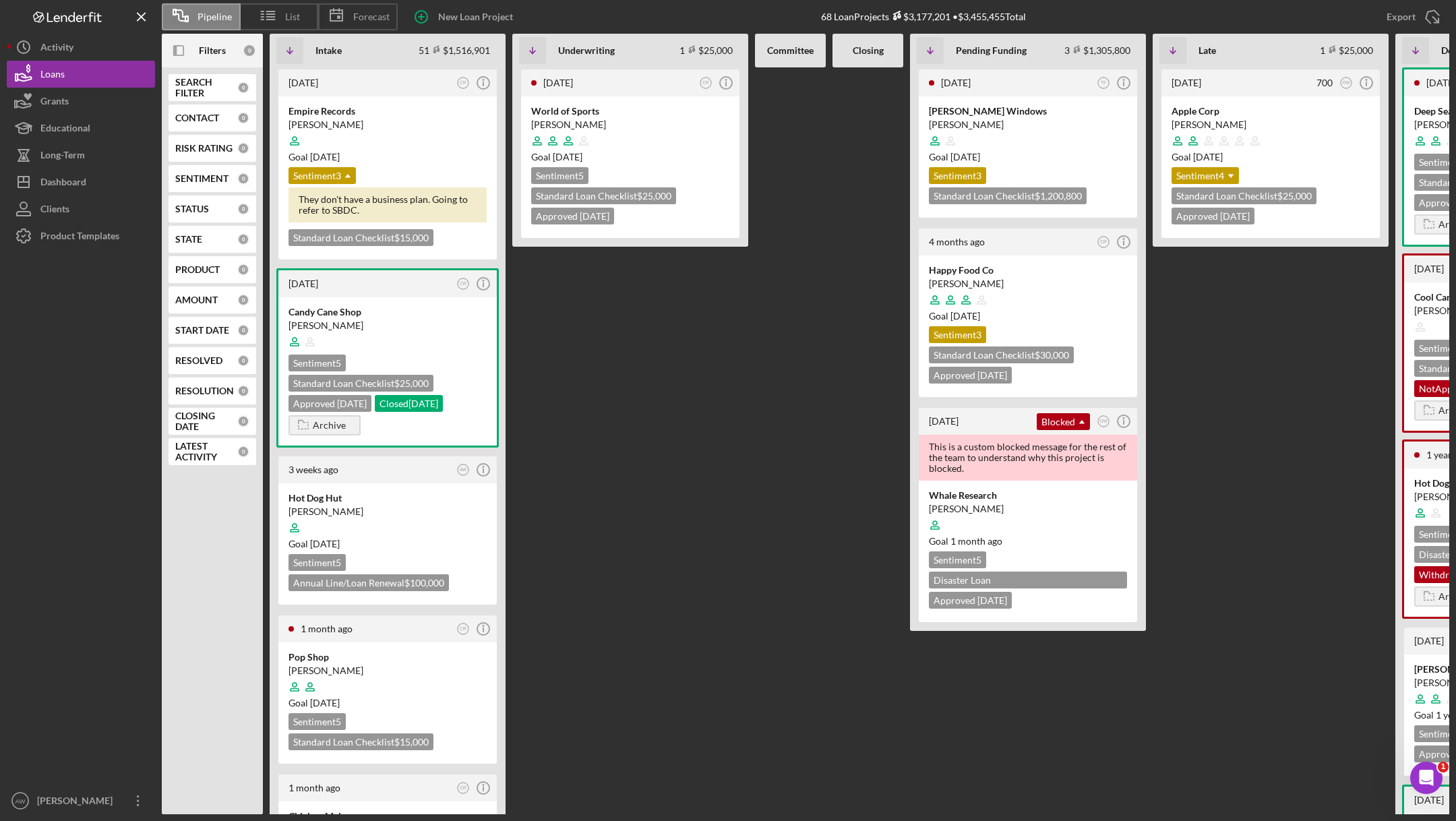
click at [209, 60] on div "Filters" at bounding box center [212, 50] width 27 height 33
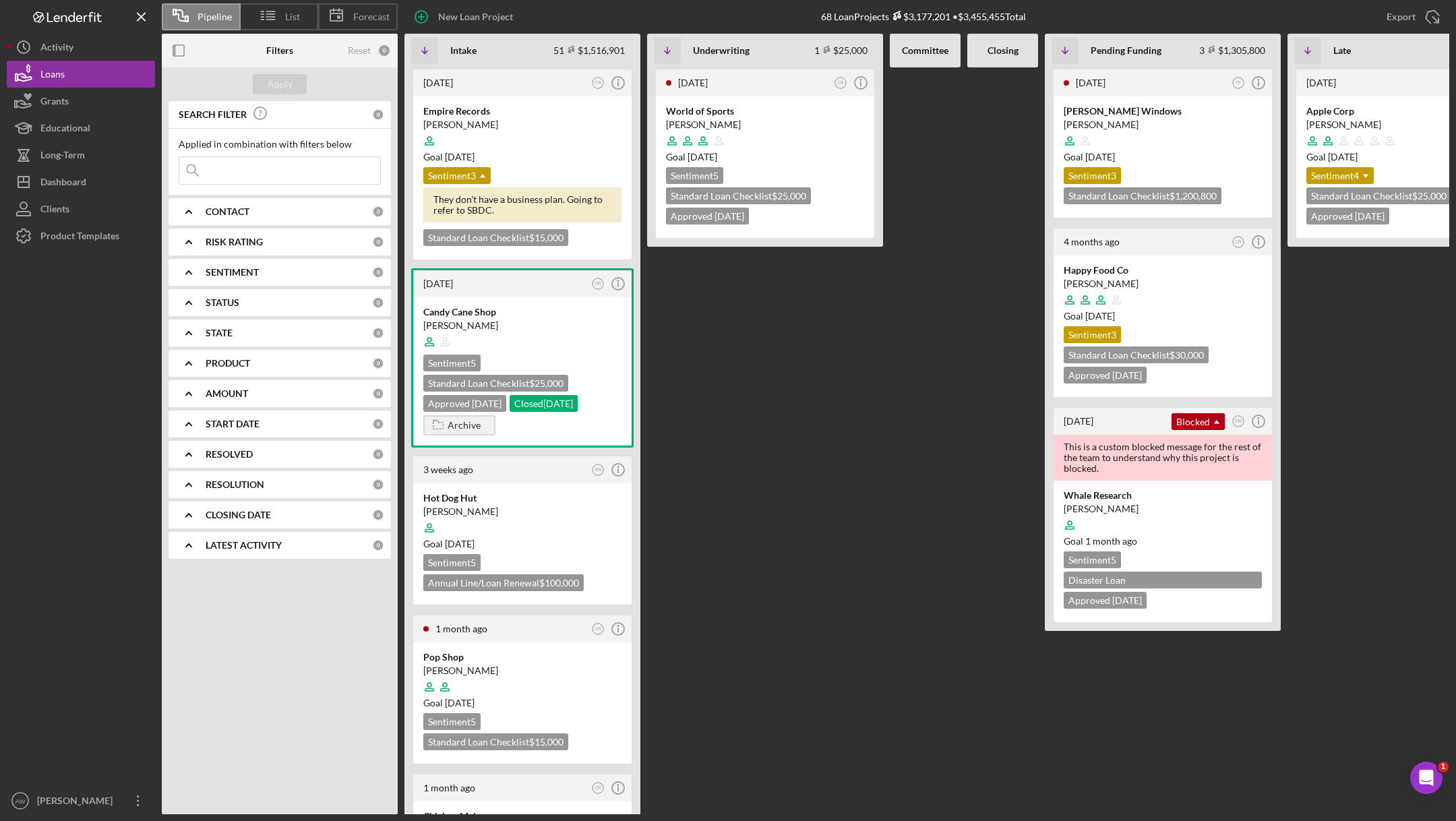
click at [117, 551] on div at bounding box center [81, 518] width 149 height 538
click at [276, 181] on input at bounding box center [279, 170] width 201 height 27
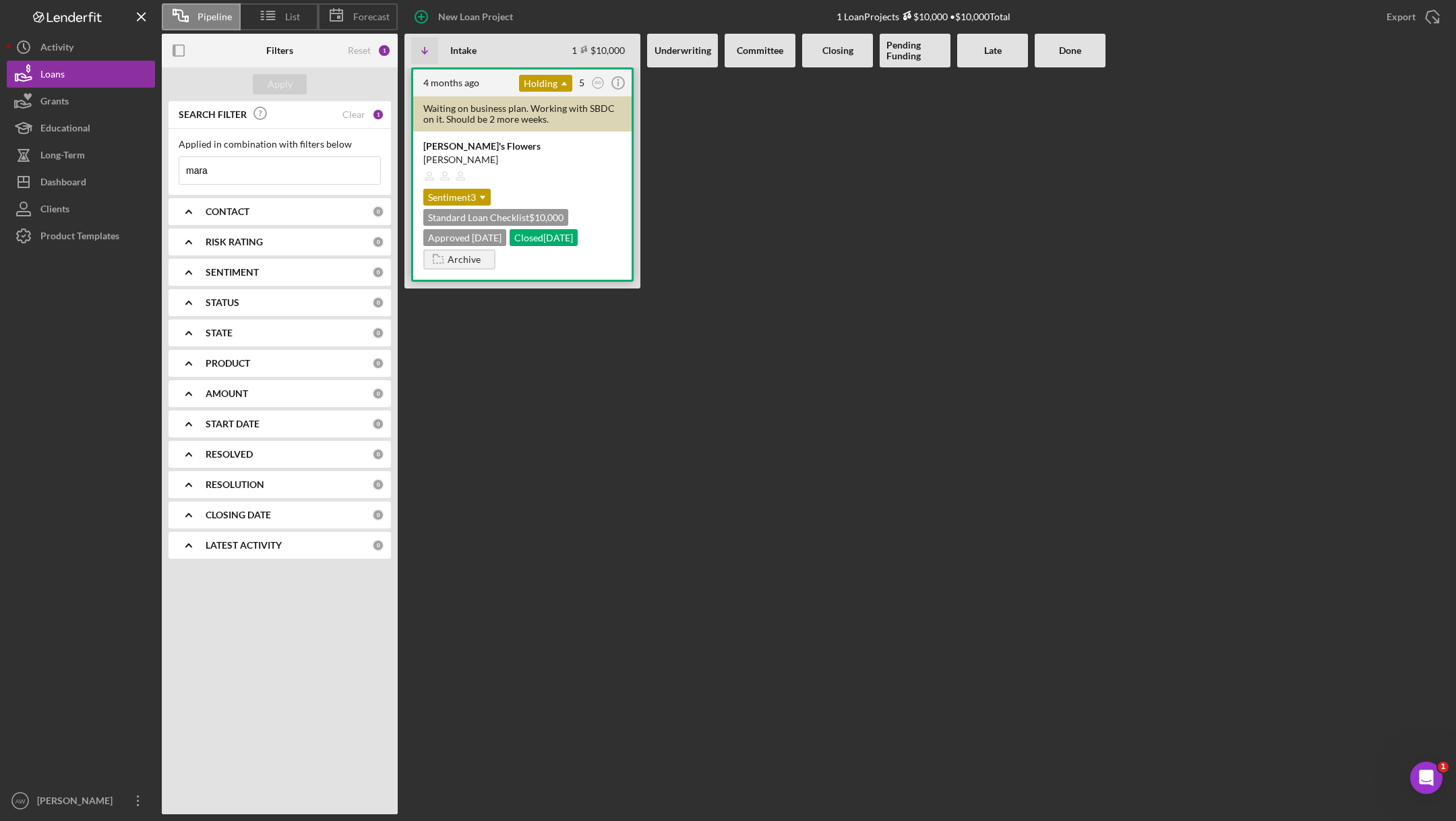
type input "mara"
click at [525, 129] on div "Waiting on business plan. Working with SBDC on it. Should be 2 more weeks." at bounding box center [522, 114] width 218 height 35
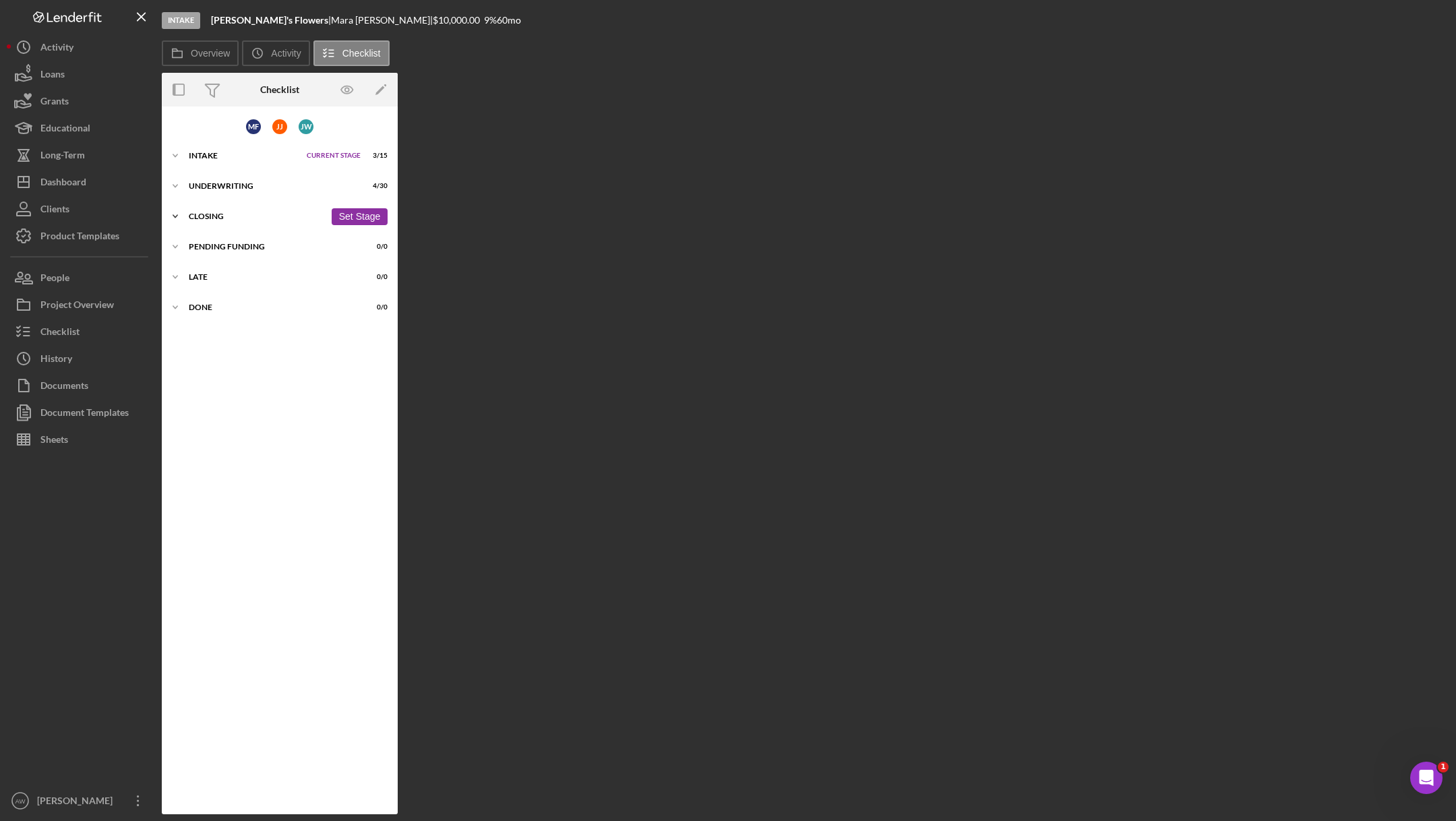
click at [196, 208] on div "Icon/Expander Closing 5 / 37 Set Stage" at bounding box center [279, 215] width 236 height 27
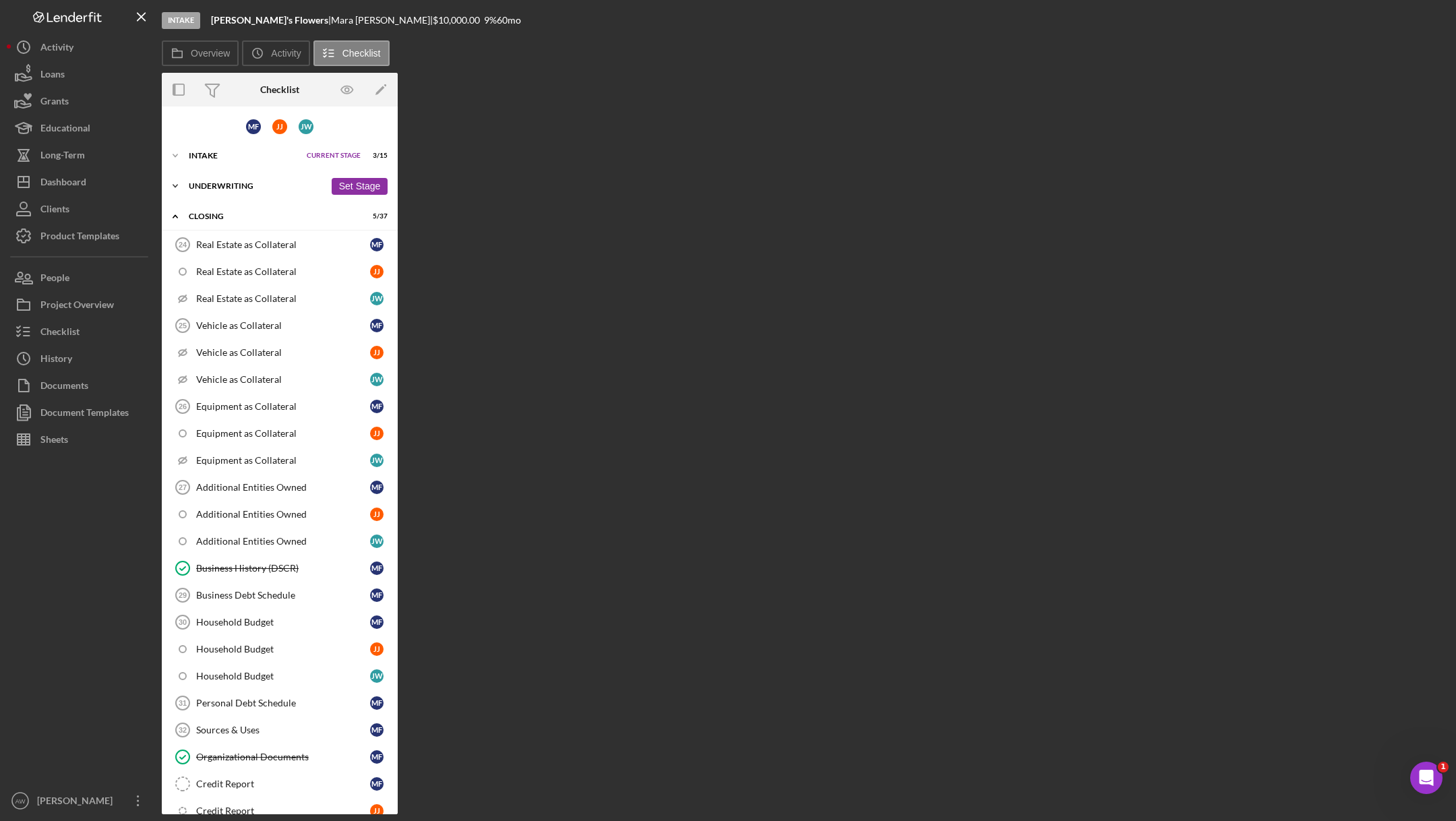
click at [191, 184] on div "Underwriting" at bounding box center [257, 186] width 136 height 8
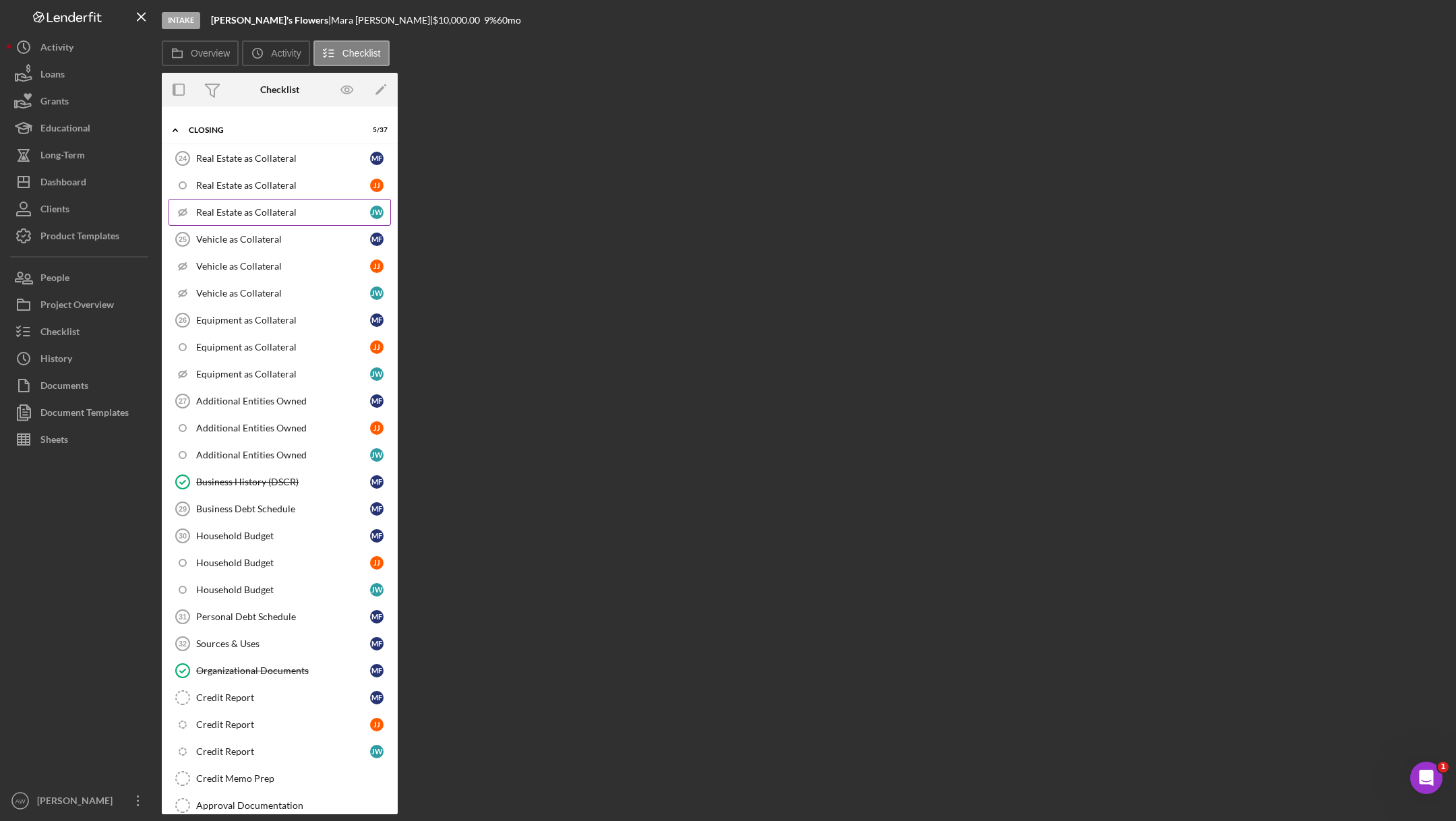
scroll to position [920, 0]
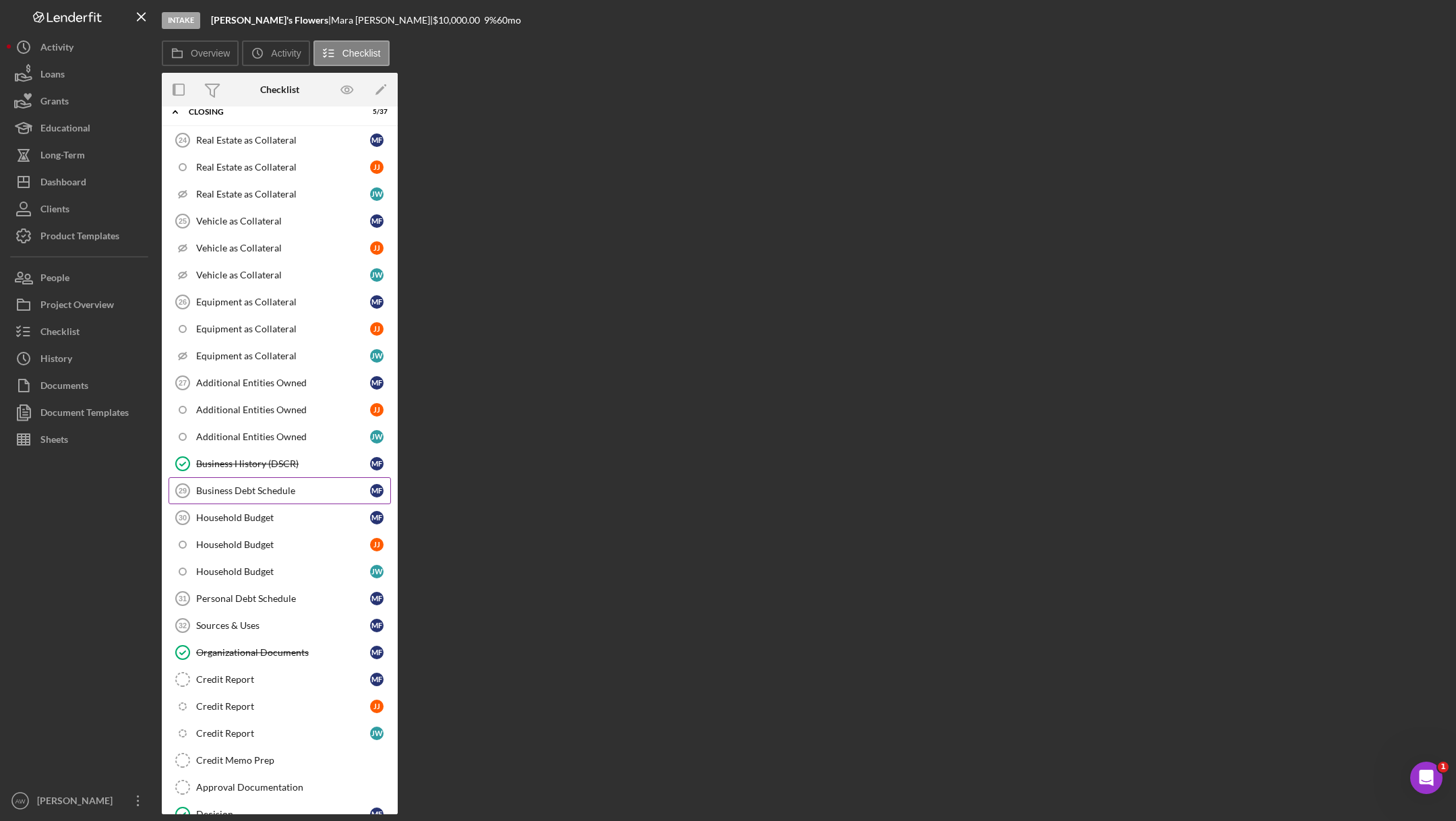
click at [239, 485] on div "Business Debt Schedule" at bounding box center [282, 490] width 174 height 11
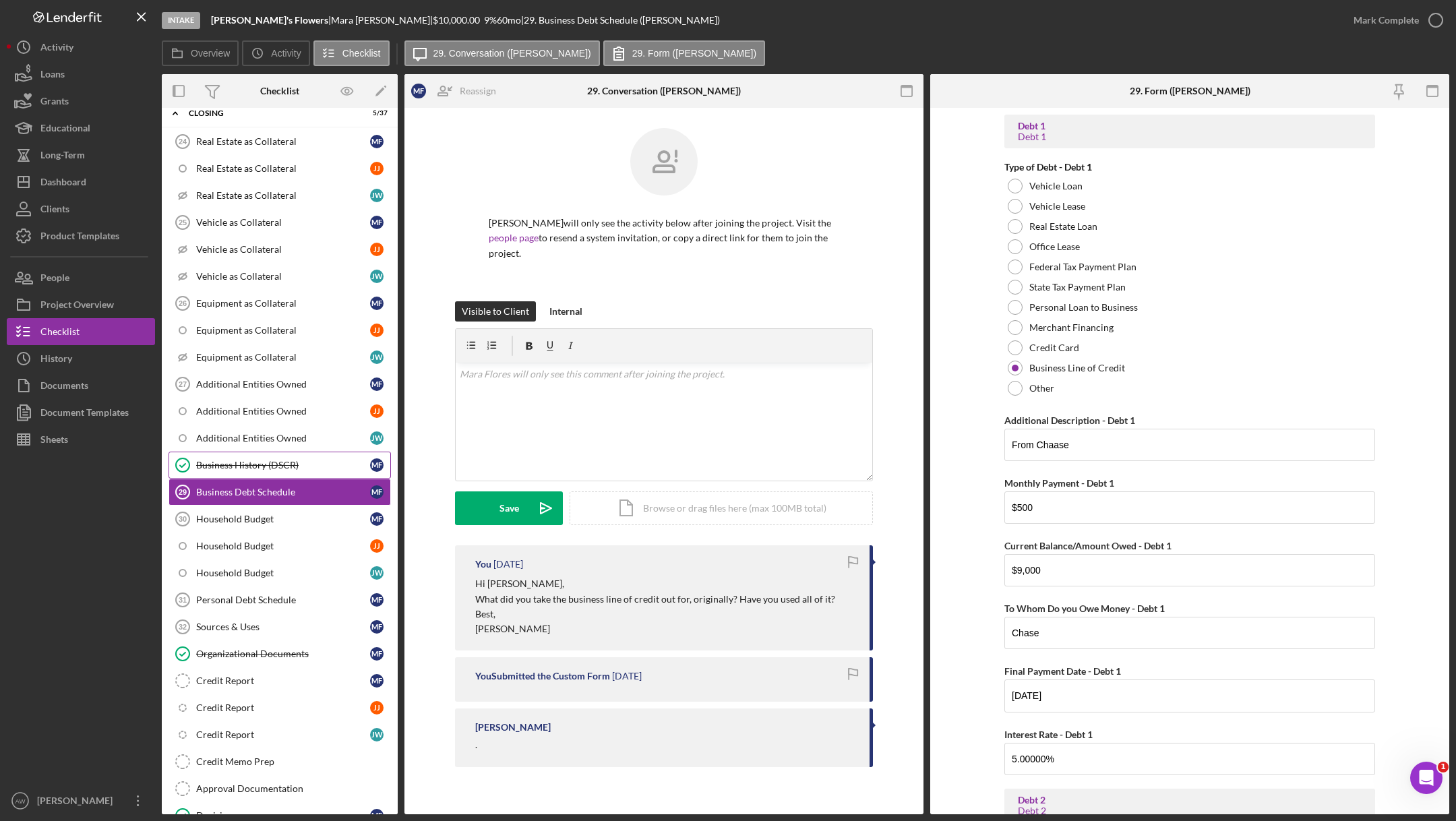
click at [276, 459] on div "Business History (DSCR)" at bounding box center [282, 464] width 174 height 11
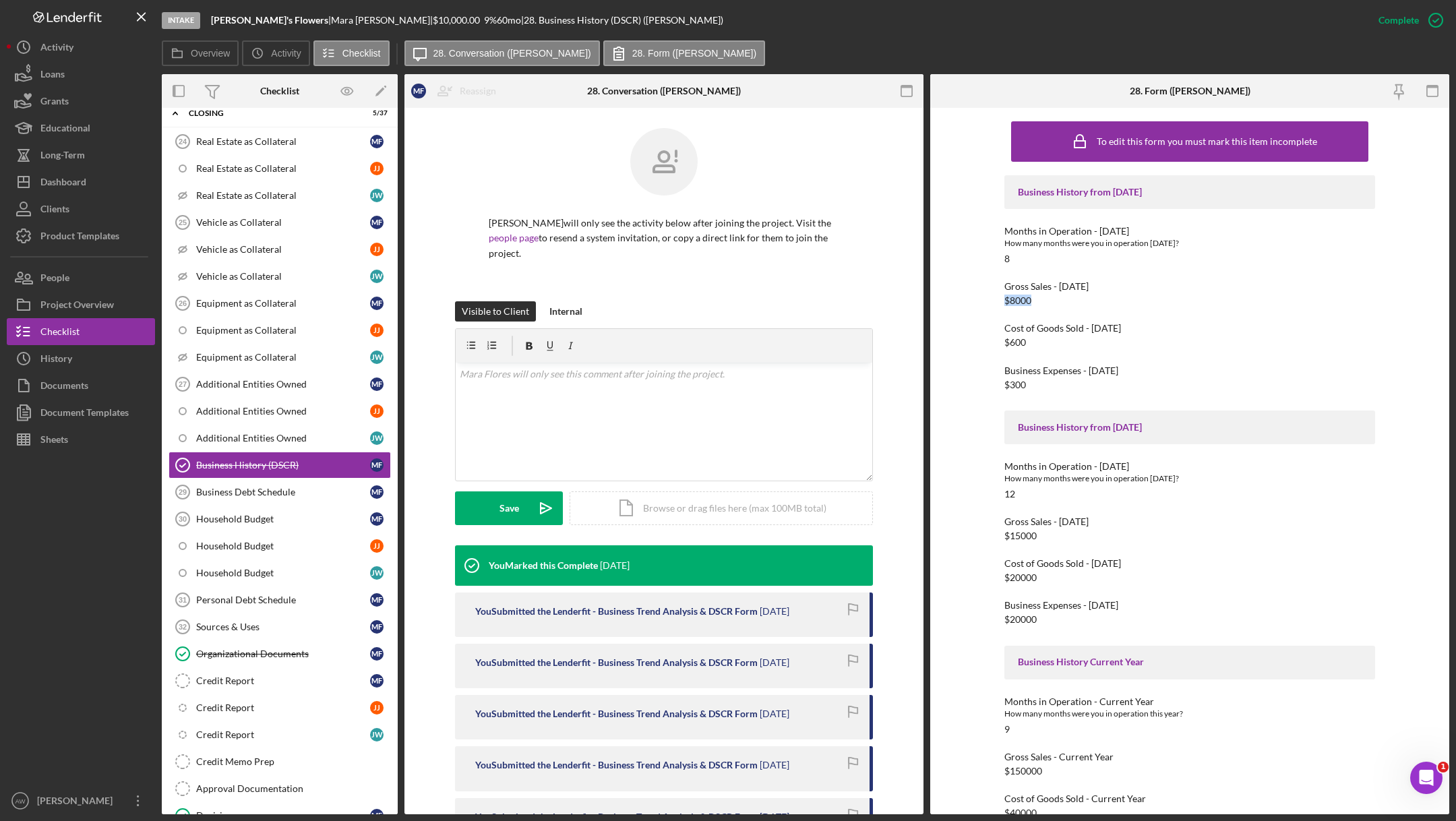
drag, startPoint x: 1042, startPoint y: 301, endPoint x: 988, endPoint y: 301, distance: 54.0
click at [988, 301] on div "To edit this form you must mark this item incomplete Business History from [DAT…" at bounding box center [1190, 461] width 519 height 706
drag, startPoint x: 1034, startPoint y: 341, endPoint x: 1002, endPoint y: 341, distance: 32.0
click at [1004, 341] on div "Cost of Goods Sold - [DATE] $600" at bounding box center [1189, 334] width 371 height 25
drag, startPoint x: 1046, startPoint y: 388, endPoint x: 1017, endPoint y: 388, distance: 29.0
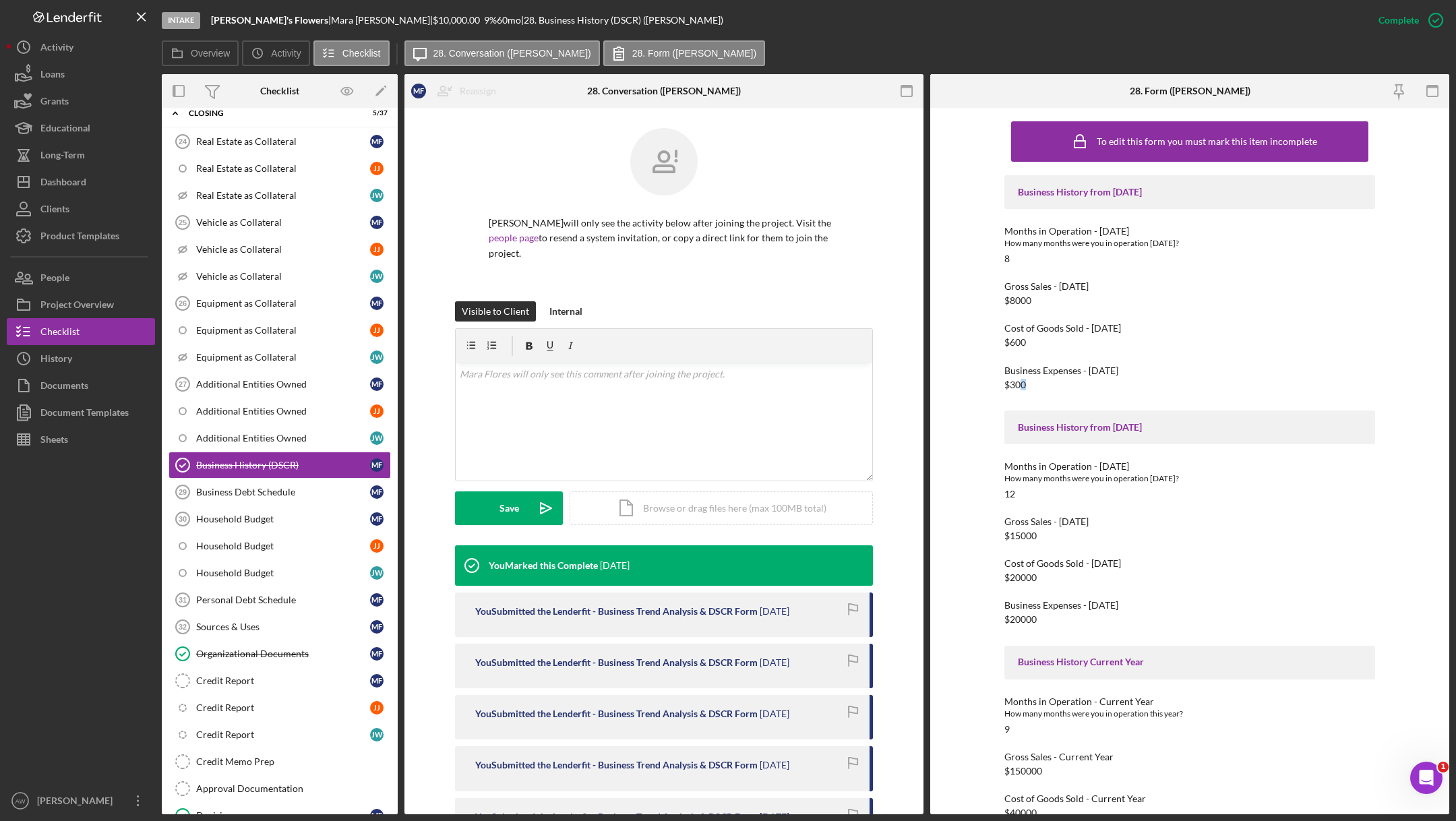
click at [1017, 388] on div "Business Expenses - [DATE] $300" at bounding box center [1189, 377] width 371 height 25
click at [1401, 21] on div "Mark Incomplete" at bounding box center [1382, 20] width 72 height 27
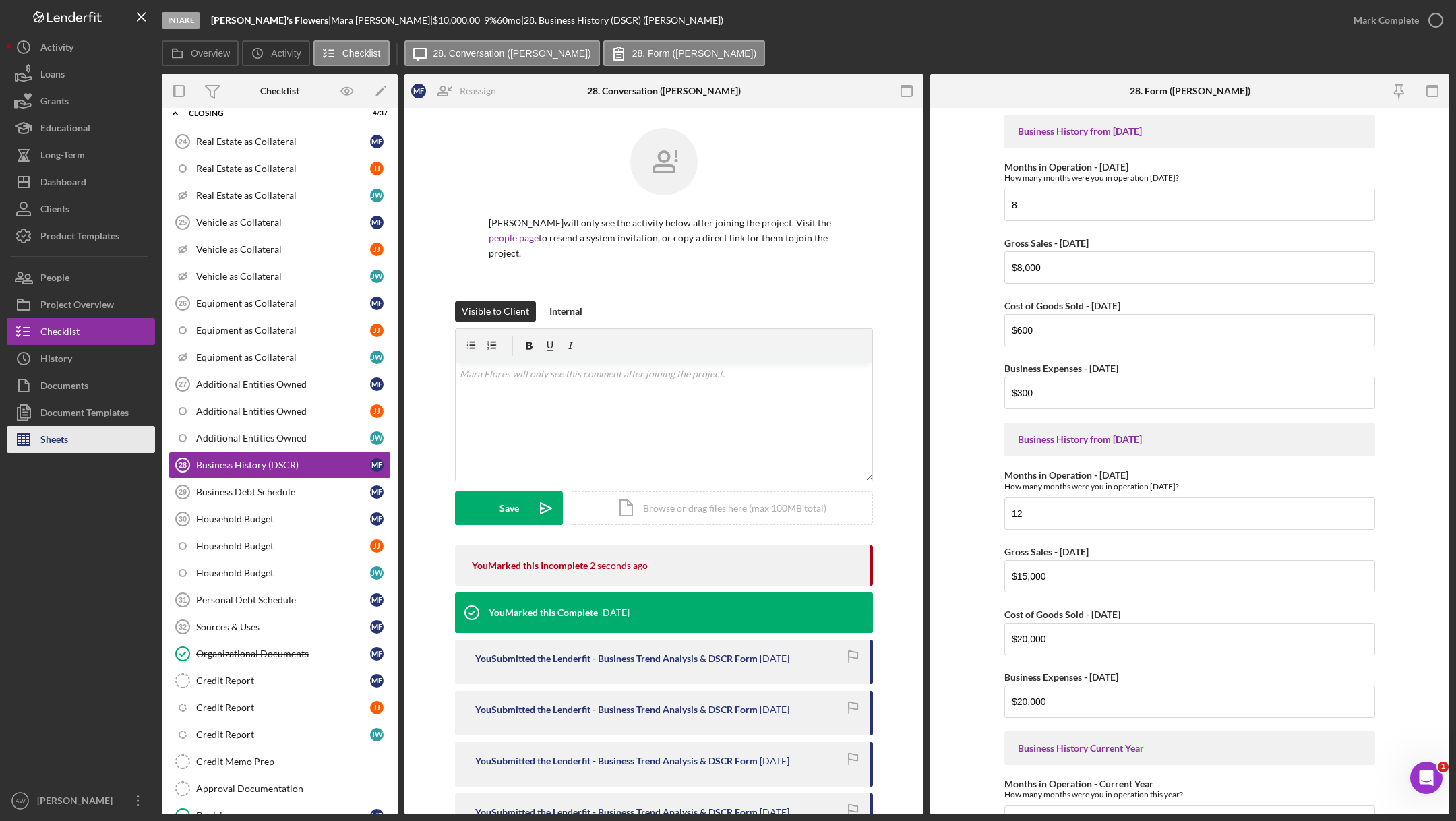
click at [57, 435] on div "Sheets" at bounding box center [54, 440] width 28 height 30
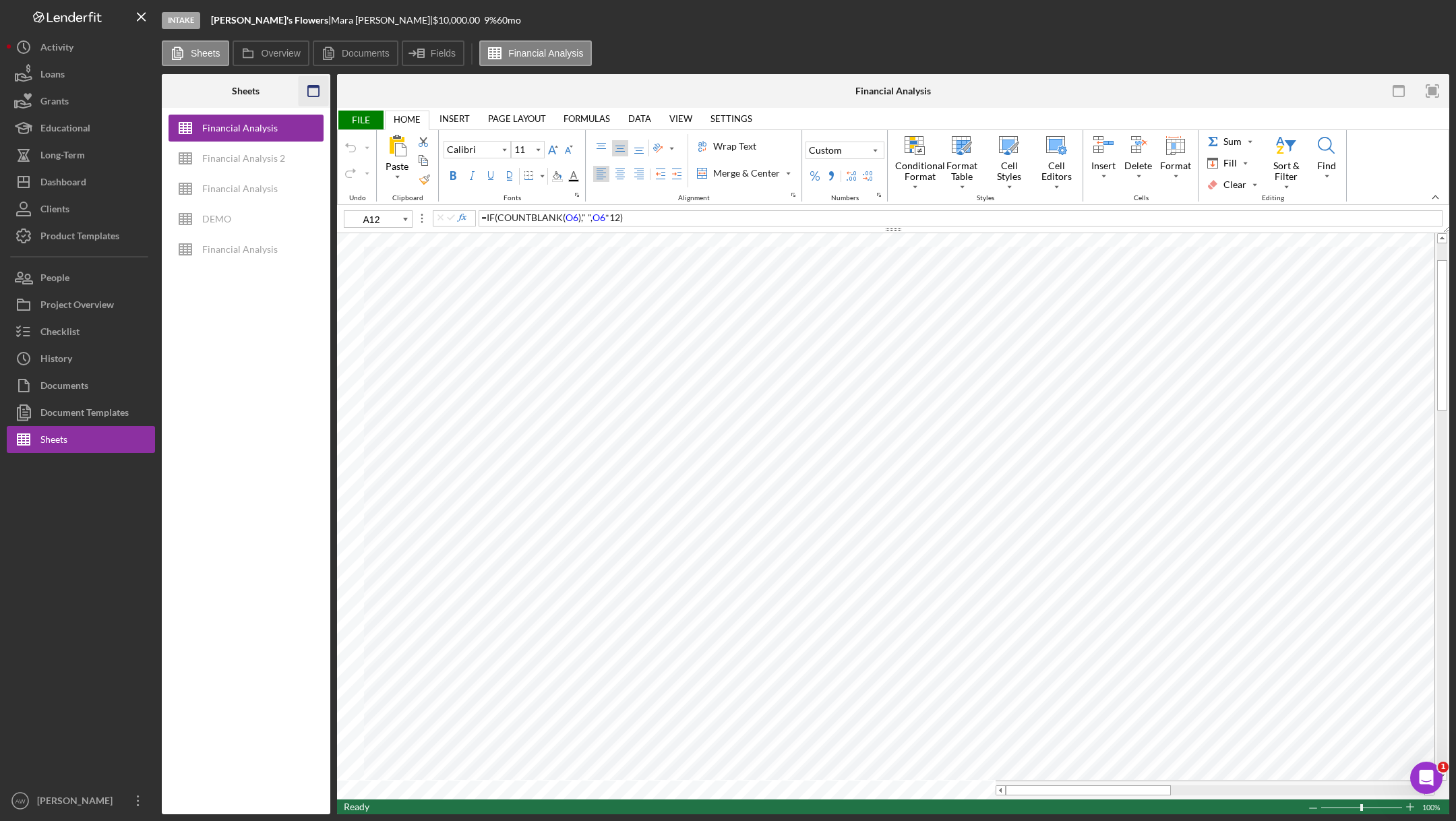
click at [303, 88] on icon "button" at bounding box center [313, 90] width 30 height 30
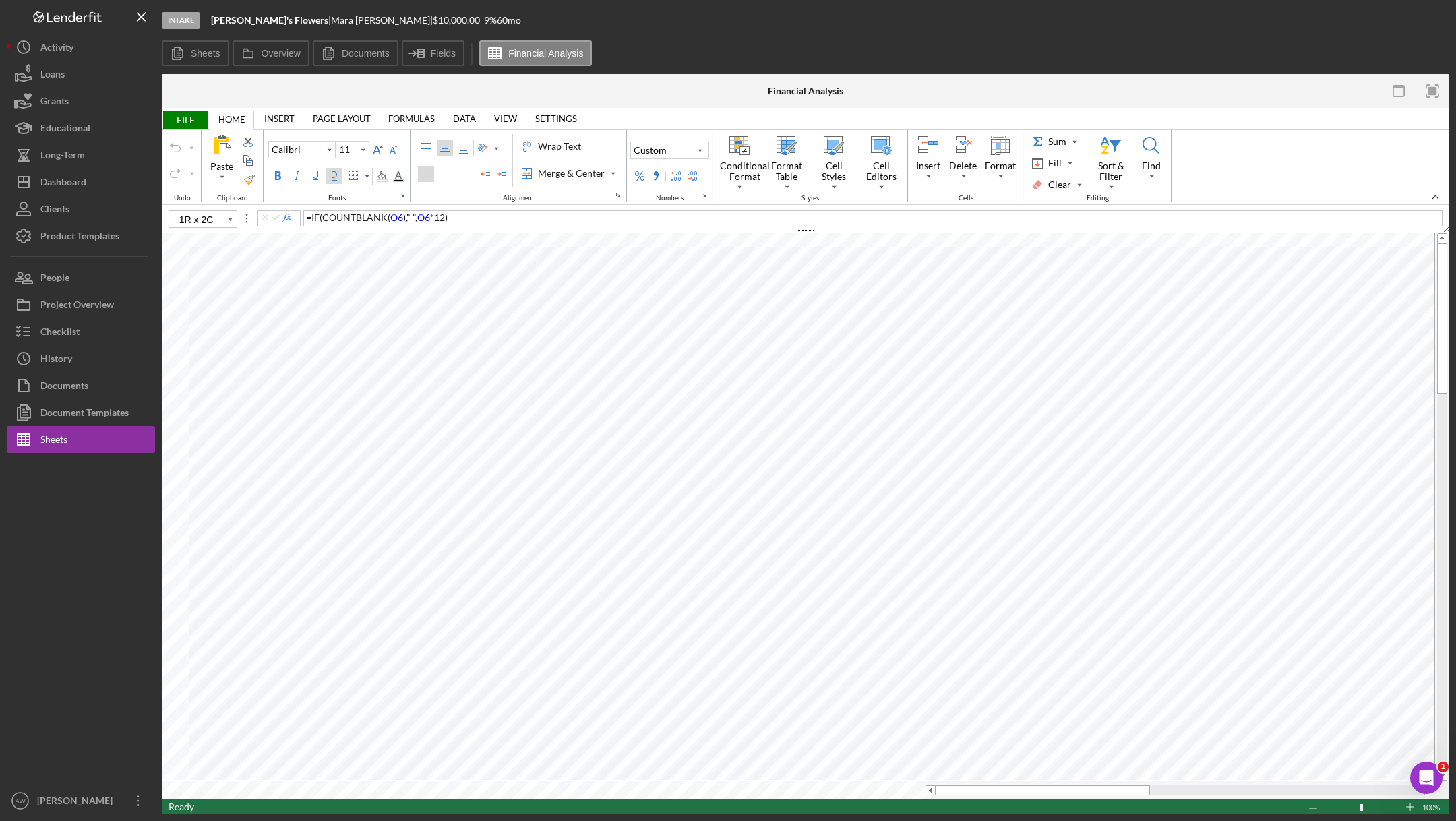
type input "H5"
click at [352, 57] on label "Documents" at bounding box center [365, 53] width 48 height 11
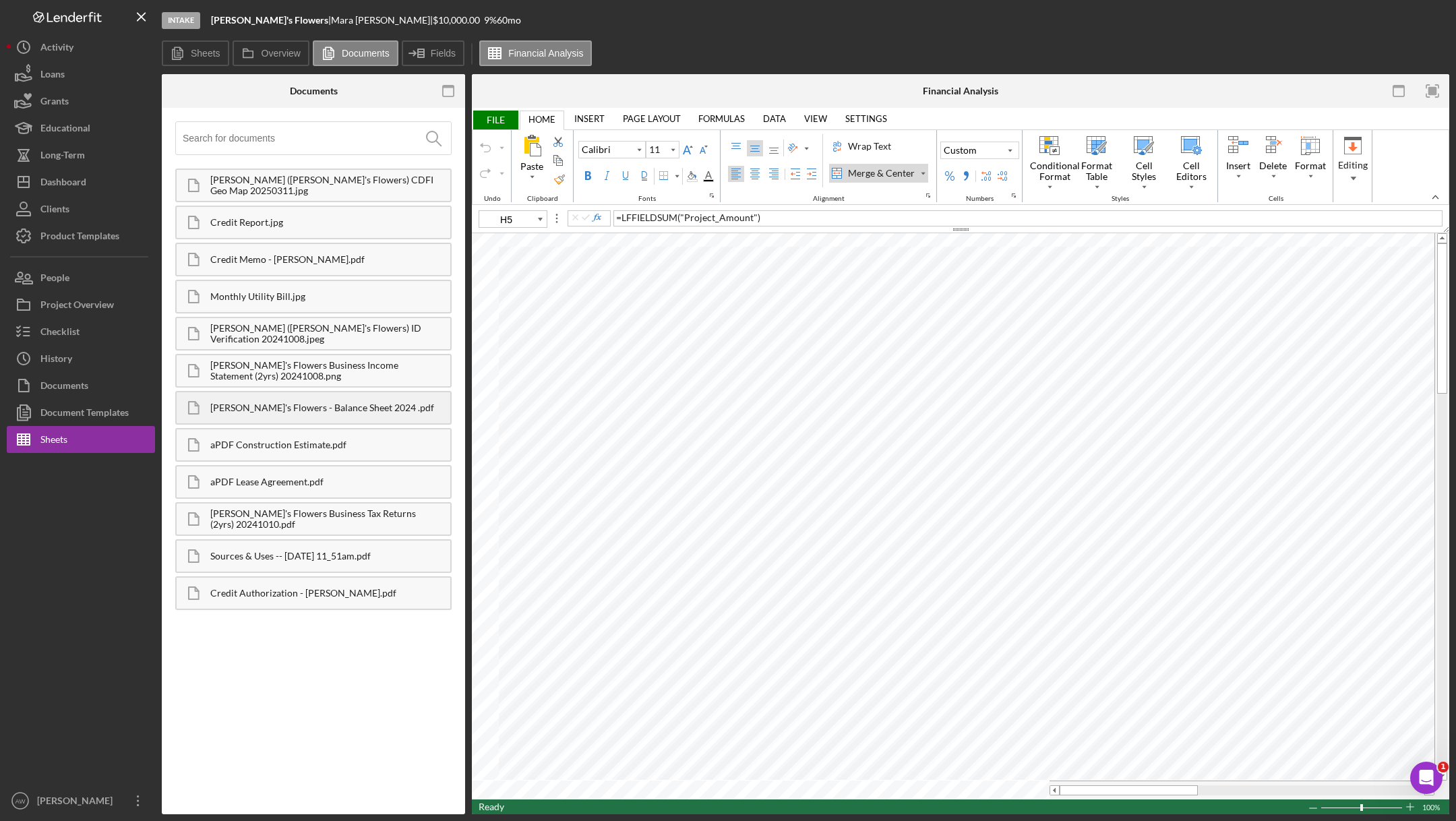
click at [257, 405] on div "[PERSON_NAME]'s Flowers - Balance Sheet 2024 .pdf" at bounding box center [331, 407] width 240 height 11
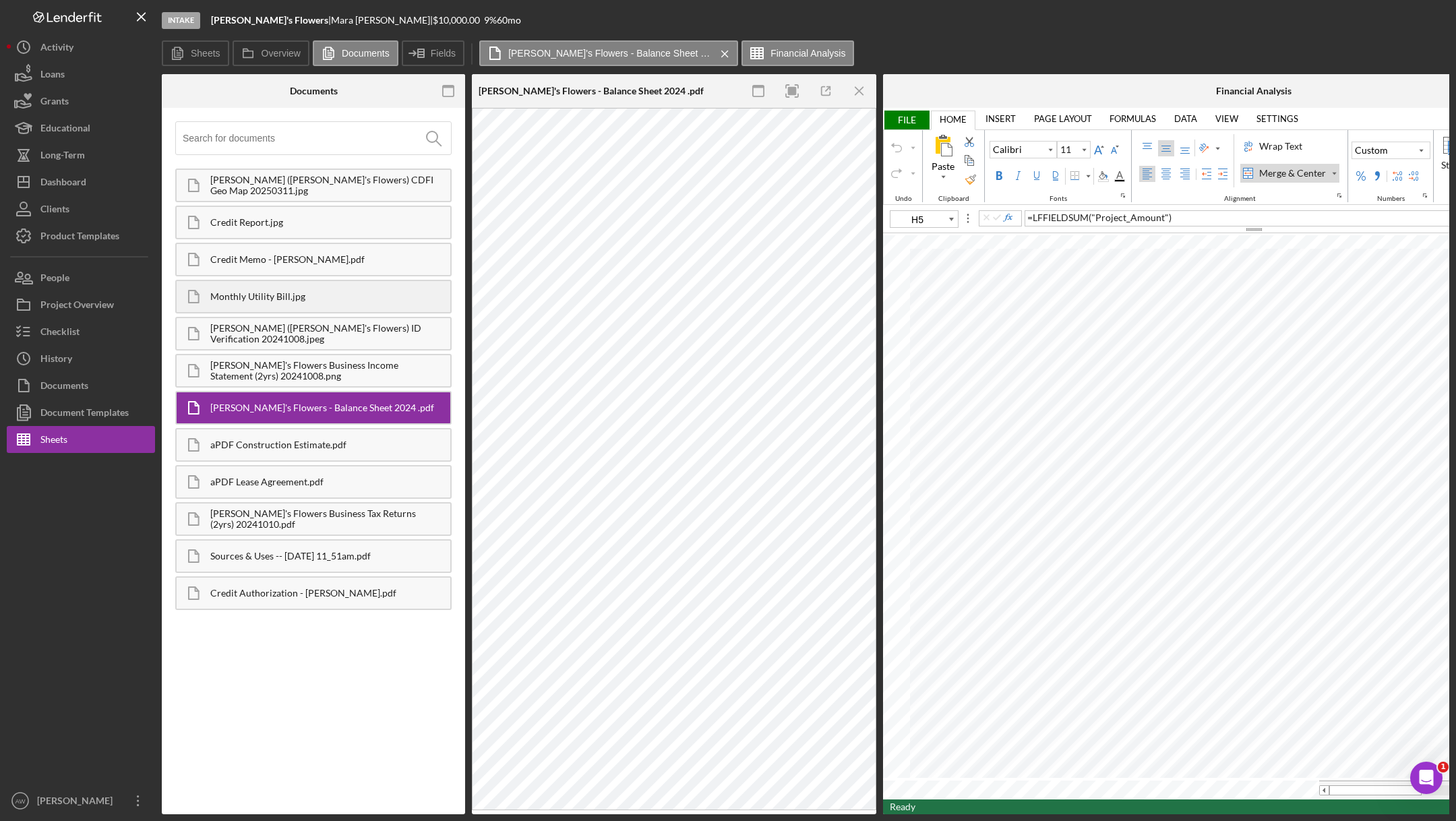
click at [328, 292] on div "Monthly Utility Bill.jpg" at bounding box center [331, 296] width 240 height 11
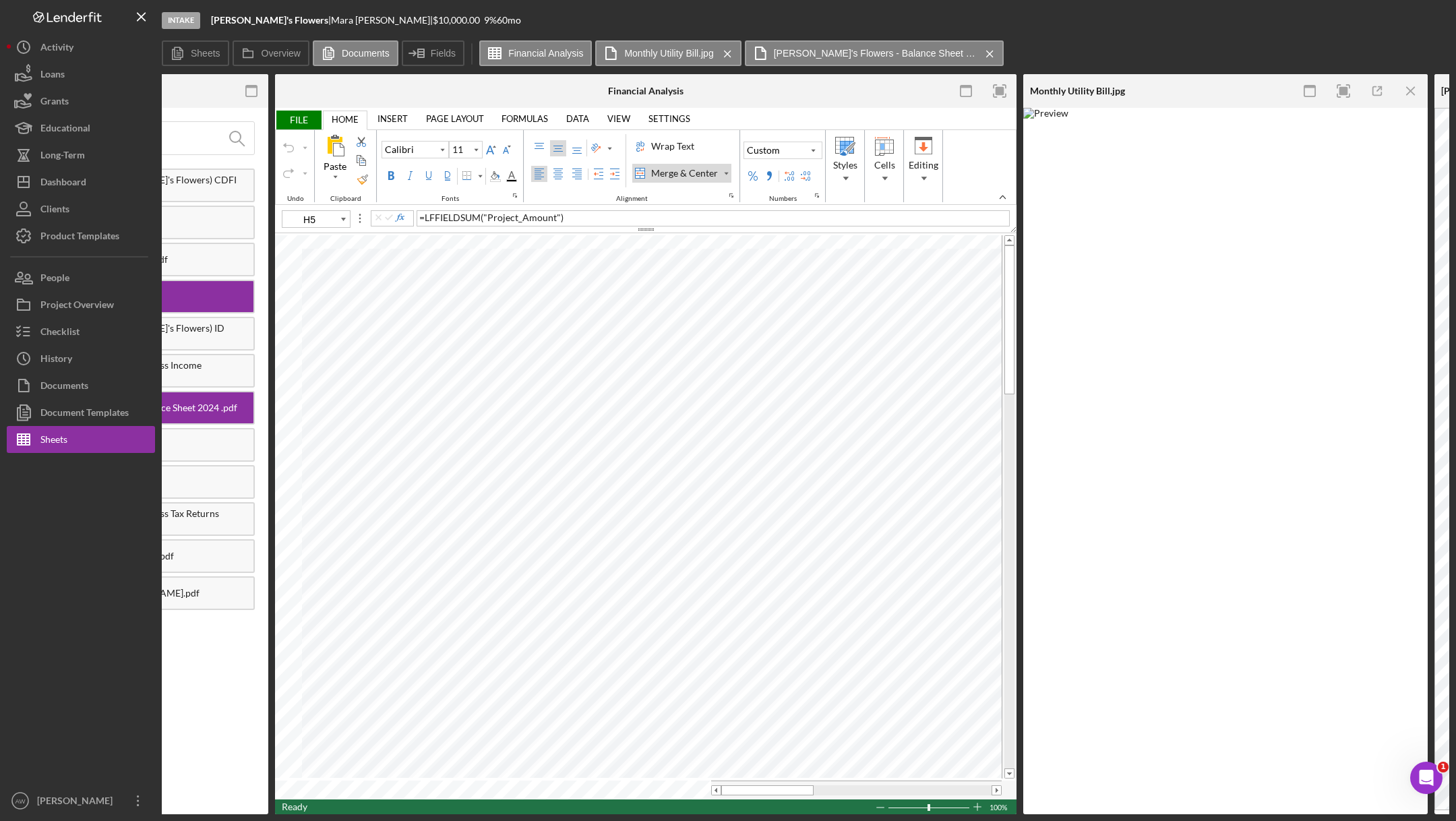
scroll to position [0, 192]
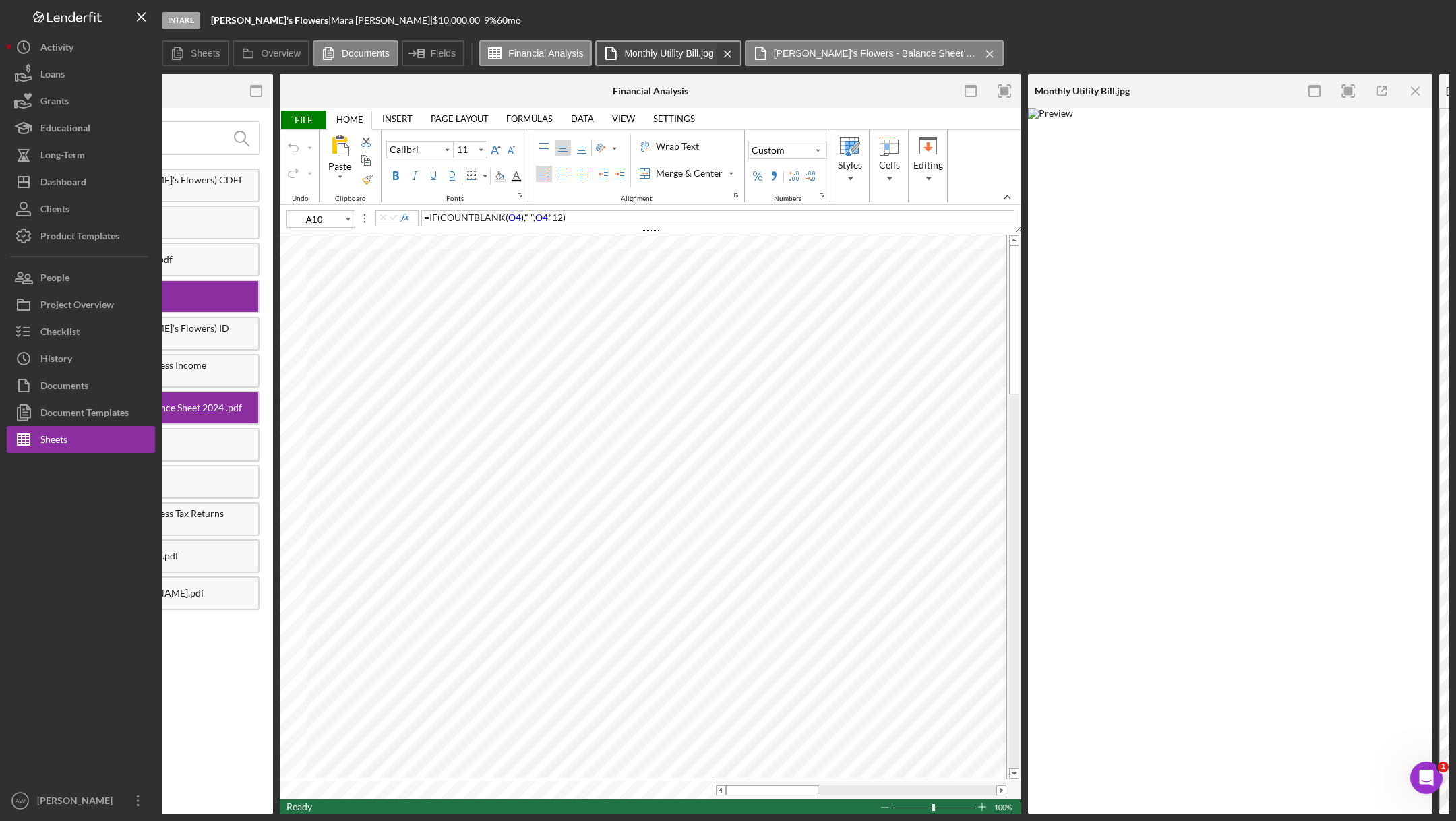
click at [725, 52] on icon "Icon/Menu Close" at bounding box center [728, 54] width 24 height 33
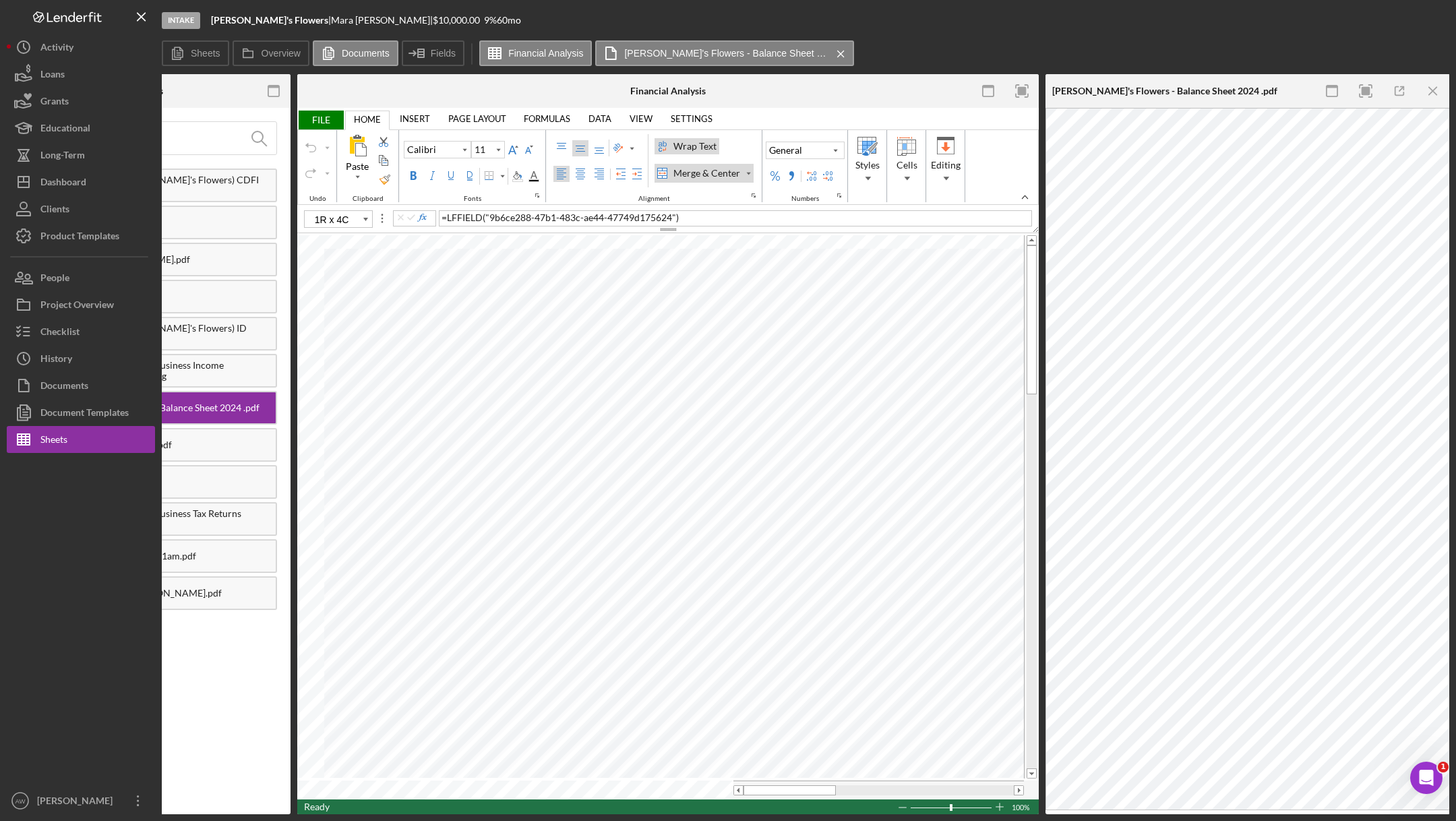
type input "B10"
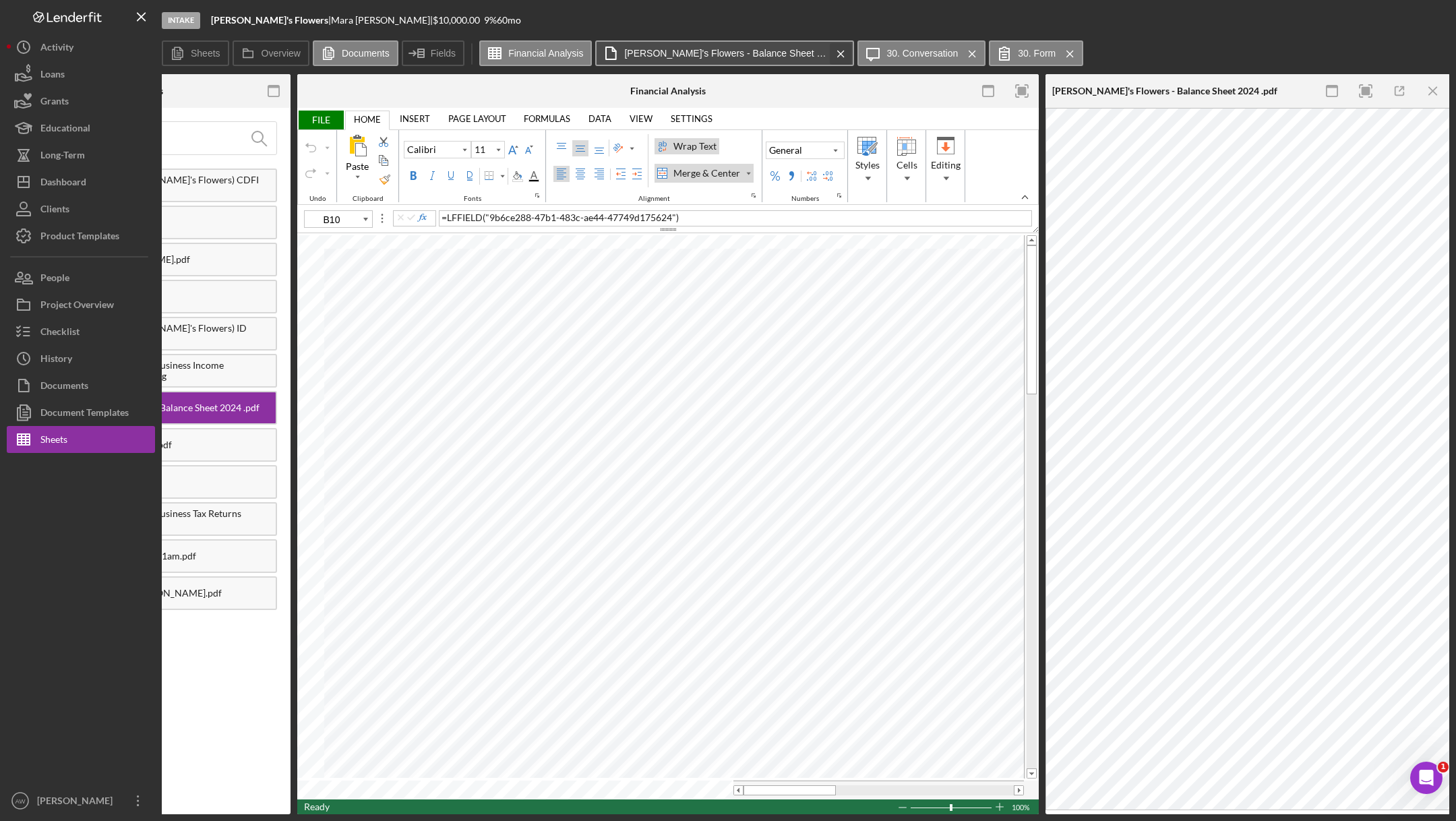
click at [829, 55] on icon "Icon/Menu Close" at bounding box center [841, 54] width 24 height 33
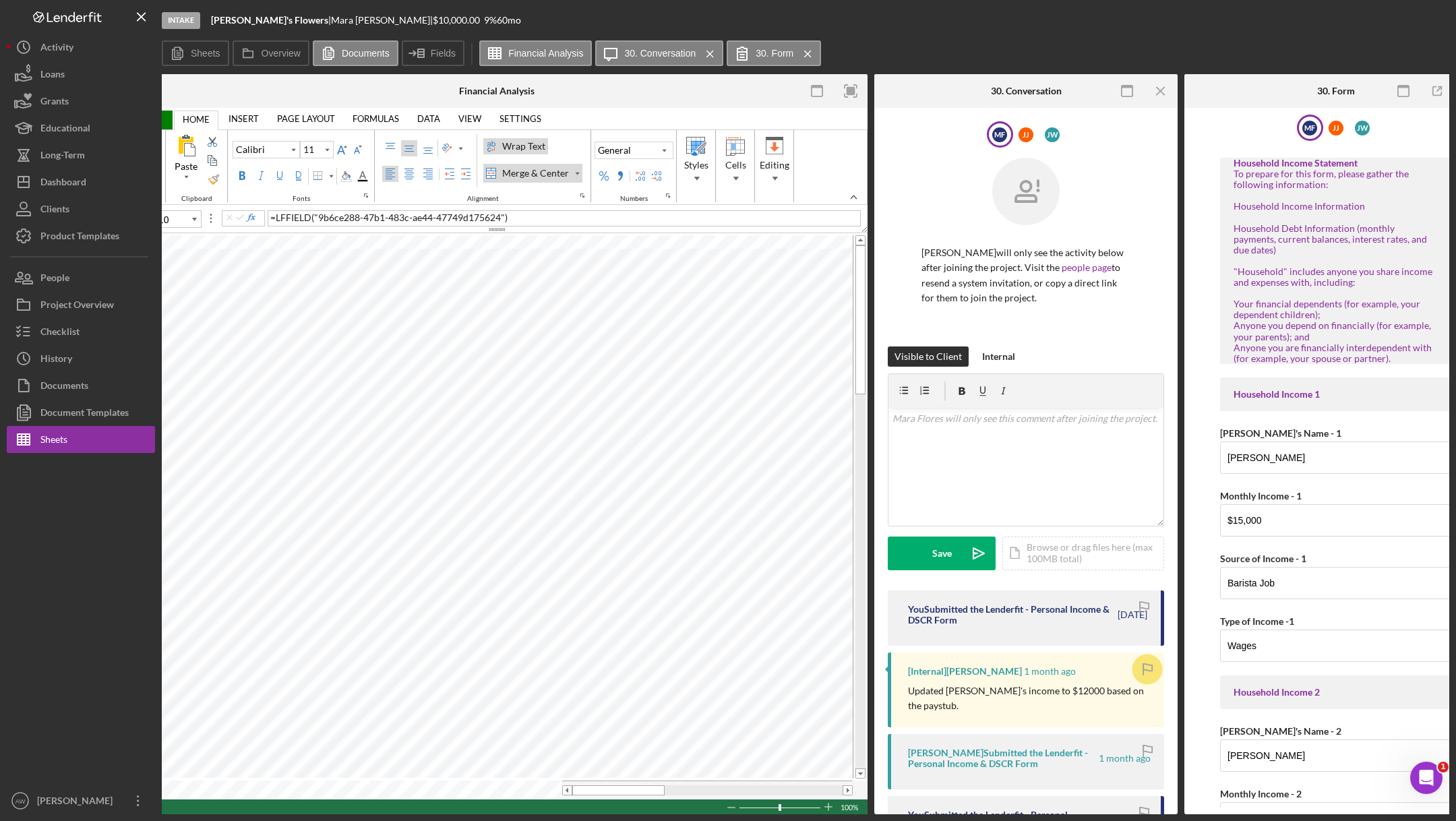
scroll to position [0, 385]
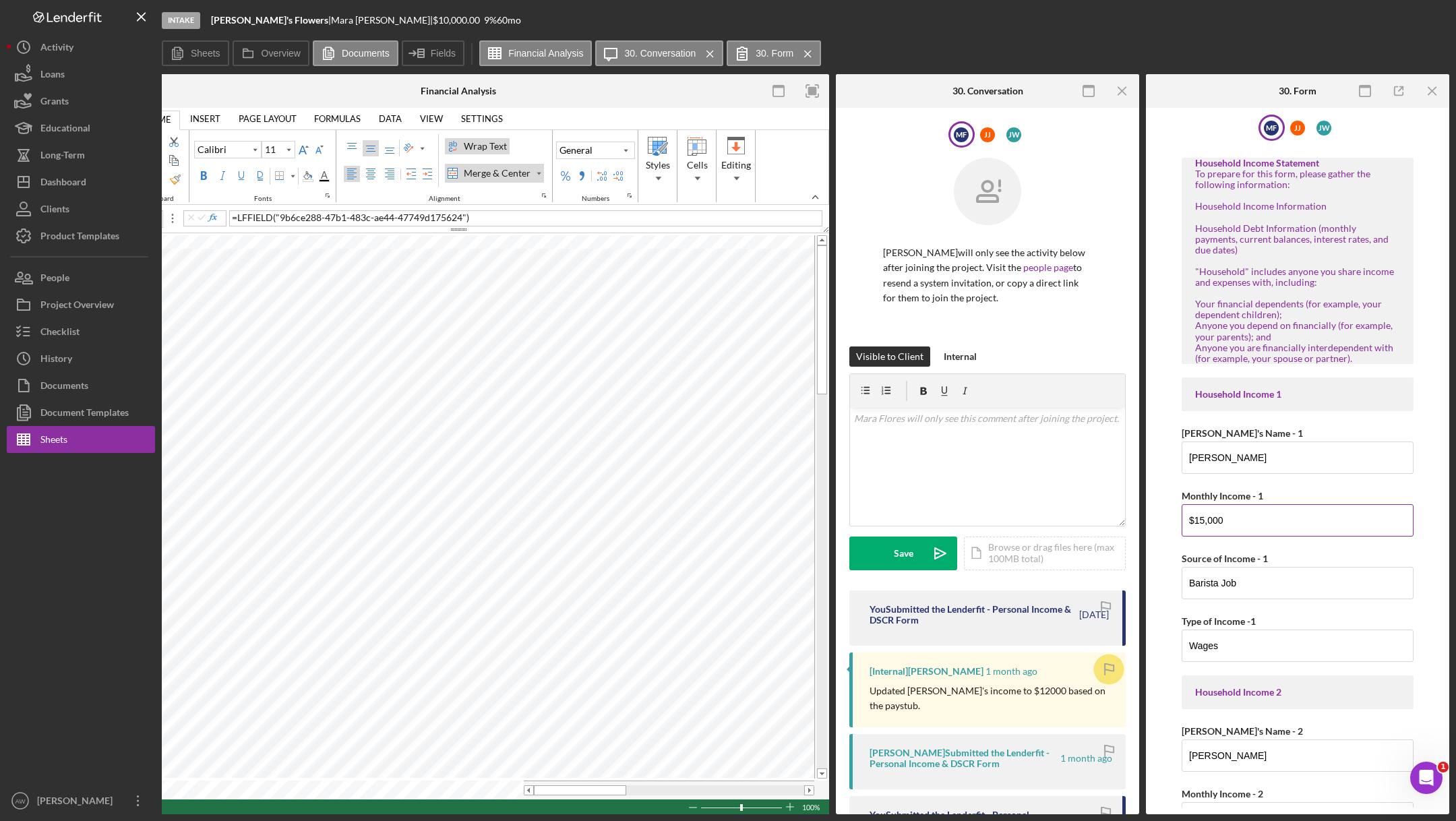
click at [1254, 521] on input "$15,000" at bounding box center [1298, 519] width 232 height 32
drag, startPoint x: 1249, startPoint y: 516, endPoint x: 1145, endPoint y: 511, distance: 104.1
click at [1146, 511] on div "M F J J J W Household Income Statement To prepare for this form, please gather …" at bounding box center [1298, 461] width 303 height 706
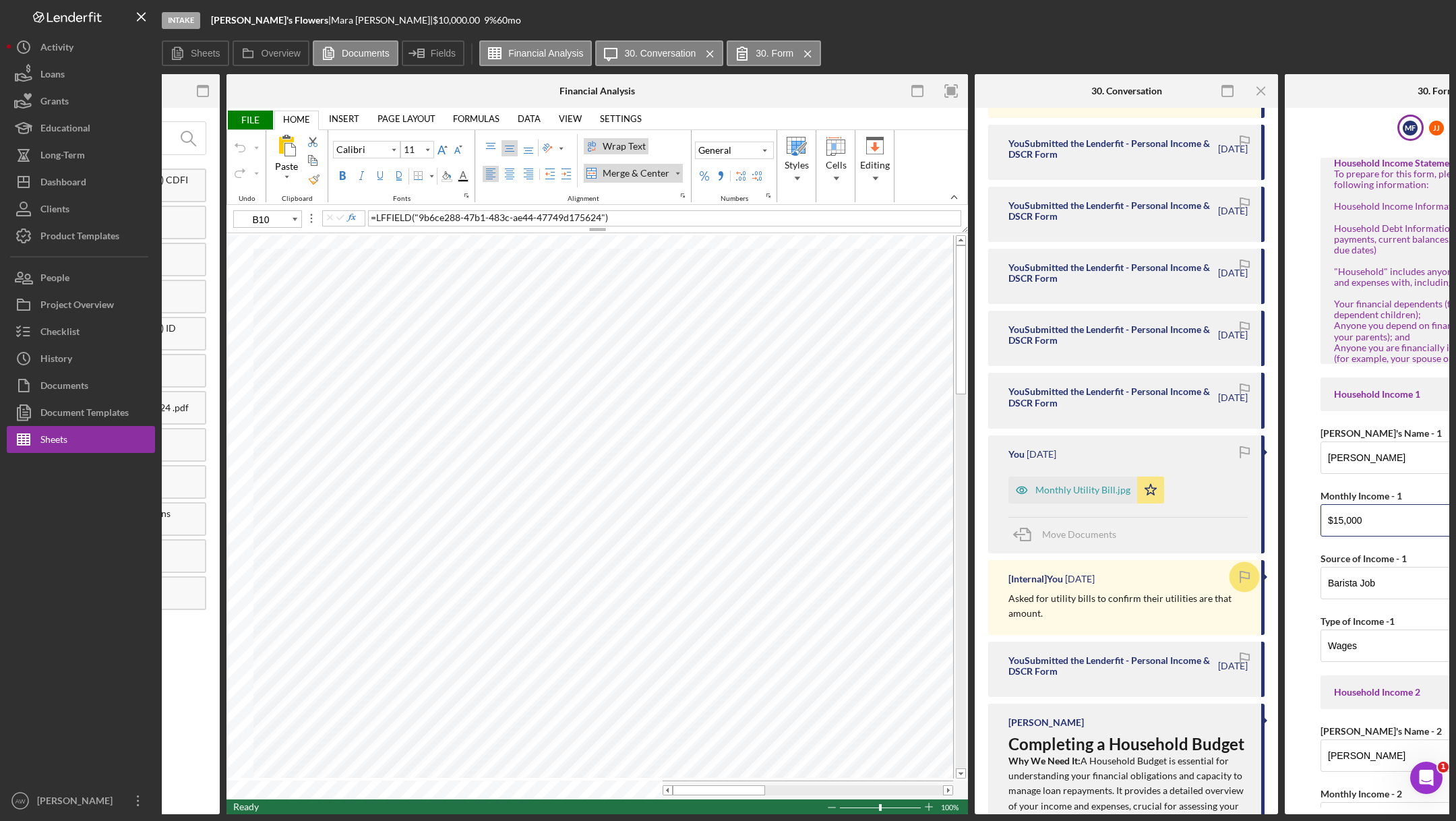
scroll to position [0, 241]
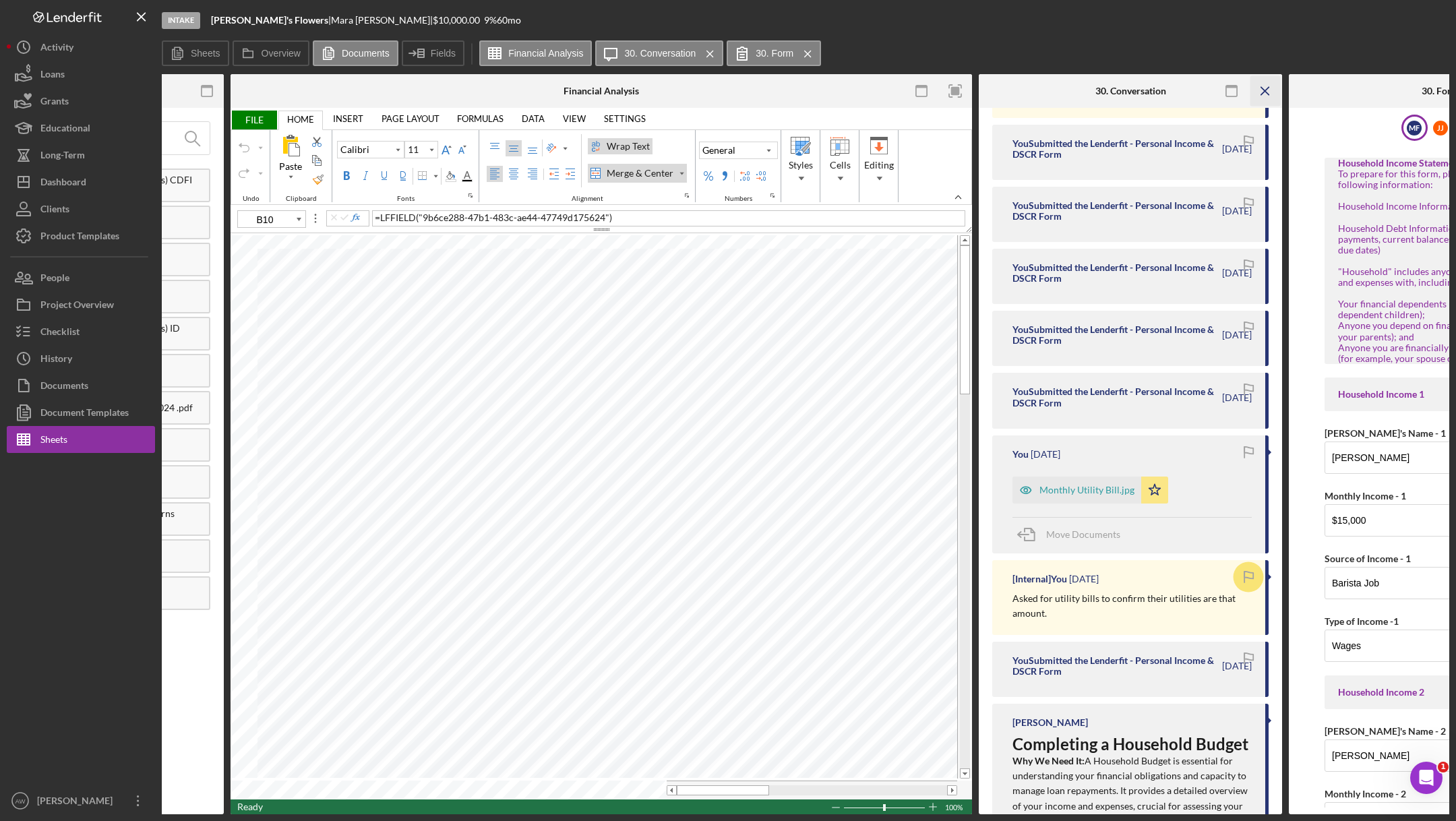
click at [1271, 88] on icon "Icon/Menu Close" at bounding box center [1265, 90] width 30 height 30
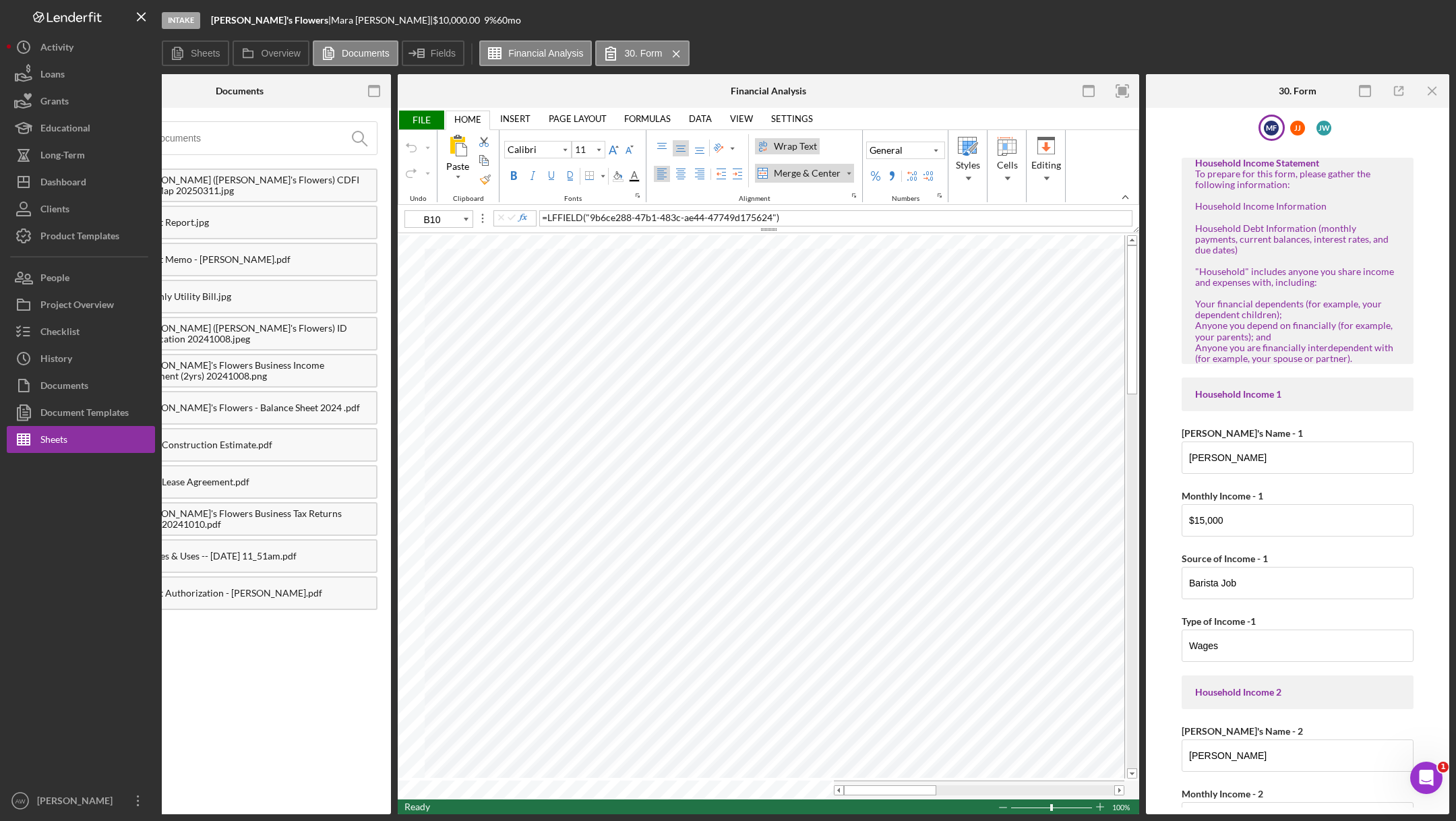
scroll to position [0, 74]
click at [1431, 99] on icon "Icon/Menu Close" at bounding box center [1433, 90] width 30 height 30
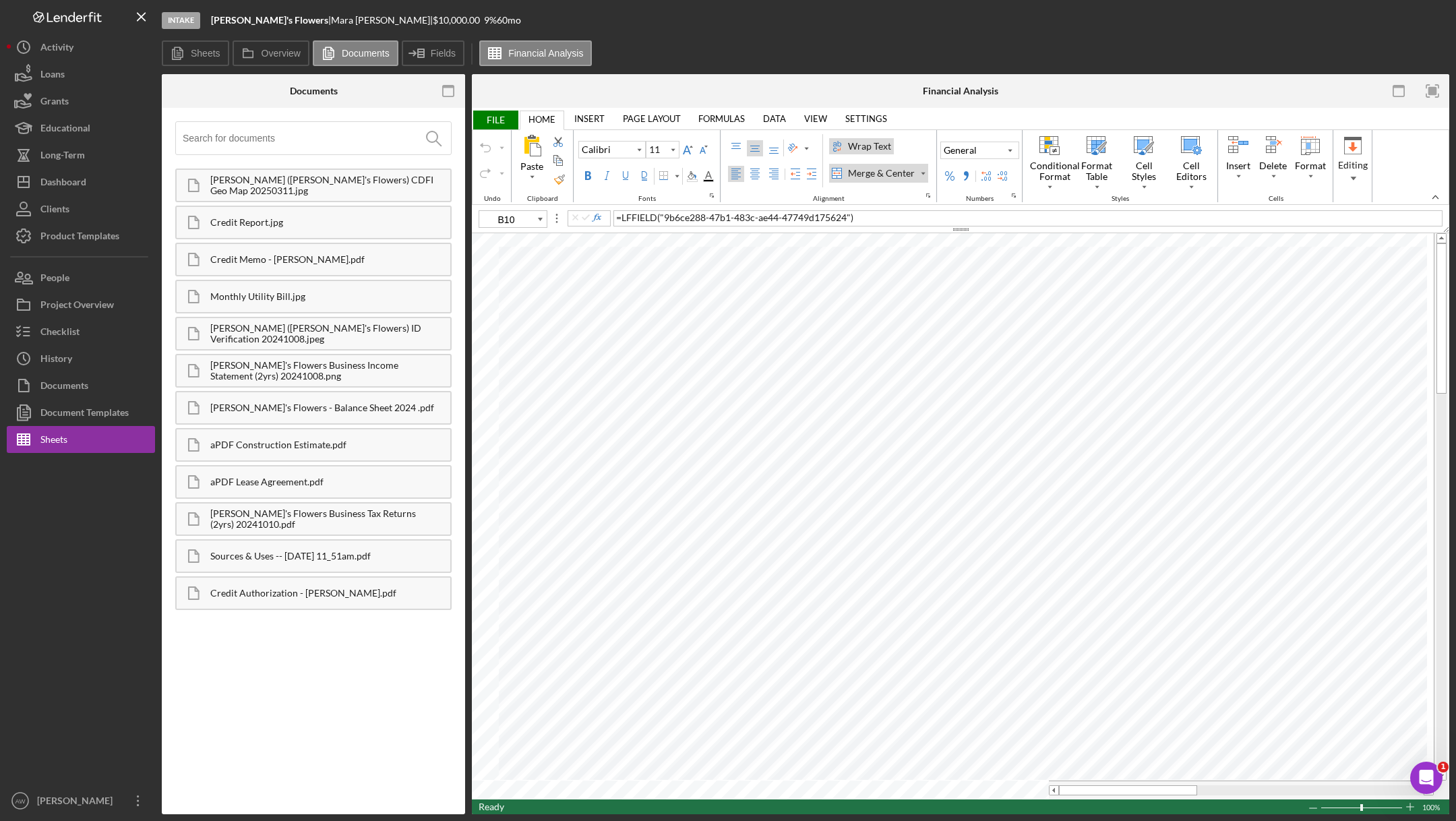
scroll to position [0, 0]
click at [93, 235] on div "Product Templates" at bounding box center [80, 237] width 79 height 30
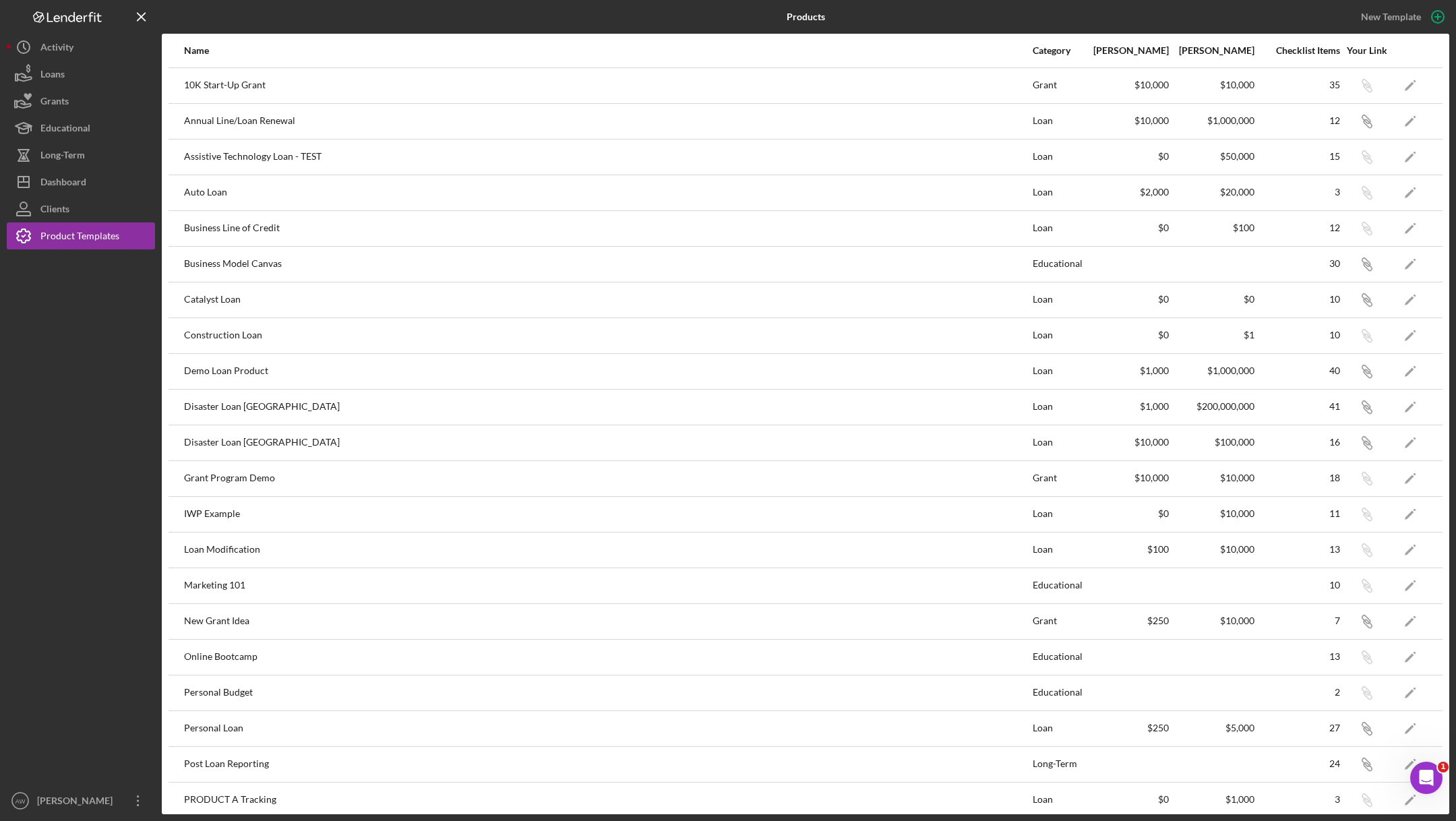
scroll to position [255, 0]
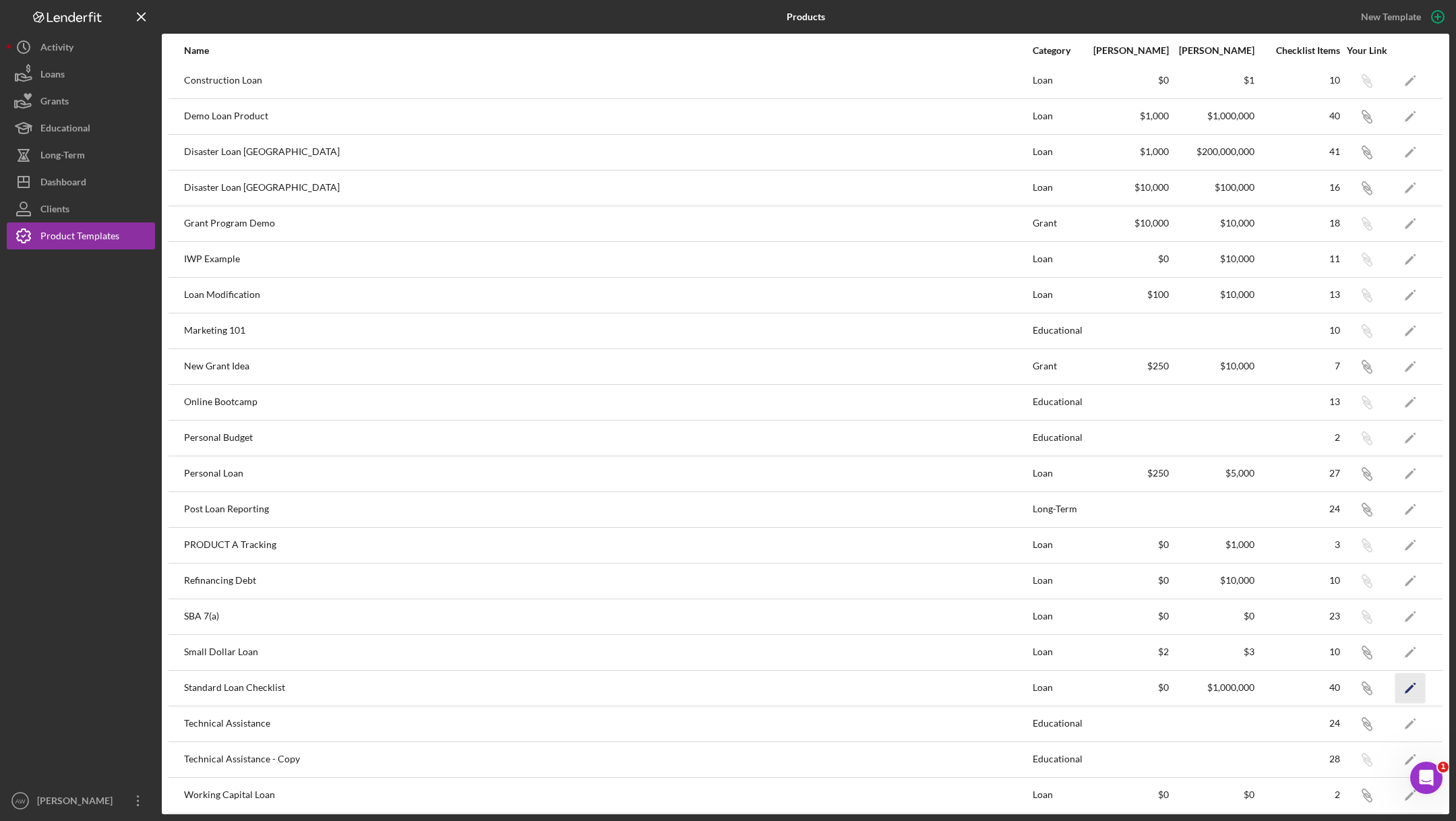
click at [1414, 676] on icon "Icon/Edit" at bounding box center [1410, 687] width 30 height 30
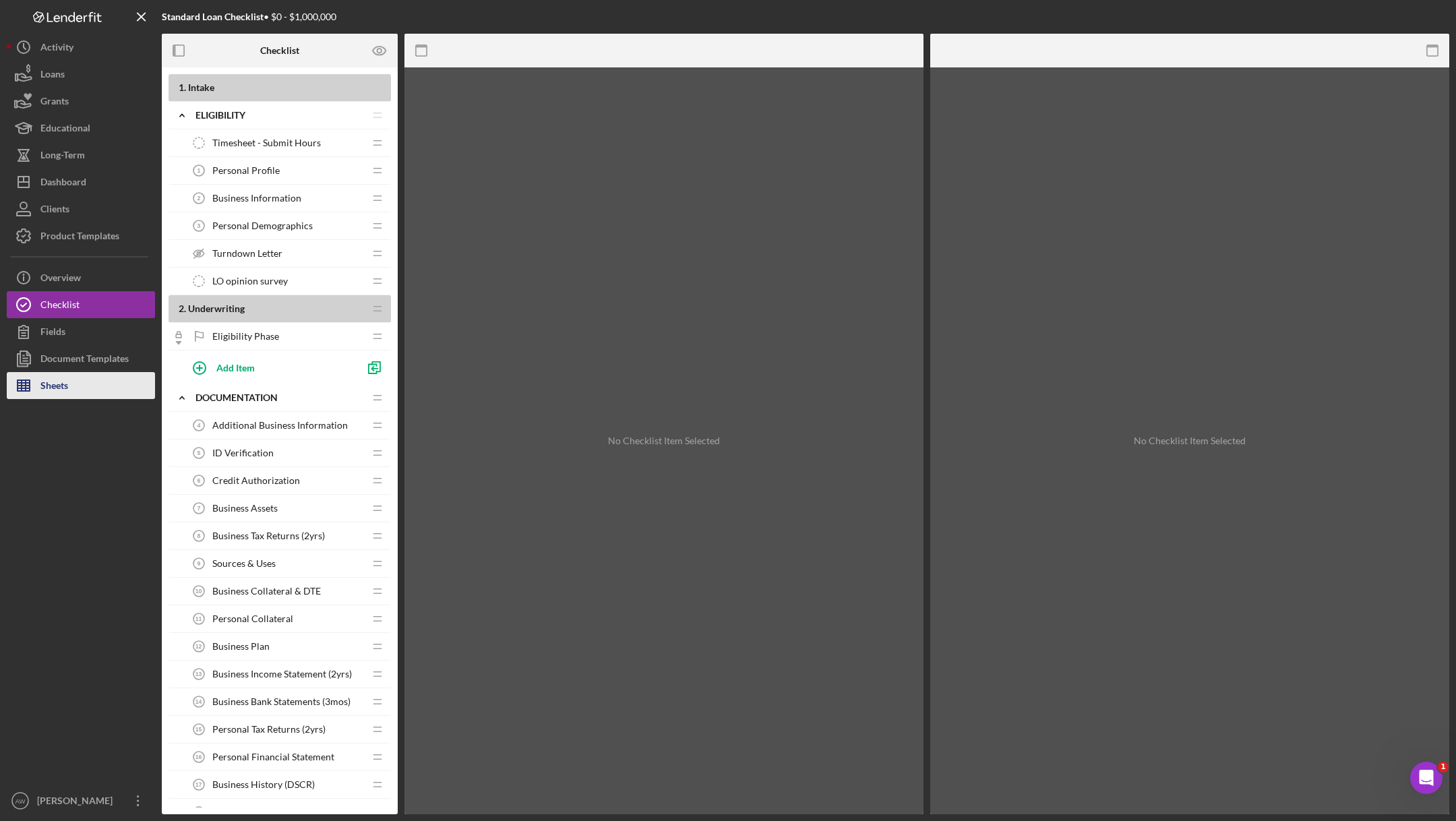
click at [52, 373] on div "Sheets" at bounding box center [54, 386] width 28 height 30
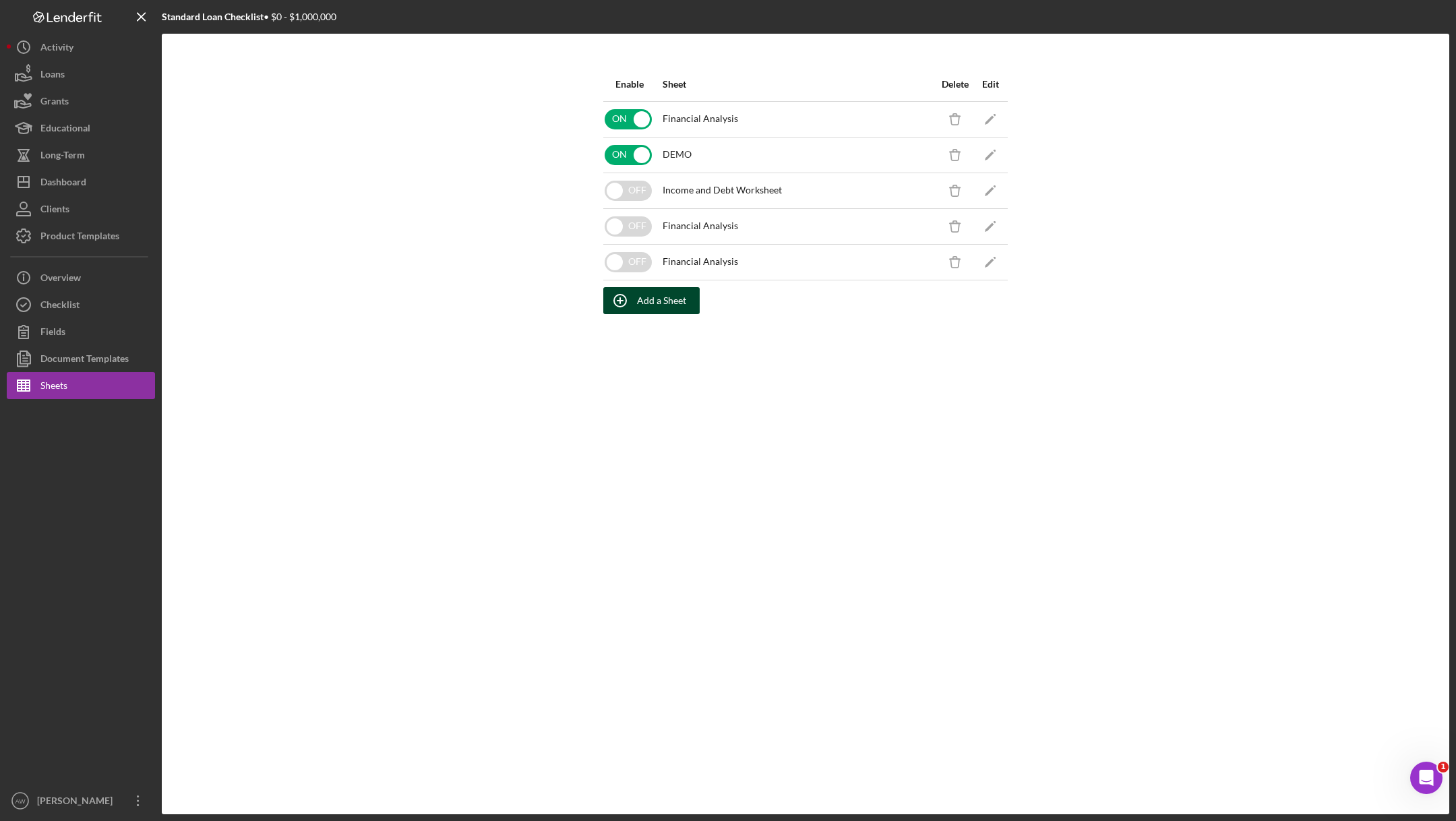
click at [641, 295] on div "Add a Sheet" at bounding box center [661, 300] width 49 height 27
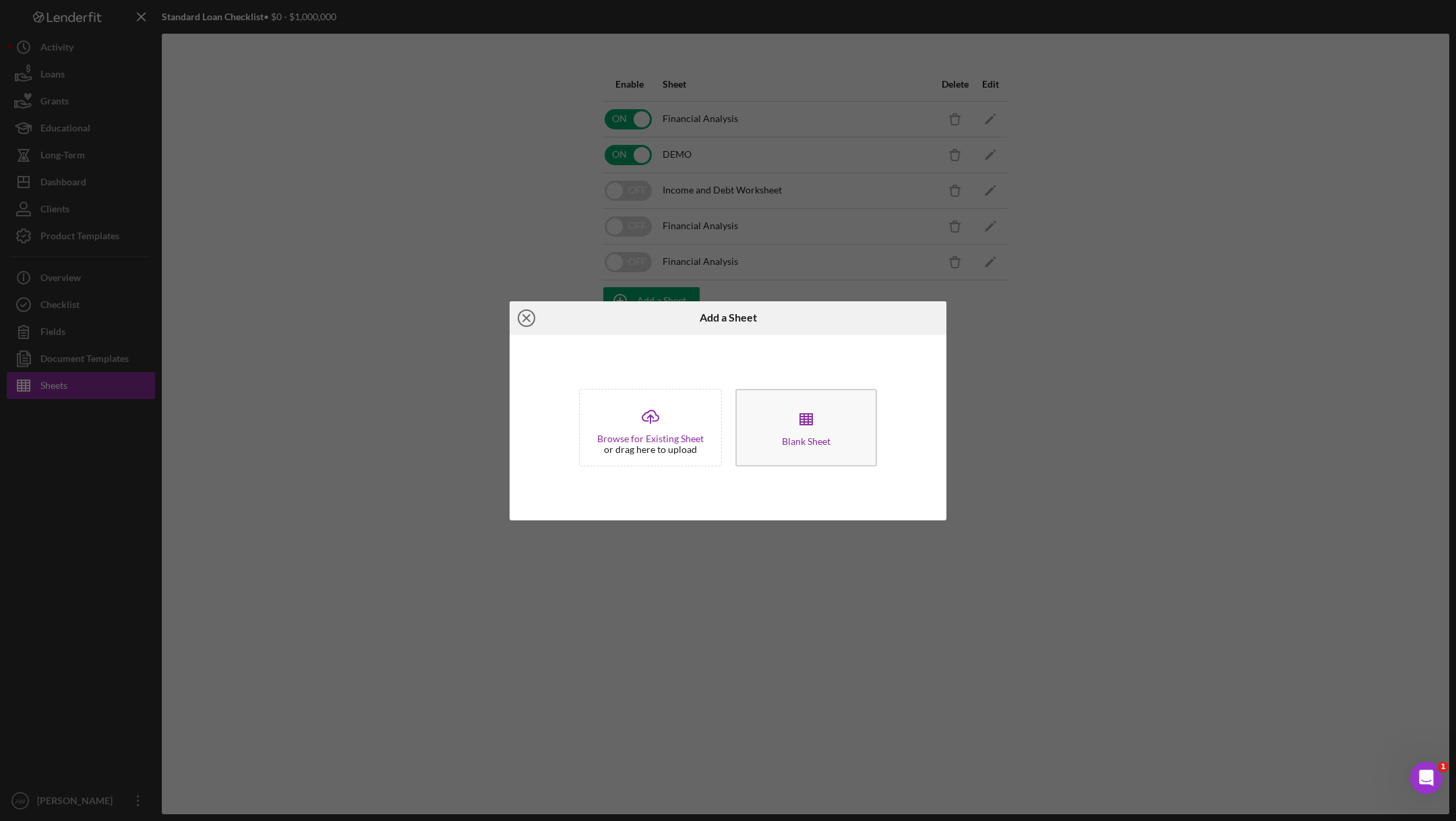
click at [528, 318] on icon "Icon/Close" at bounding box center [526, 318] width 33 height 33
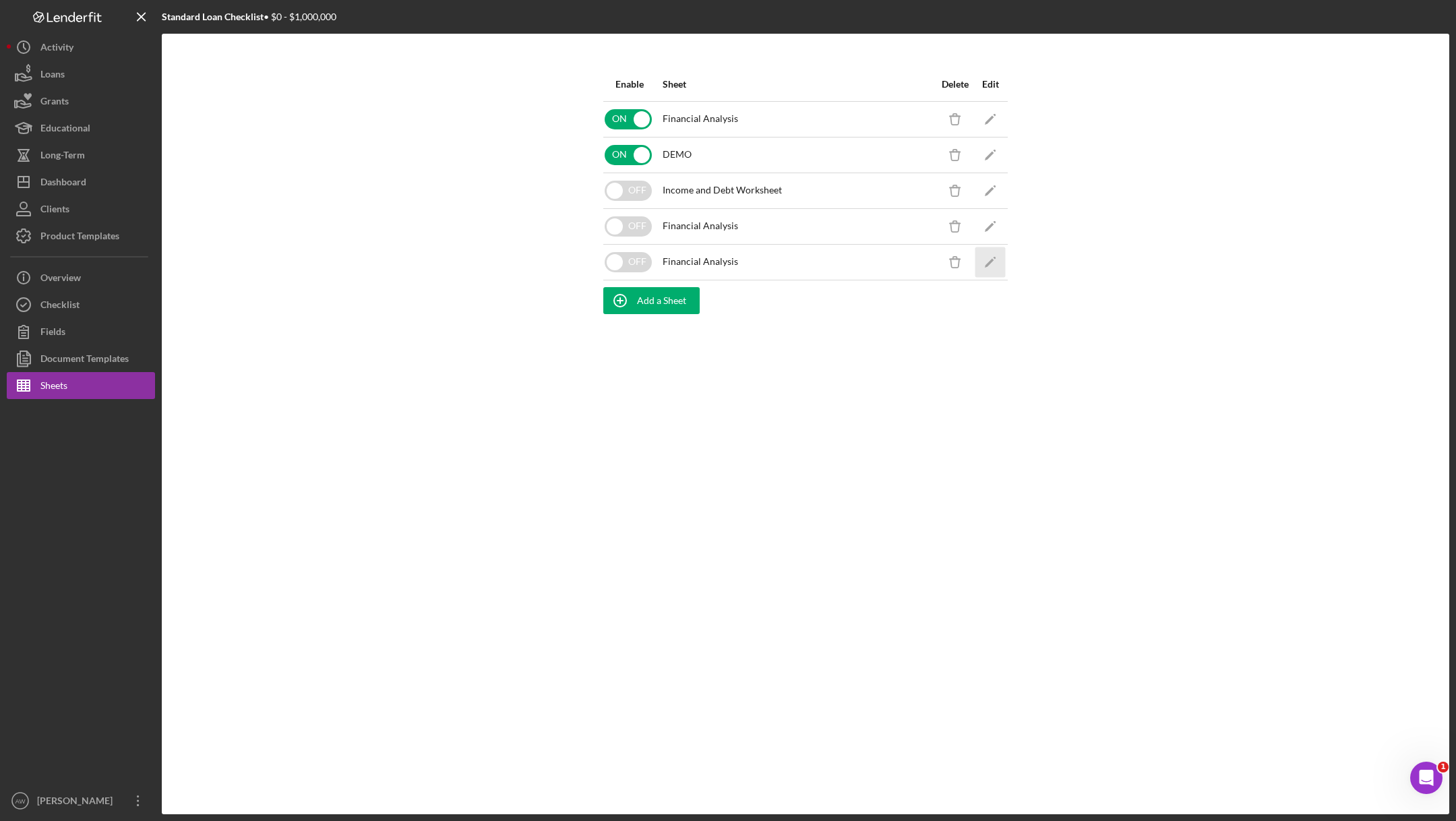
click at [986, 264] on polygon "button" at bounding box center [990, 263] width 10 height 10
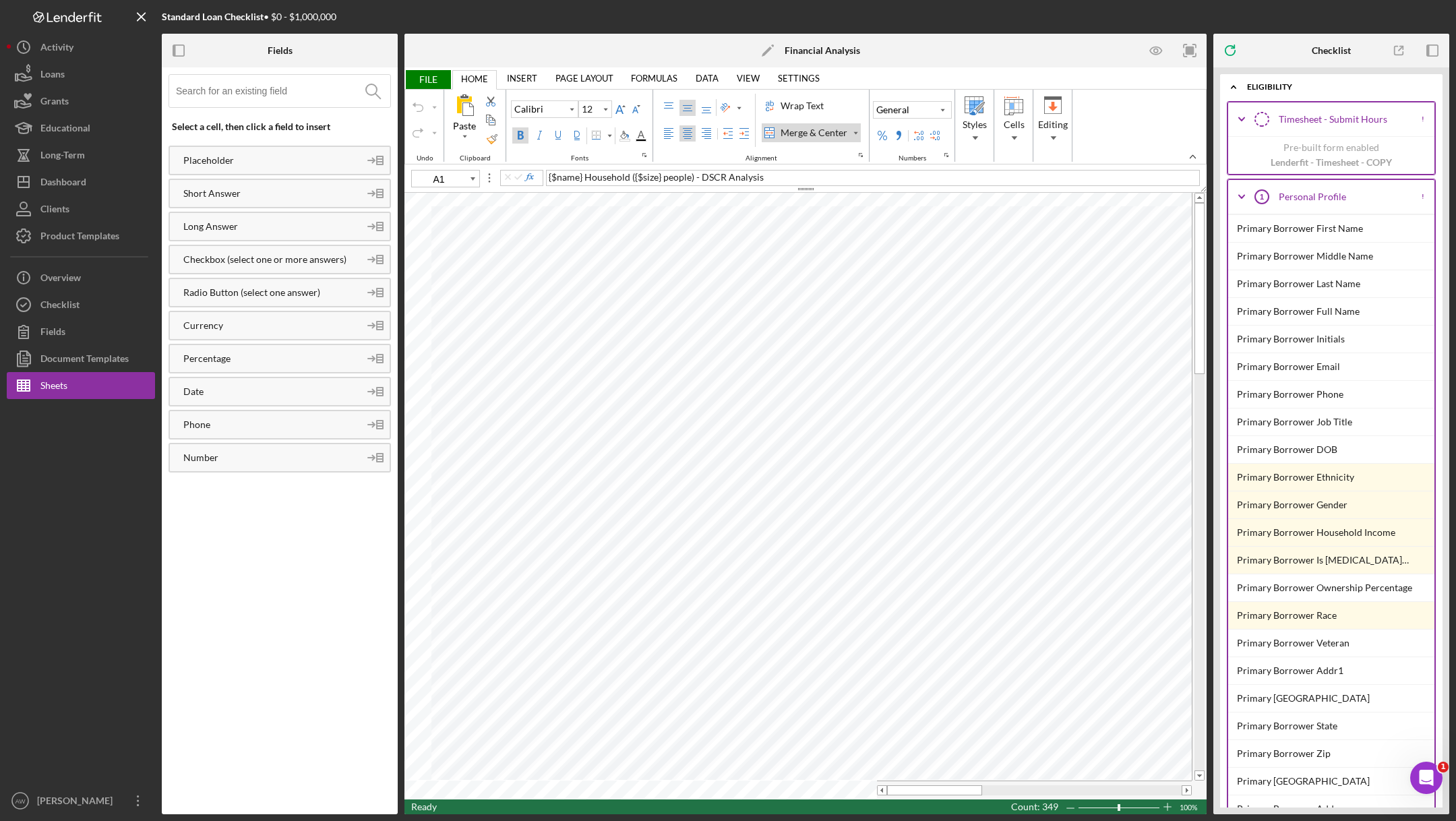
type input "11"
type input "H5"
click at [235, 88] on input at bounding box center [283, 90] width 214 height 32
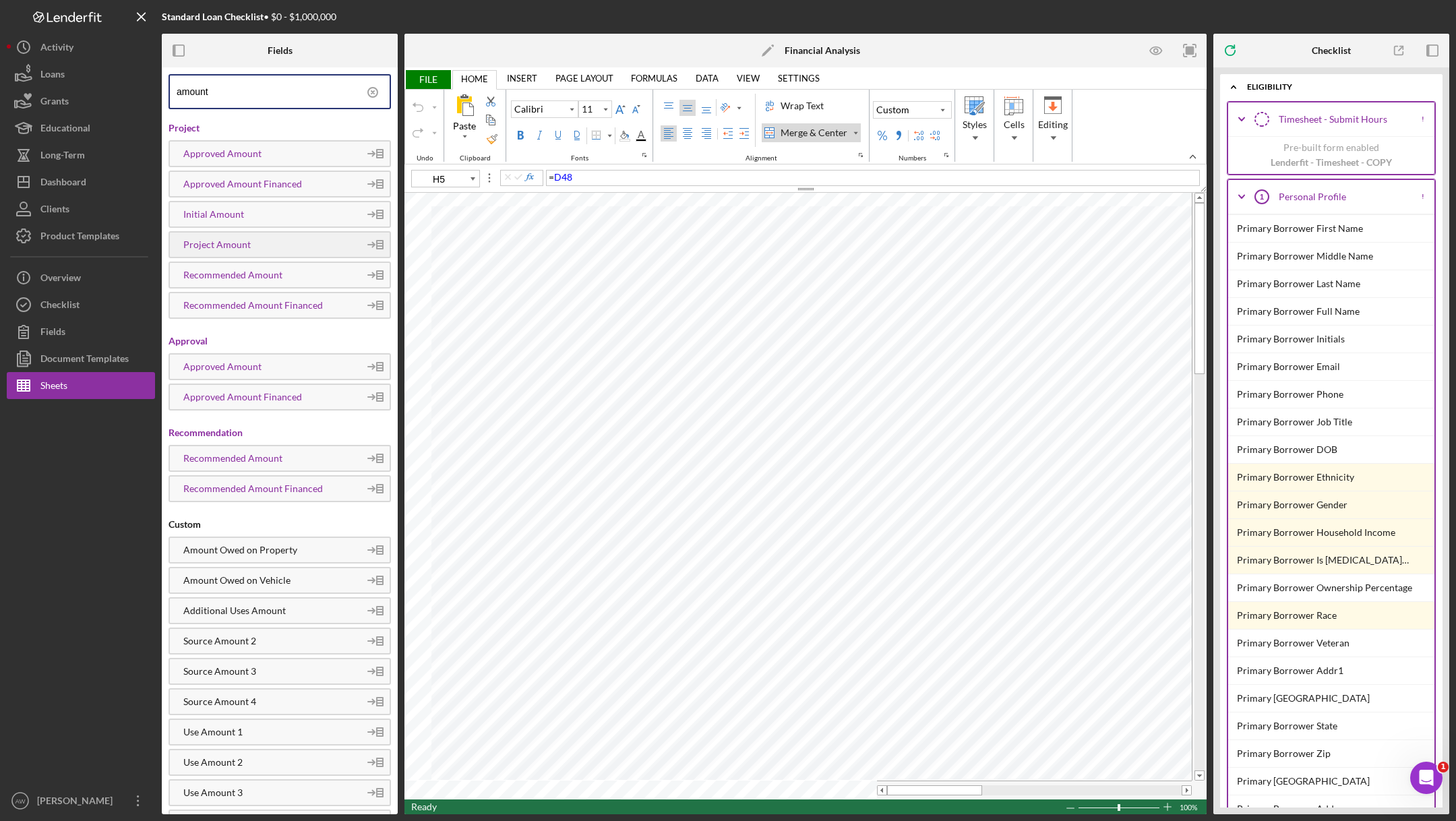
type input "amount"
click at [207, 243] on div "Project Amount" at bounding box center [265, 244] width 190 height 11
type input "H6"
click at [376, 97] on icon at bounding box center [373, 92] width 33 height 33
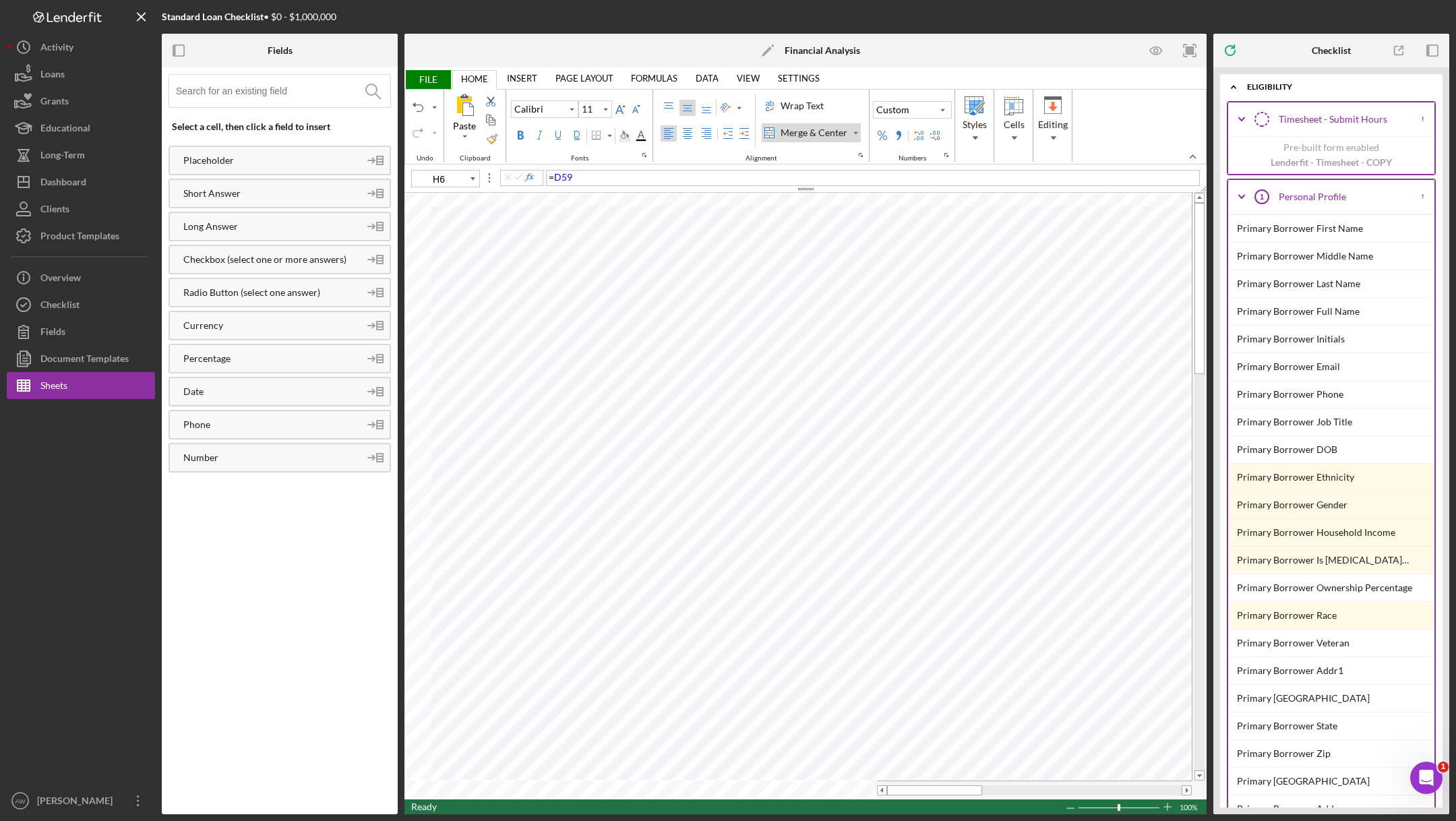
type input "A15"
click at [199, 320] on div "Currency" at bounding box center [265, 324] width 190 height 11
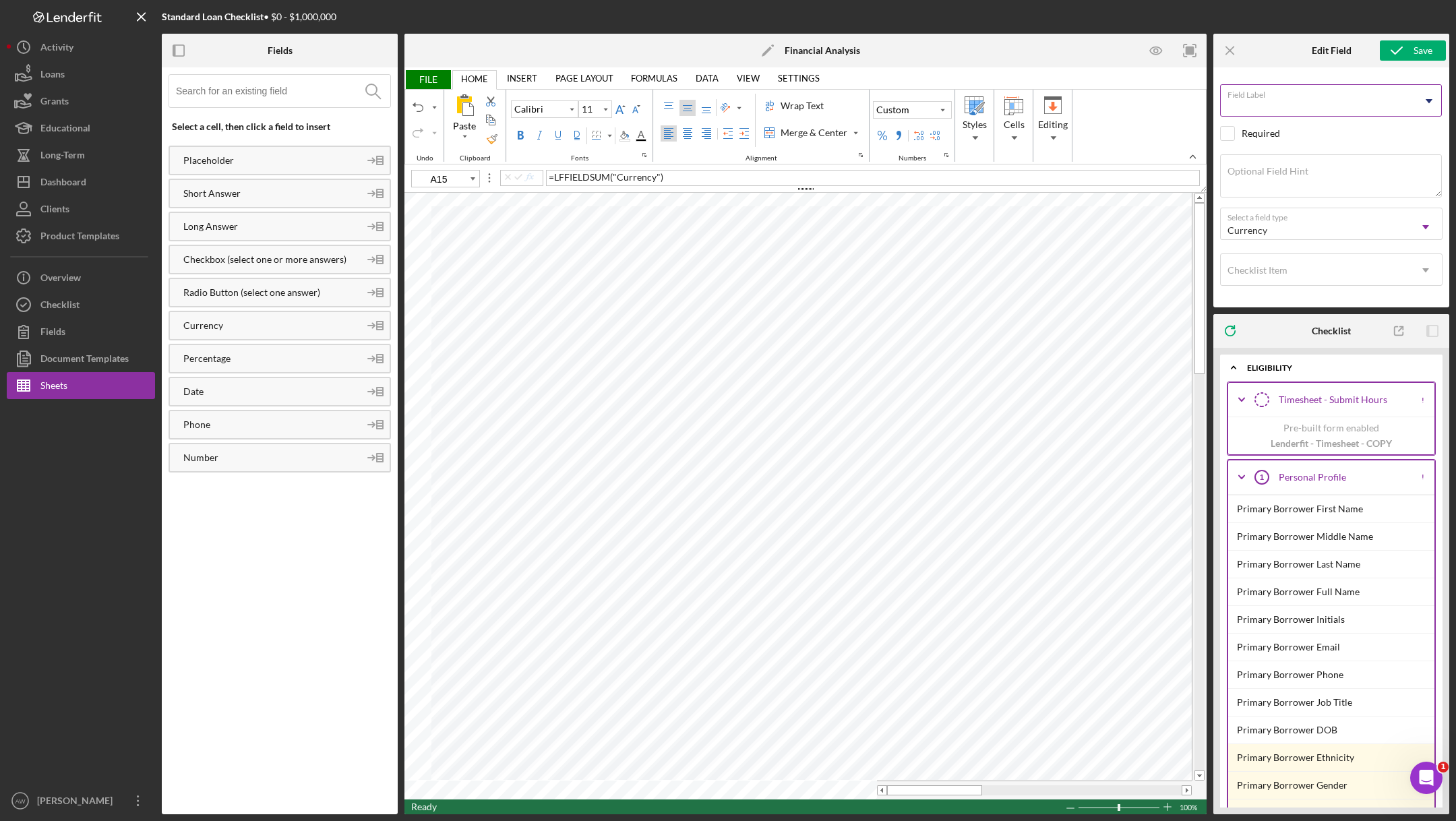
click at [1288, 97] on div "Field Label Icon/Dropdown Arrow" at bounding box center [1331, 101] width 222 height 33
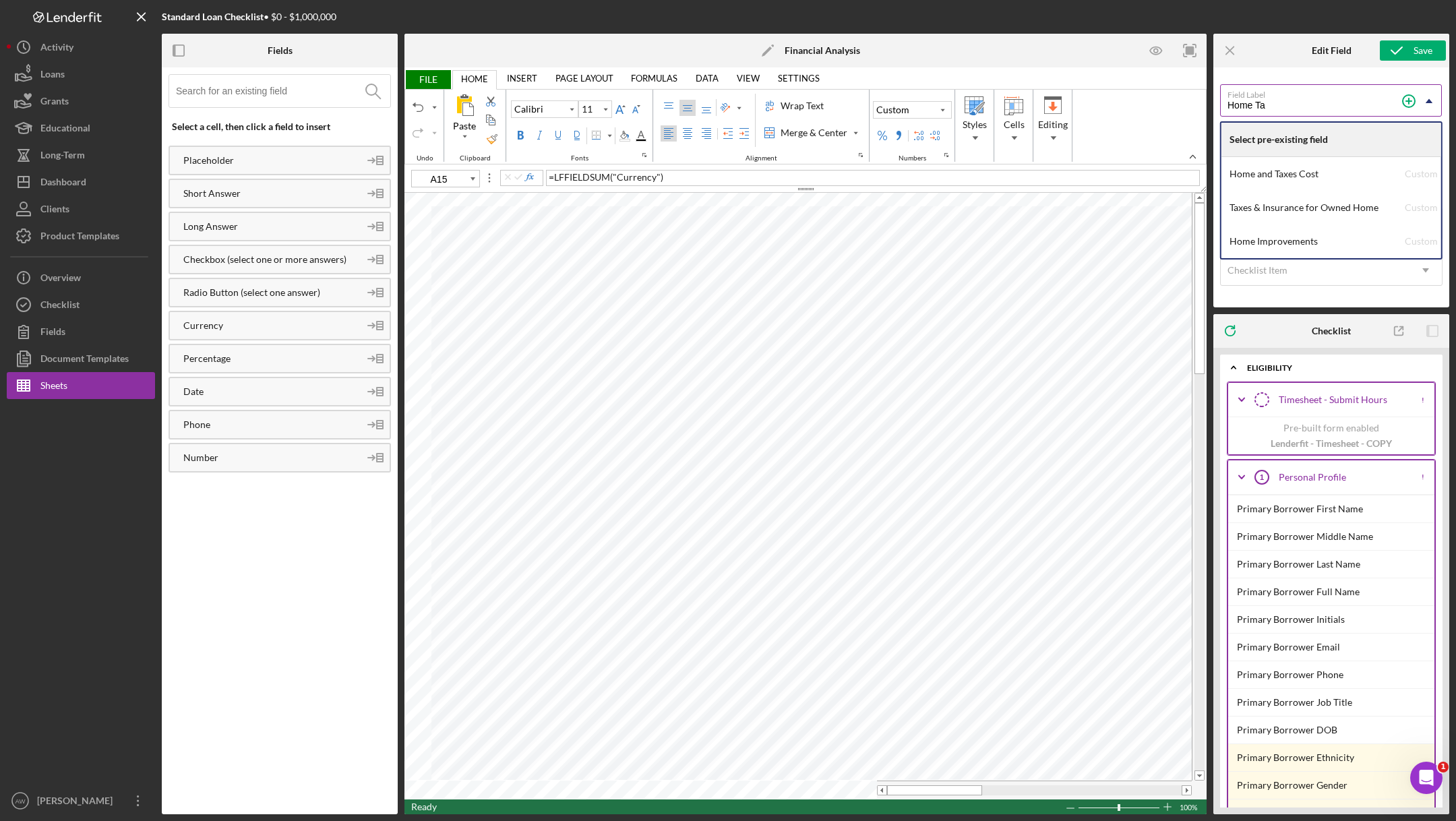
click at [1309, 104] on input "Home Ta" at bounding box center [1330, 100] width 221 height 32
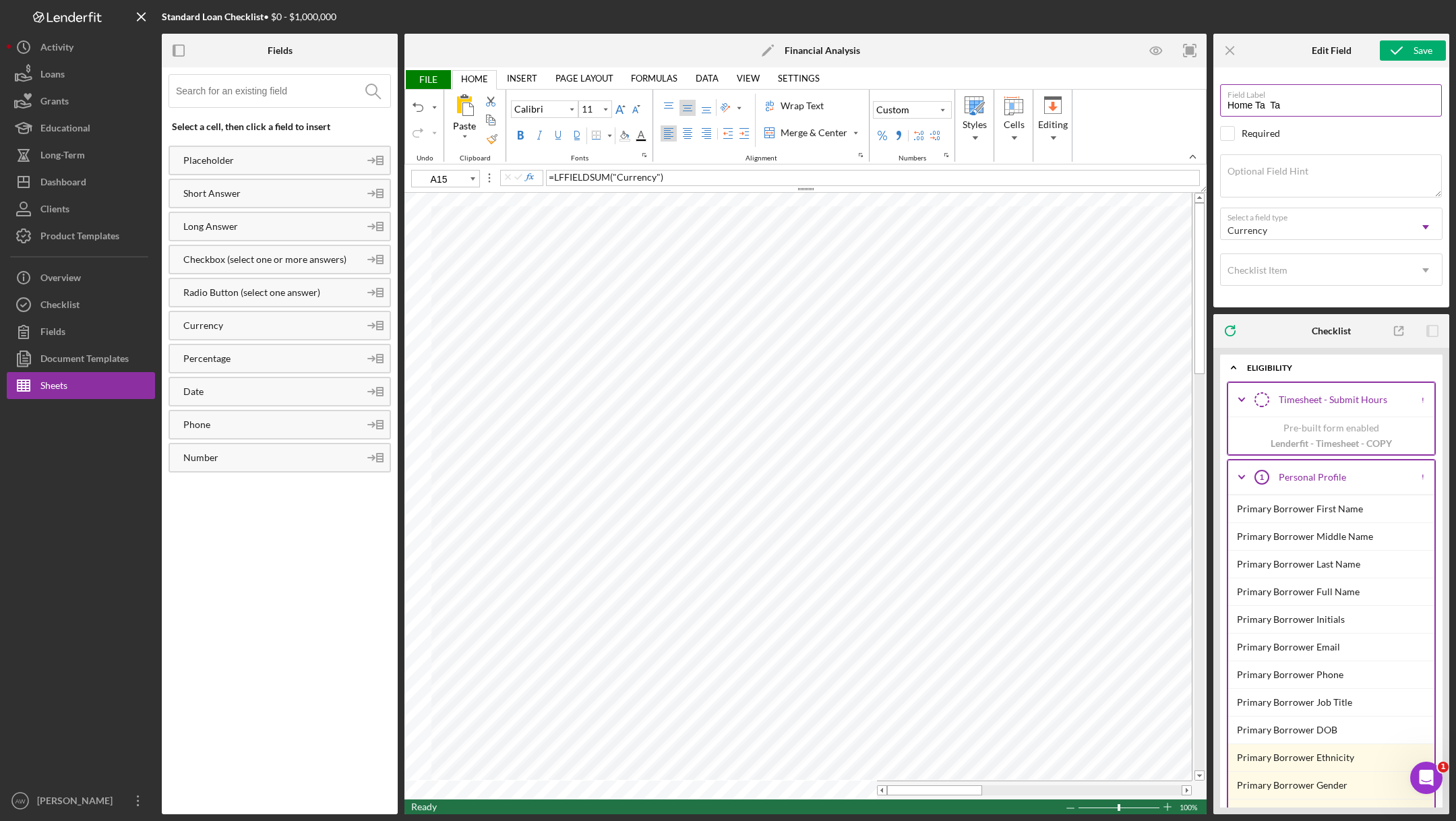
click at [1309, 104] on input "Home Ta Ta" at bounding box center [1330, 100] width 221 height 32
type input "Home Taxes"
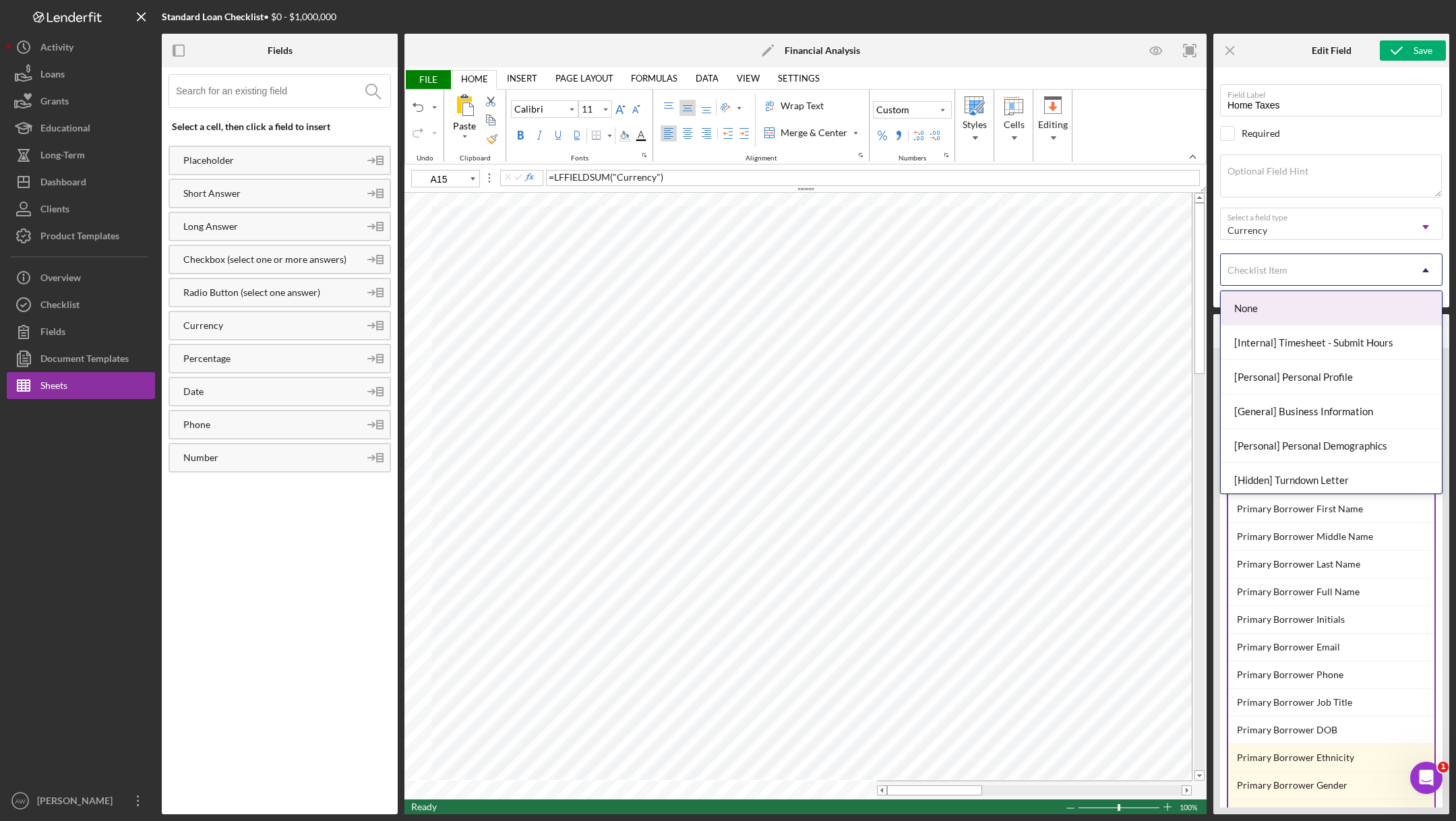
click at [1264, 265] on div "Checklist Item" at bounding box center [1257, 269] width 60 height 11
type input "budg"
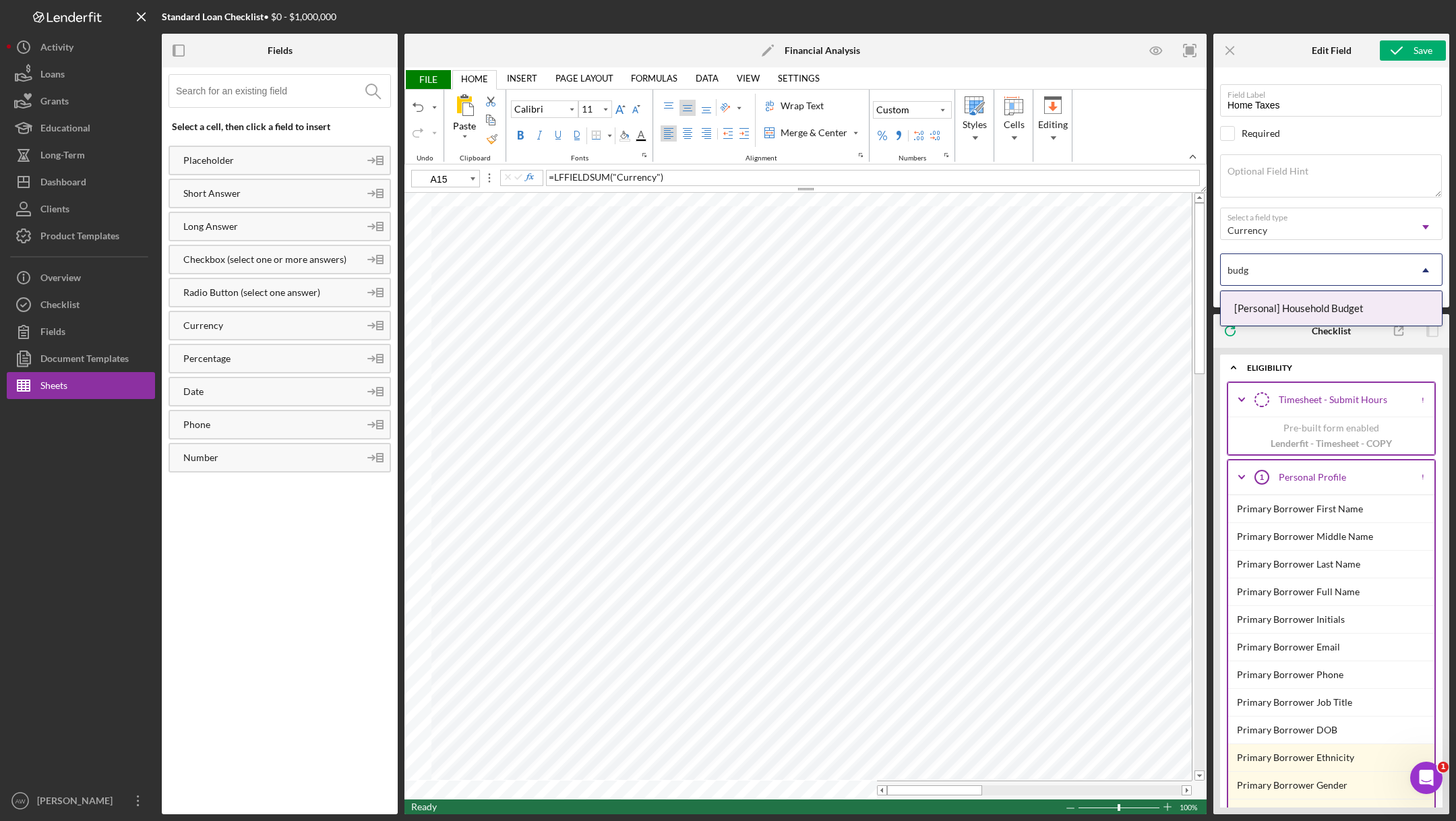
click at [1293, 292] on div "[Personal] Household Budget" at bounding box center [1331, 308] width 221 height 34
click at [1407, 50] on icon "submit" at bounding box center [1396, 50] width 33 height 33
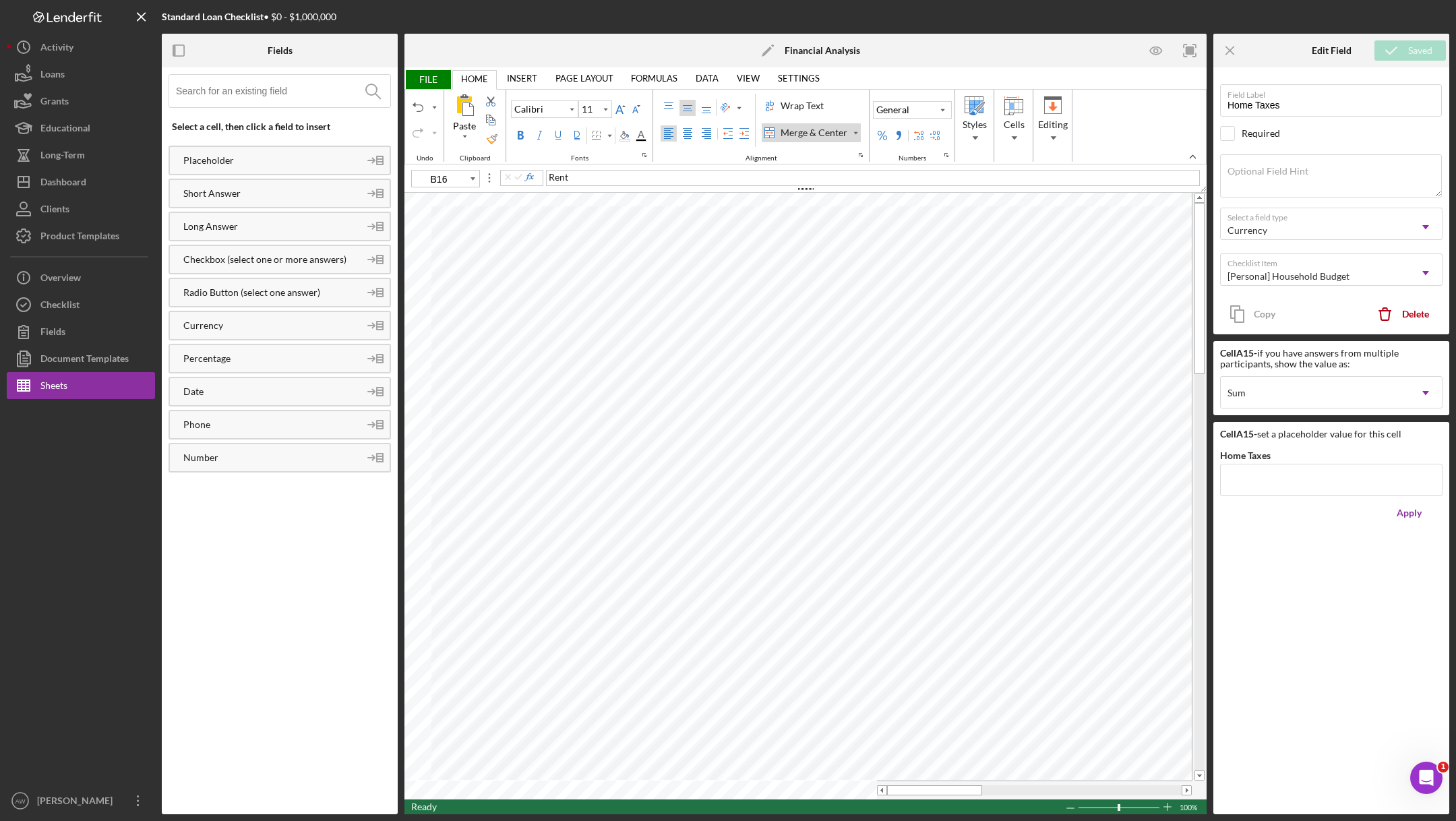
type input "A16"
click at [35, 73] on icon "button" at bounding box center [24, 74] width 33 height 33
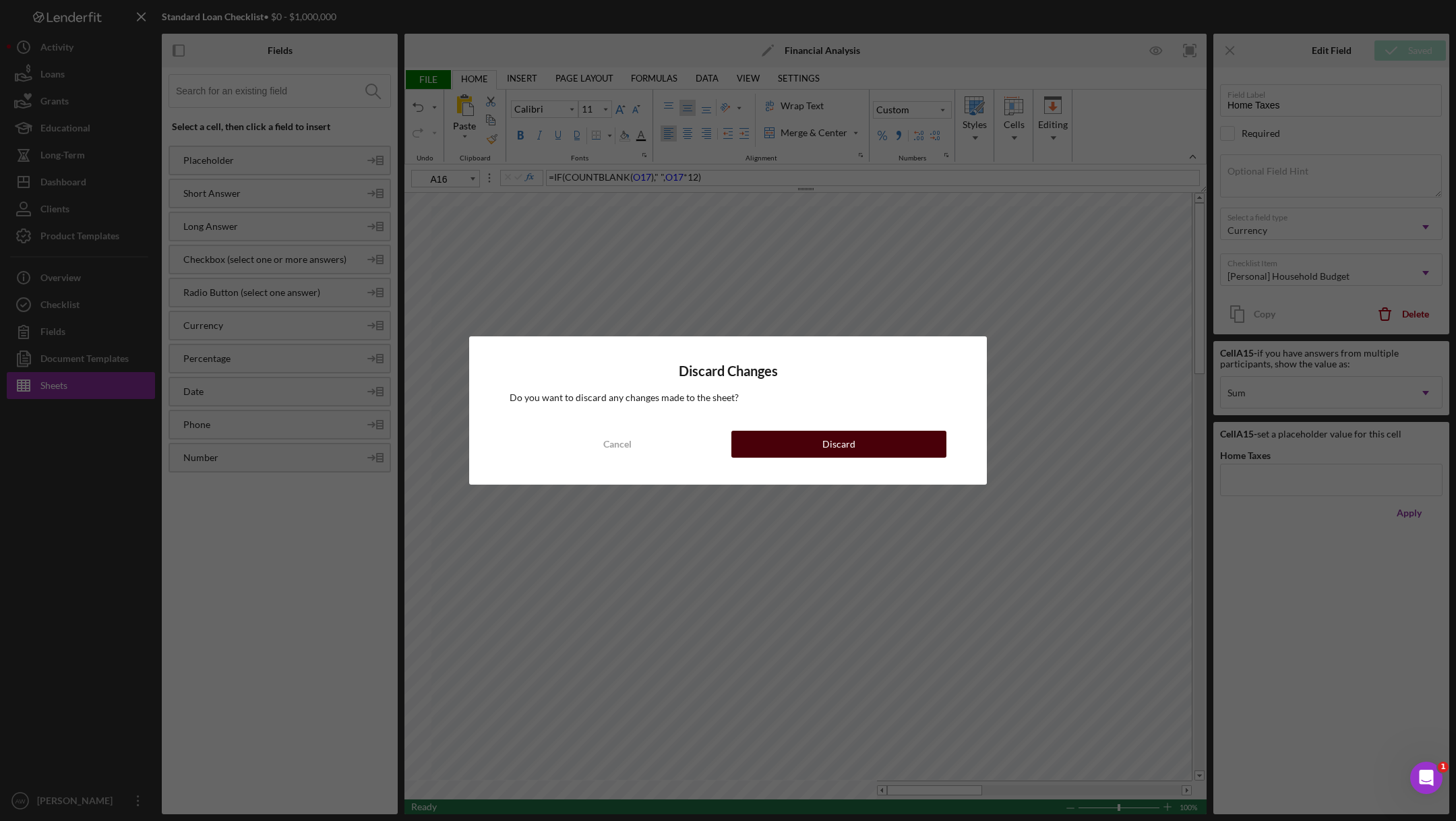
click at [839, 444] on div "Discard" at bounding box center [839, 443] width 33 height 27
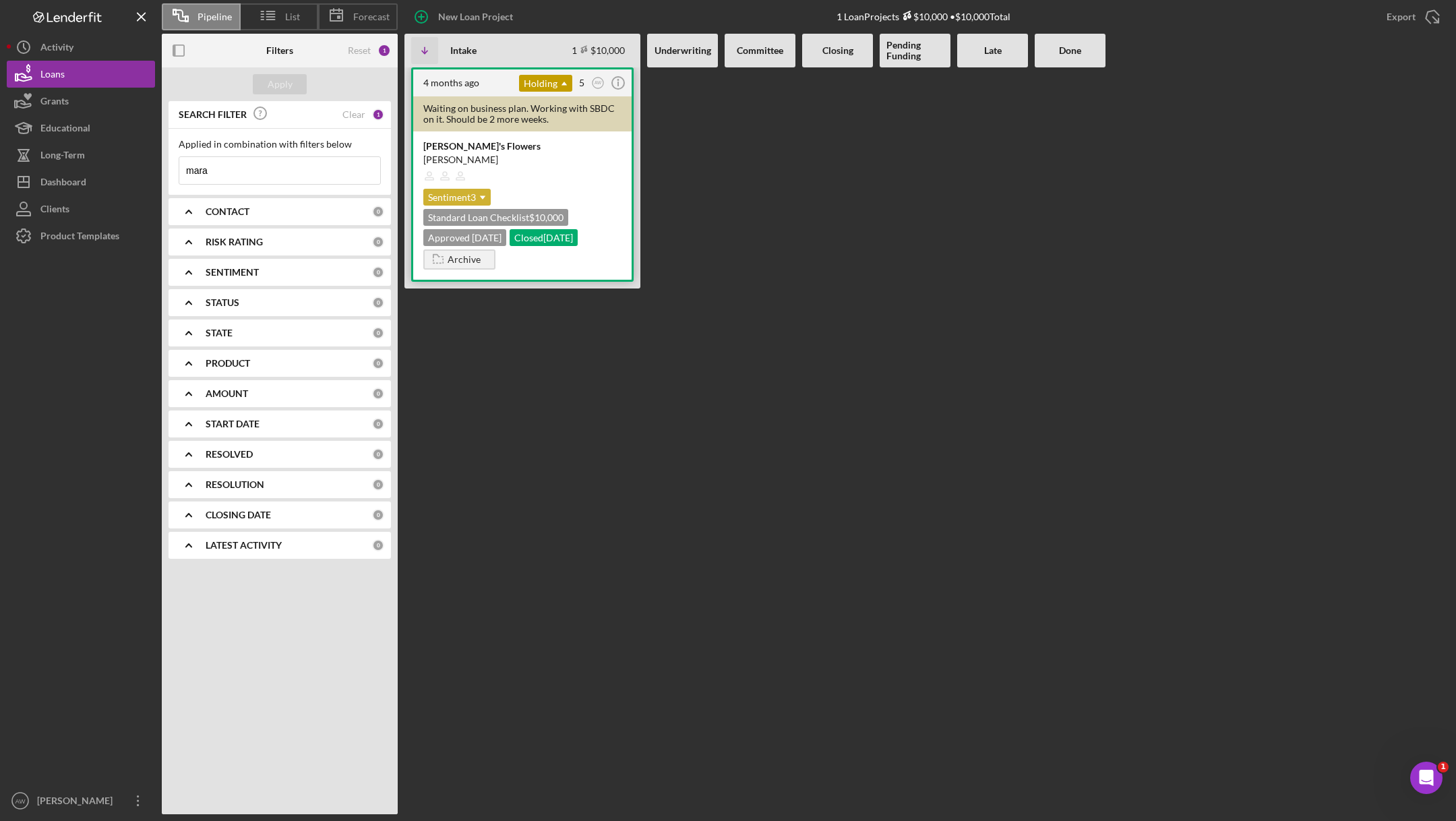
click at [472, 190] on icon "Icon/Dropdown Arrow" at bounding box center [482, 197] width 27 height 27
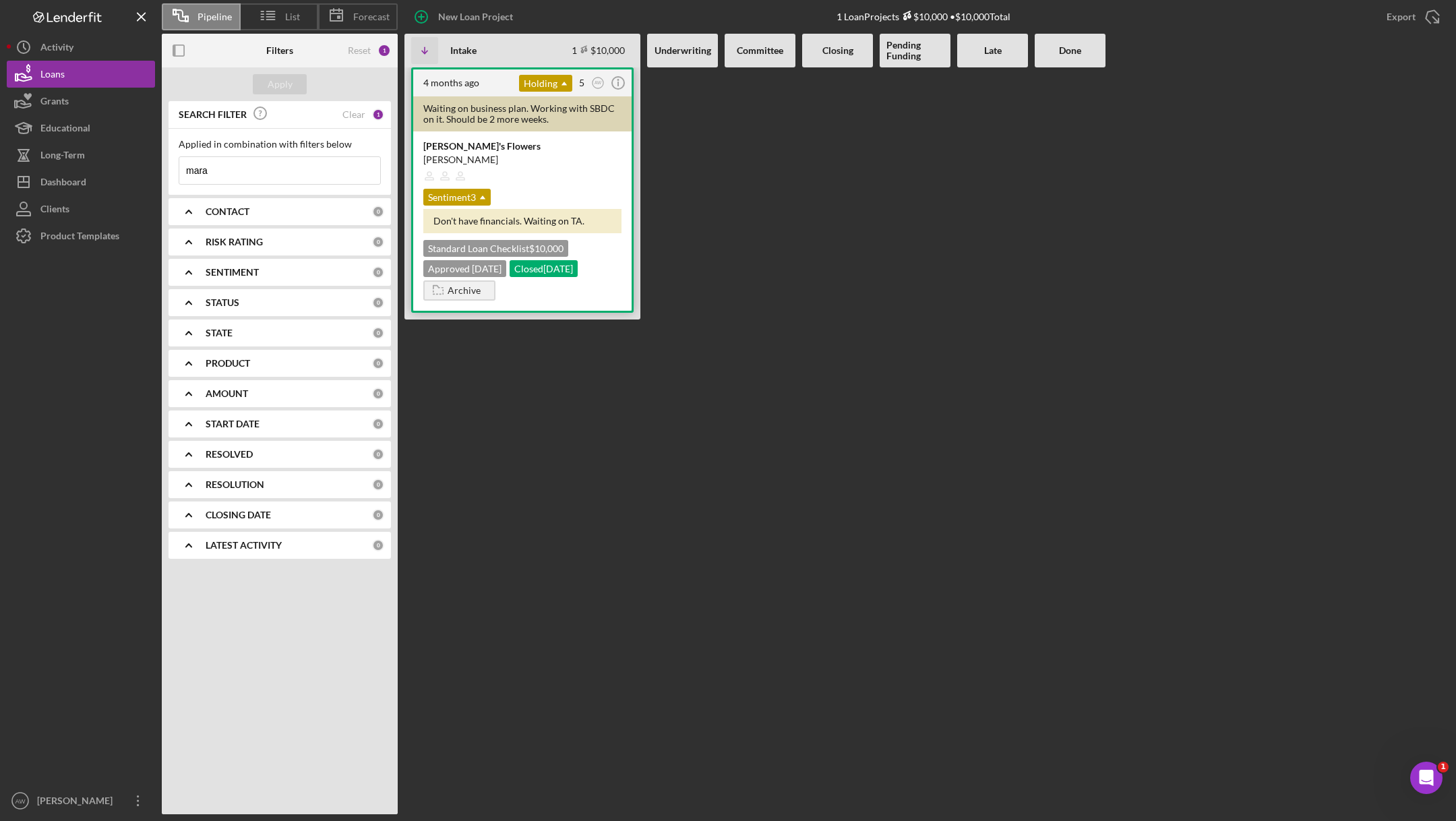
click at [491, 85] on div "4 months ago" at bounding box center [470, 83] width 95 height 11
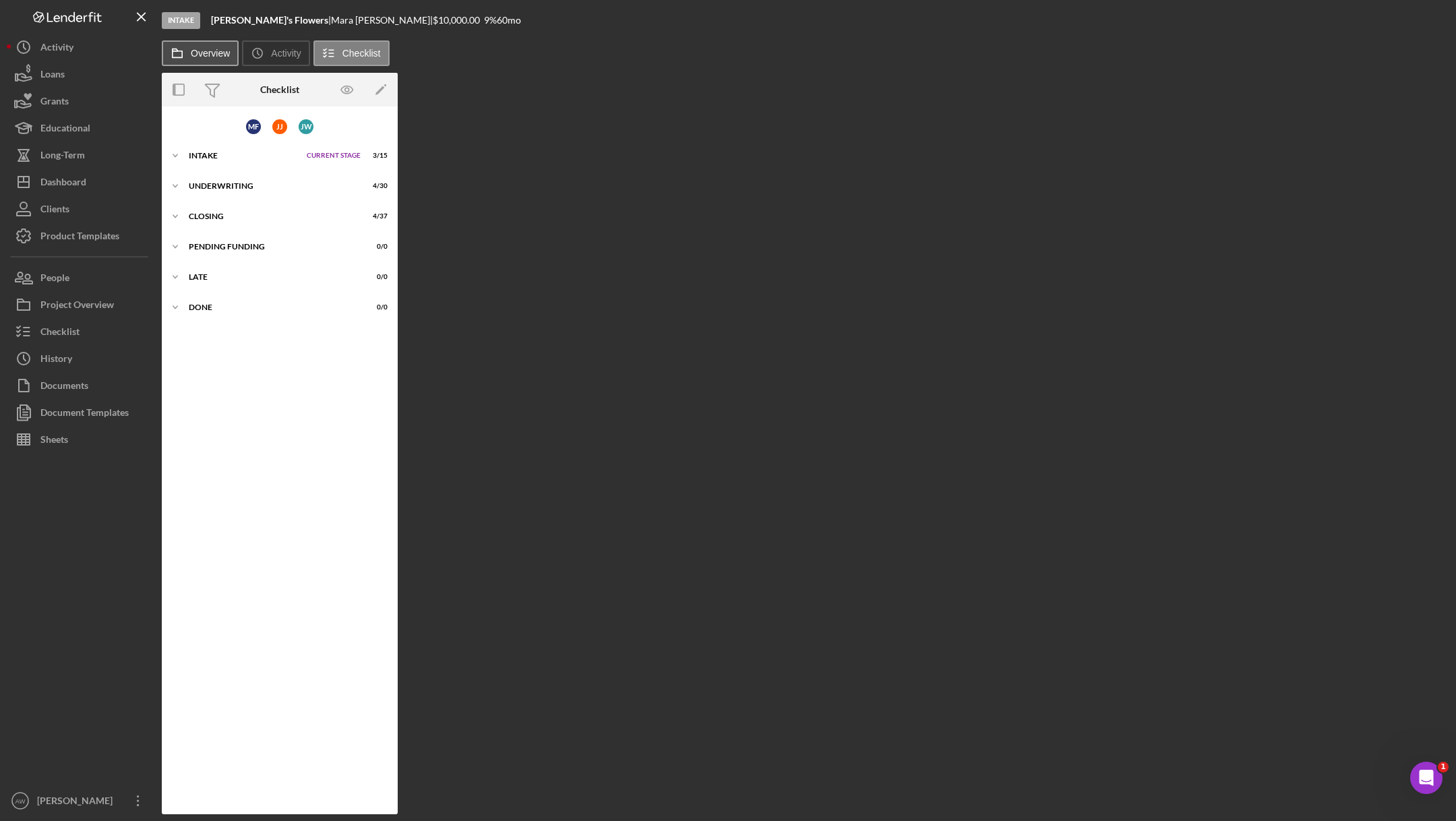
click at [221, 57] on label "Overview" at bounding box center [211, 53] width 39 height 11
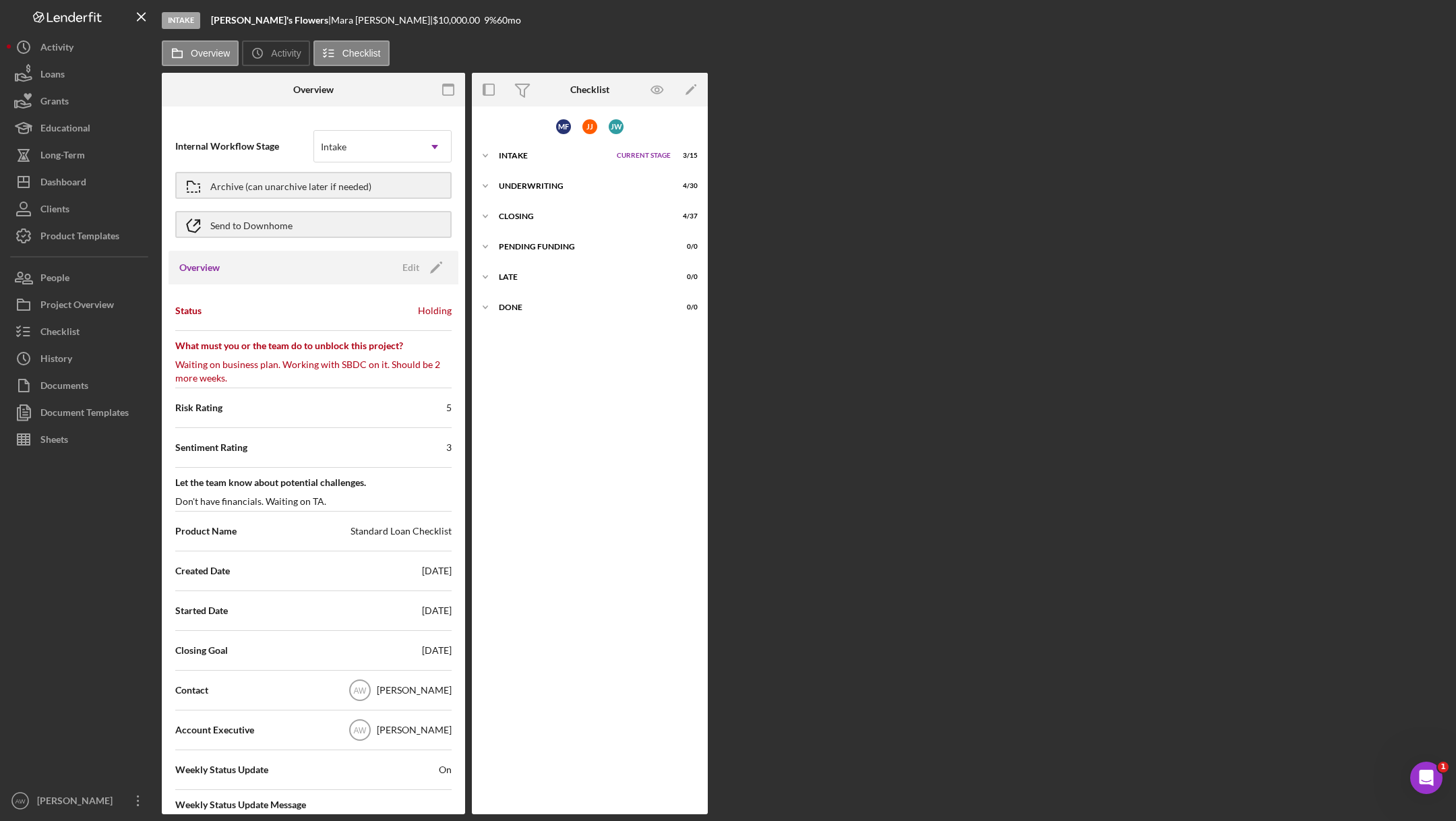
scroll to position [1950, 0]
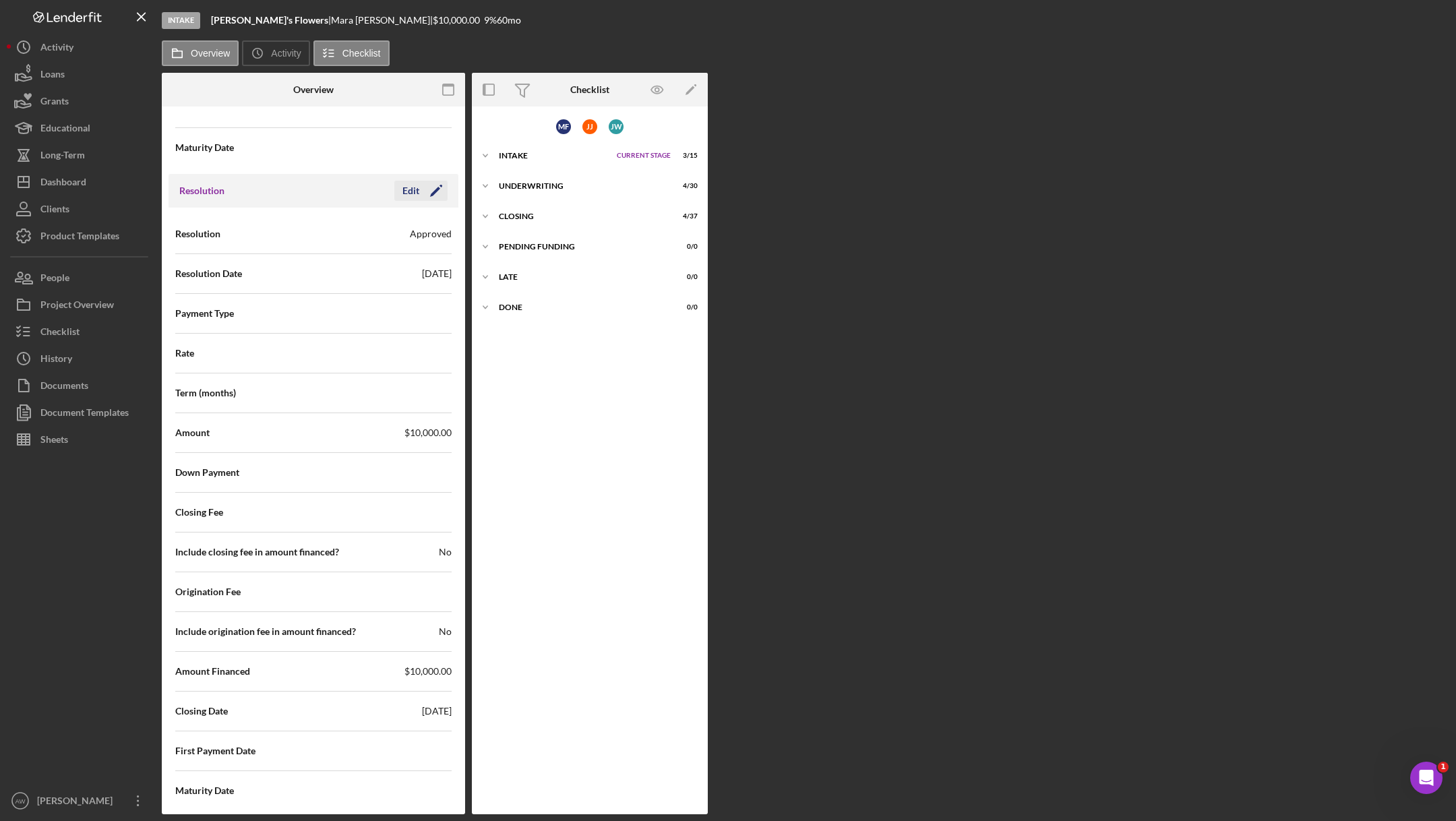
click at [419, 185] on icon "Icon/Edit" at bounding box center [436, 191] width 33 height 33
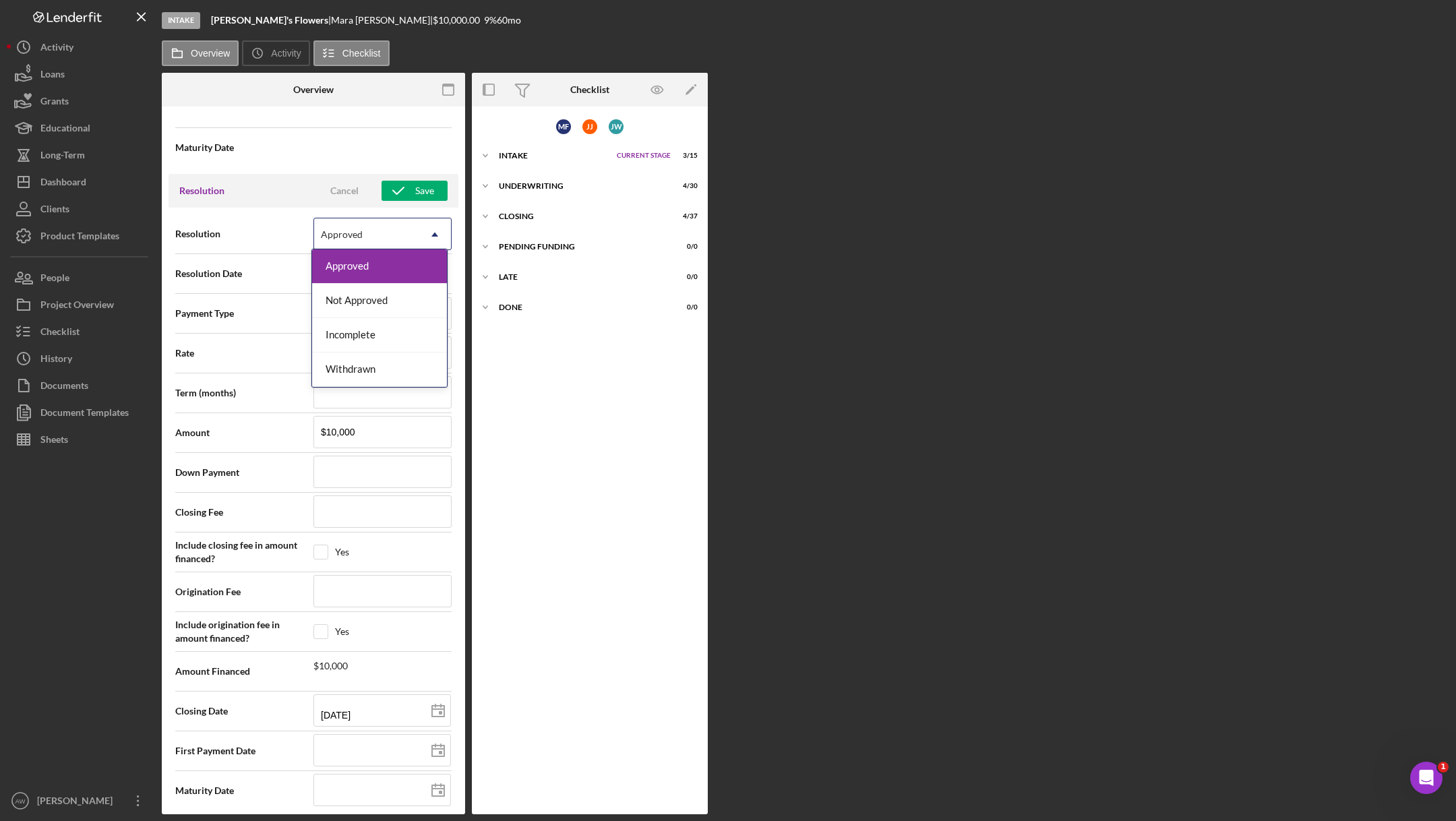
click at [343, 234] on div "Approved" at bounding box center [366, 235] width 104 height 31
click at [301, 186] on div "Resolution Cancel Save" at bounding box center [313, 191] width 290 height 33
click at [356, 229] on div "Approved" at bounding box center [341, 234] width 41 height 11
click at [363, 310] on div "Not Approved" at bounding box center [379, 300] width 135 height 34
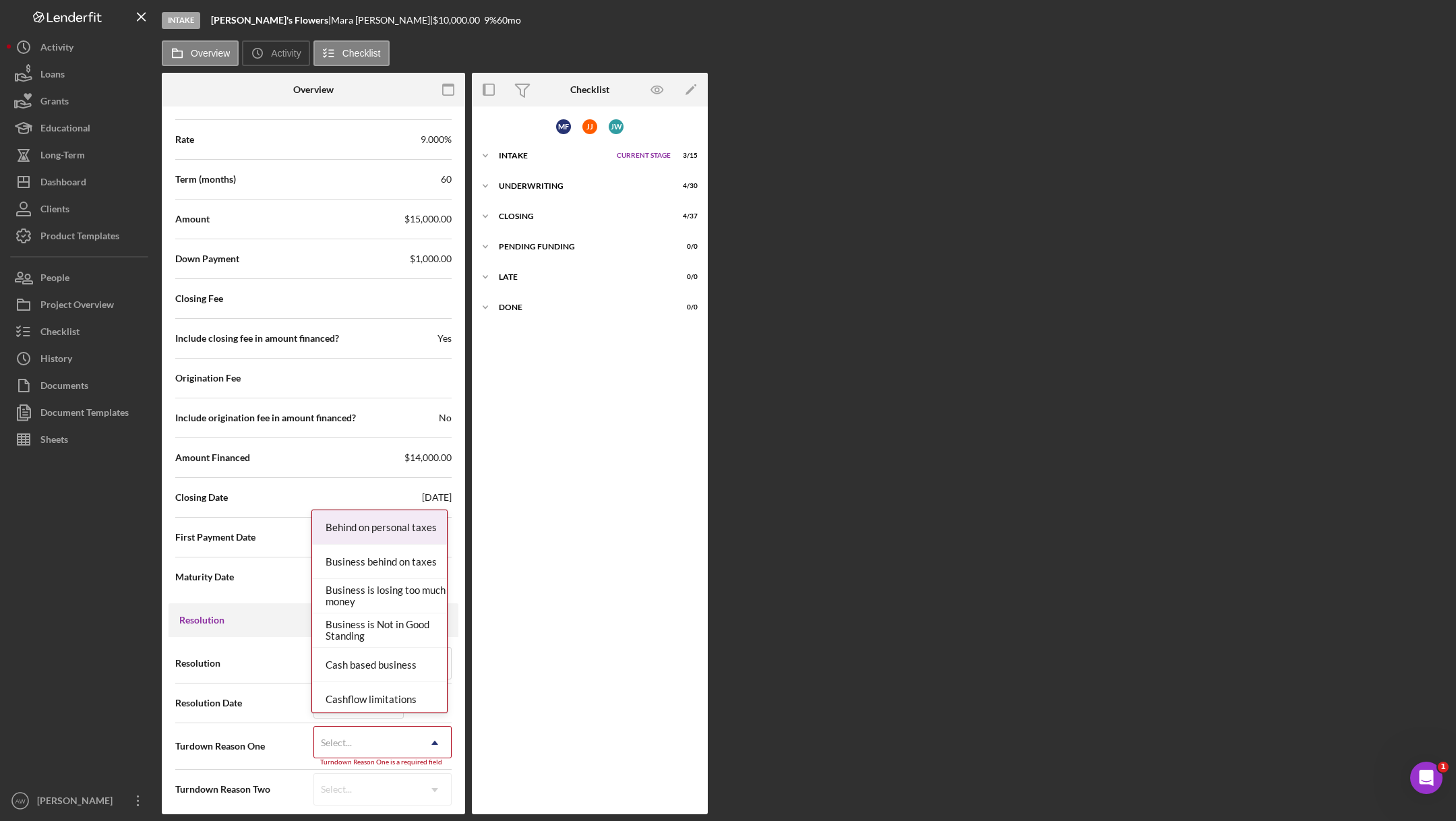
click at [326, 727] on div "Select..." at bounding box center [366, 742] width 104 height 31
click at [14, 808] on icon "AW" at bounding box center [20, 800] width 27 height 33
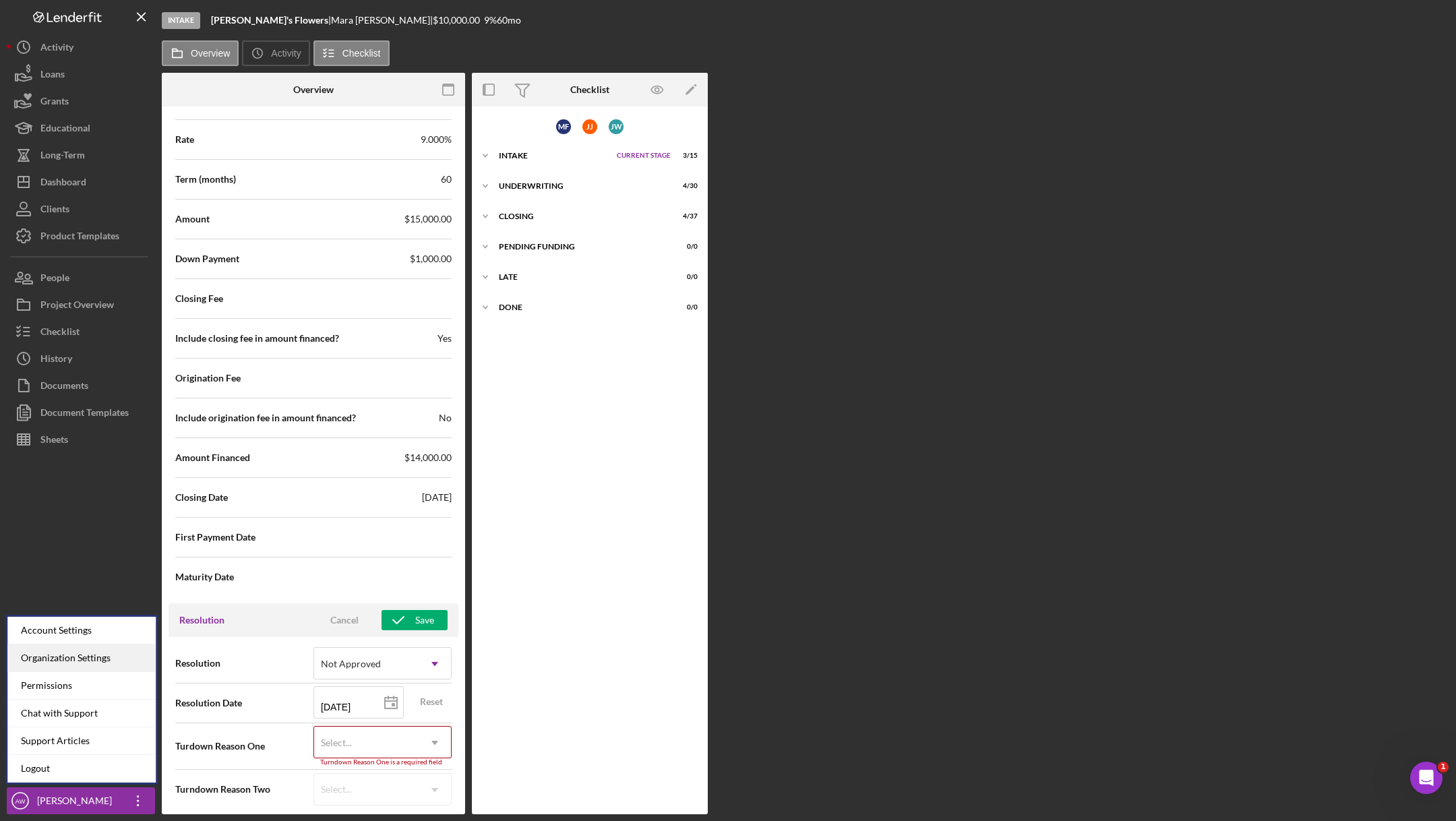
click at [53, 654] on div "Organization Settings" at bounding box center [82, 658] width 149 height 28
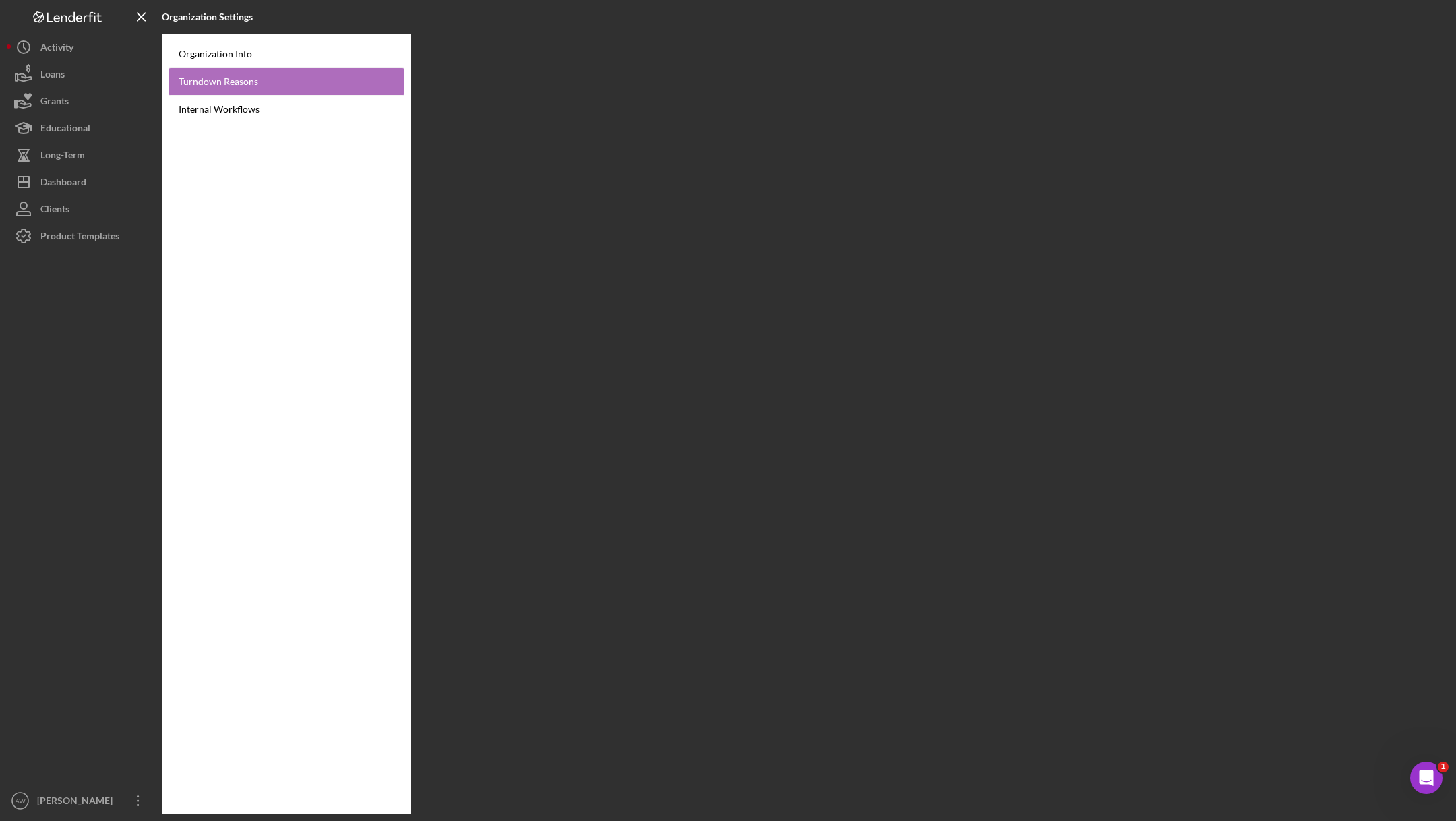
click at [208, 81] on link "Turndown Reasons" at bounding box center [286, 82] width 236 height 28
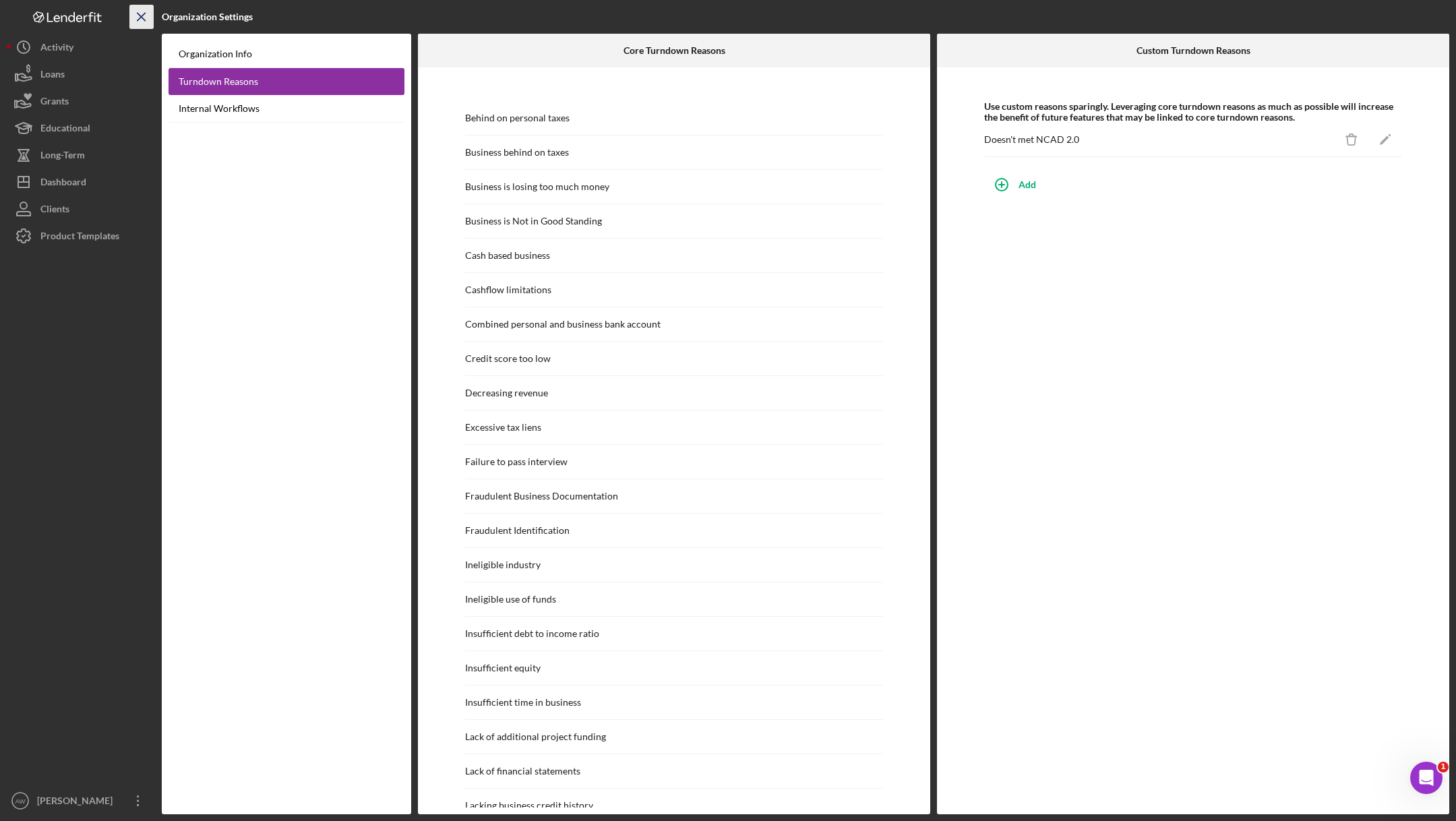
click at [138, 16] on icon "Icon/Menu Close" at bounding box center [142, 17] width 30 height 30
